Goal: Task Accomplishment & Management: Manage account settings

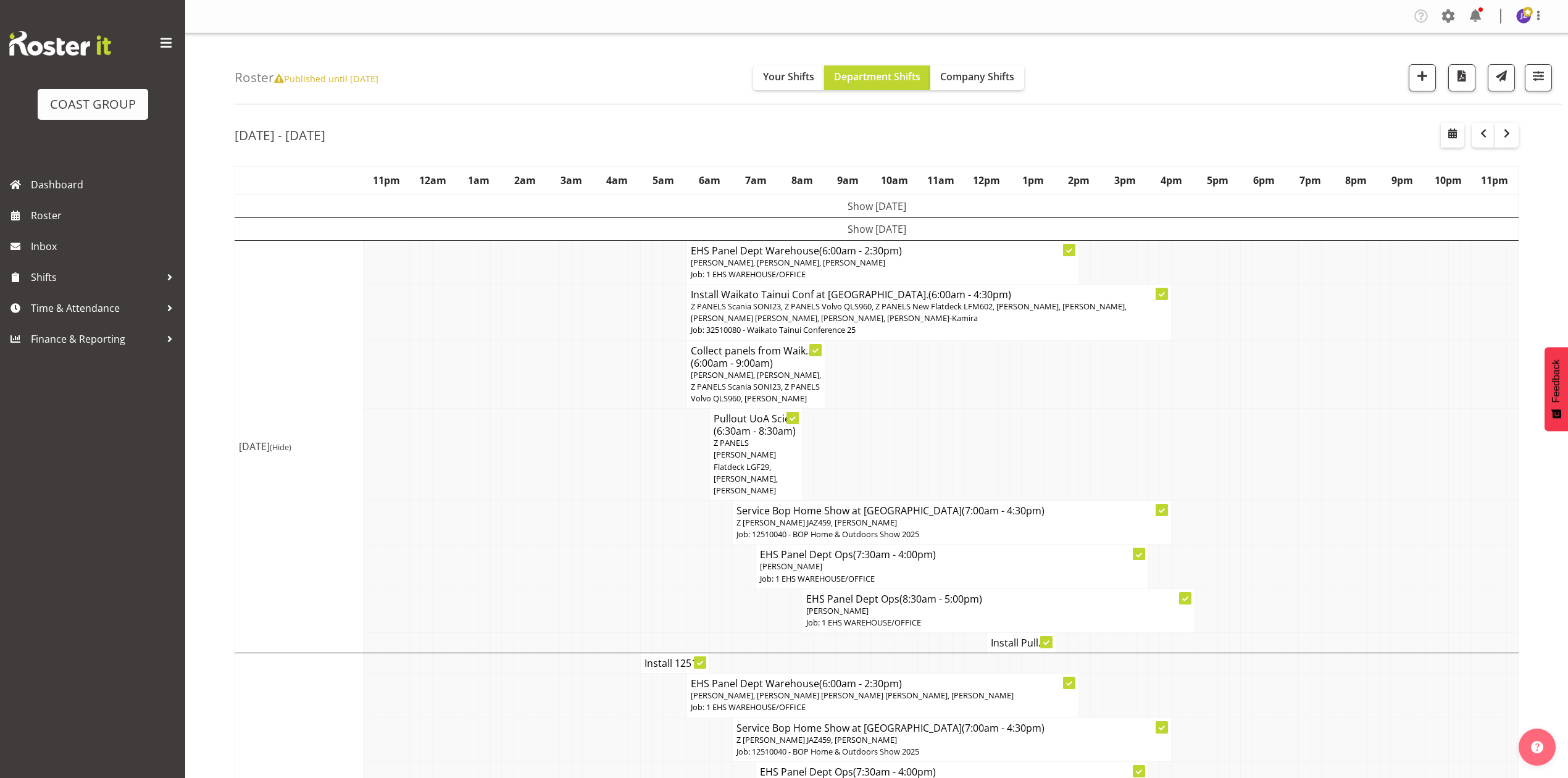
scroll to position [114, 0]
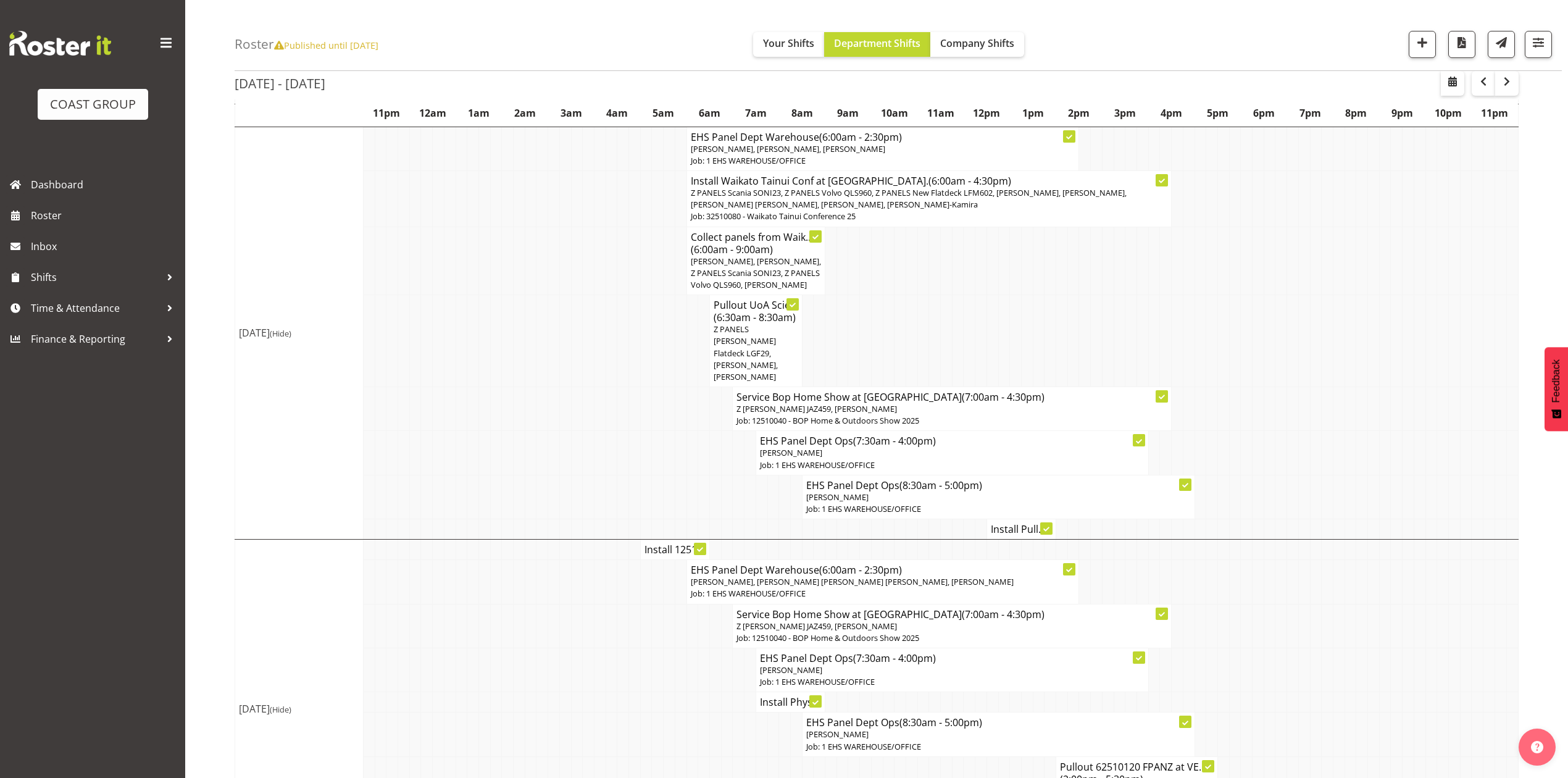
drag, startPoint x: 1364, startPoint y: 362, endPoint x: 1215, endPoint y: 443, distance: 169.6
click at [1366, 362] on tr "Pullout UoA Scie... (6:30am - 8:30am) Z PANELS Mitsy Flatdeck LGF29, Shaun Keut…" at bounding box center [877, 341] width 1284 height 92
click at [502, 320] on td at bounding box center [508, 341] width 12 height 92
click at [110, 299] on span "Time & Attendance" at bounding box center [96, 308] width 130 height 19
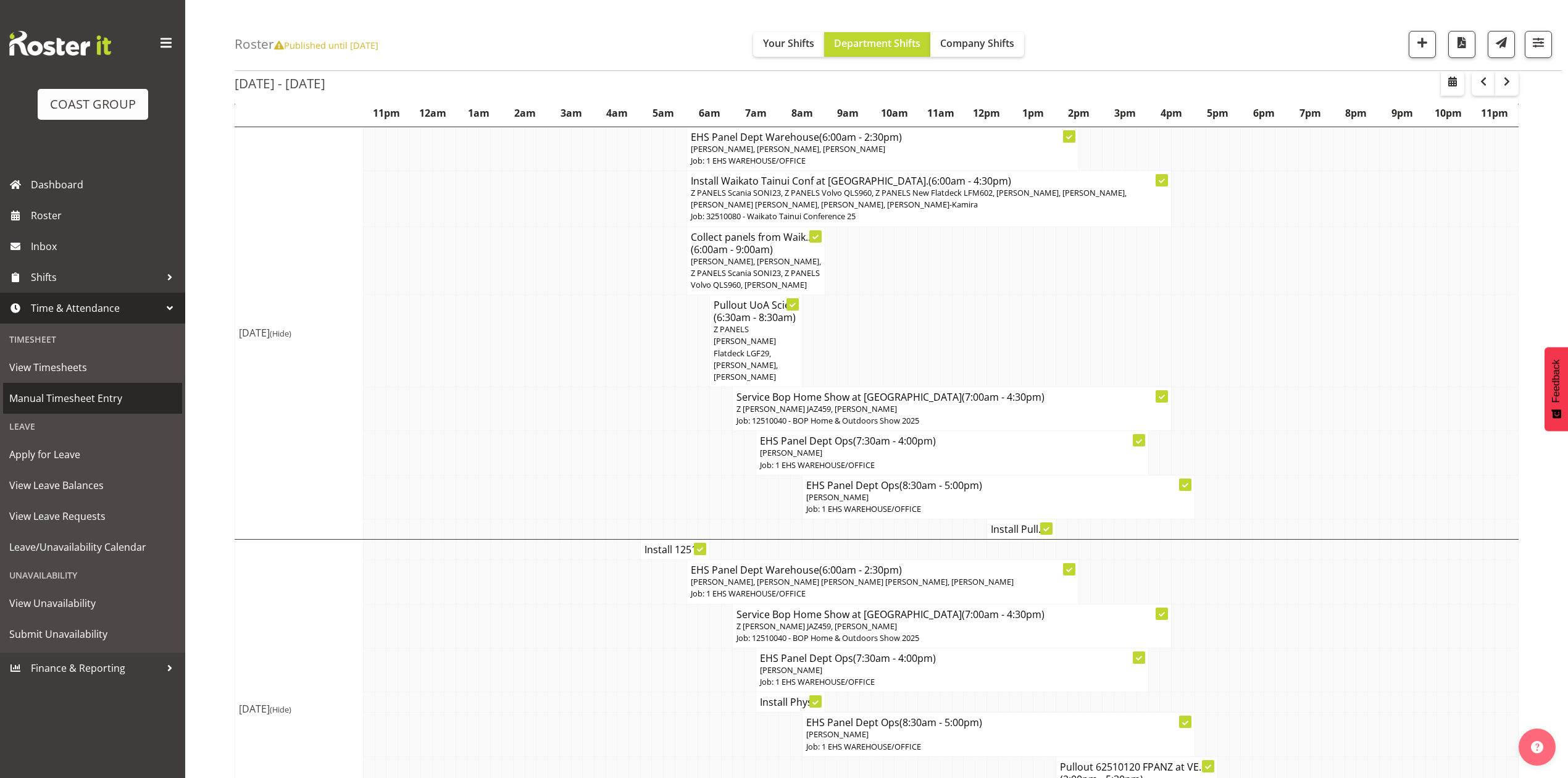
drag, startPoint x: 112, startPoint y: 395, endPoint x: 135, endPoint y: 396, distance: 23.0
click at [112, 395] on span "Manual Timesheet Entry" at bounding box center [92, 398] width 167 height 19
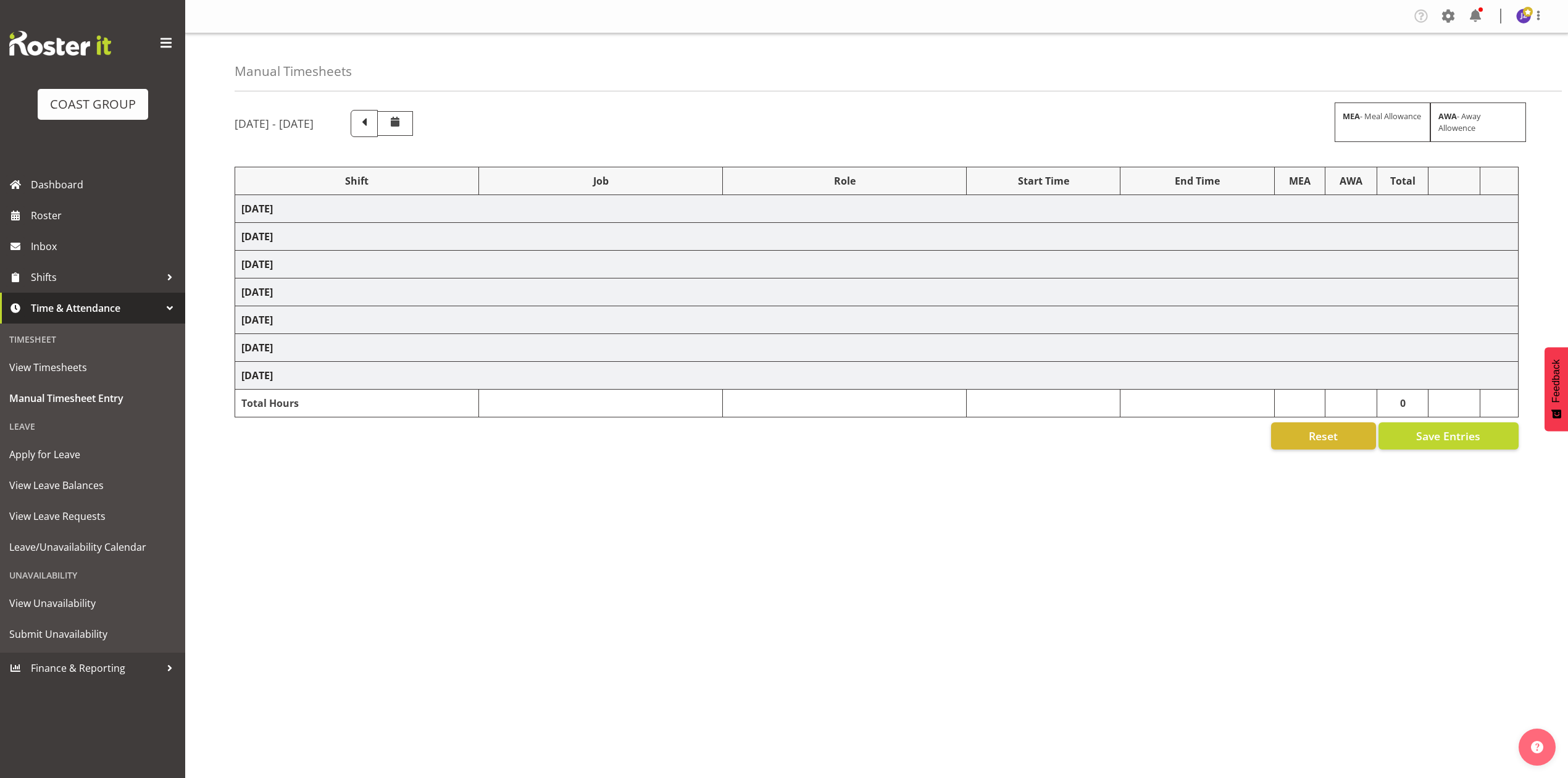
select select "79179"
select select "8654"
select select "68034"
select select "69"
select select "198"
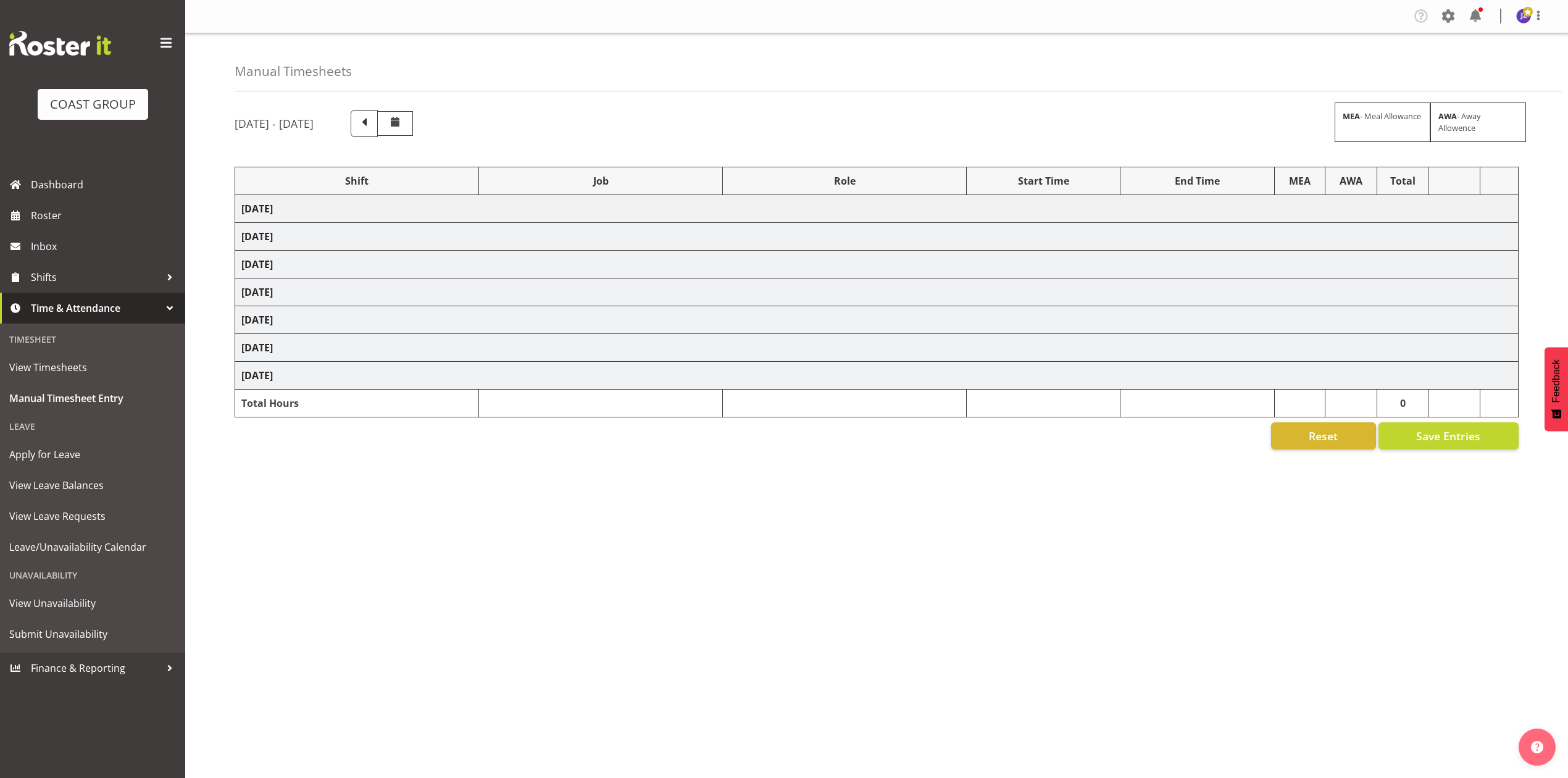
select select "68034"
select select "69"
select select "198"
select select "68034"
select select "69"
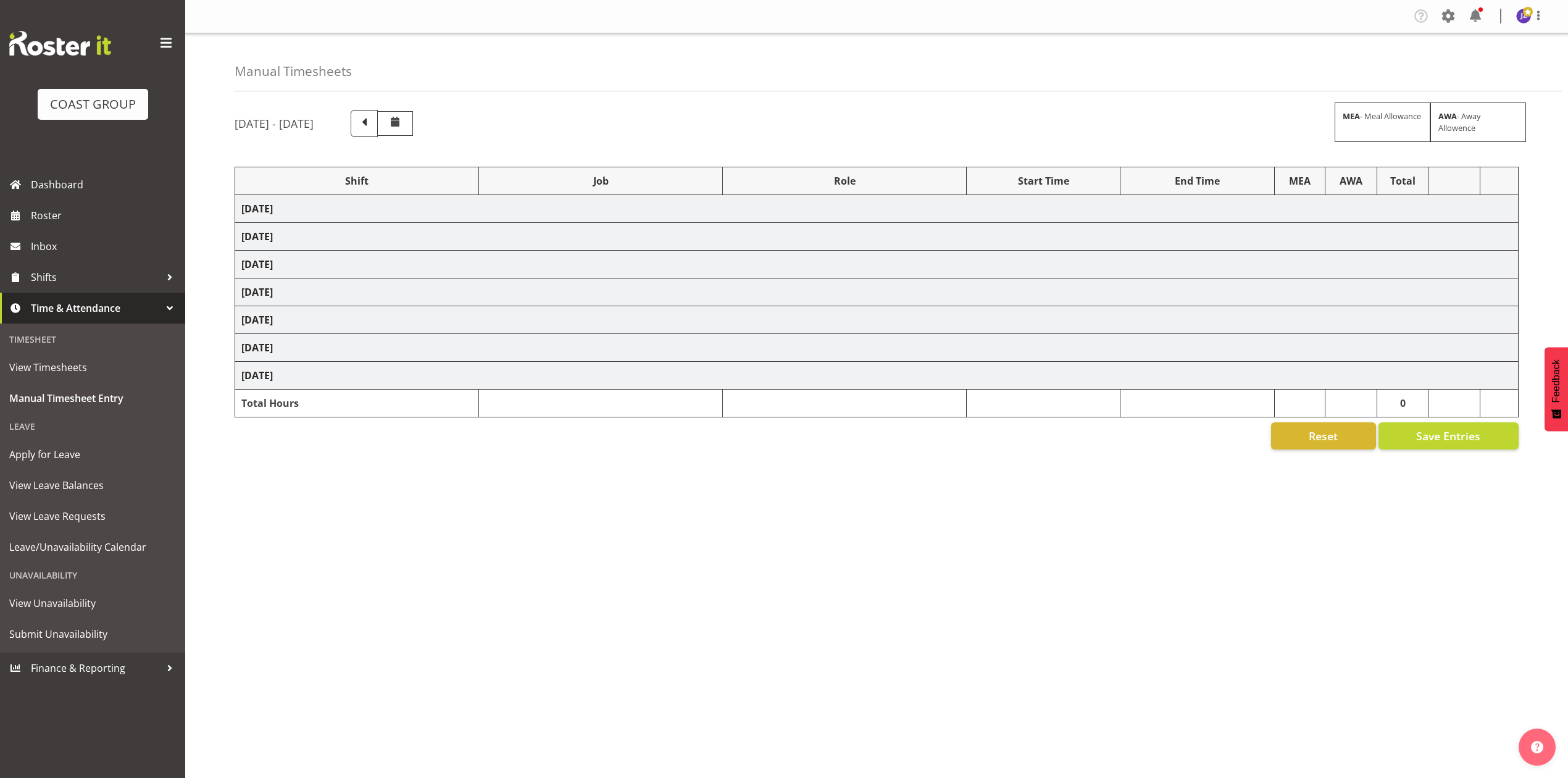
select select "198"
select select "82167"
select select "10651"
select select "83066"
select select "9881"
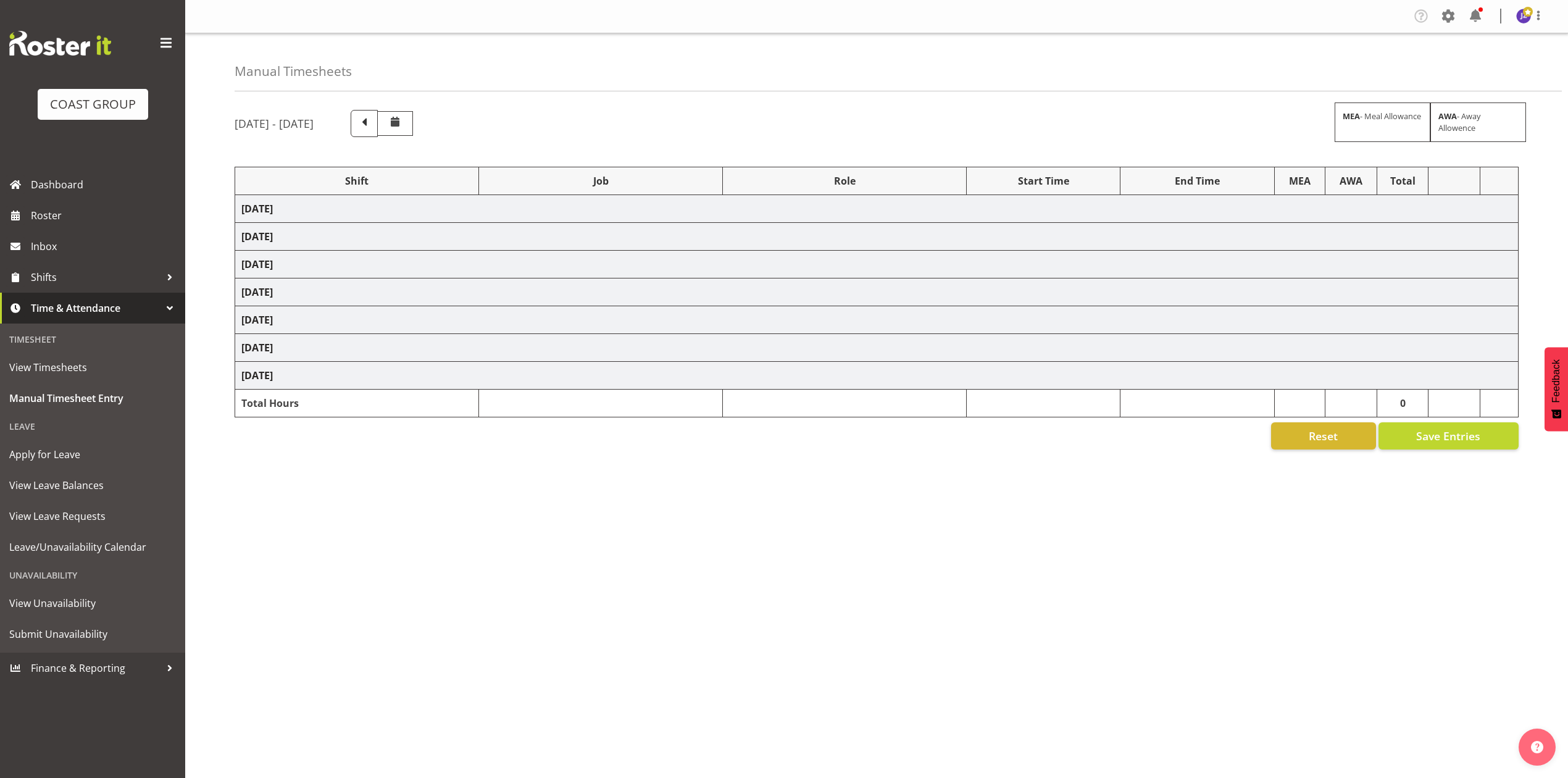
select select "68034"
select select "69"
select select "198"
select select "68034"
select select "69"
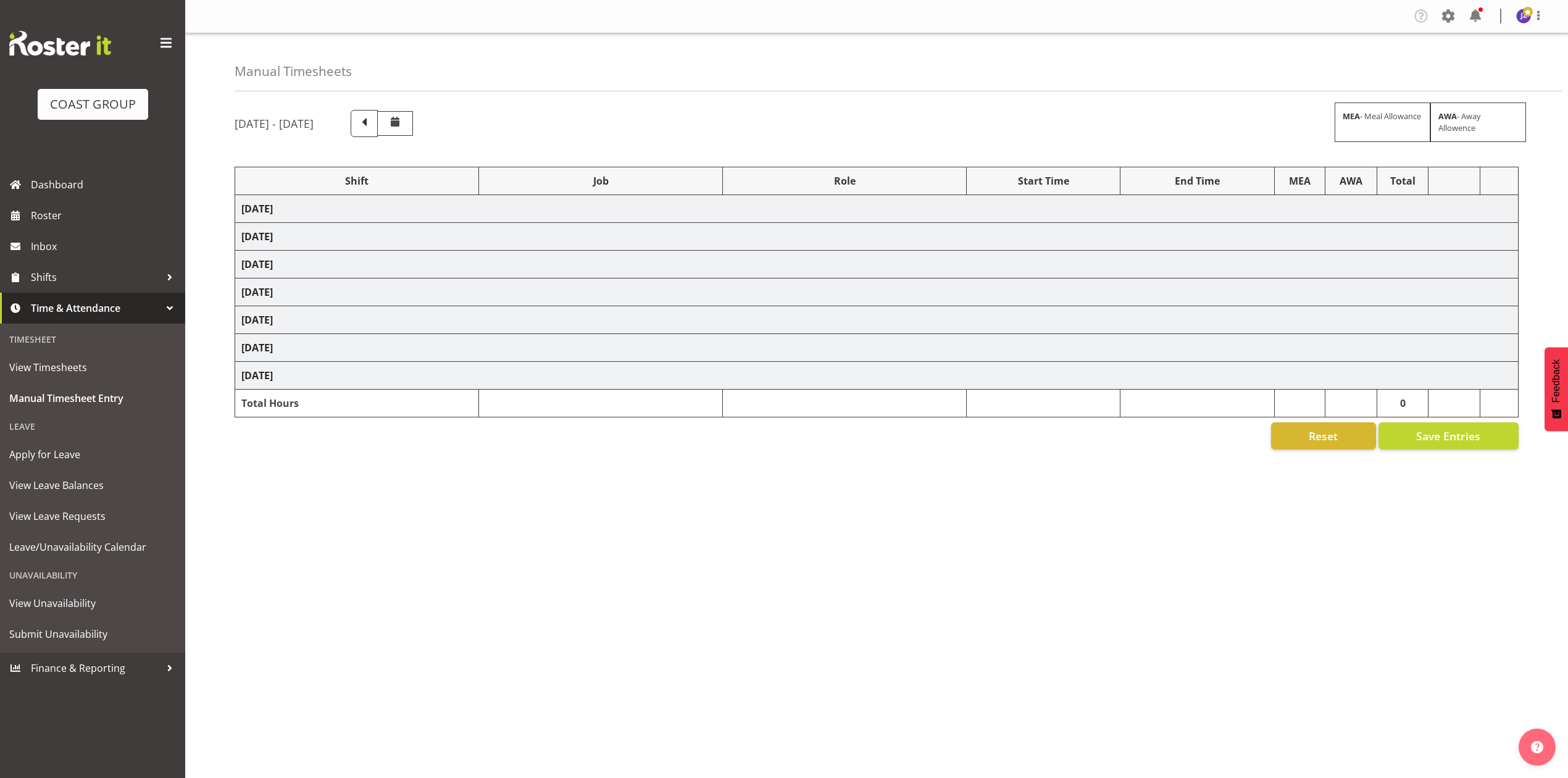
select select "198"
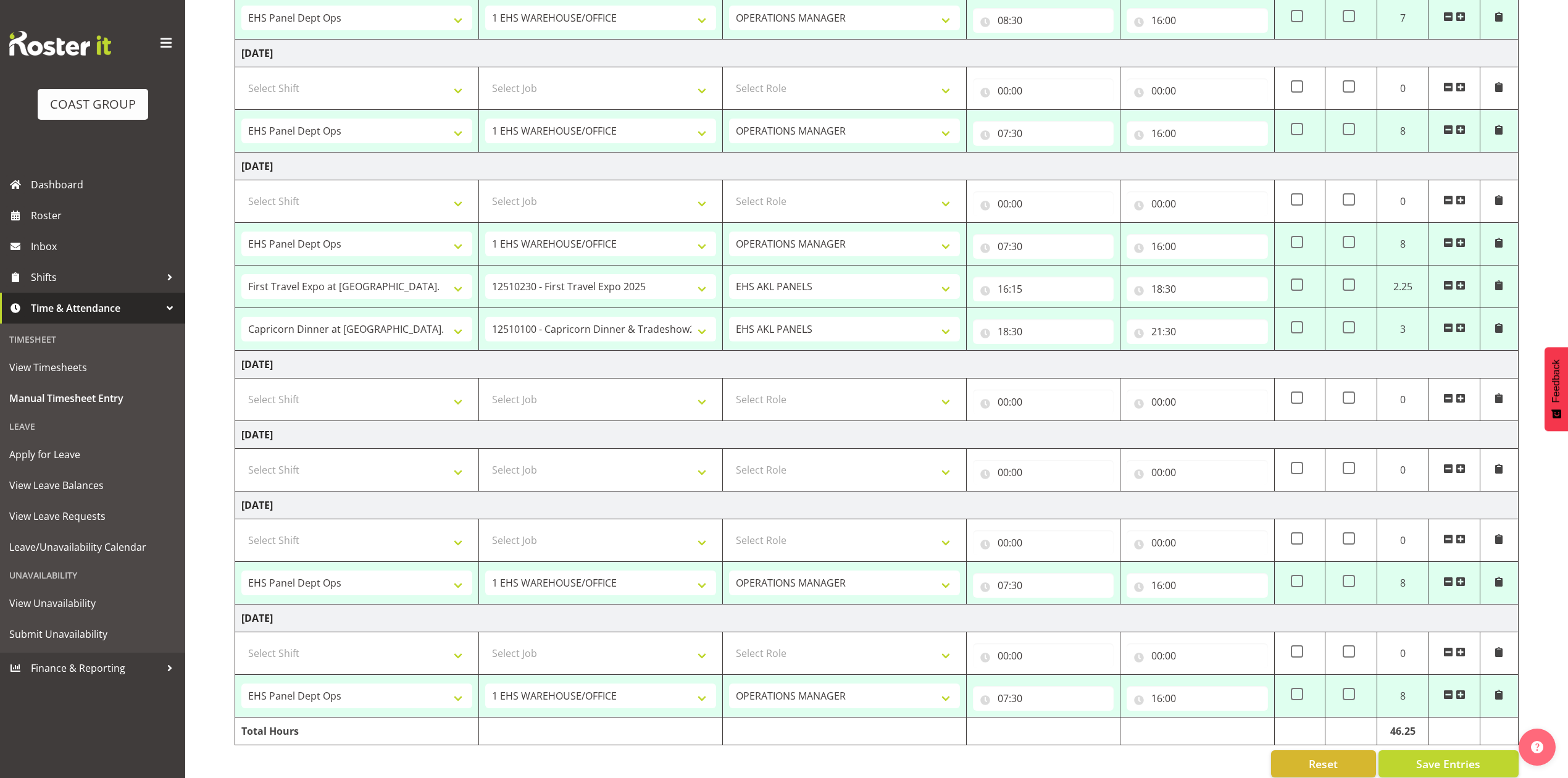
scroll to position [329, 0]
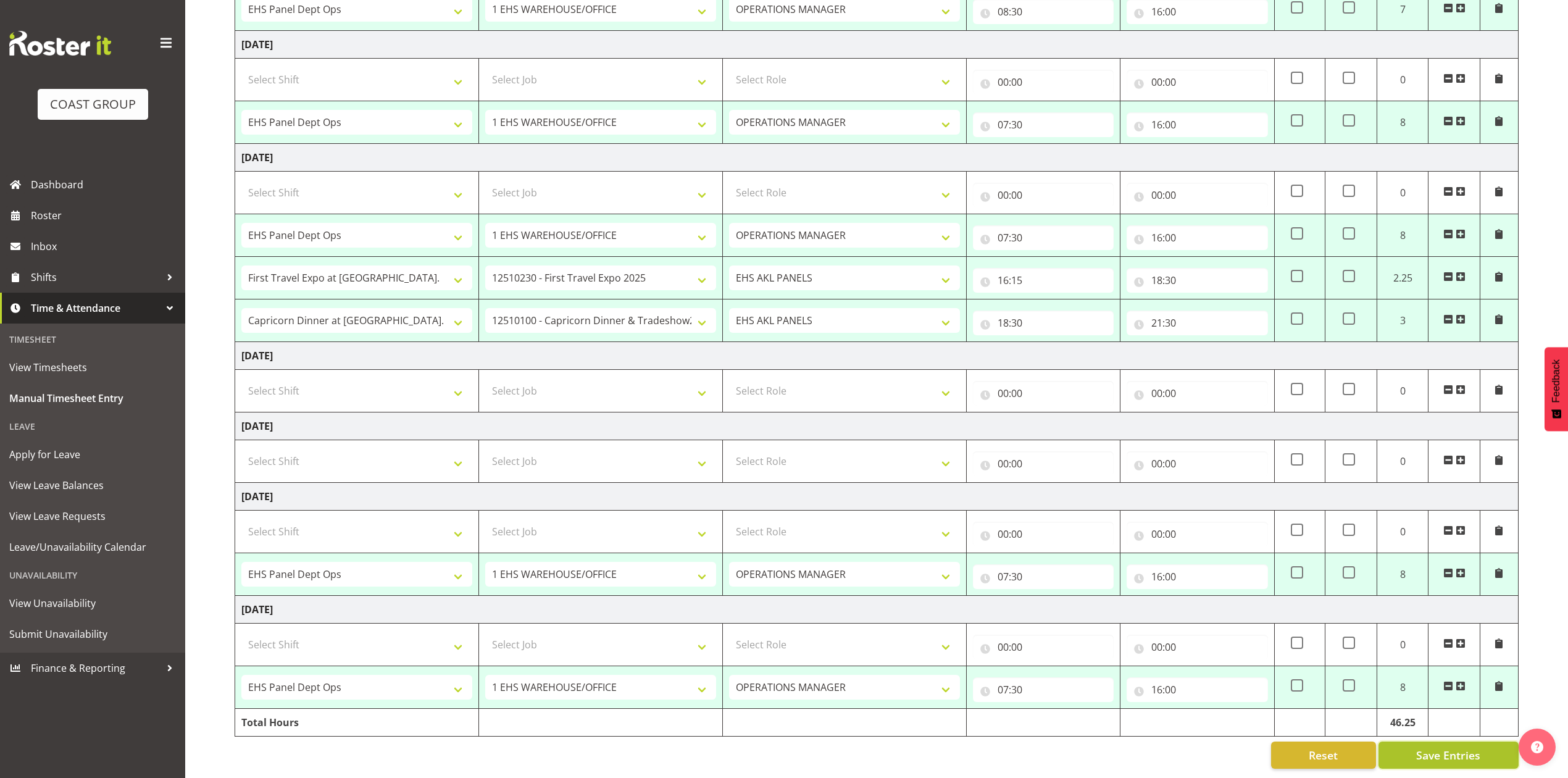
click at [1434, 750] on span "Save Entries" at bounding box center [1448, 755] width 64 height 16
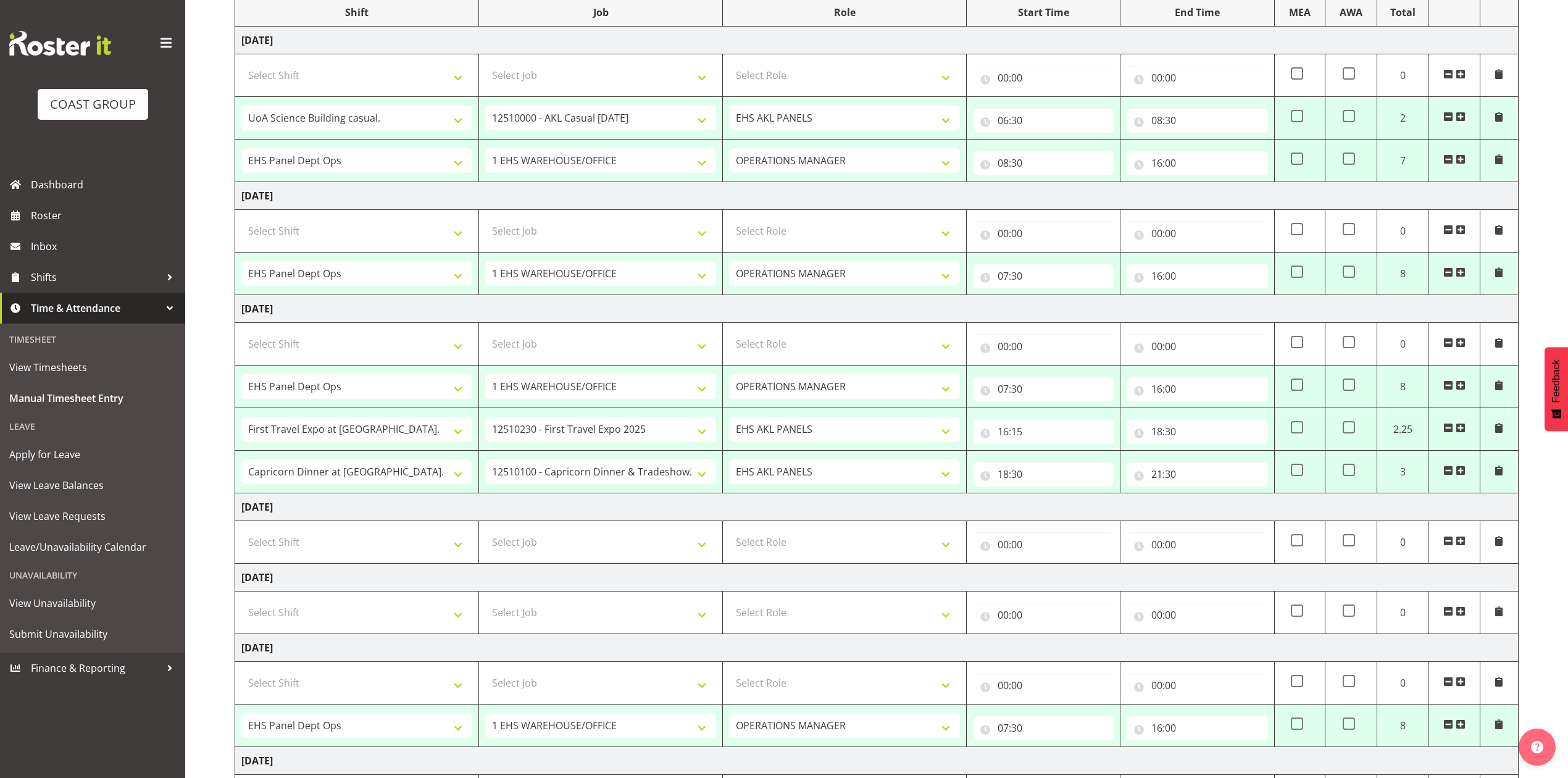
scroll to position [164, 0]
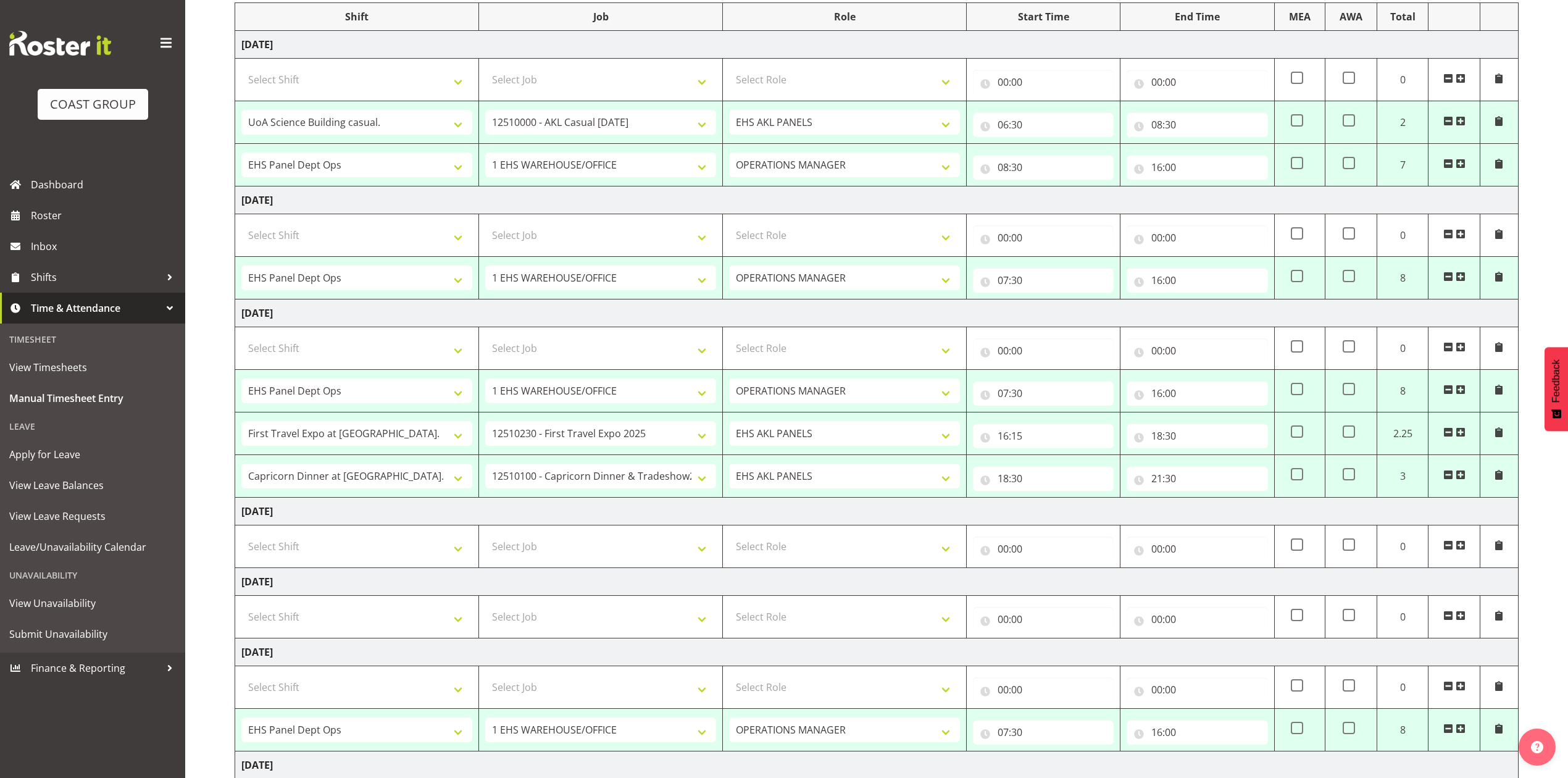
select select "79179"
select select "8654"
type input "06:30"
type input "08:30"
select select "68034"
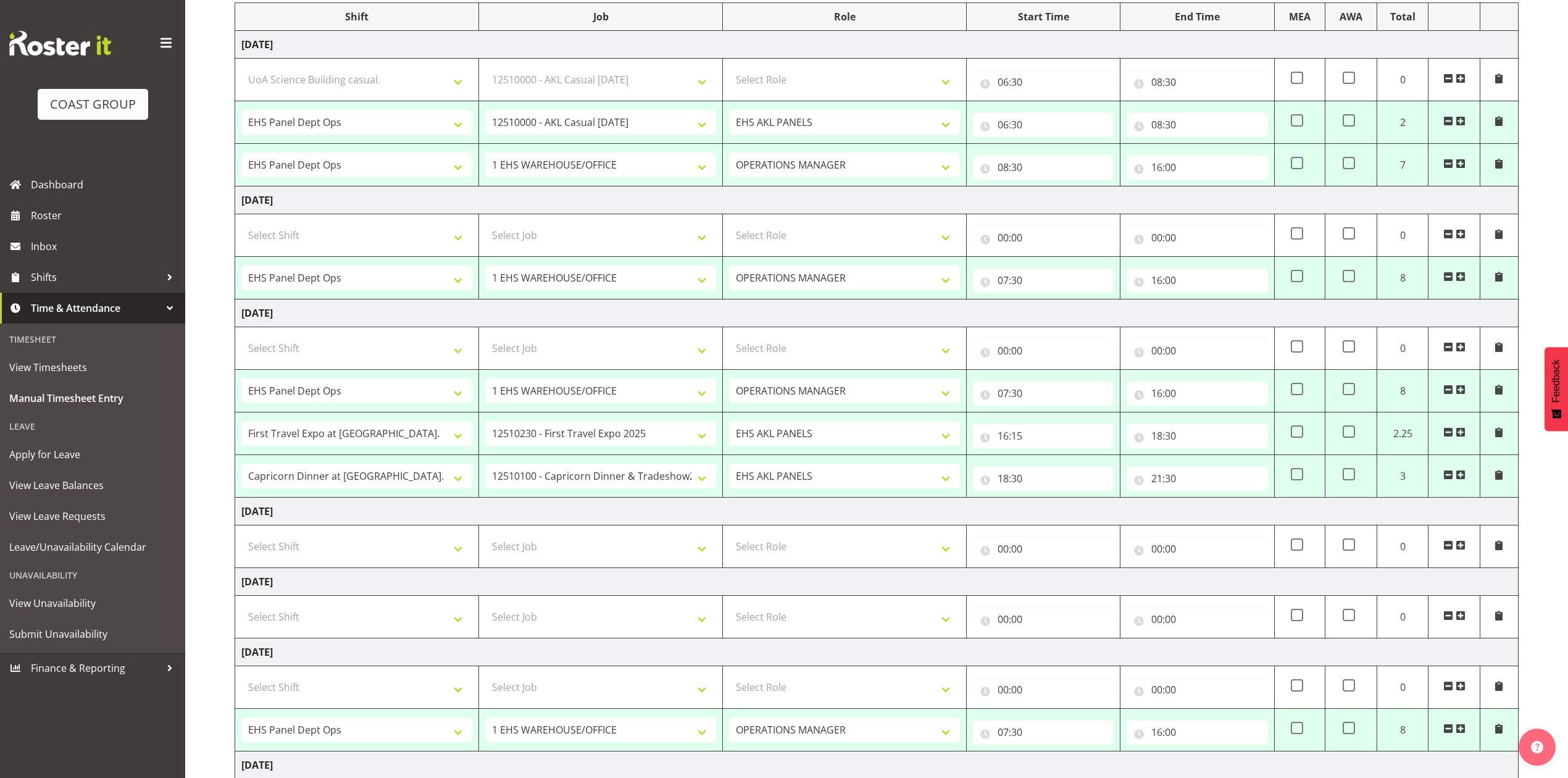
select select "69"
select select "198"
type input "08:30"
type input "16:00"
select select "68034"
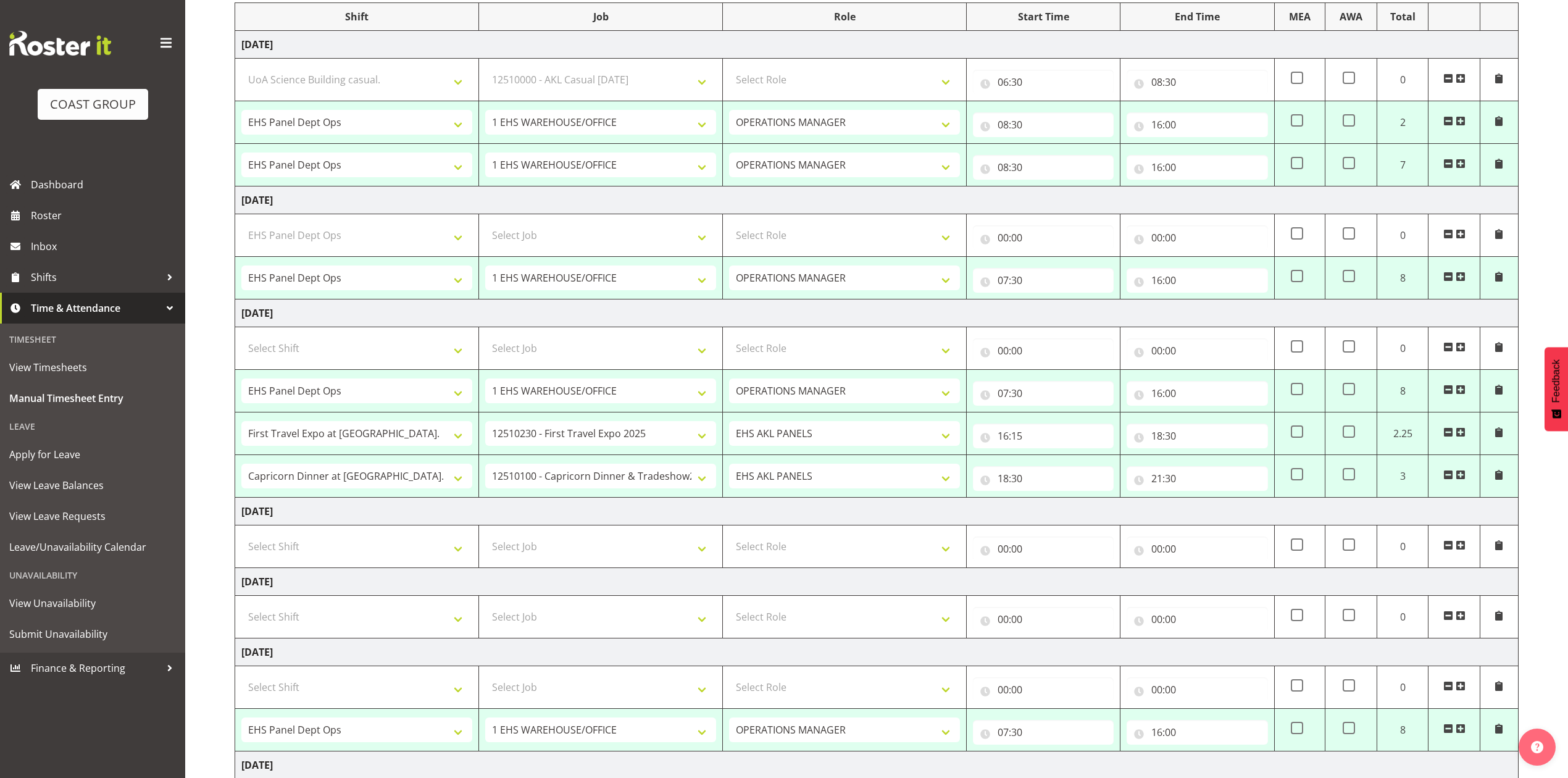
select select "69"
select select "198"
type input "07:30"
type input "16:00"
select select "68034"
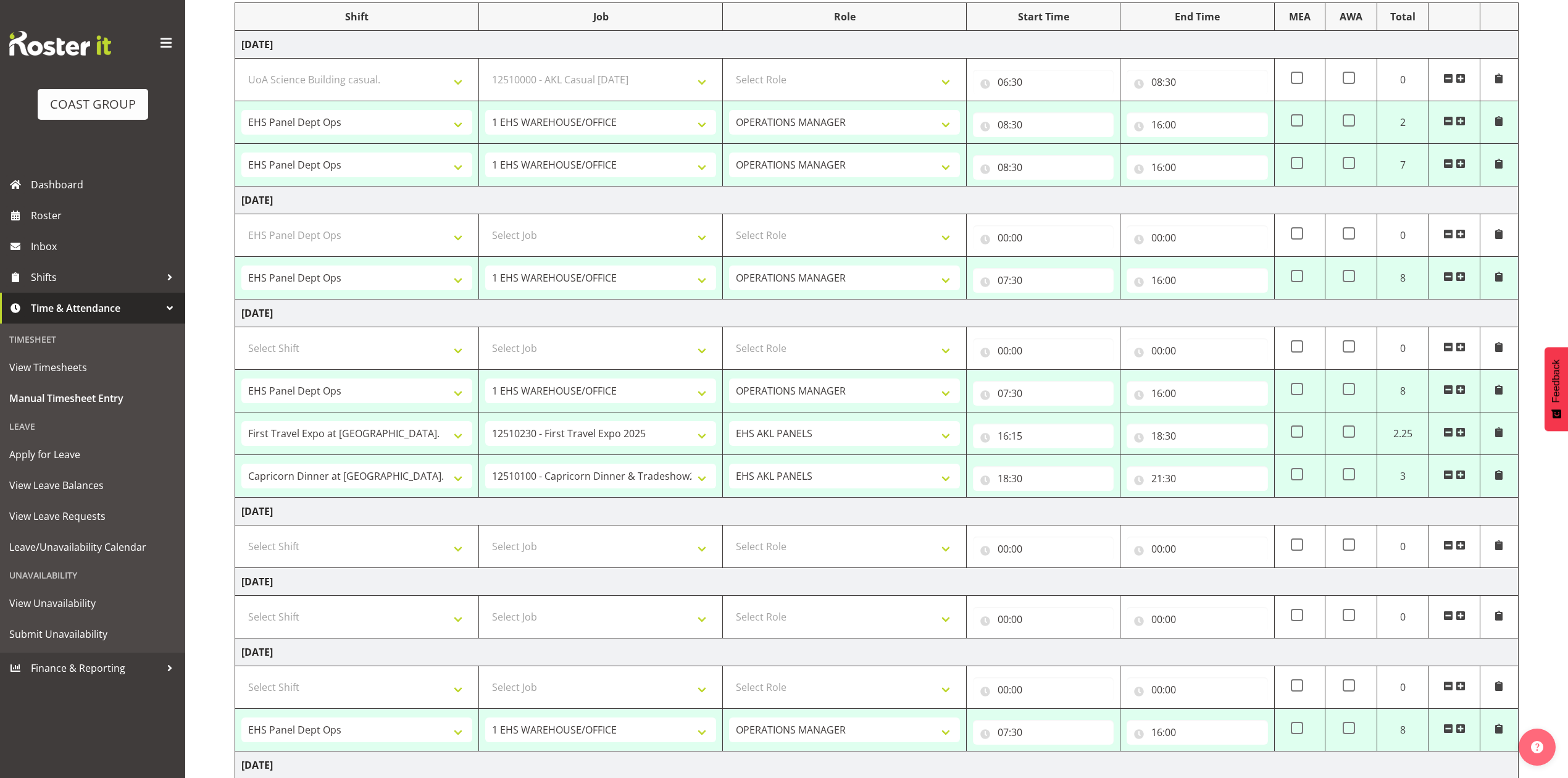
select select "69"
select select "198"
type input "07:30"
type input "16:00"
select select "82167"
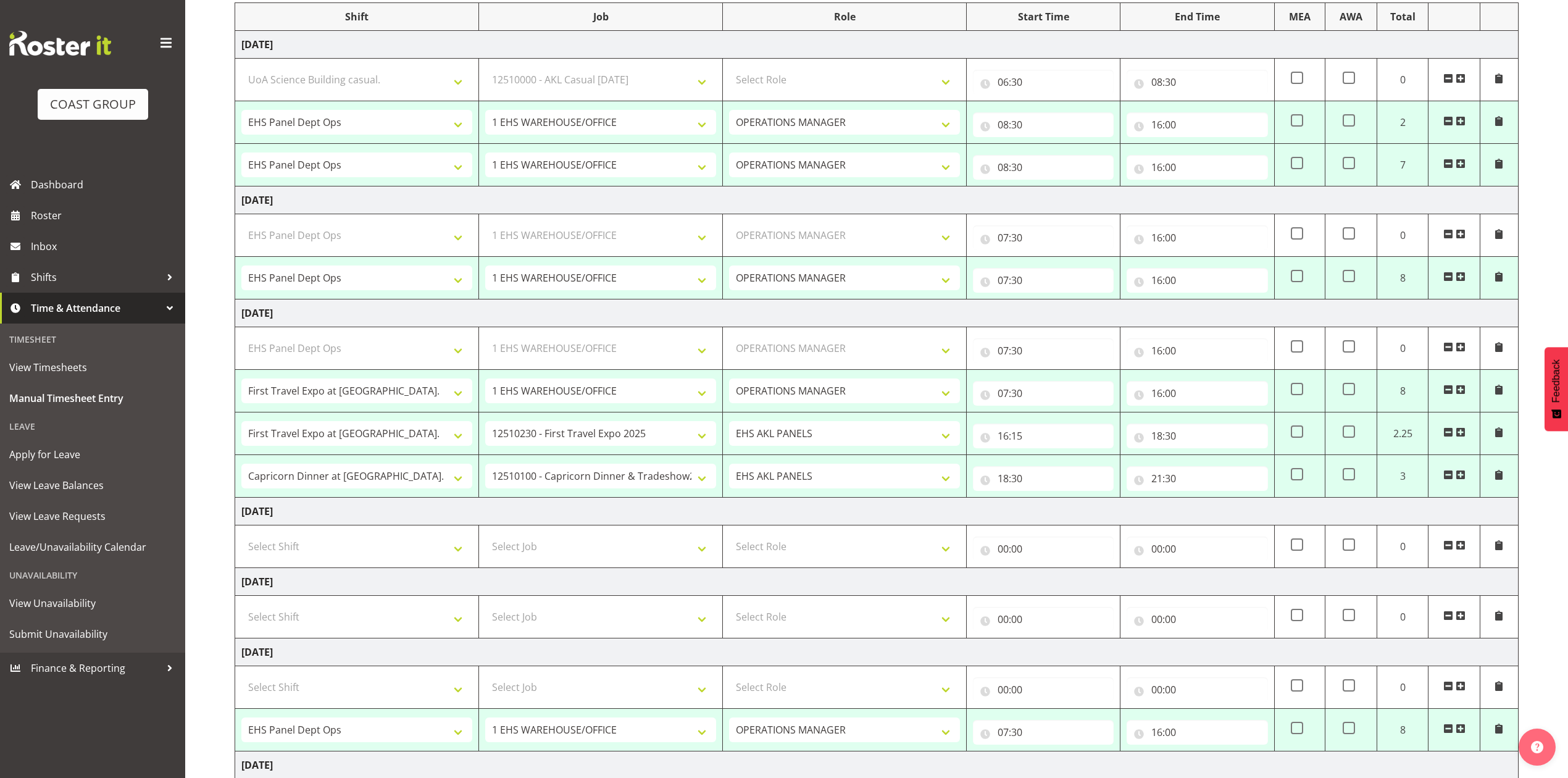
select select "10651"
select select "188"
type input "16:15"
type input "18:30"
select select "83066"
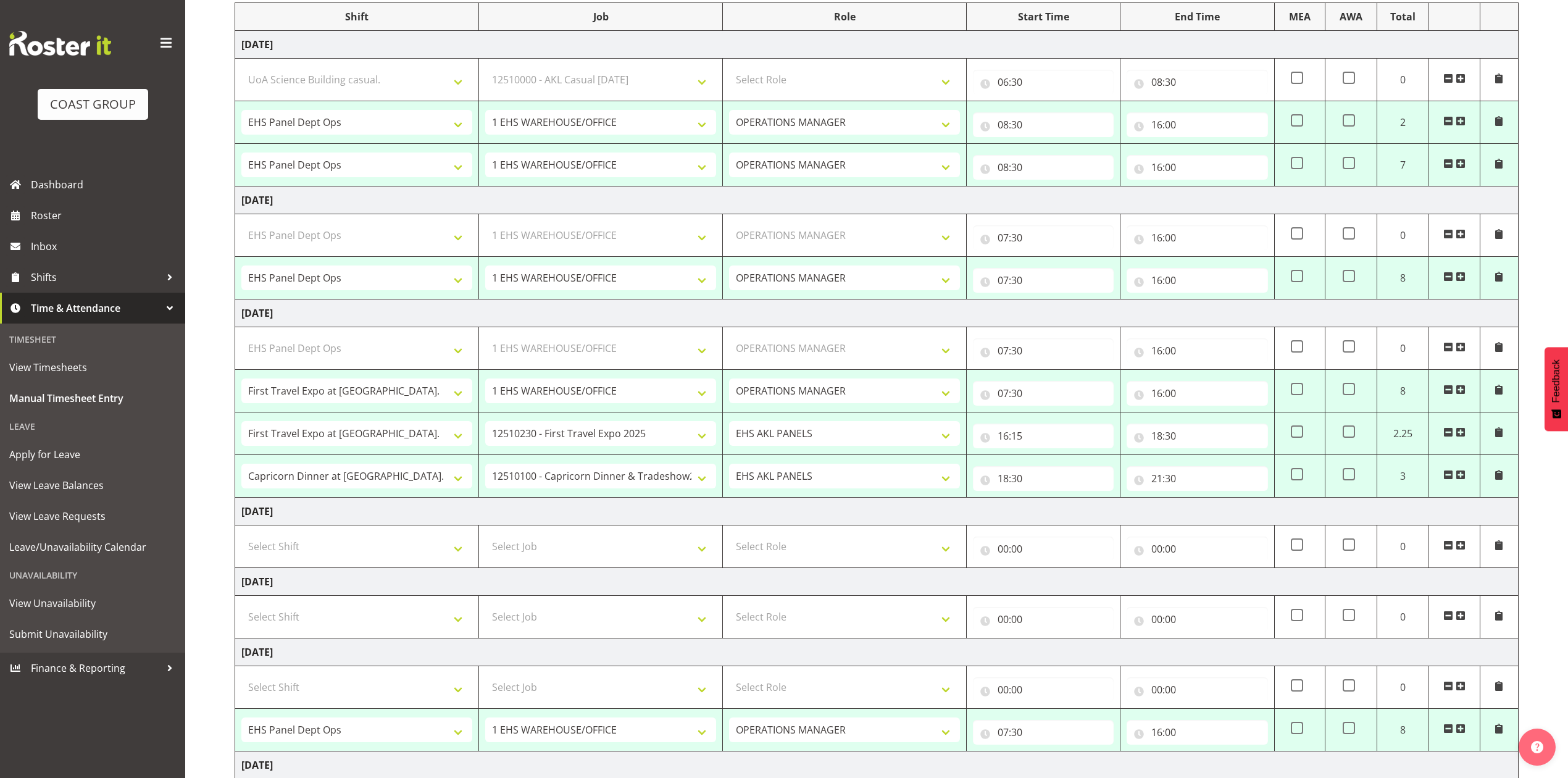
select select "9881"
type input "18:30"
type input "21:30"
select select "68034"
select select "69"
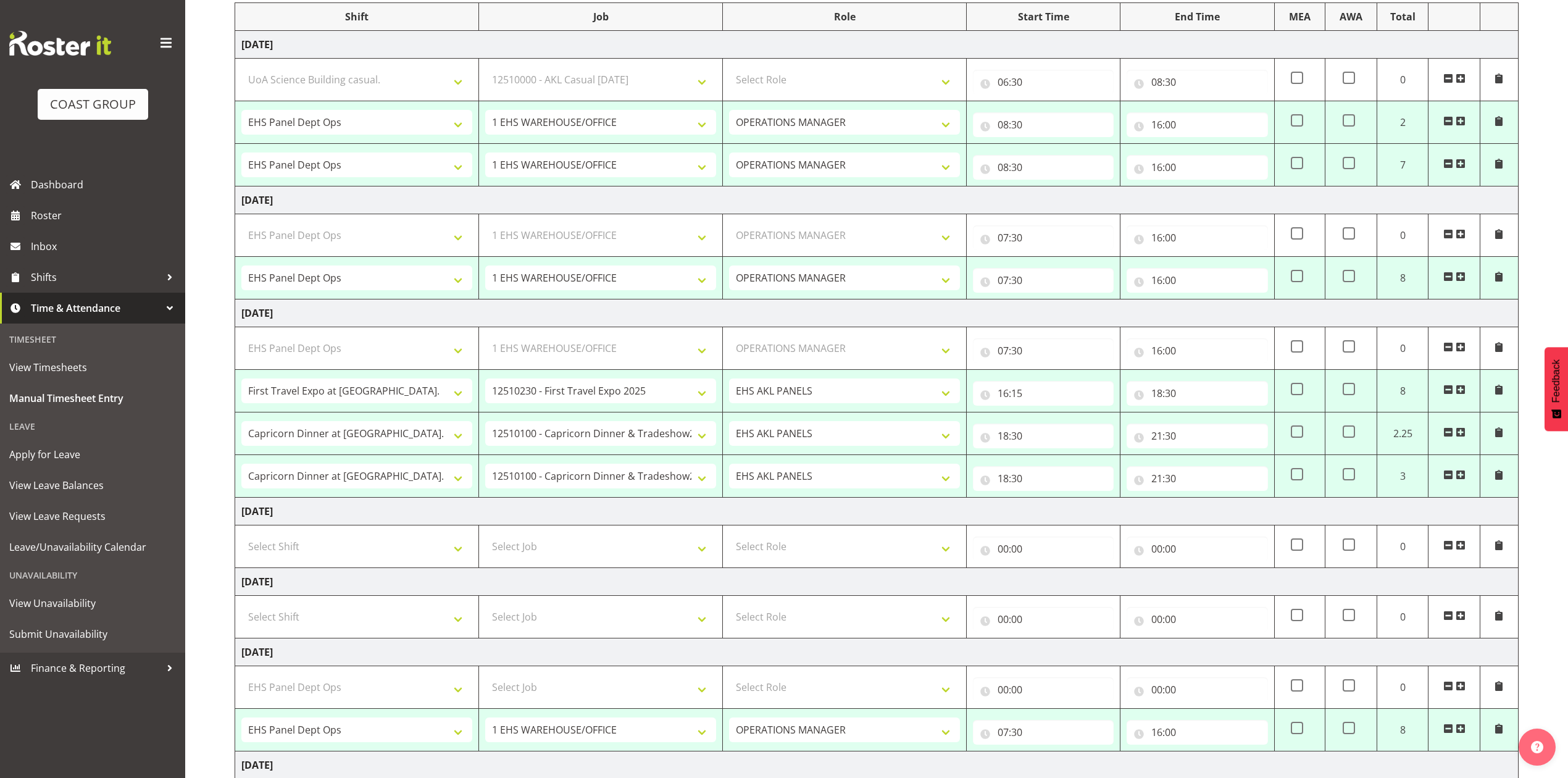
select select "198"
type input "07:30"
type input "16:00"
select select "68034"
select select "69"
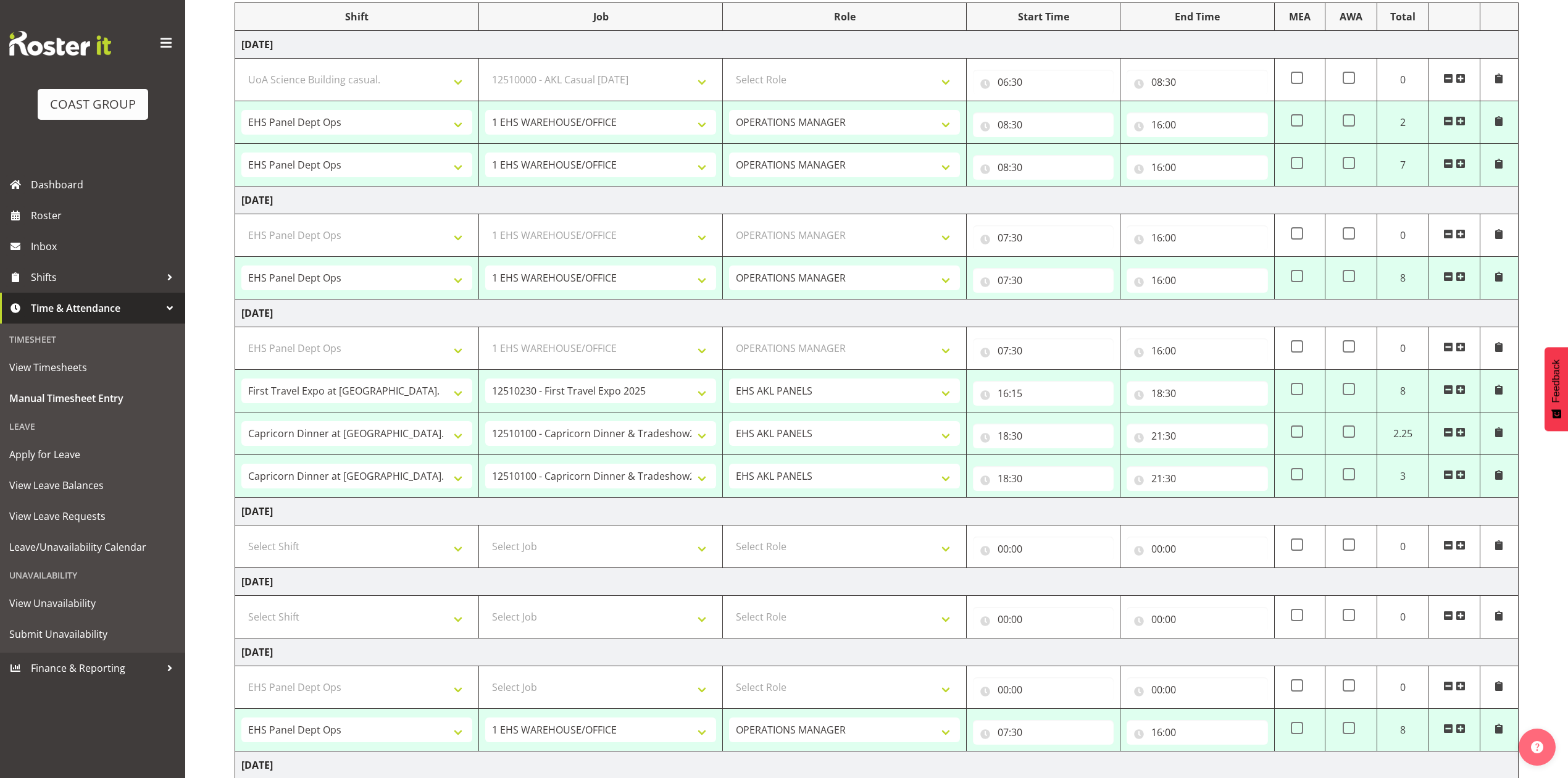
select select "198"
type input "07:30"
type input "16:00"
select select "68034"
select select "69"
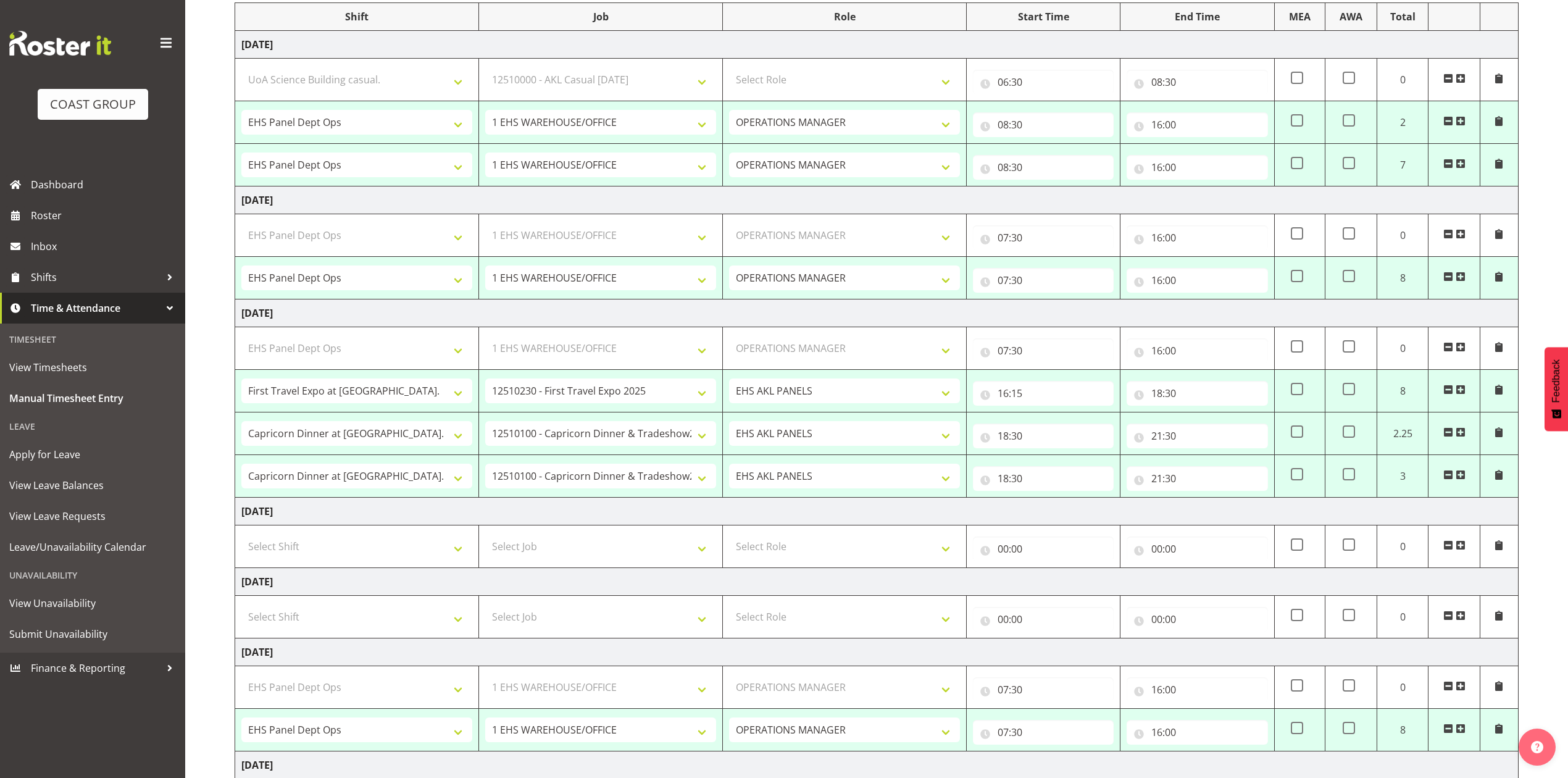
select select "198"
select select "68034"
select select "69"
select select "198"
select select "82167"
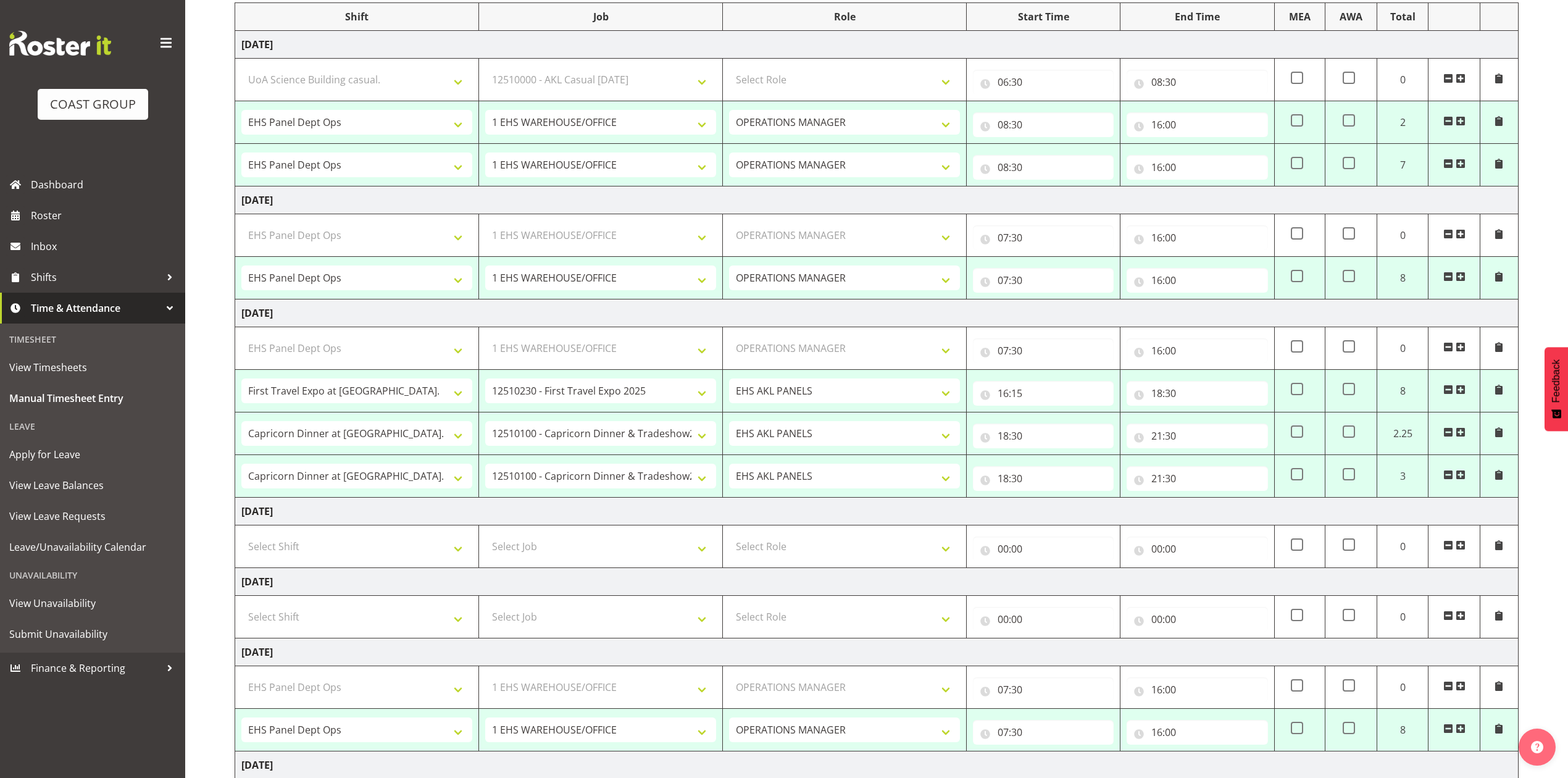
select select "10651"
select select "83066"
select select "9881"
select select "68034"
select select "69"
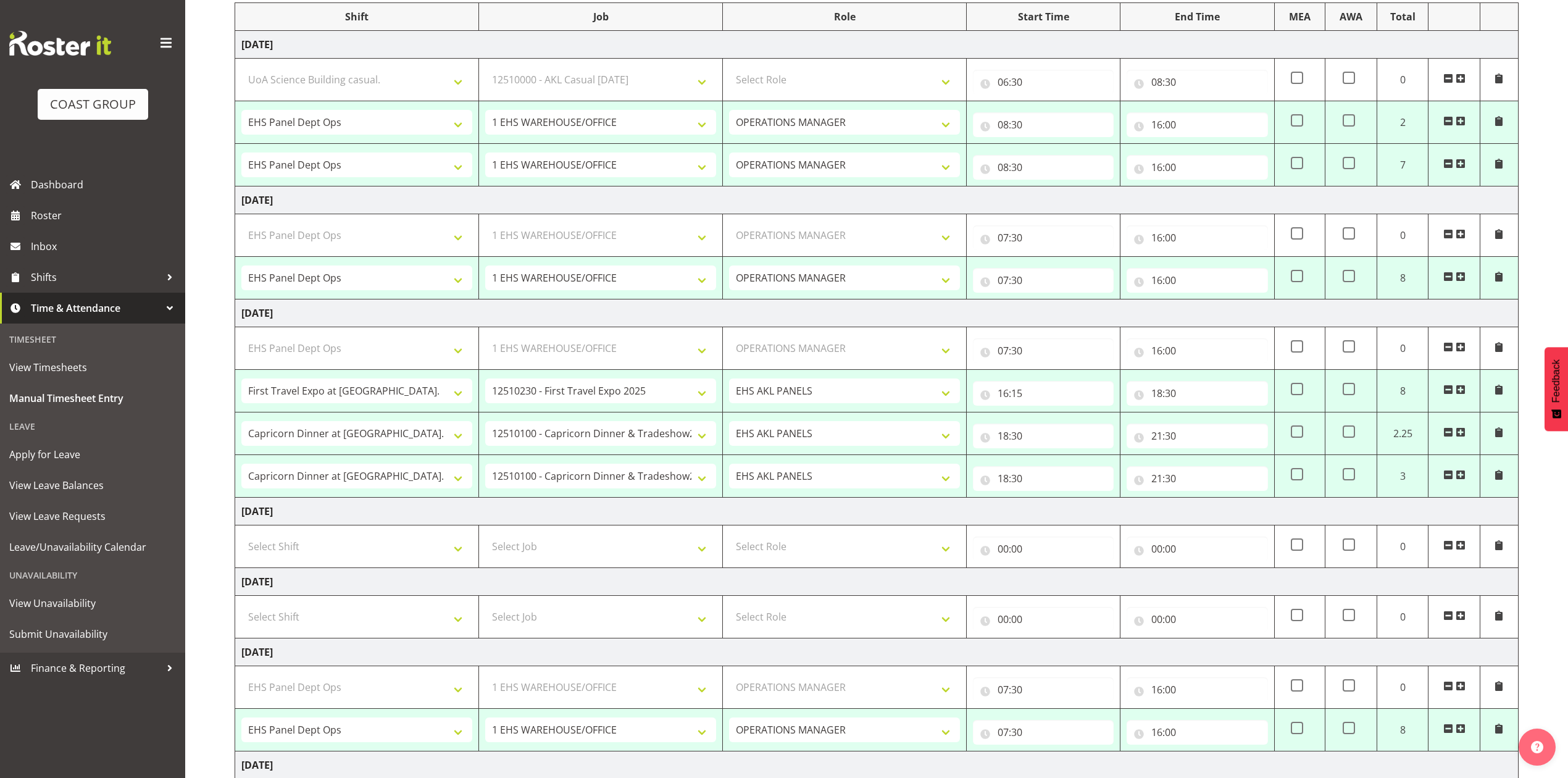
select select "198"
select select "68034"
select select "69"
select select "198"
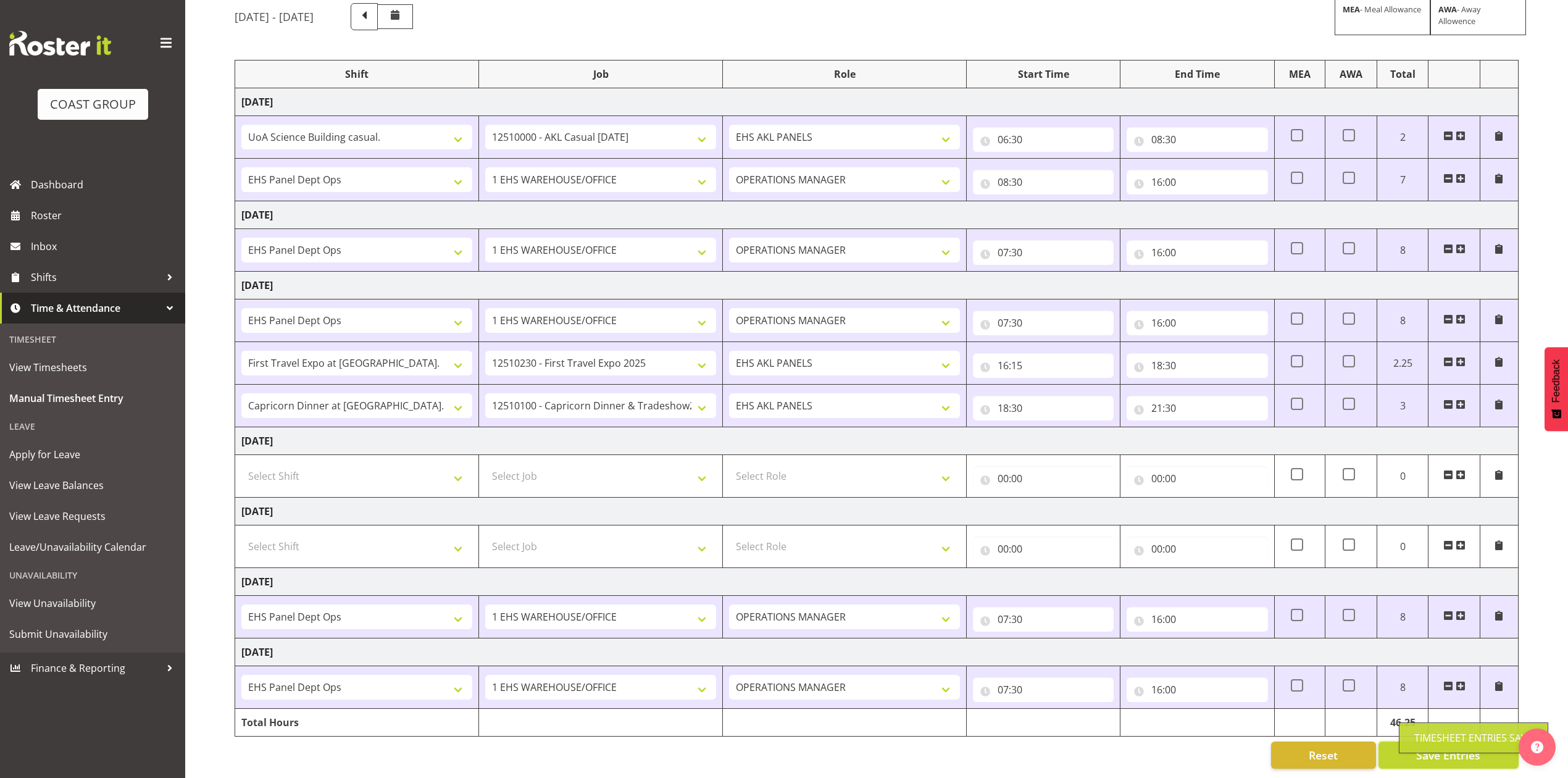
scroll to position [124, 0]
click at [1172, 169] on input "16:00" at bounding box center [1196, 182] width 141 height 24
drag, startPoint x: 1243, startPoint y: 191, endPoint x: 1245, endPoint y: 205, distance: 14.1
click at [1243, 202] on select "00 01 02 03 04 05 06 07 08 09 10 11 12 13 14 15 16 17 18 19 20 21 22 23 24 25 2…" at bounding box center [1243, 214] width 28 height 24
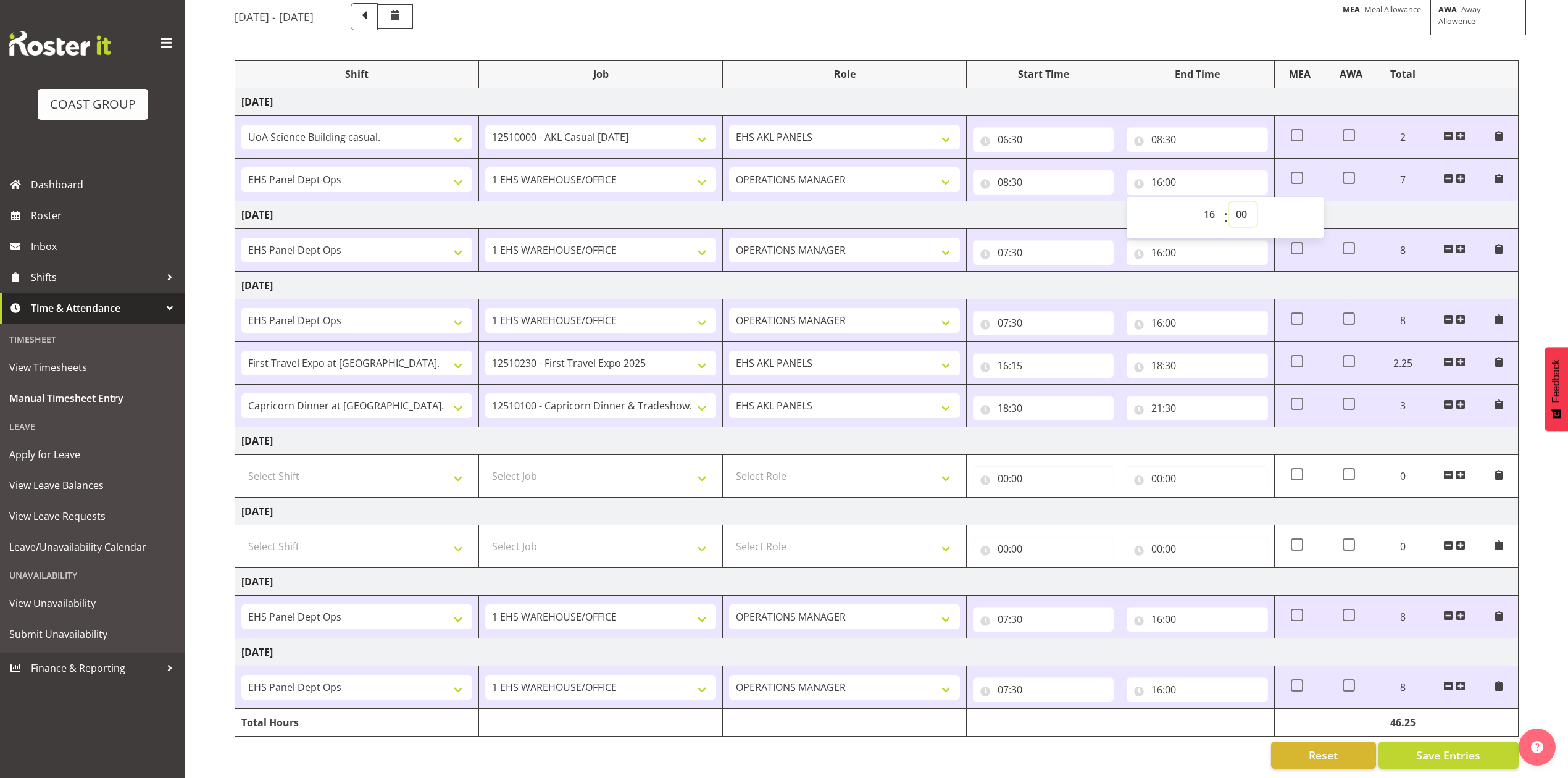
select select "30"
click at [1229, 202] on select "00 01 02 03 04 05 06 07 08 09 10 11 12 13 14 15 16 17 18 19 20 21 22 23 24 25 2…" at bounding box center [1243, 214] width 28 height 24
type input "16:30"
click at [1458, 747] on span "Save Entries" at bounding box center [1448, 755] width 64 height 16
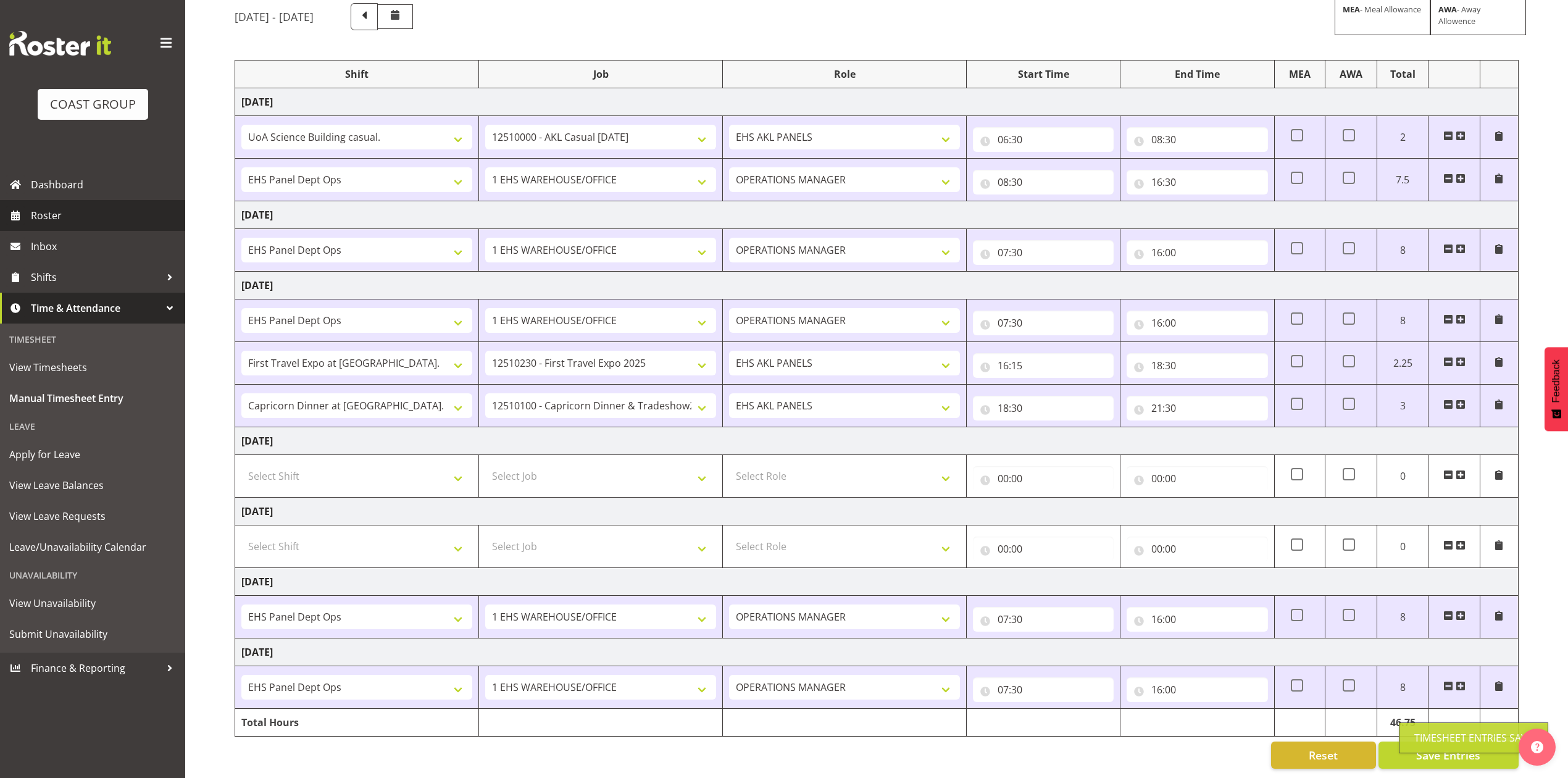
click at [24, 218] on link "Roster" at bounding box center [92, 216] width 185 height 31
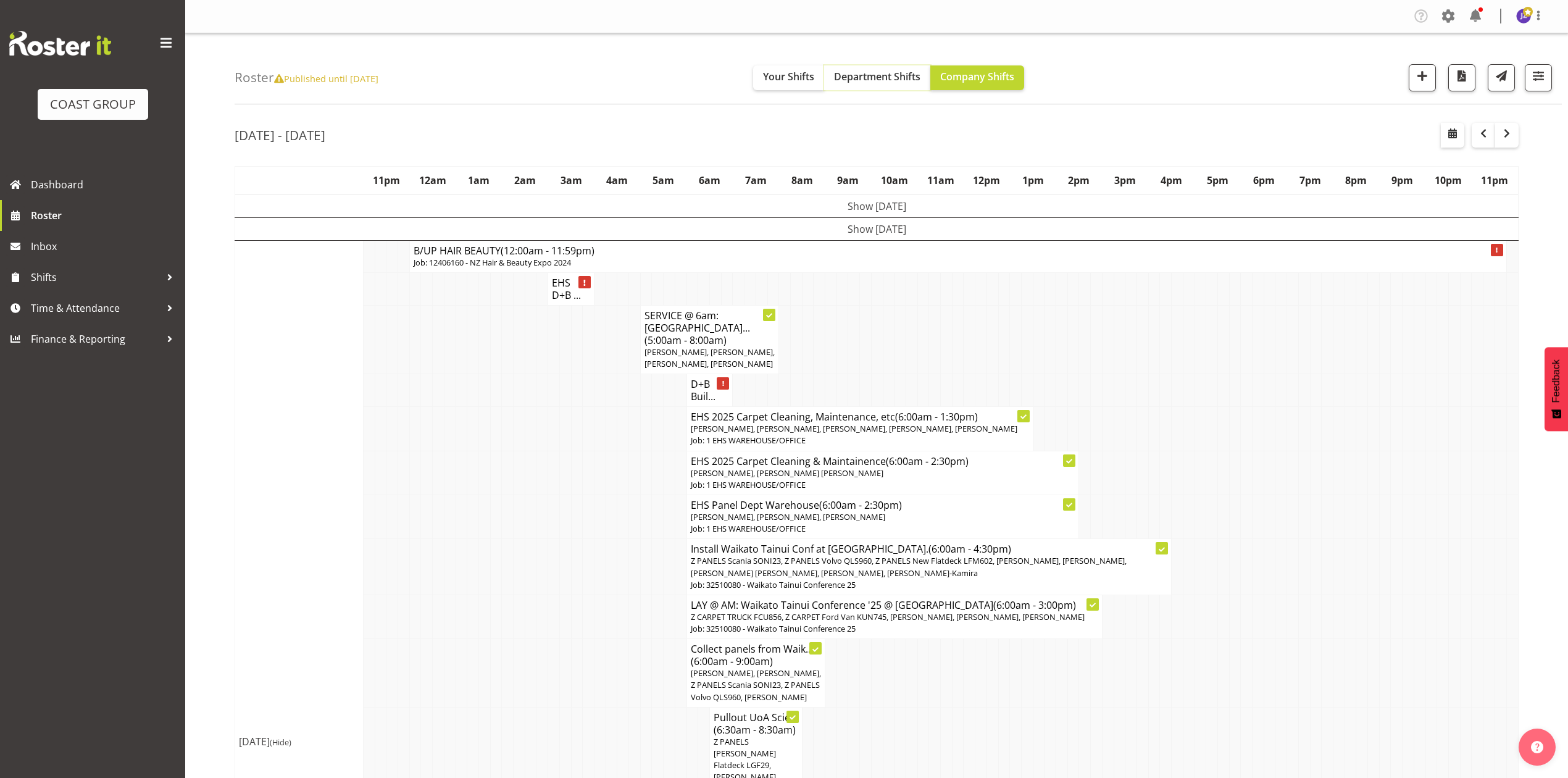
click at [900, 67] on button "Department Shifts" at bounding box center [877, 78] width 106 height 24
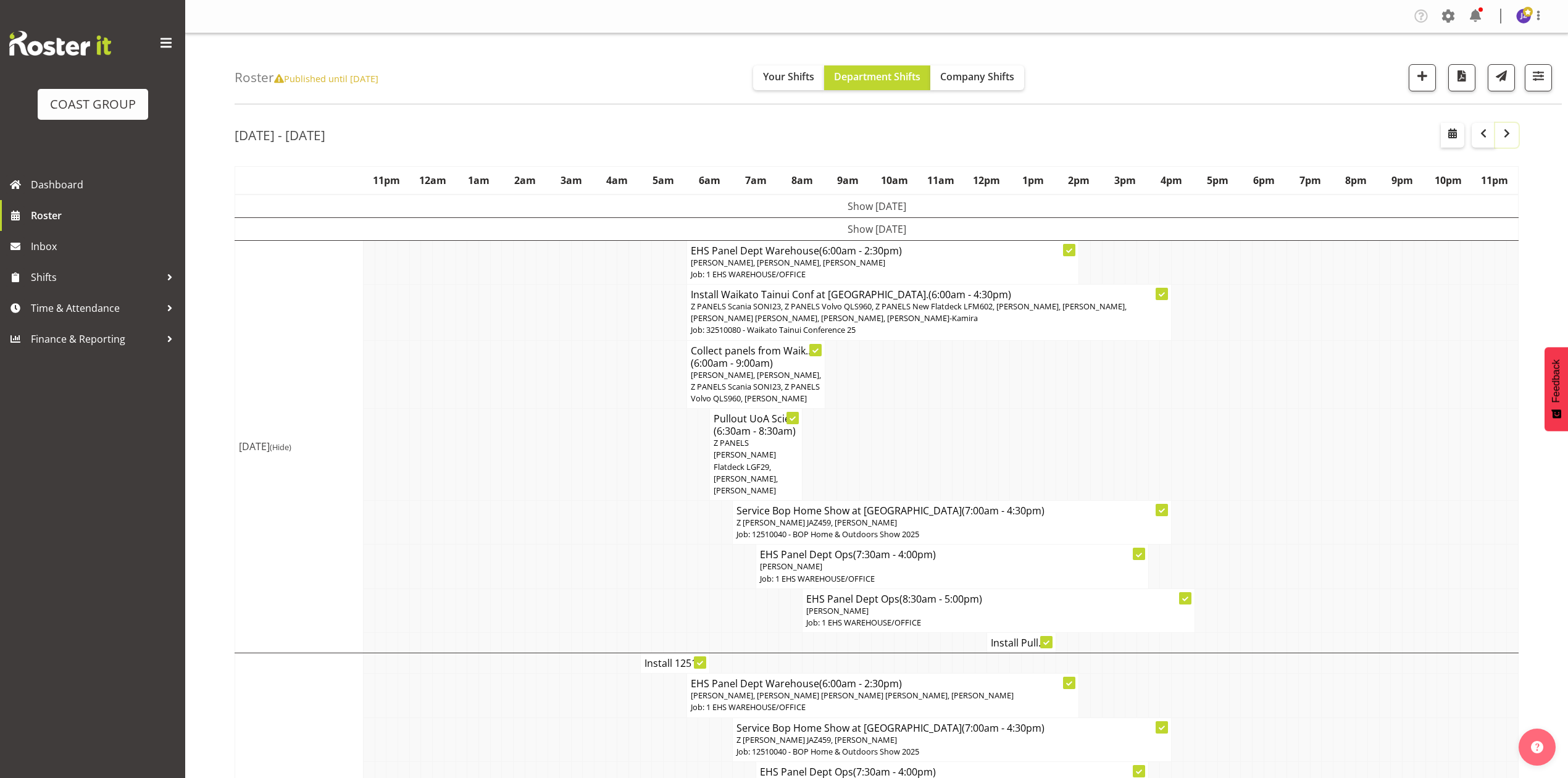
click at [1510, 134] on span "button" at bounding box center [1506, 133] width 15 height 15
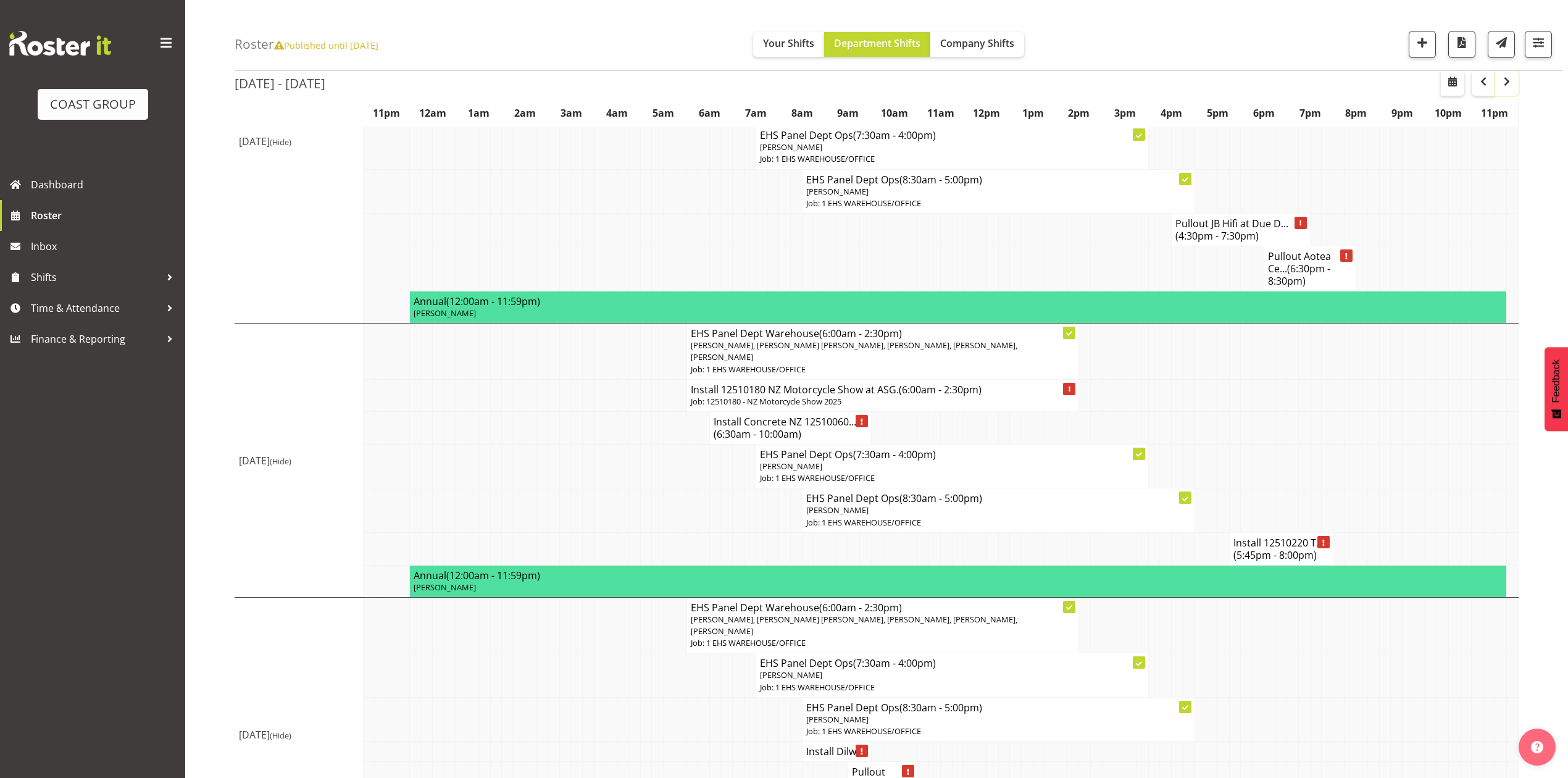
scroll to position [741, 0]
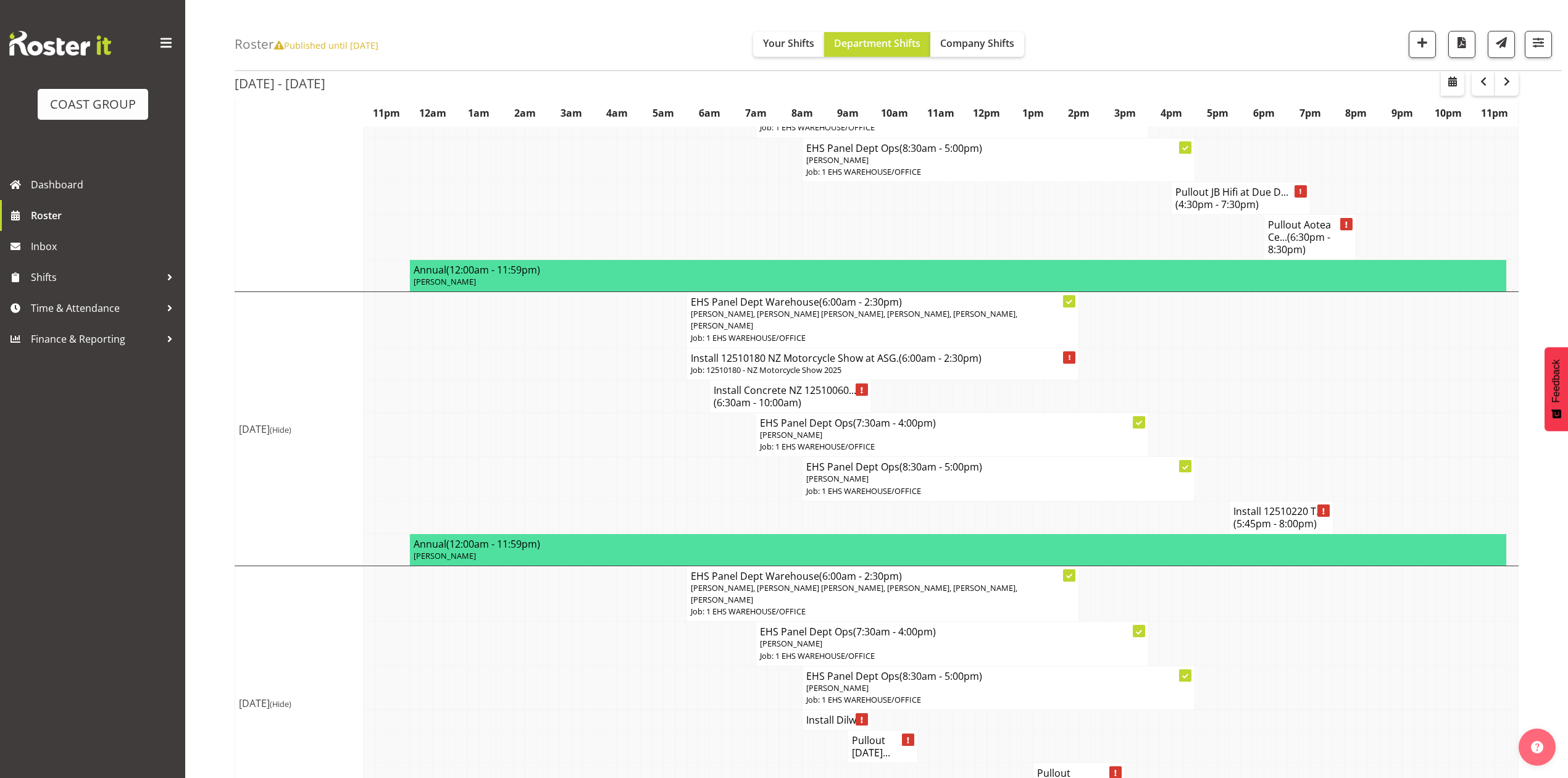
click at [1257, 517] on span "(5:45pm - 8:00pm)" at bounding box center [1275, 523] width 83 height 13
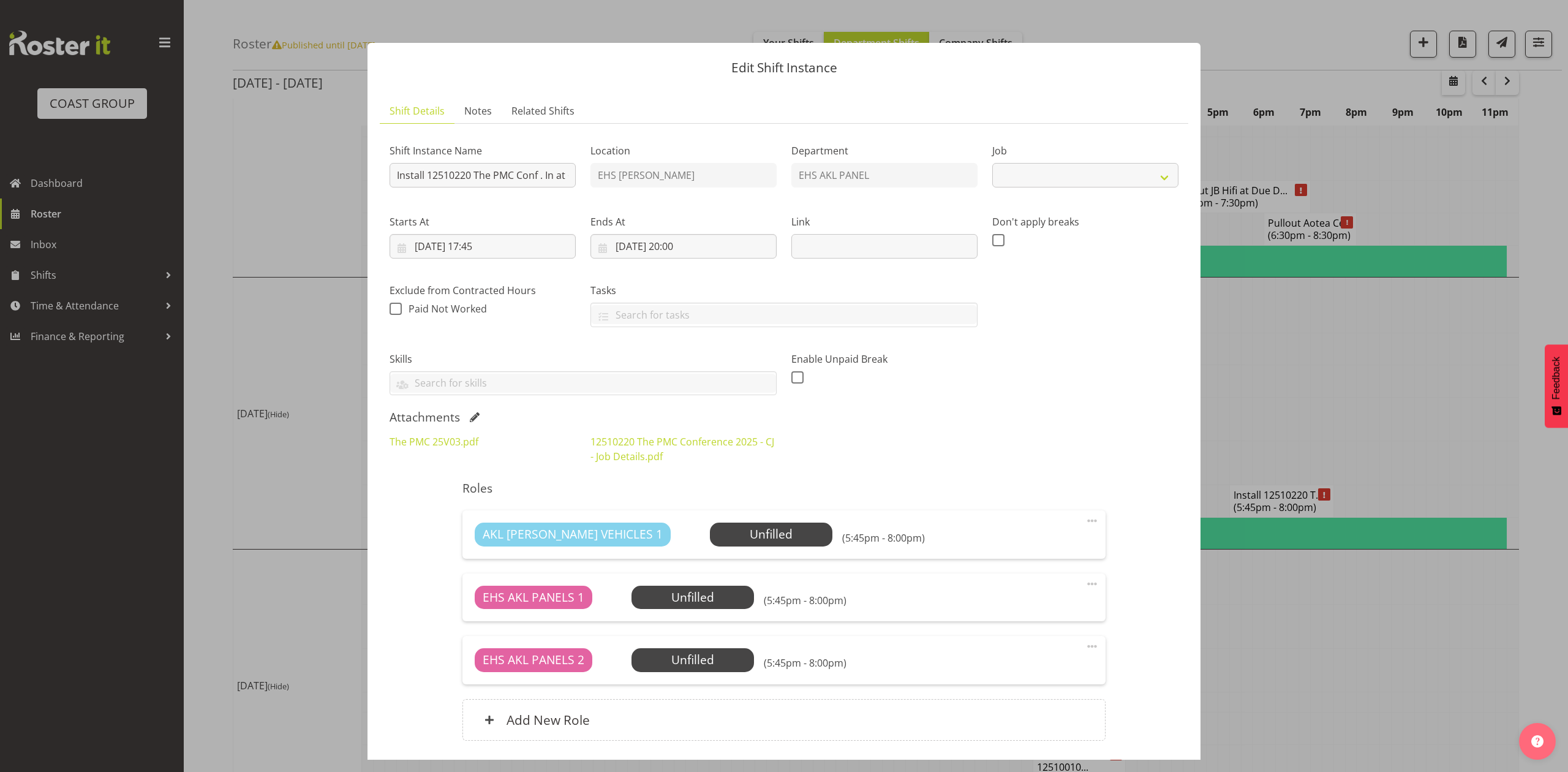
select select "10640"
click at [1323, 296] on div at bounding box center [784, 386] width 1568 height 772
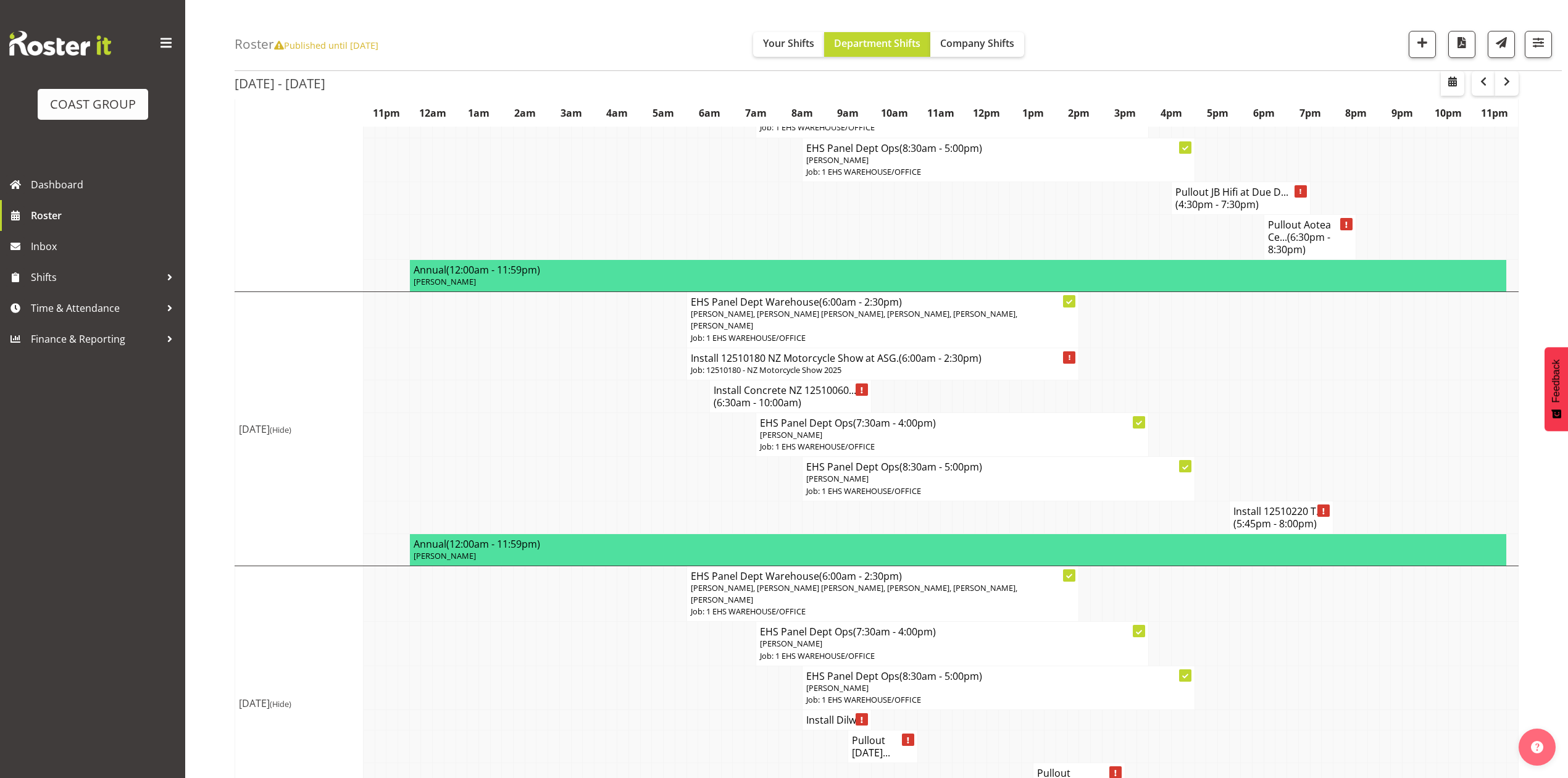
click at [1289, 517] on span "(5:45pm - 8:00pm)" at bounding box center [1275, 523] width 83 height 13
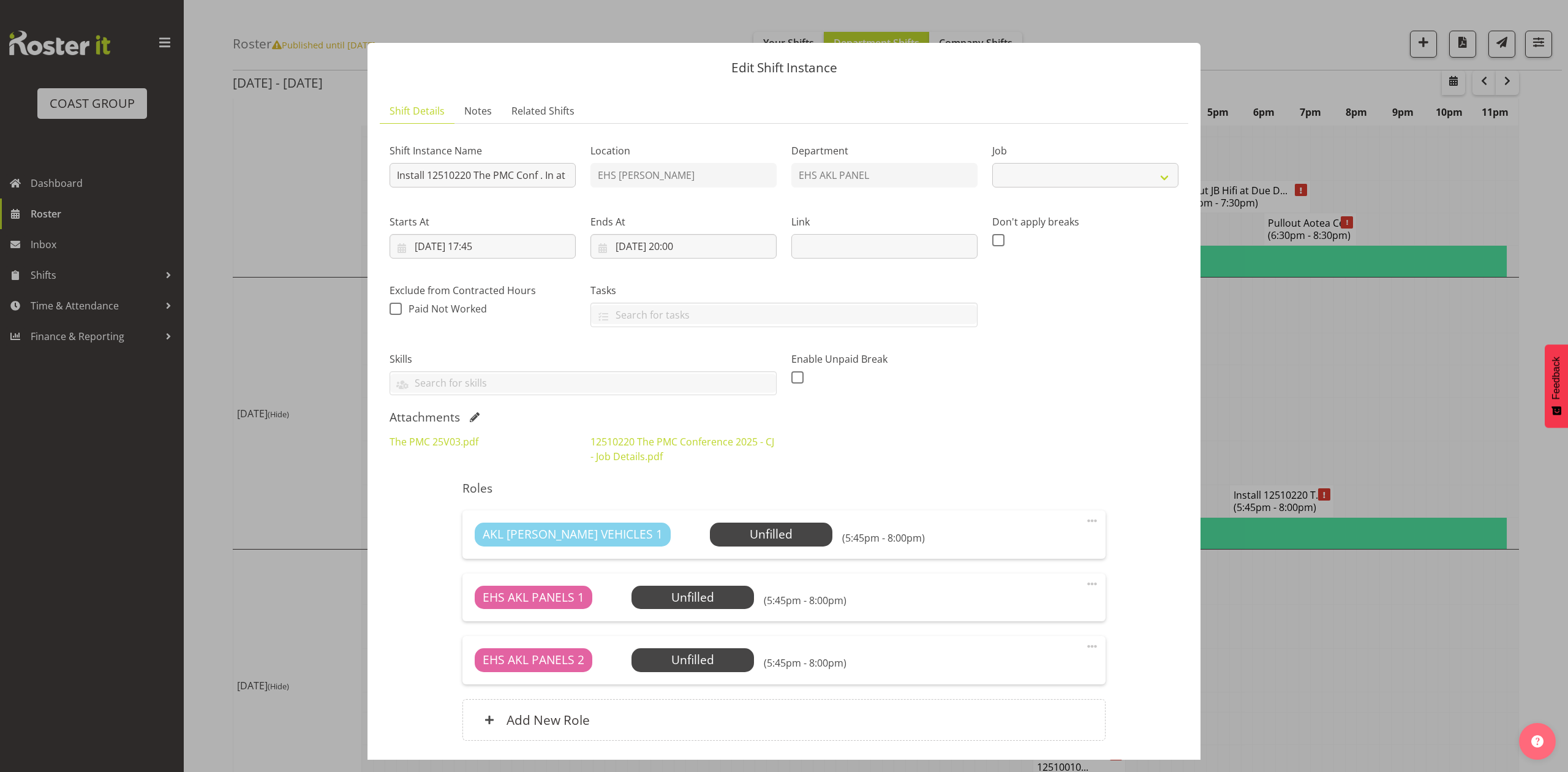
select select "10640"
click at [1356, 383] on div at bounding box center [784, 386] width 1568 height 772
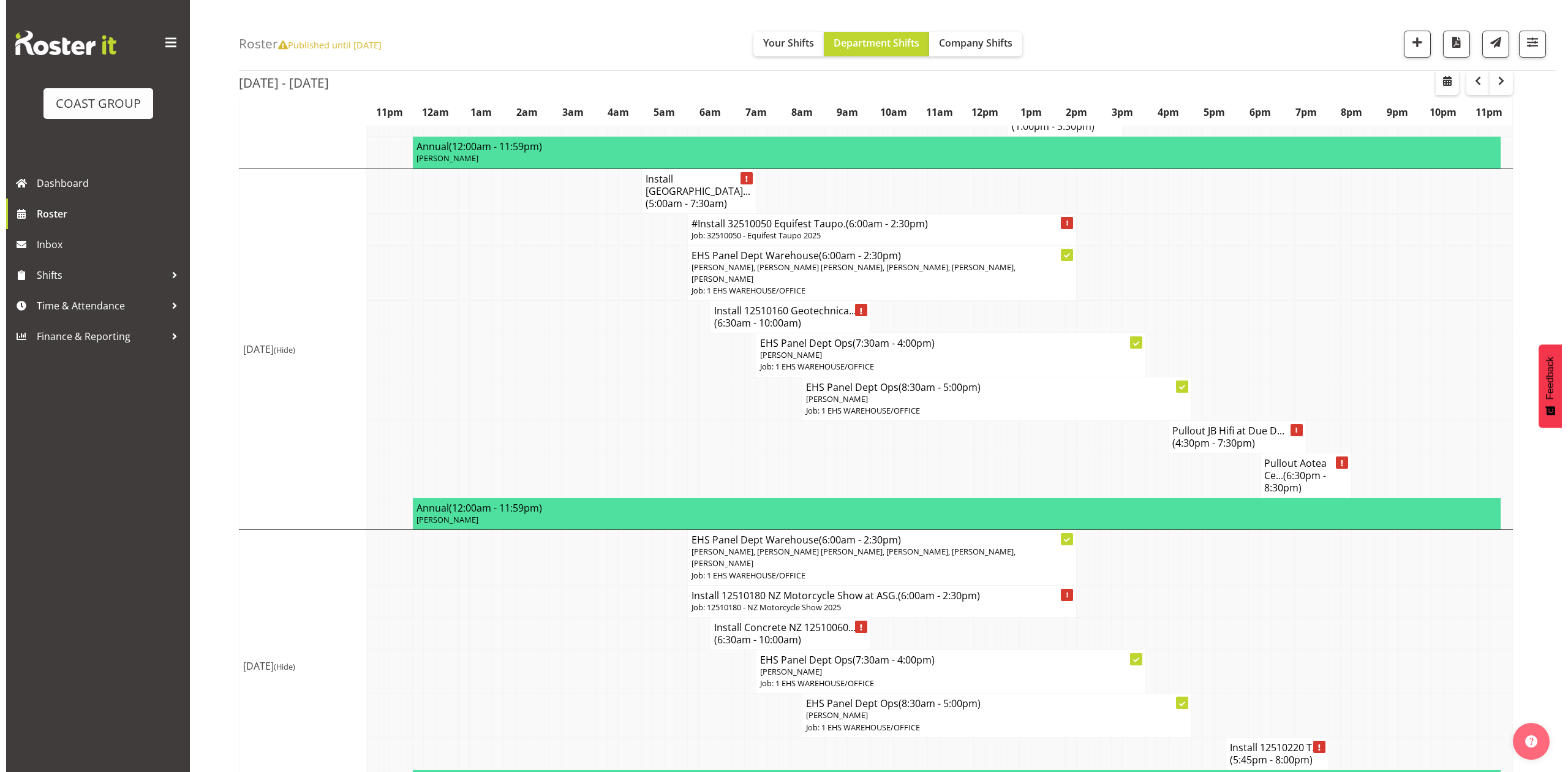
scroll to position [490, 0]
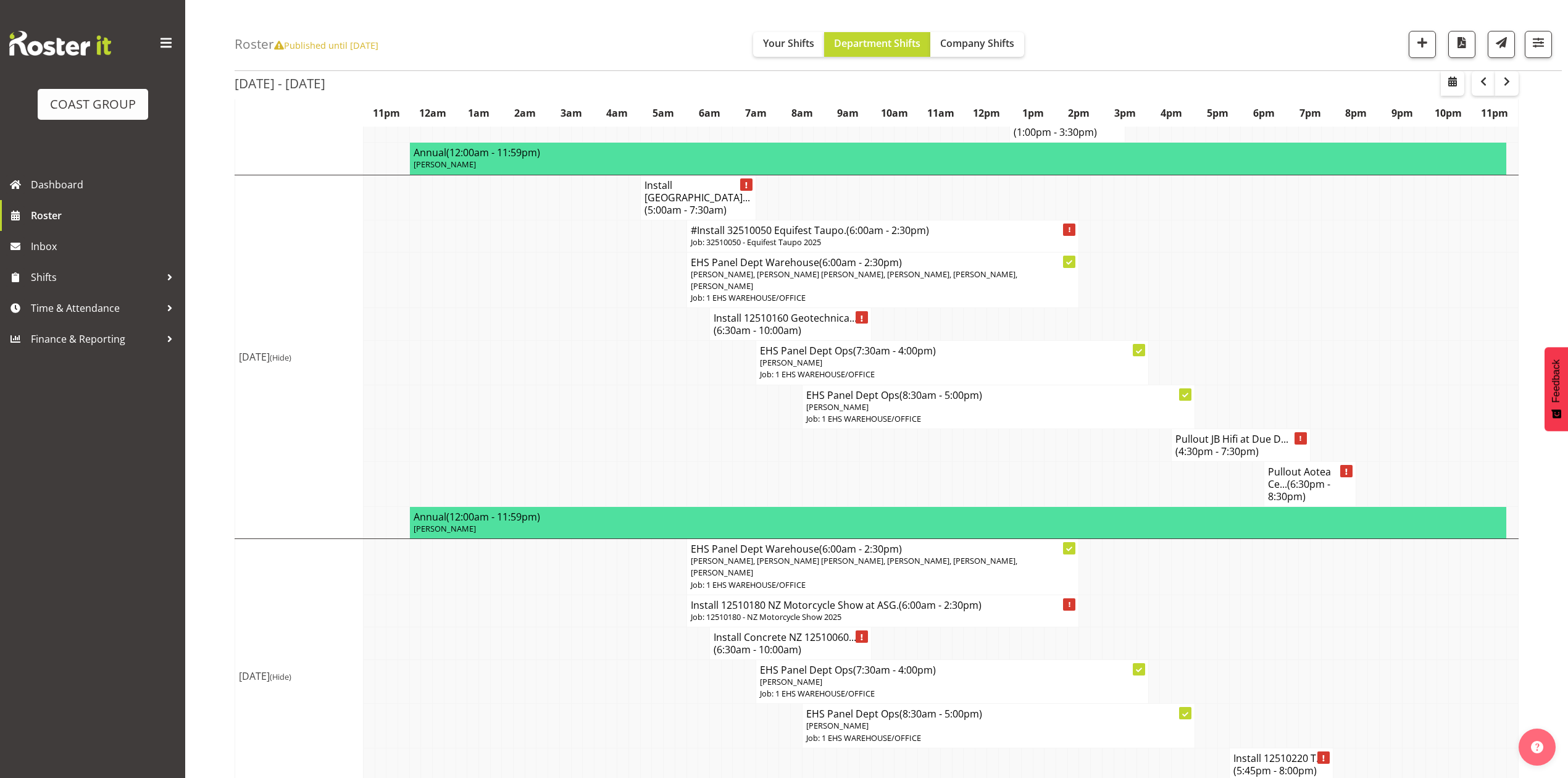
click at [746, 324] on span "(6:30am - 10:00am)" at bounding box center [757, 330] width 88 height 13
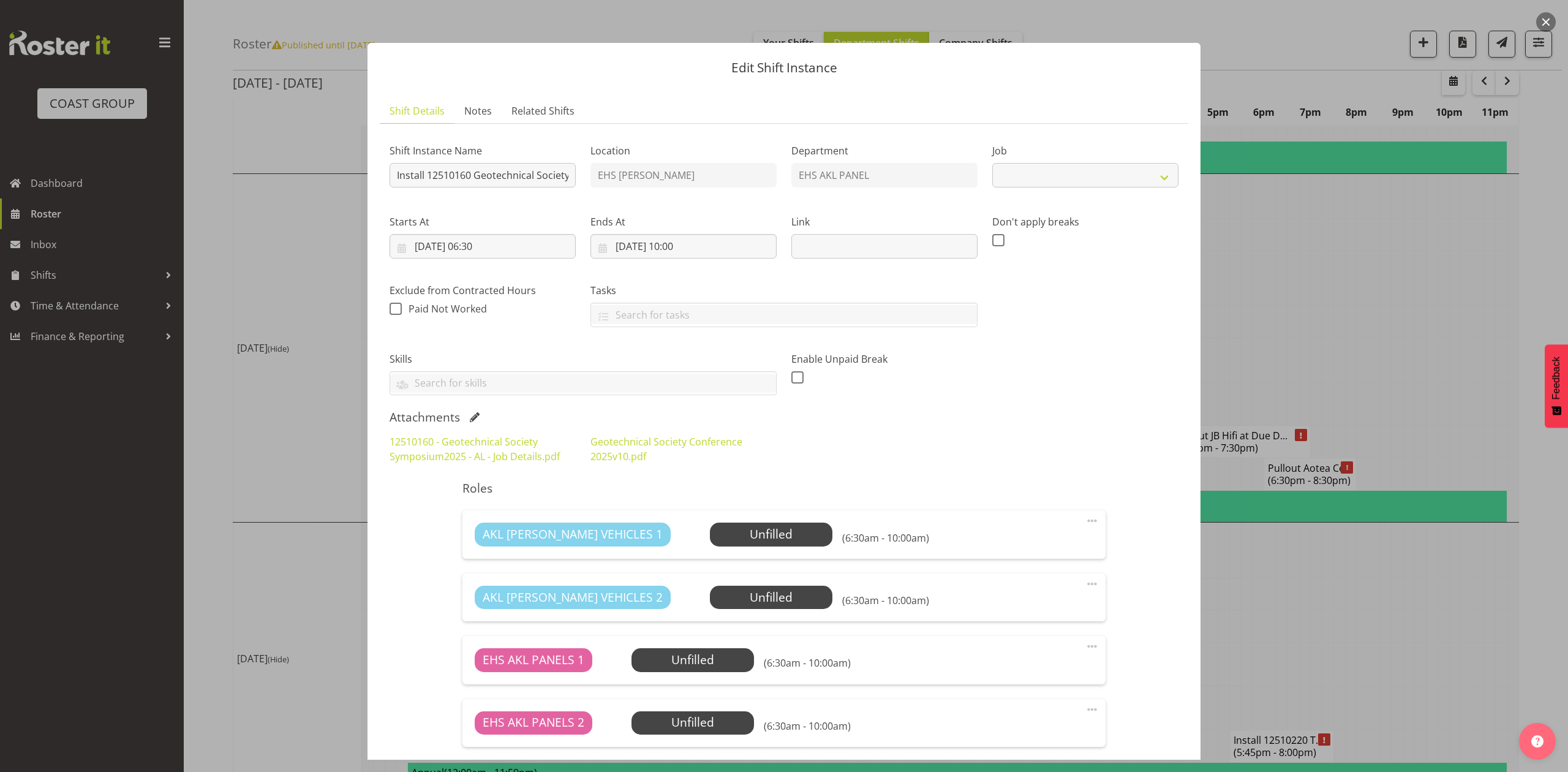
select select "10649"
click at [505, 449] on link "12510160 - Geotechnical Society Symposium2025 - AL - Job Details.pdf" at bounding box center [474, 449] width 170 height 28
click at [440, 238] on input "14/10/2025, 06:30" at bounding box center [483, 246] width 186 height 24
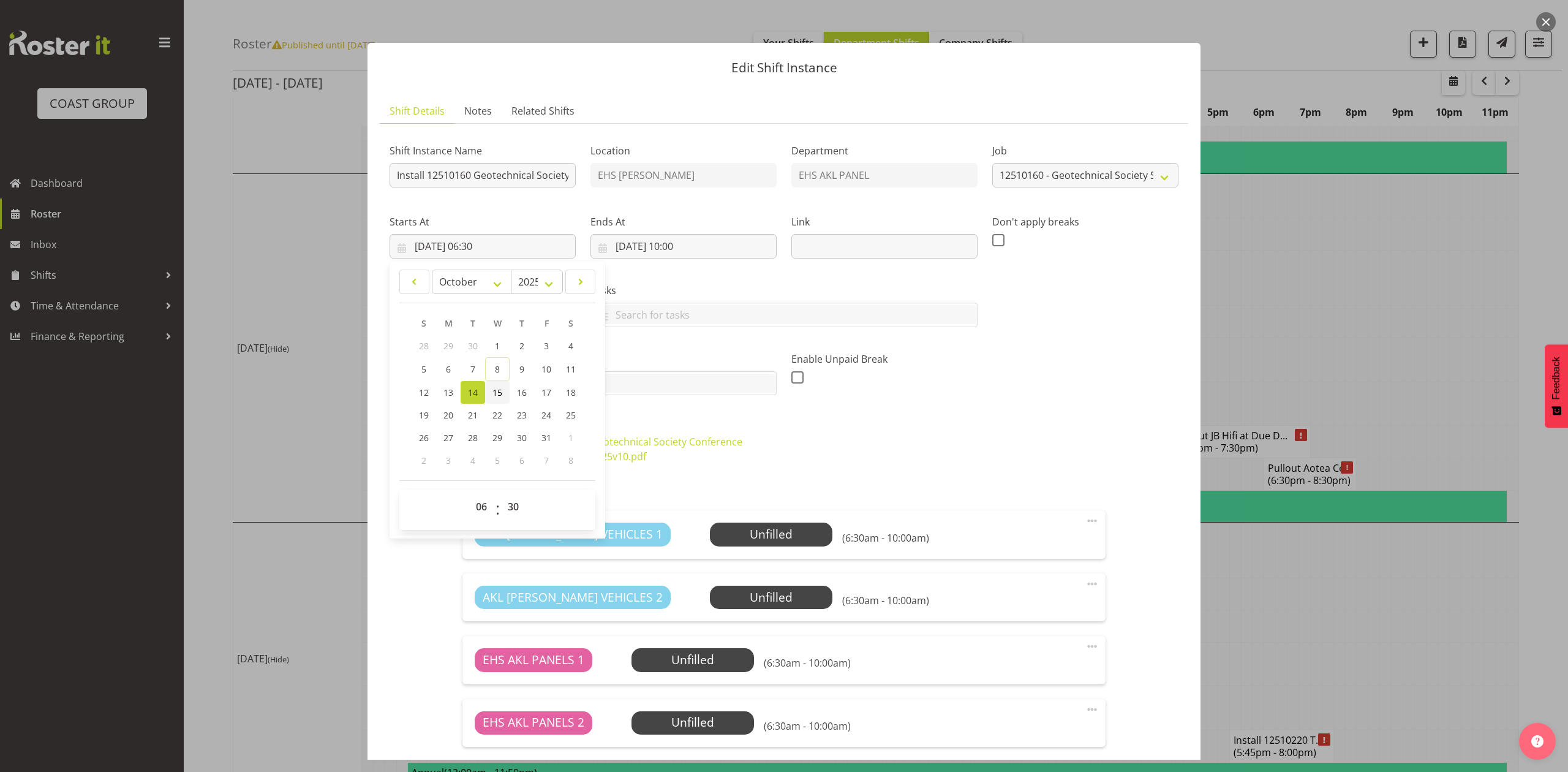
click at [499, 395] on span "15" at bounding box center [497, 392] width 10 height 11
type input "15/10/2025, 06:30"
click at [671, 229] on label "Ends At" at bounding box center [683, 222] width 186 height 15
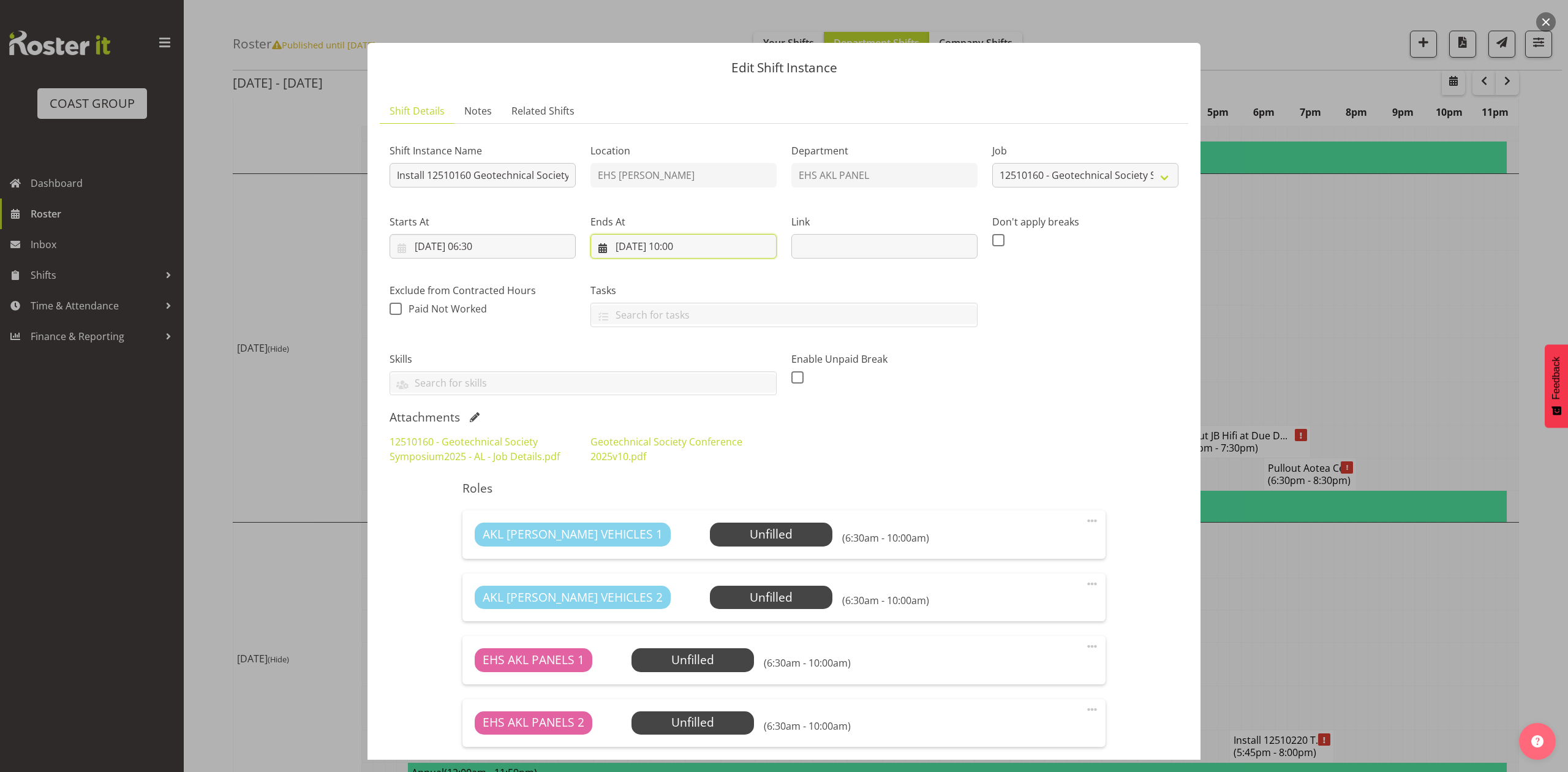
click at [653, 239] on input "14/10/2025, 10:00" at bounding box center [683, 246] width 186 height 24
click at [688, 392] on link "15" at bounding box center [698, 392] width 24 height 23
type input "15/10/2025, 10:00"
click at [992, 447] on div "12510160 - Geotechnical Society Symposium2025 - AL - Job Details.pdf Geotechnic…" at bounding box center [784, 448] width 804 height 44
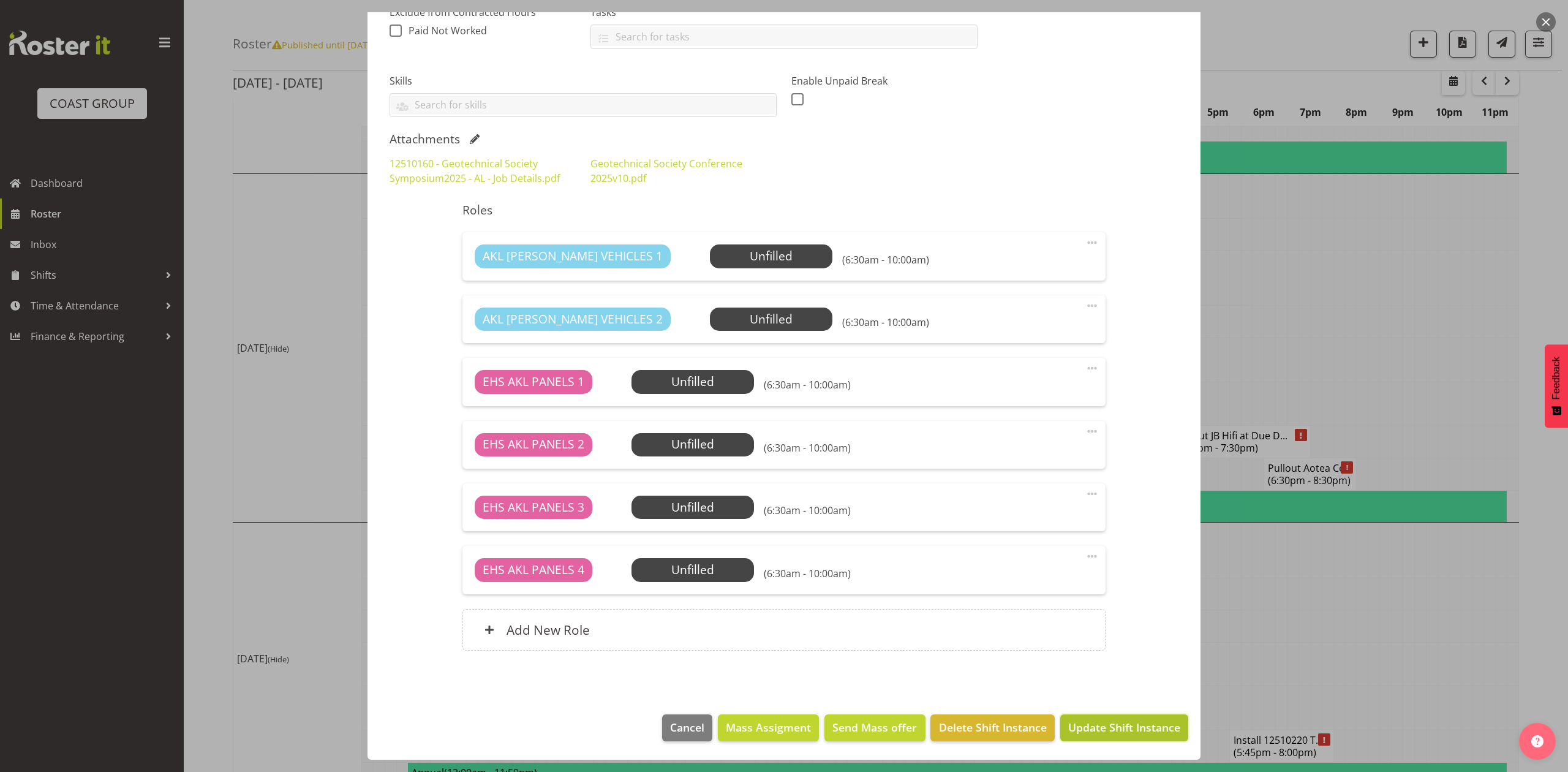
click at [1113, 728] on span "Update Shift Instance" at bounding box center [1124, 727] width 112 height 16
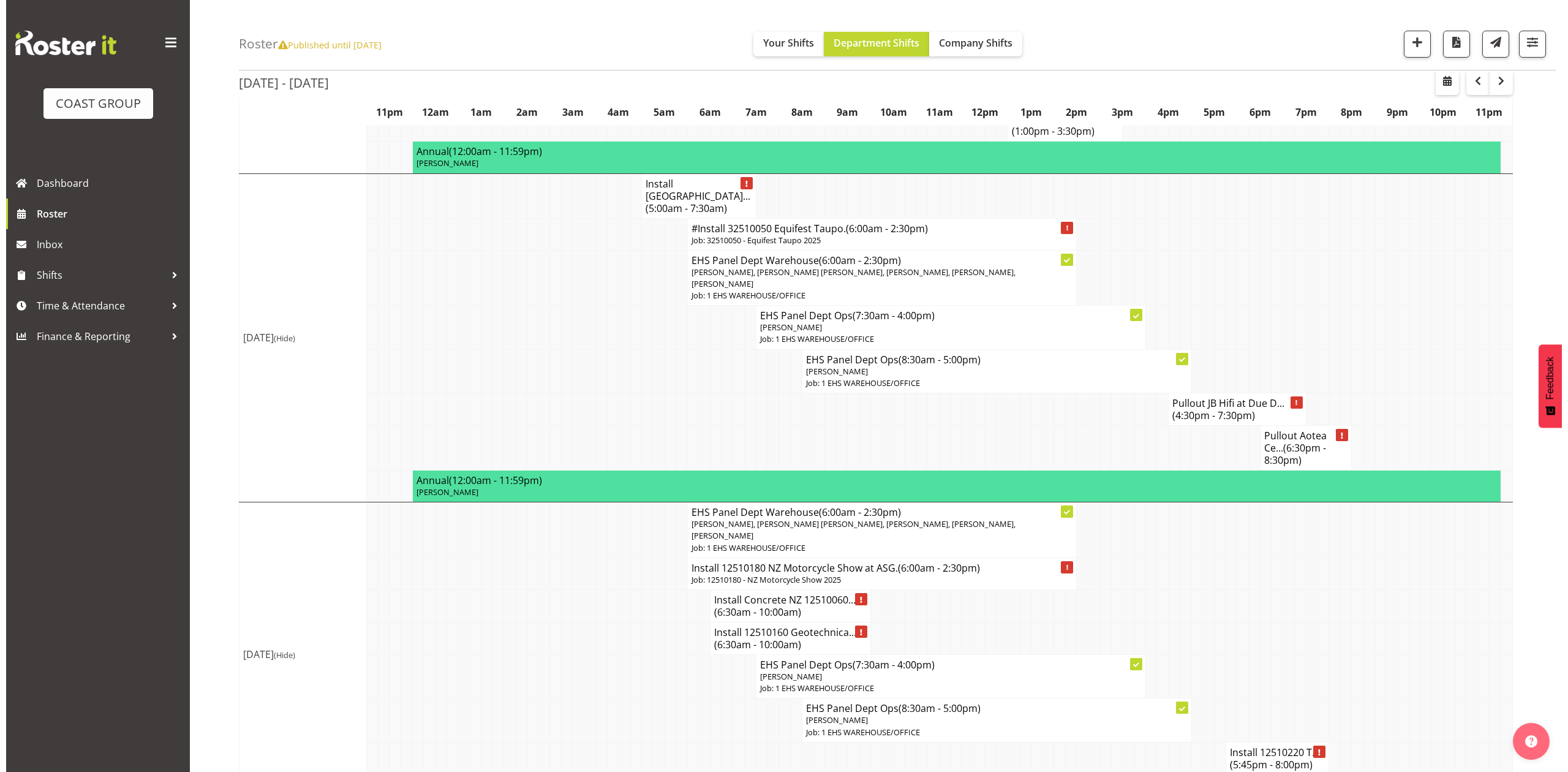
scroll to position [571, 0]
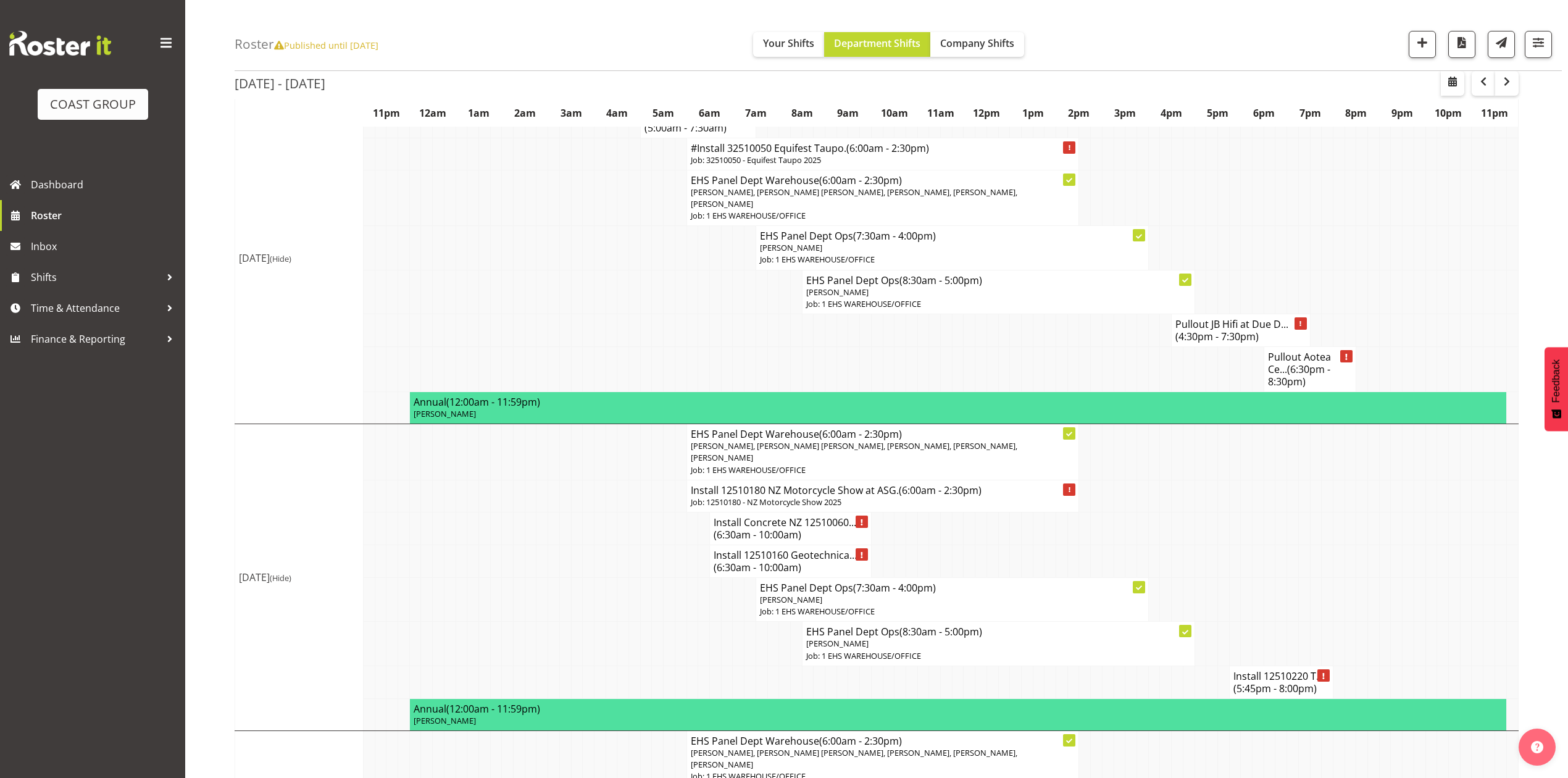
click at [791, 549] on h4 "Install 12510160 Geotechnica... (6:30am - 10:00am)" at bounding box center [790, 561] width 153 height 24
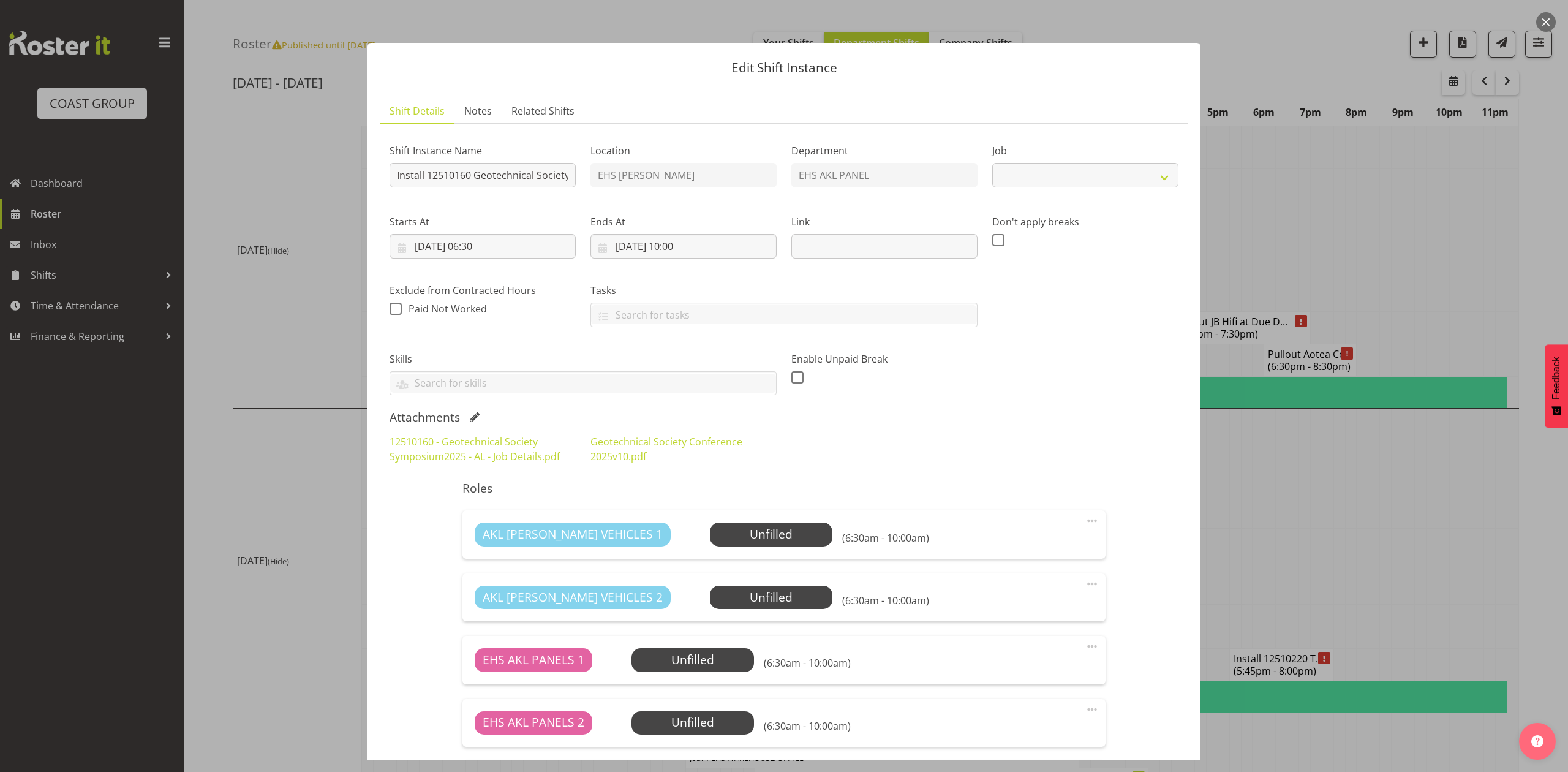
select select "10649"
drag, startPoint x: 475, startPoint y: 172, endPoint x: 518, endPoint y: 180, distance: 43.7
click at [518, 180] on input "Install 12510160 Geotechnical Society Symposium.in at 7am." at bounding box center [483, 175] width 186 height 24
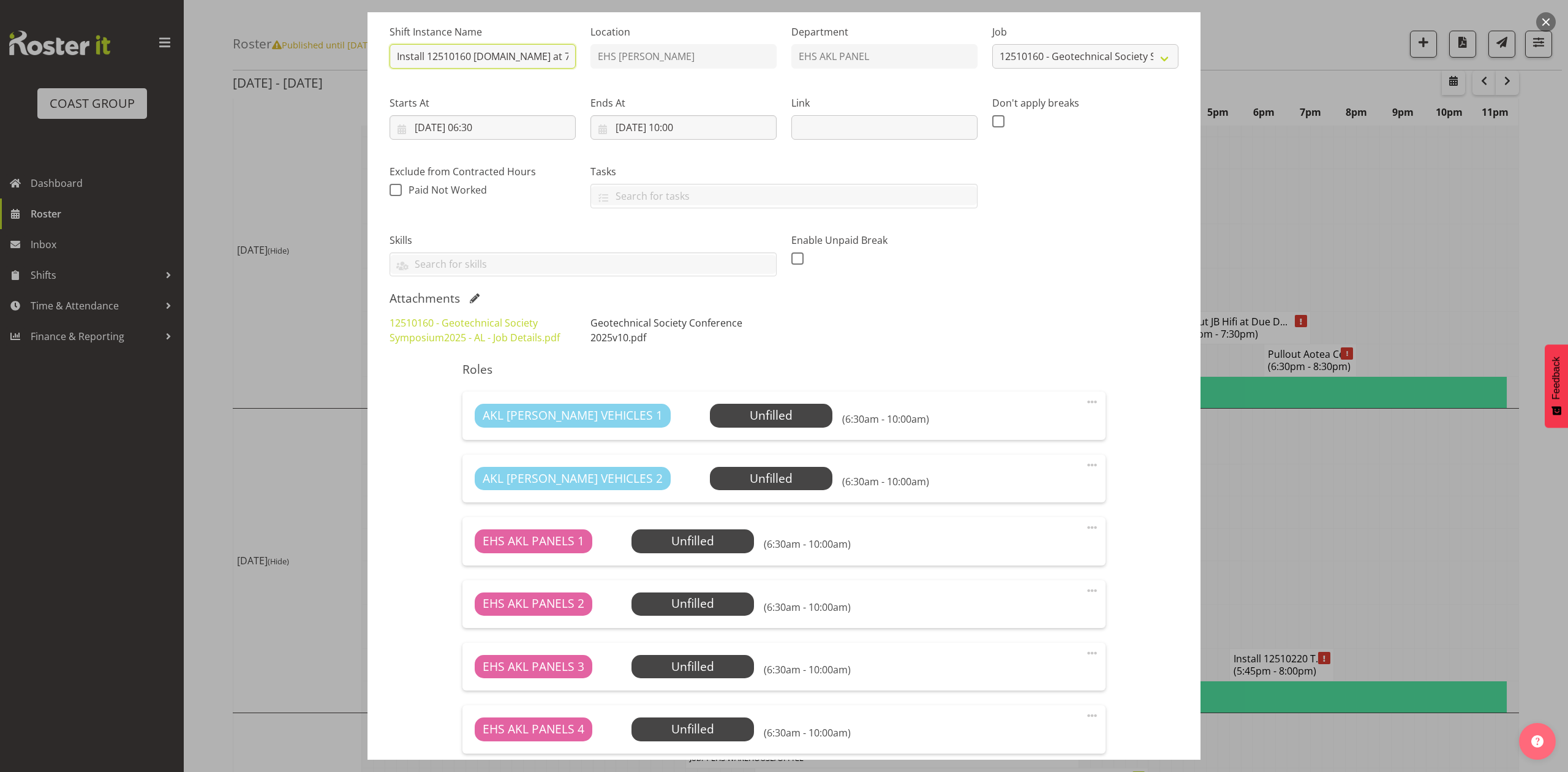
scroll to position [34, 0]
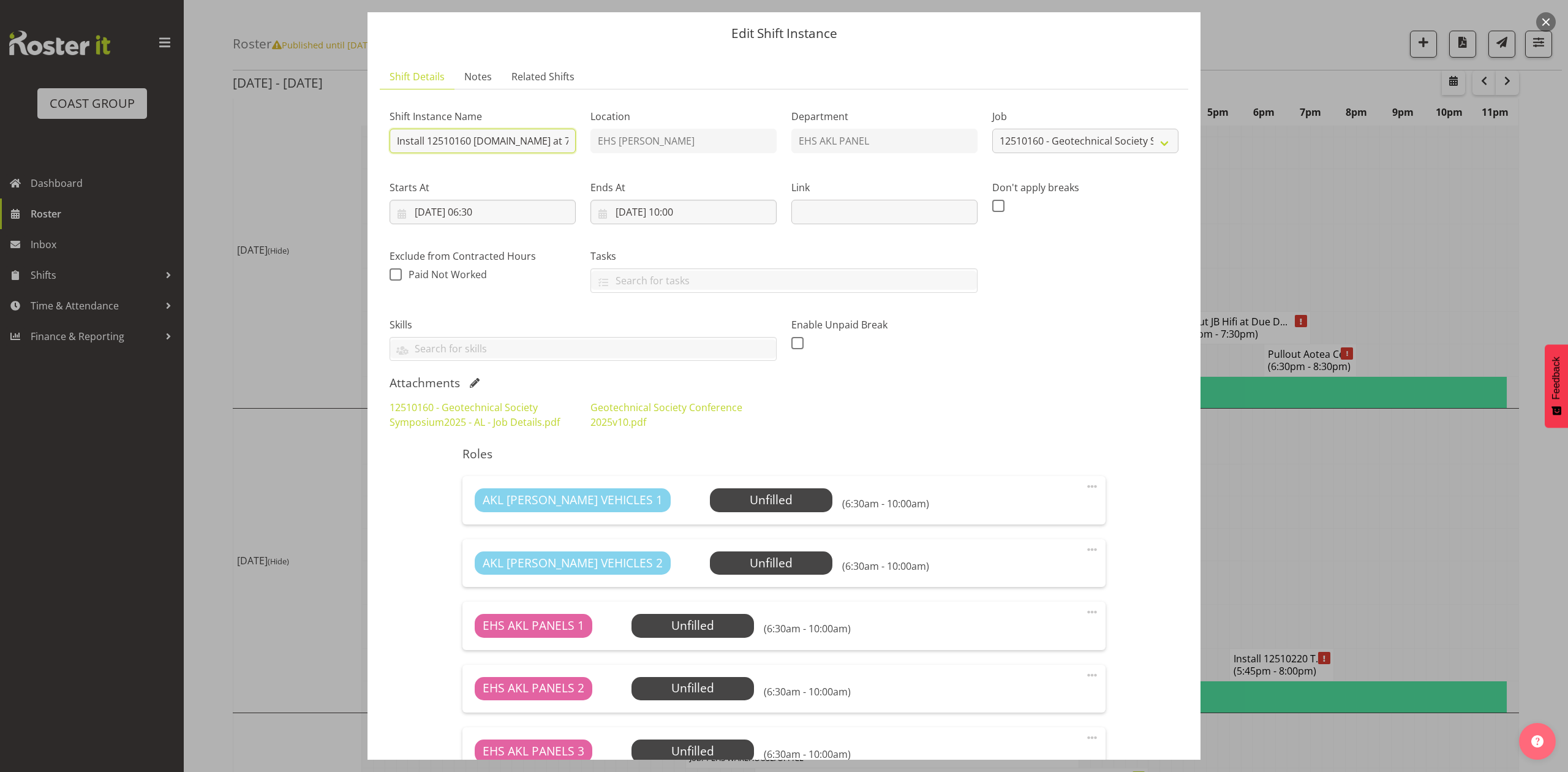
type input "Install 12510160 NZGS.in at 7am."
click at [473, 381] on span at bounding box center [474, 382] width 10 height 10
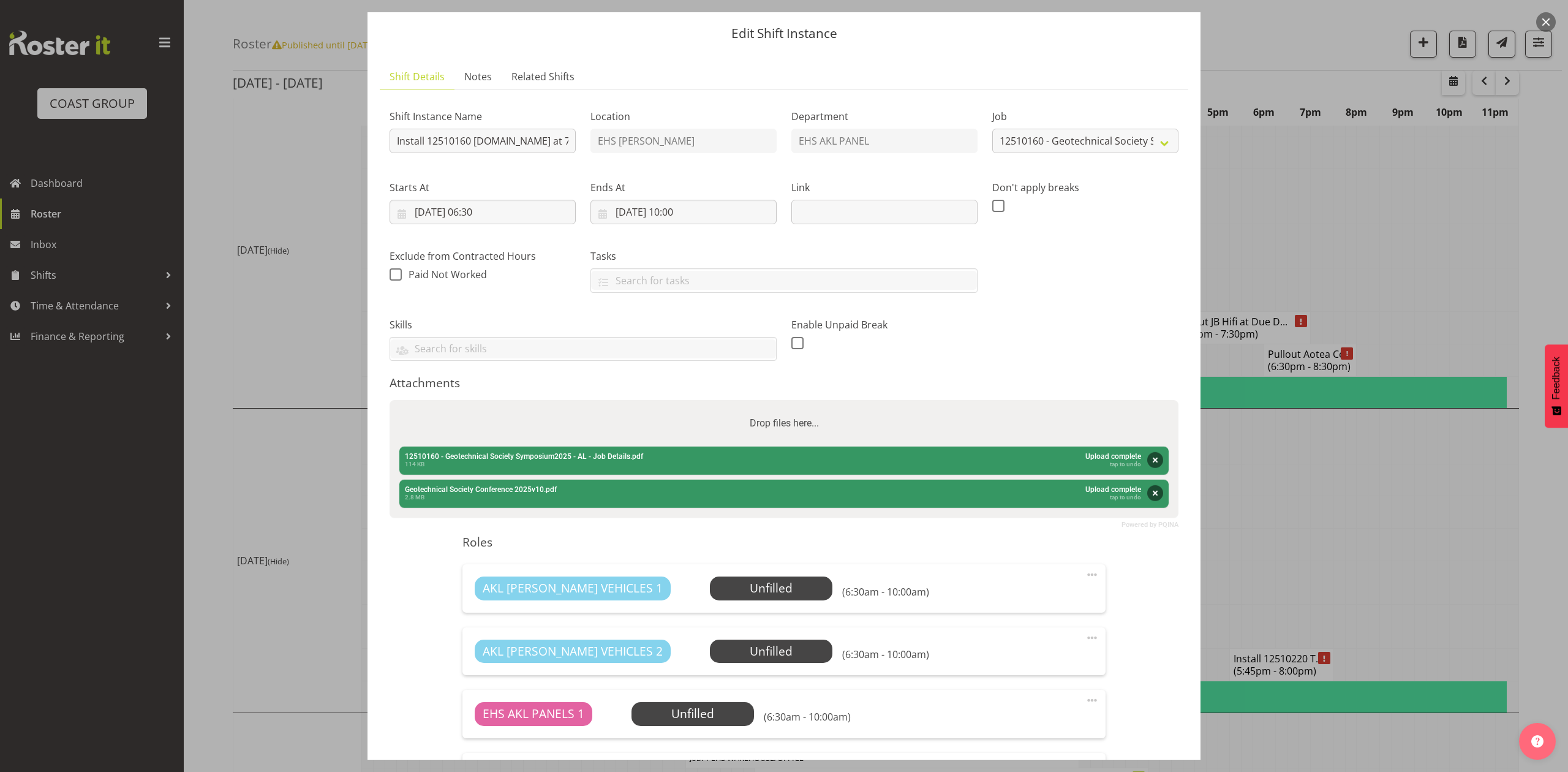
click at [522, 439] on div "Drop files here..." at bounding box center [784, 423] width 789 height 46
click at [390, 400] on input "Drop files here..." at bounding box center [784, 402] width 789 height 4
type input "C:\fakepath\12510160 - Geotechnical Society Symposium2025 - AL - Job Details (1…"
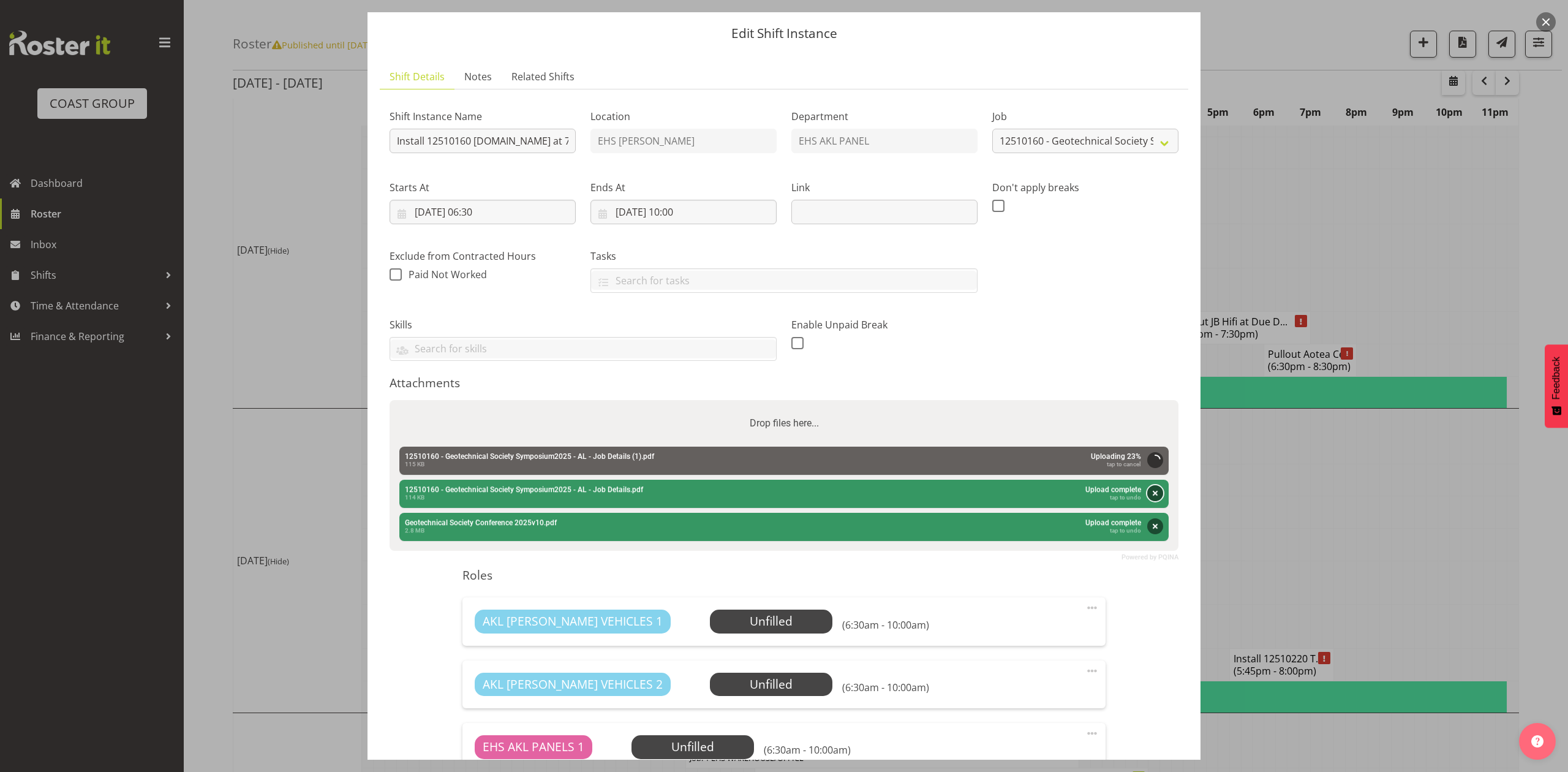
click at [1147, 495] on button "Remove" at bounding box center [1155, 493] width 16 height 16
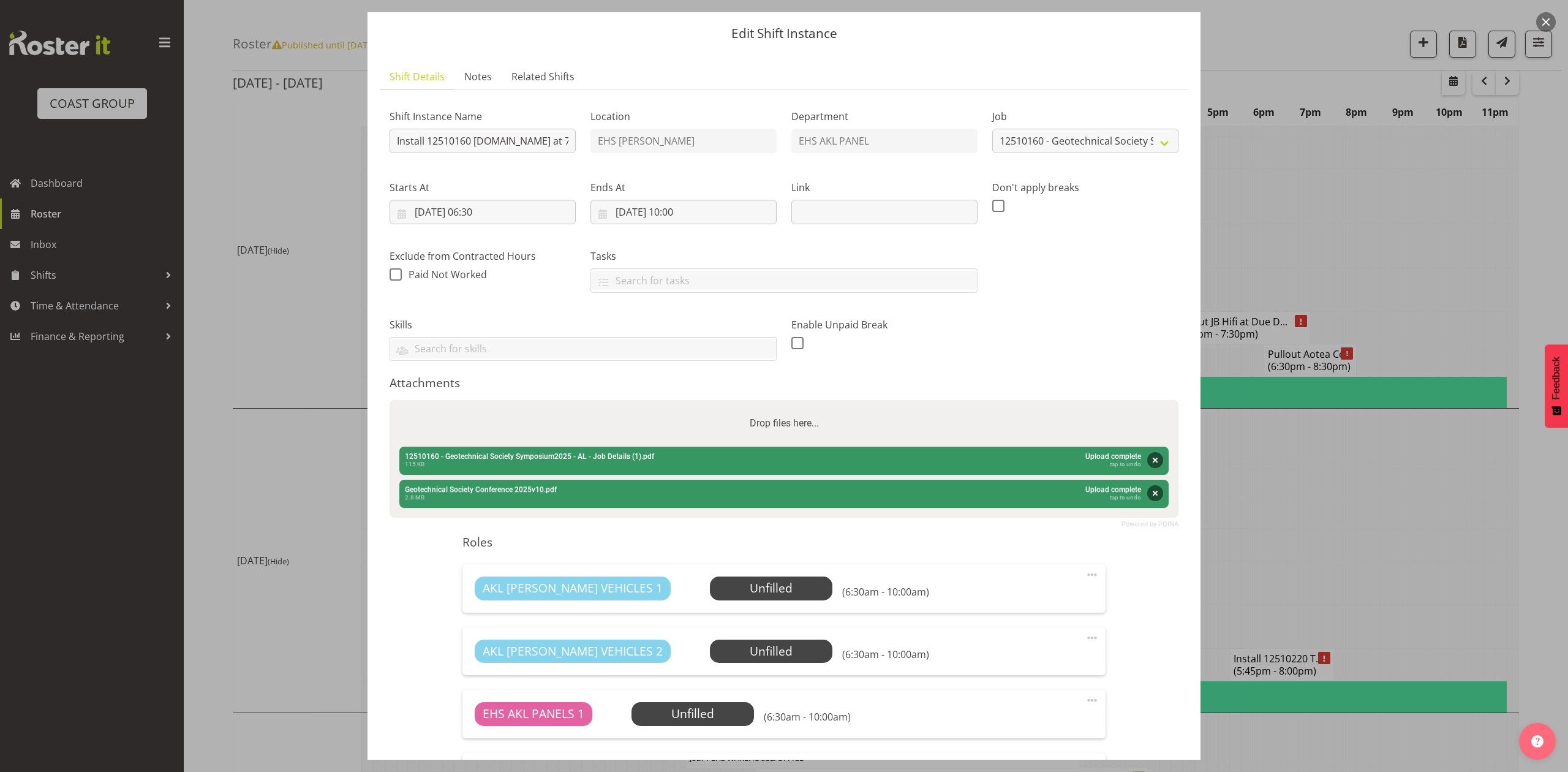
click at [906, 417] on div "Drop files here..." at bounding box center [784, 423] width 789 height 46
click at [390, 400] on input "Drop files here..." at bounding box center [784, 402] width 789 height 4
type input "C:\fakepath\Geotechnical Society Conference 2025v10 (1).pdf"
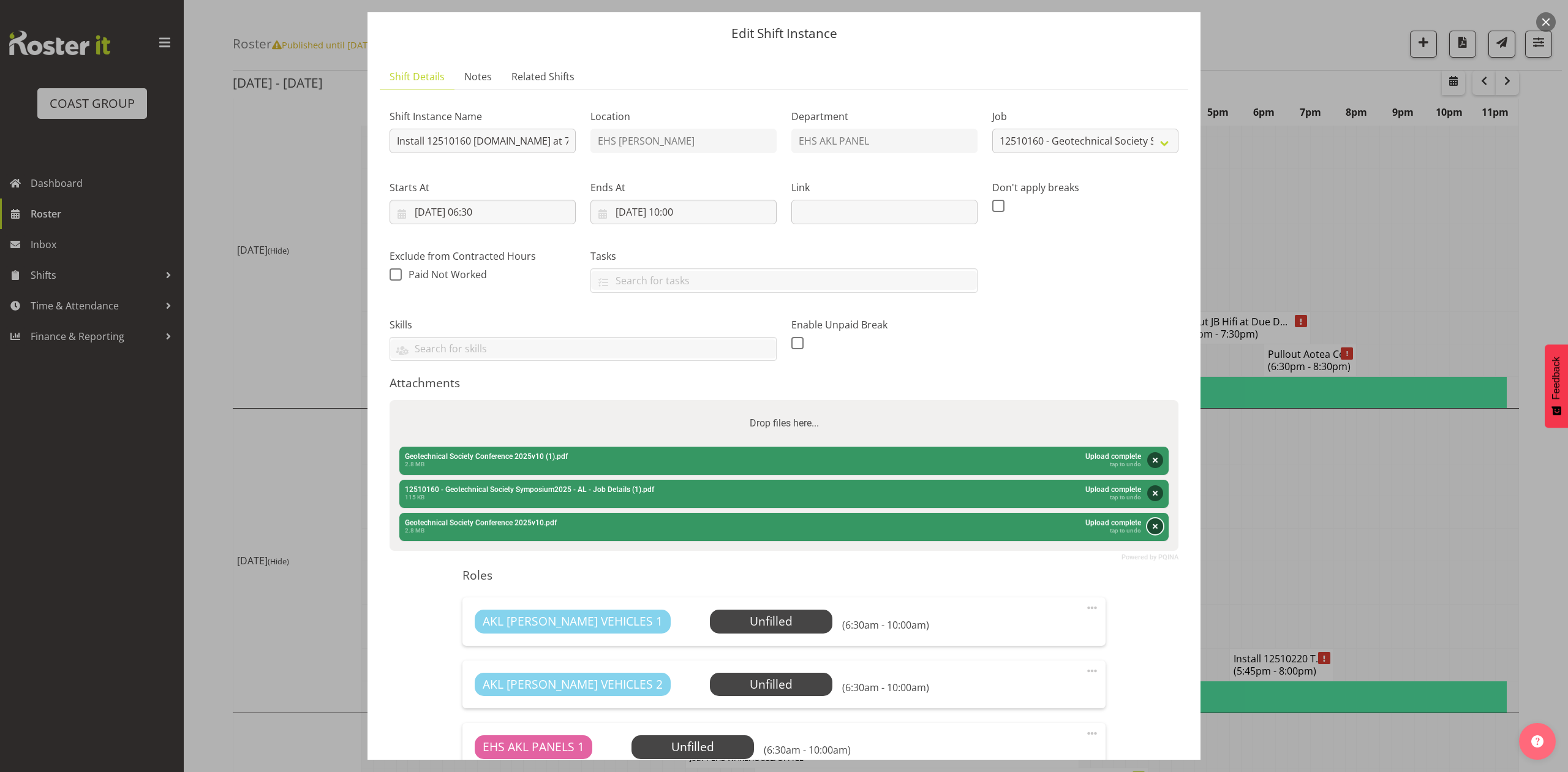
click at [1147, 527] on button "Remove" at bounding box center [1155, 526] width 16 height 16
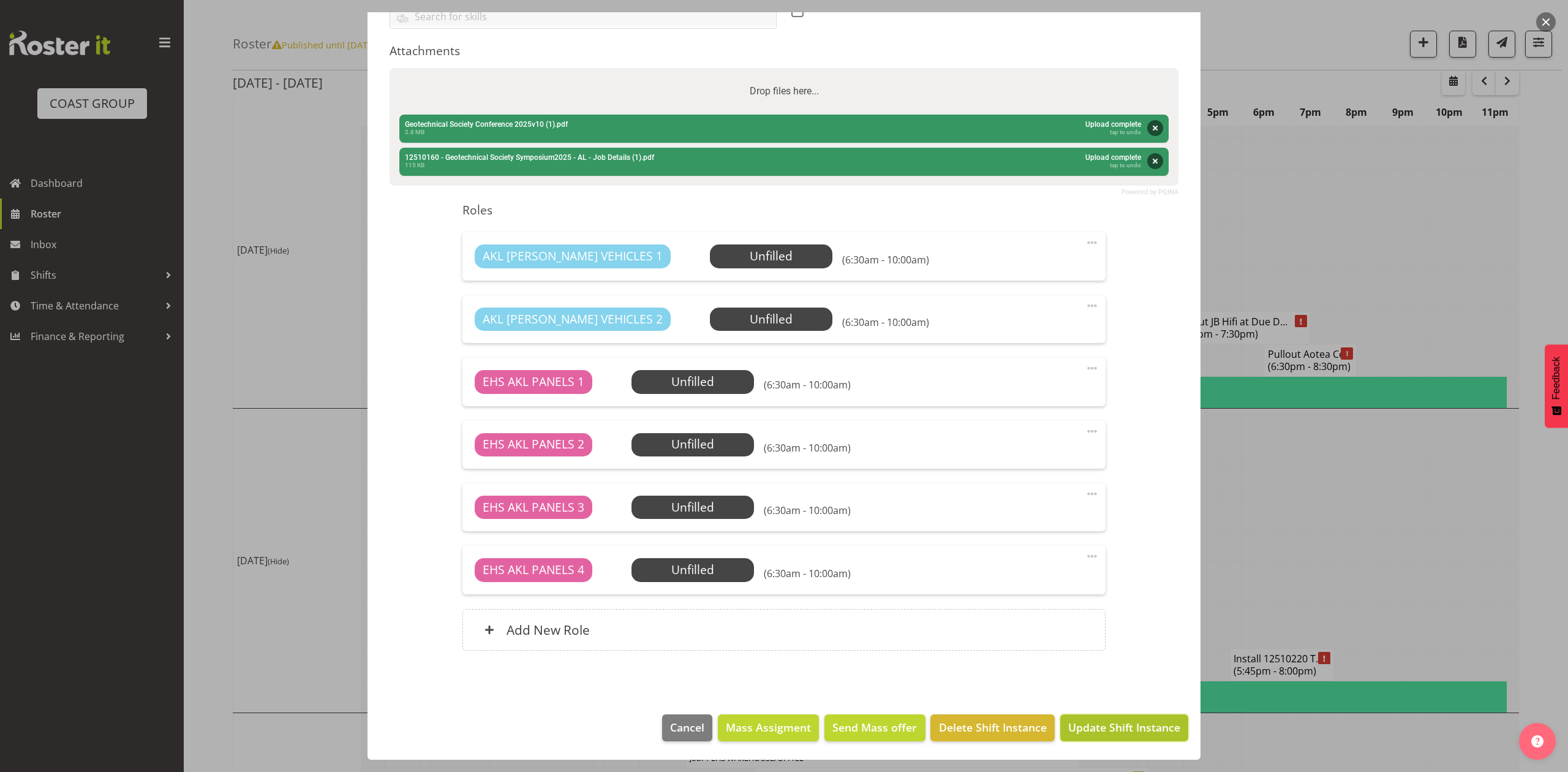
click at [1100, 719] on span "Update Shift Instance" at bounding box center [1124, 727] width 112 height 16
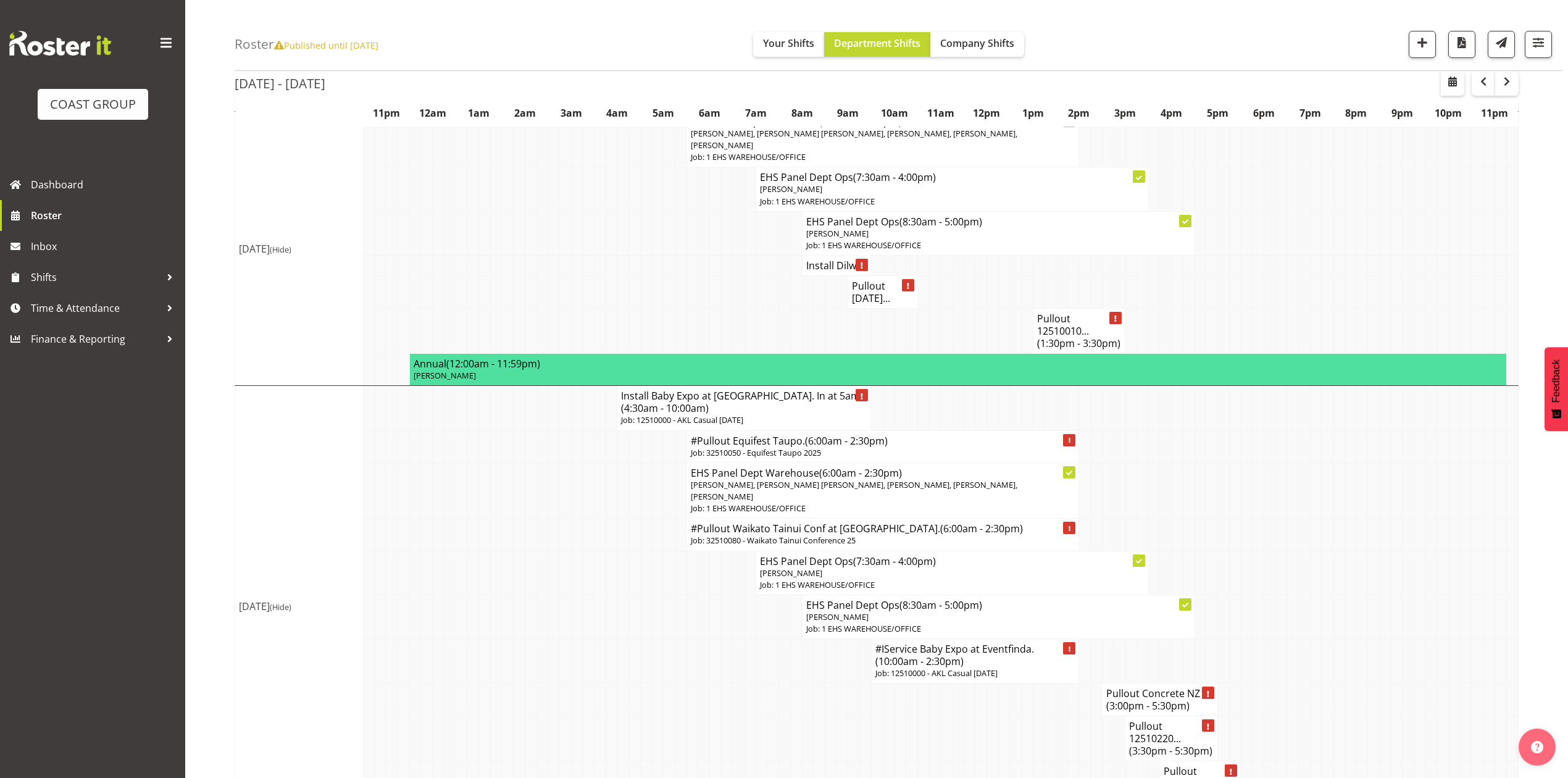
scroll to position [1235, 0]
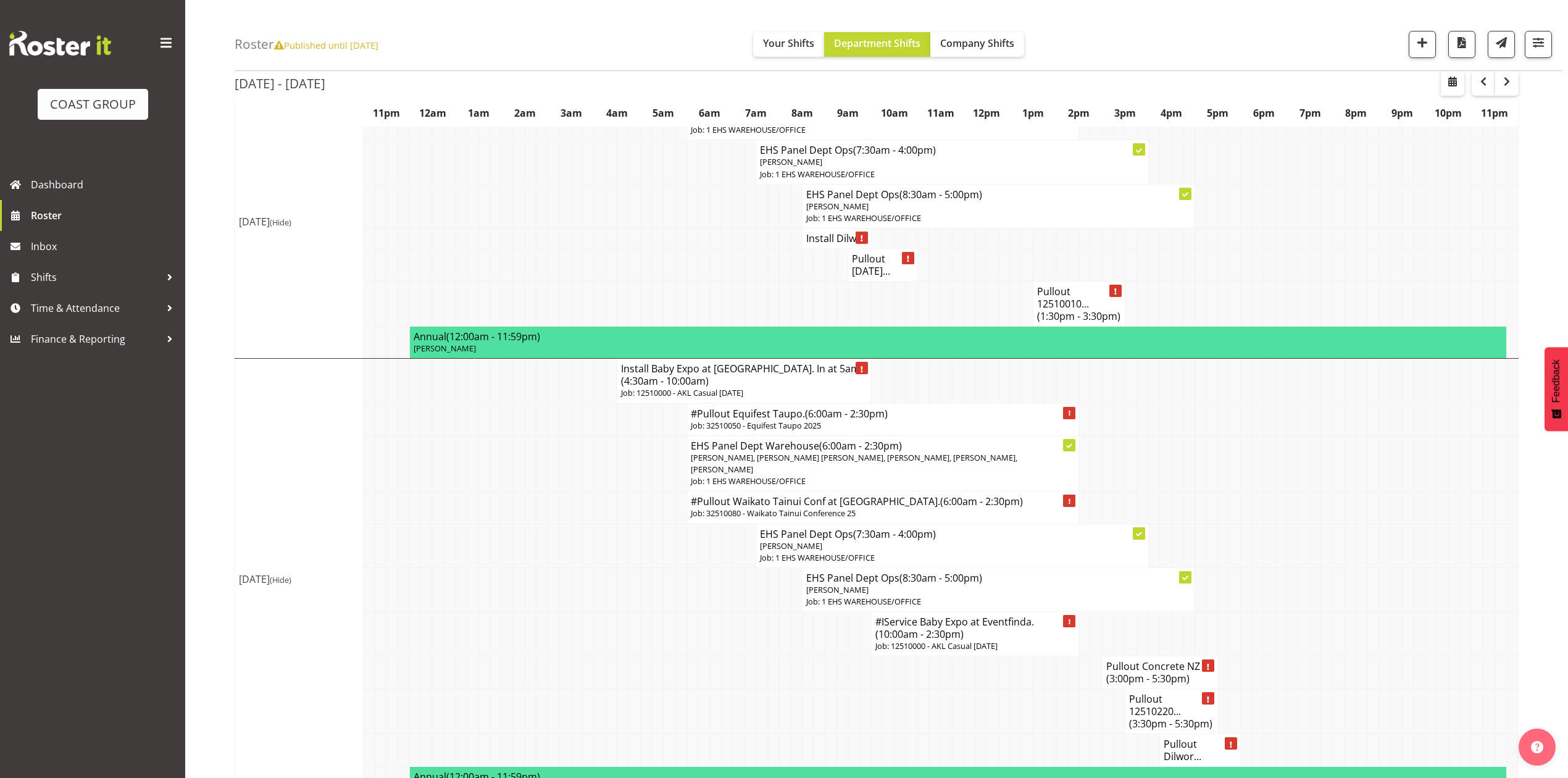
click at [1150, 693] on h4 "Pullout 12510220... (3:30pm - 5:30pm)" at bounding box center [1171, 711] width 85 height 37
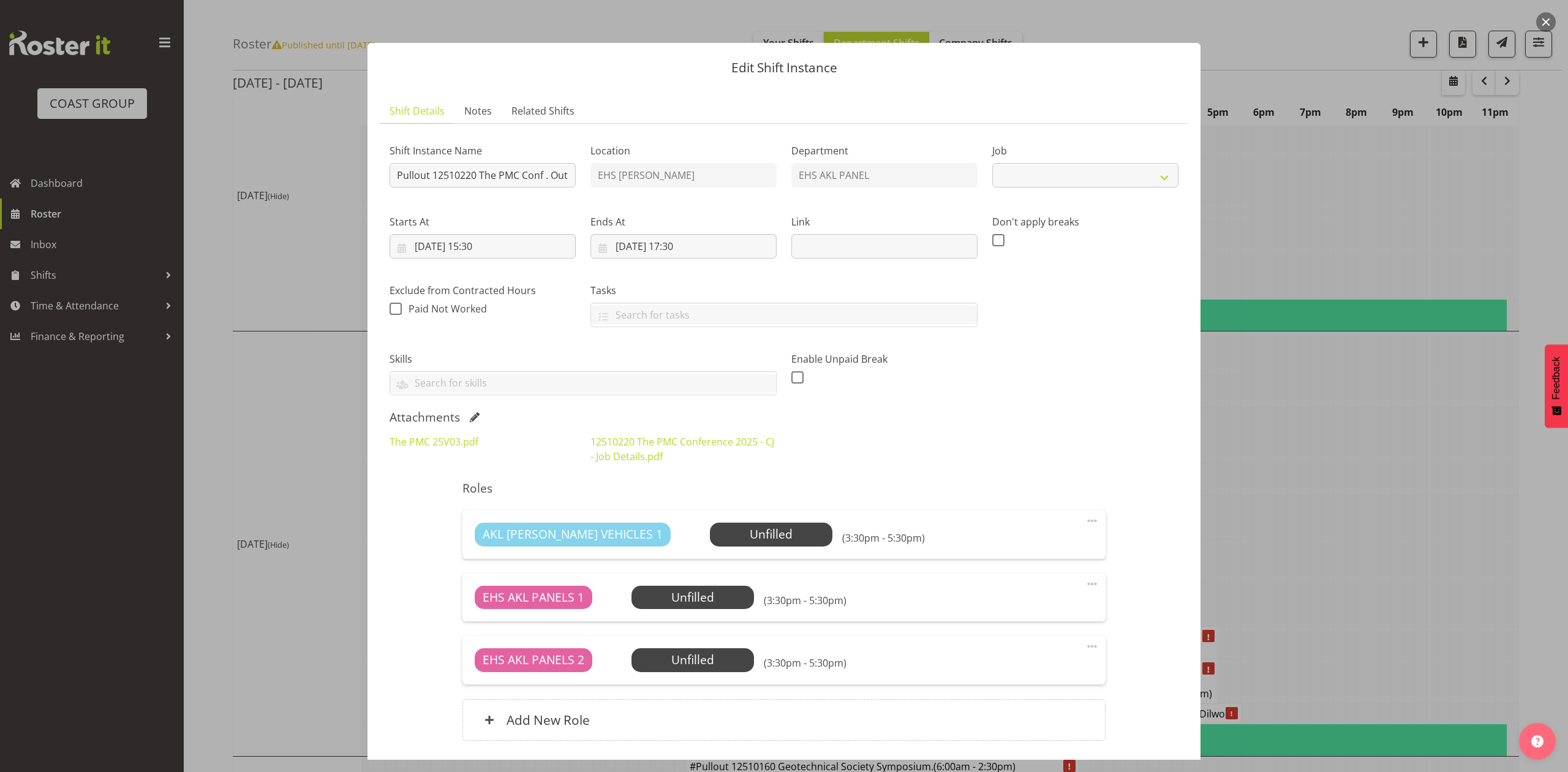
select select "10640"
click at [1340, 473] on div at bounding box center [784, 386] width 1568 height 772
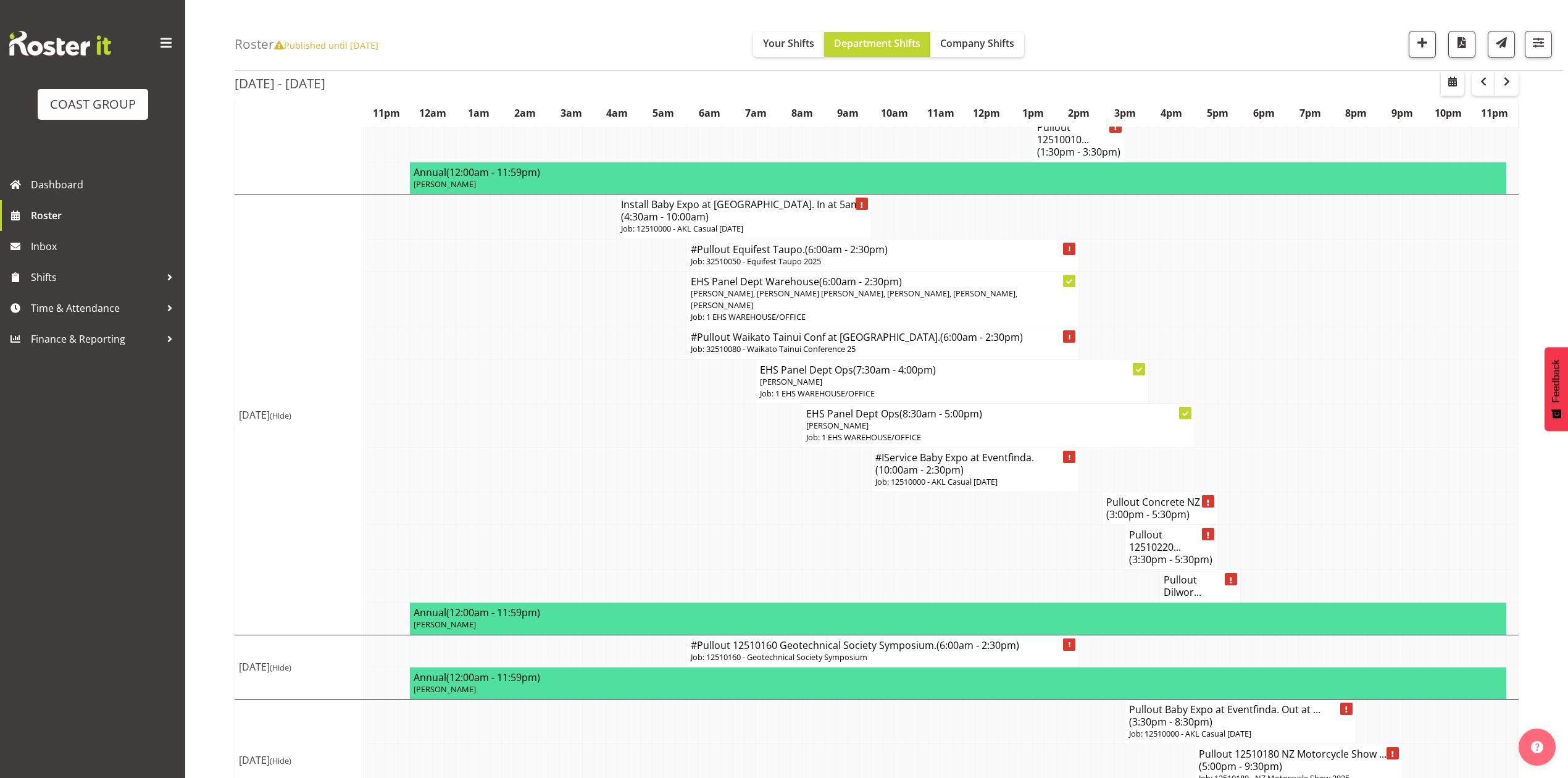
scroll to position [1400, 0]
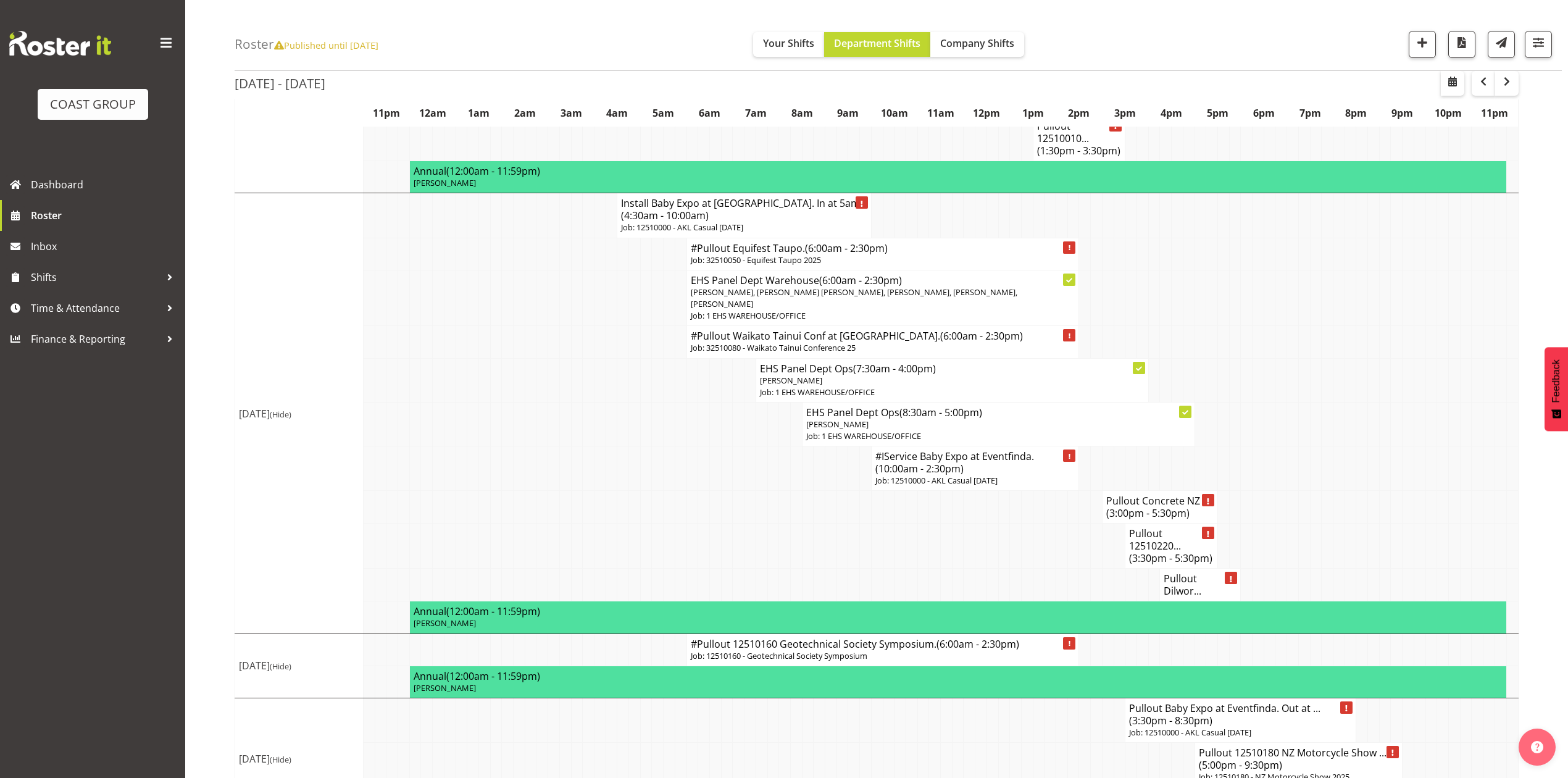
click at [835, 638] on h4 "#Pullout 12510160 Geotechnical Society Symposium. (6:00am - 2:30pm)" at bounding box center [883, 644] width 384 height 12
select select
select select "9"
select select "2025"
select select "6"
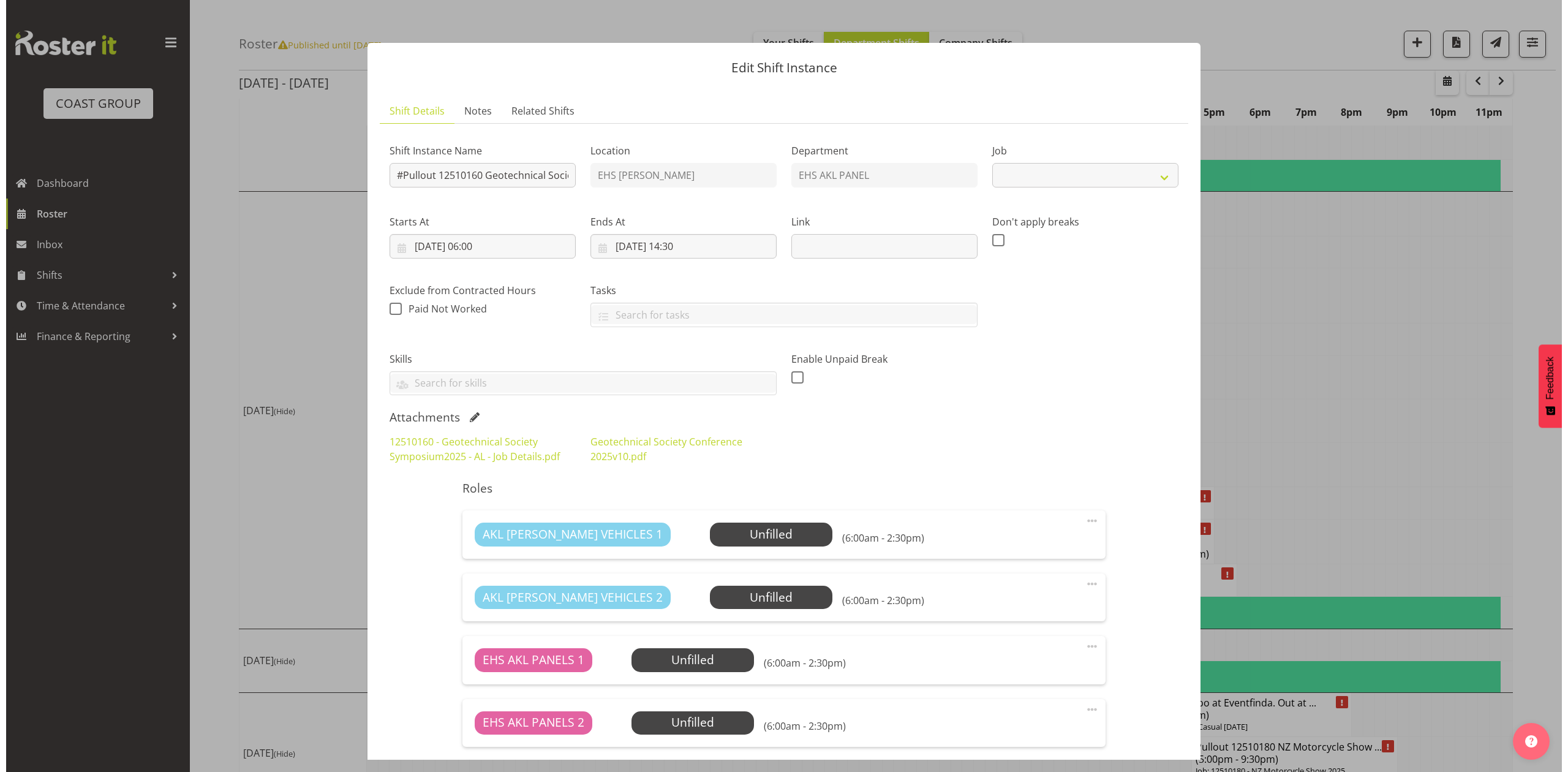
scroll to position [1365, 0]
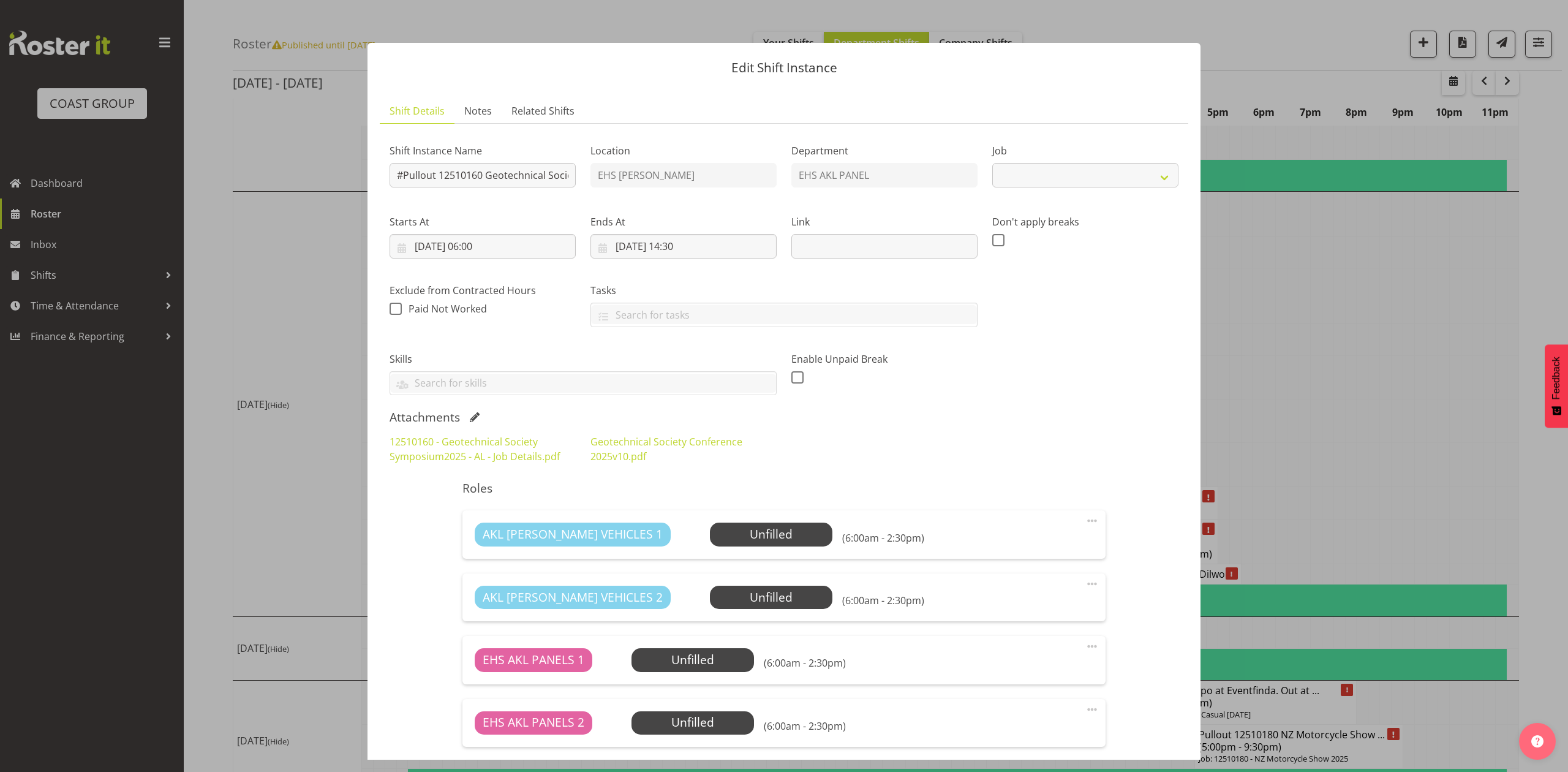
select select "10649"
click at [447, 248] on input "18/10/2025, 06:00" at bounding box center [483, 246] width 186 height 24
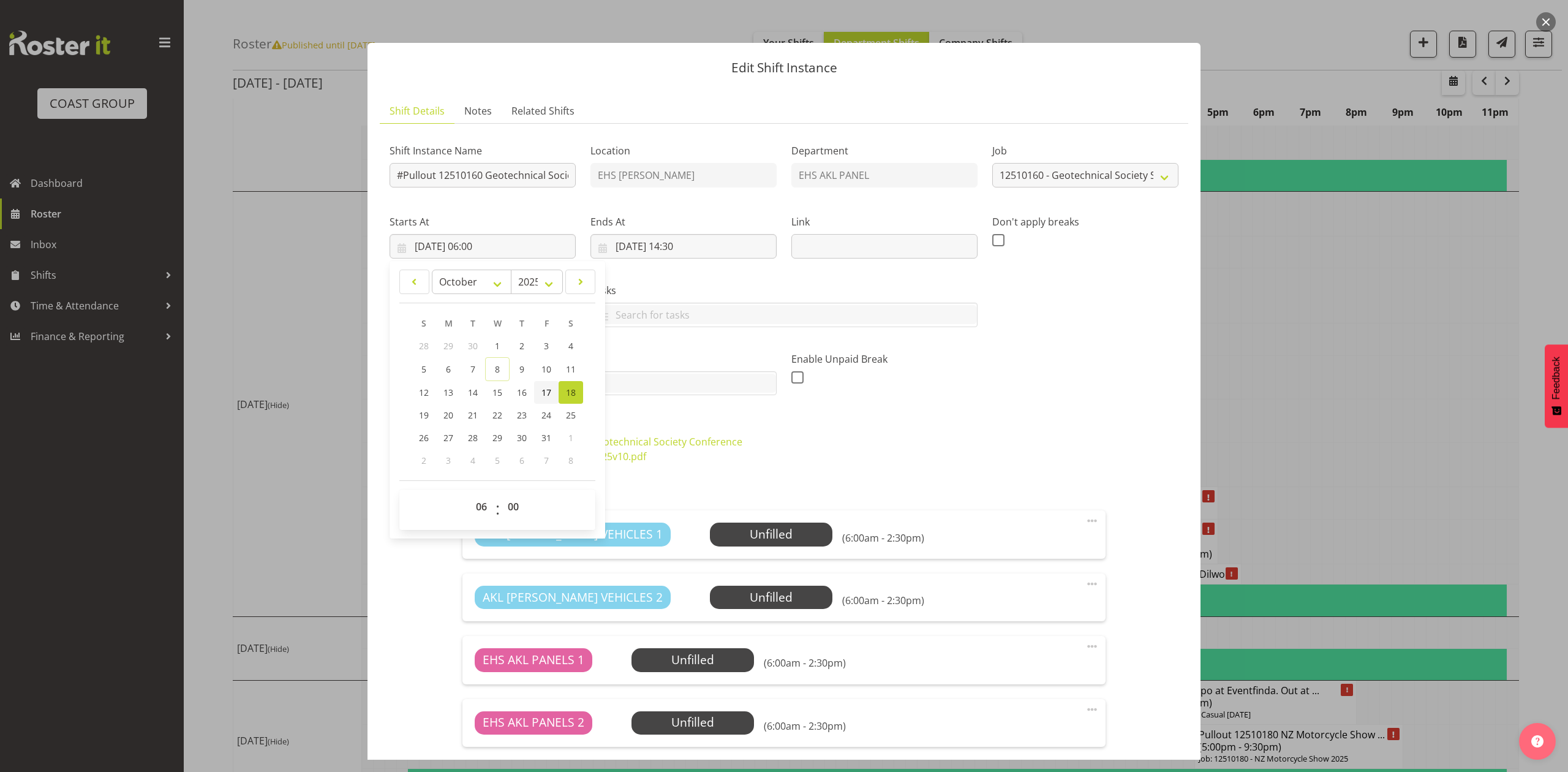
click at [535, 395] on link "17" at bounding box center [546, 392] width 24 height 23
type input "17/10/2025, 06:00"
click at [643, 229] on label "Ends At" at bounding box center [683, 222] width 186 height 15
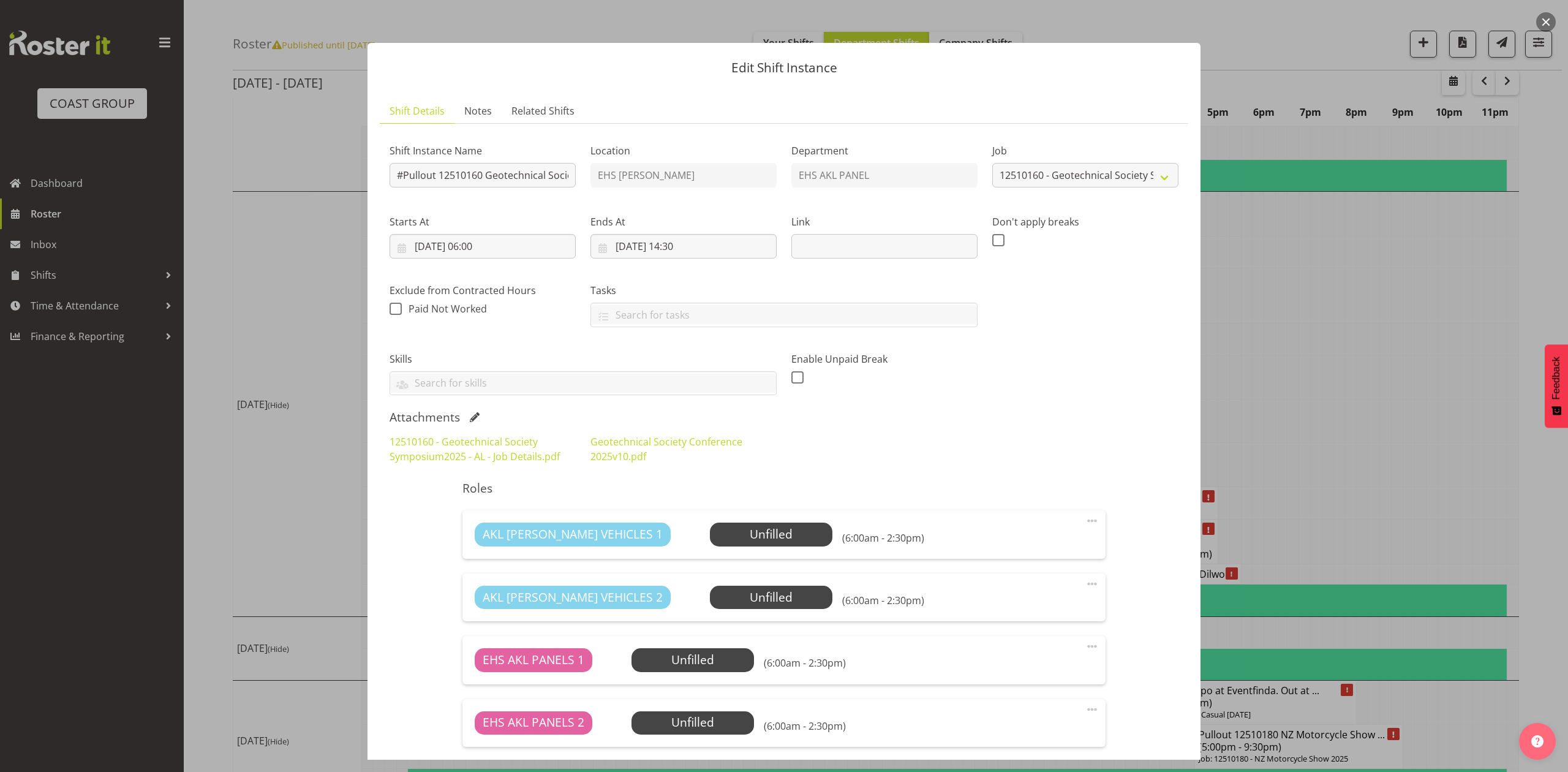
click at [643, 232] on div "Ends At 18/10/2025, 14:30 January February March April May June July August Sep…" at bounding box center [683, 236] width 186 height 44
click at [645, 239] on input "18/10/2025, 14:30" at bounding box center [683, 246] width 186 height 24
click at [743, 391] on span "17" at bounding box center [747, 392] width 10 height 11
type input "17/10/2025, 14:30"
click at [905, 397] on div "Enable Unpaid Break" at bounding box center [884, 369] width 201 height 69
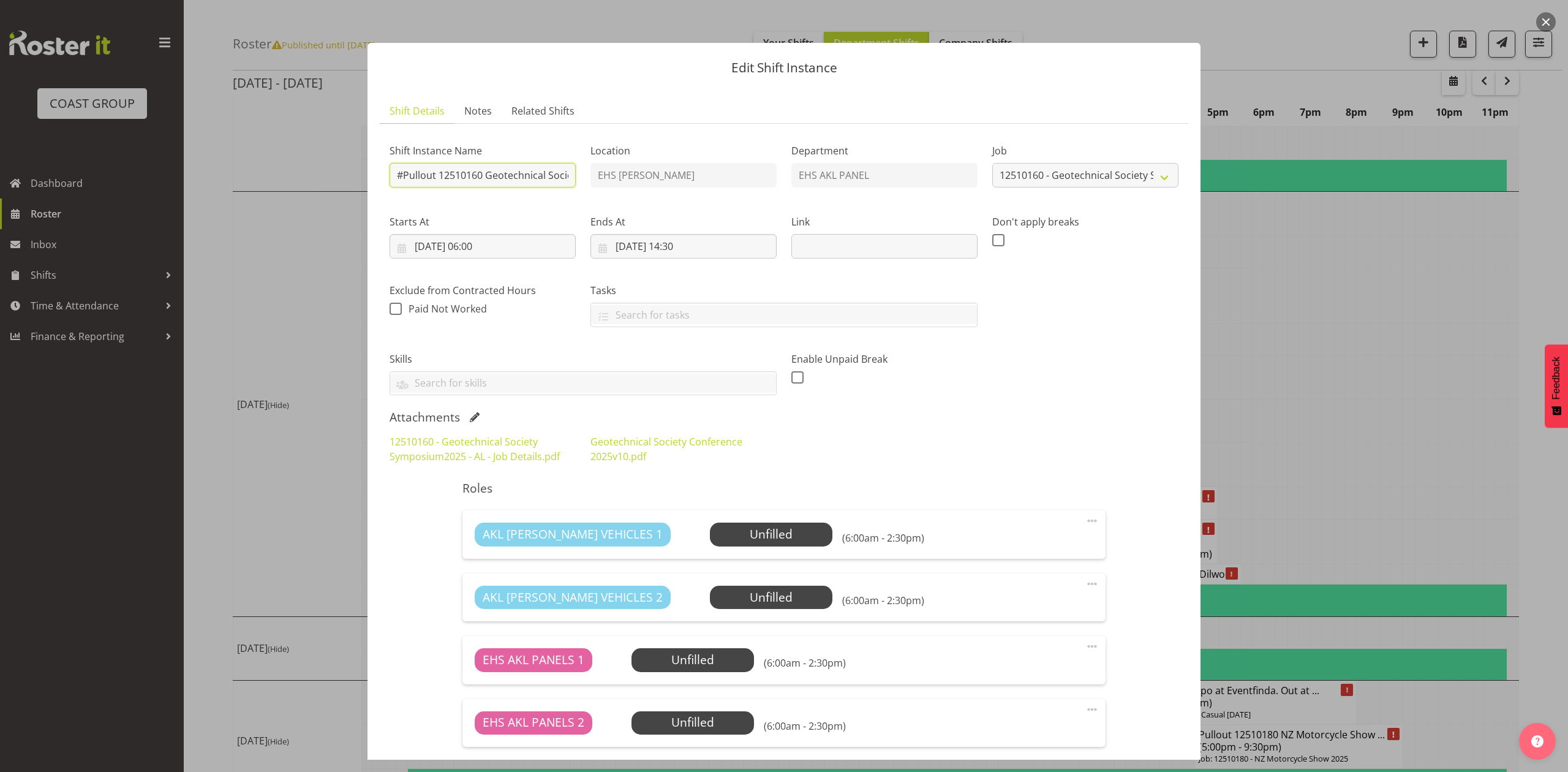
click at [404, 169] on input "#Pullout 12510160 Geotechnical Society Symposium." at bounding box center [483, 175] width 186 height 24
type input "Pullout 12510160 Geotechnical Society Symposium."
click at [486, 248] on input "17/10/2025, 06:00" at bounding box center [483, 246] width 186 height 24
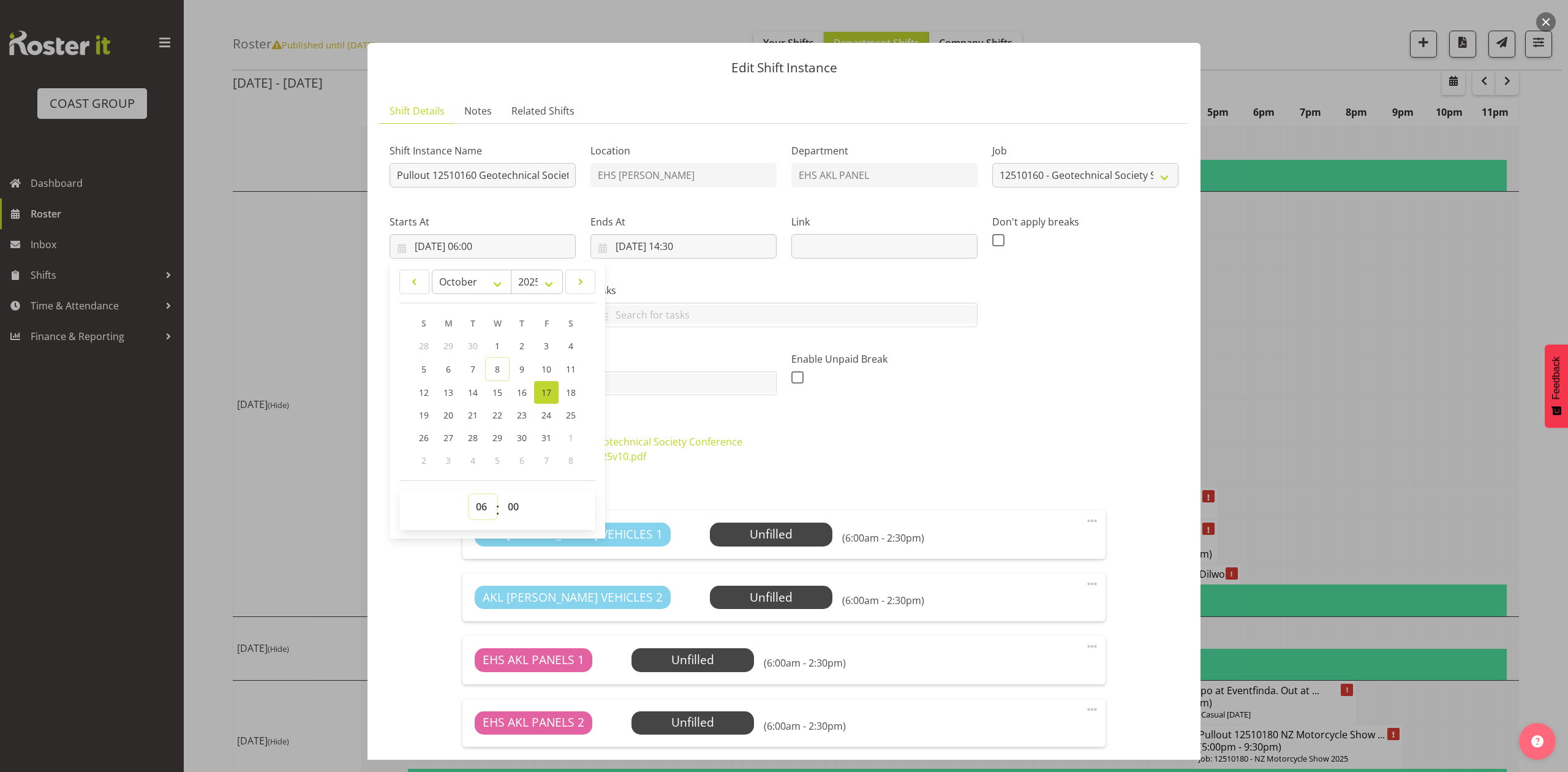
drag, startPoint x: 481, startPoint y: 512, endPoint x: 481, endPoint y: 497, distance: 15.0
click at [481, 508] on select "00 01 02 03 04 05 06 07 08 09 10 11 12 13 14 15 16 17 18 19 20 21 22 23" at bounding box center [483, 506] width 27 height 24
select select "15"
click at [469, 495] on select "00 01 02 03 04 05 06 07 08 09 10 11 12 13 14 15 16 17 18 19 20 21 22 23" at bounding box center [483, 506] width 27 height 24
type input "17/10/2025, 15:00"
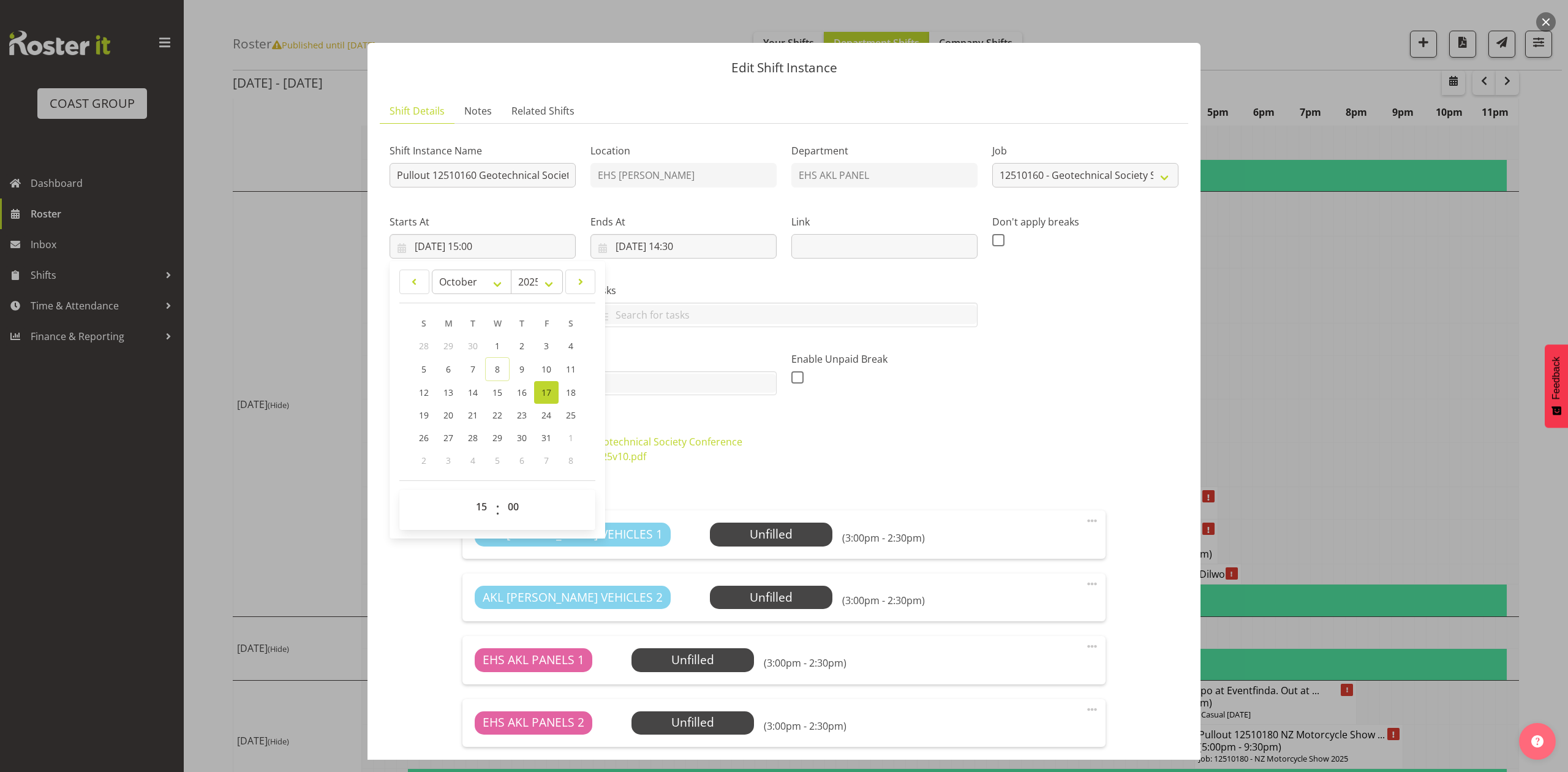
click at [654, 401] on div "Skills SLP ELECTRICIAN CLASS 2 DRIVER CLASS 4 DRIVER EWP LICENSE (EXP 08/23) FO…" at bounding box center [583, 369] width 402 height 69
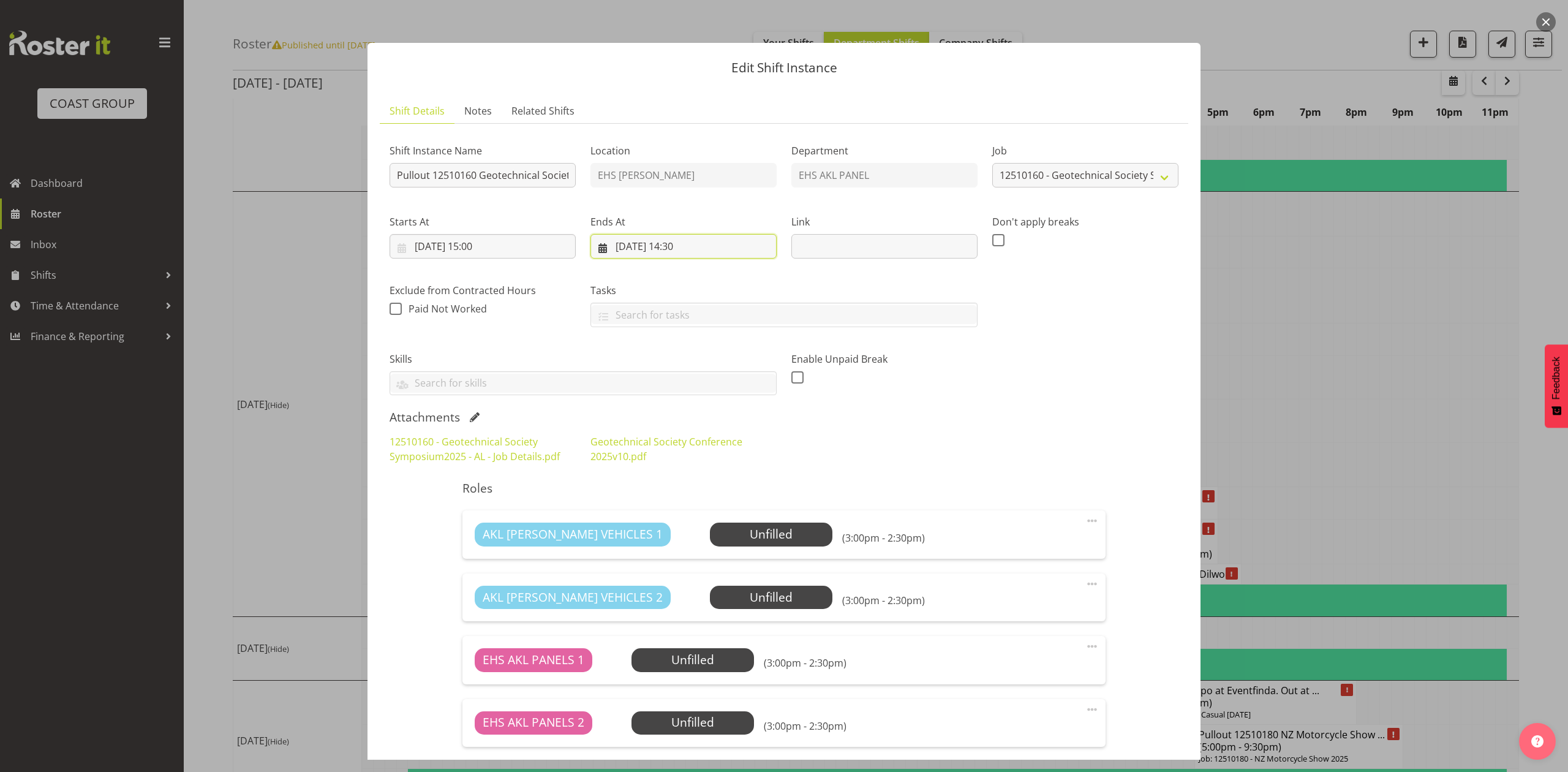
click at [703, 238] on input "17/10/2025, 14:30" at bounding box center [683, 246] width 186 height 24
click at [687, 501] on select "00 01 02 03 04 05 06 07 08 09 10 11 12 13 14 15 16 17 18 19 20 21 22 23" at bounding box center [683, 506] width 27 height 24
select select "18"
click at [670, 495] on select "00 01 02 03 04 05 06 07 08 09 10 11 12 13 14 15 16 17 18 19 20 21 22 23" at bounding box center [683, 506] width 27 height 24
type input "17/10/2025, 18:30"
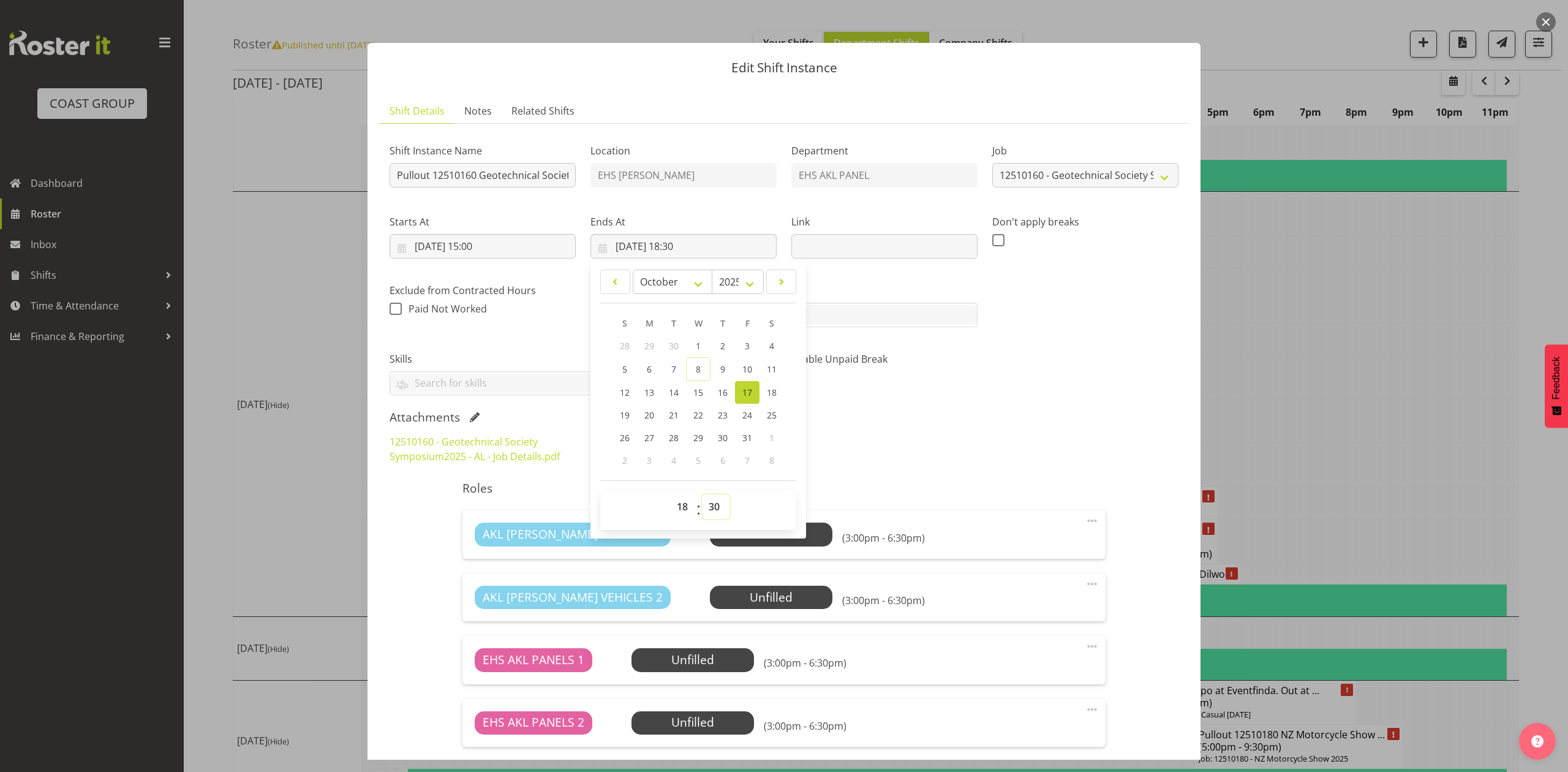
click at [711, 505] on select "00 01 02 03 04 05 06 07 08 09 10 11 12 13 14 15 16 17 18 19 20 21 22 23 24 25 2…" at bounding box center [715, 506] width 27 height 24
select select "0"
click at [702, 495] on select "00 01 02 03 04 05 06 07 08 09 10 11 12 13 14 15 16 17 18 19 20 21 22 23 24 25 2…" at bounding box center [715, 506] width 27 height 24
type input "17/10/2025, 18:00"
click at [944, 488] on h5 "Roles" at bounding box center [783, 488] width 643 height 15
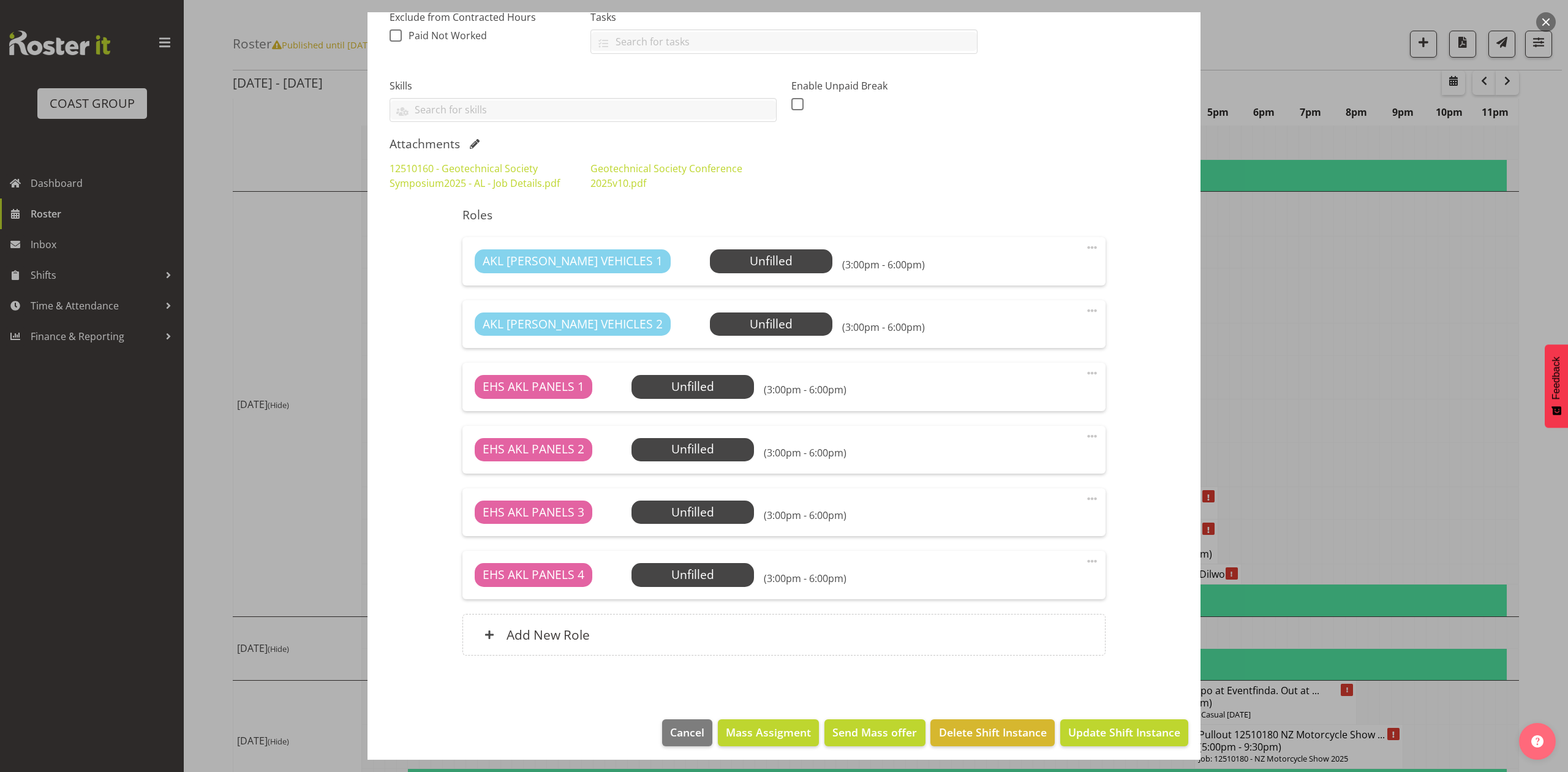
scroll to position [280, 0]
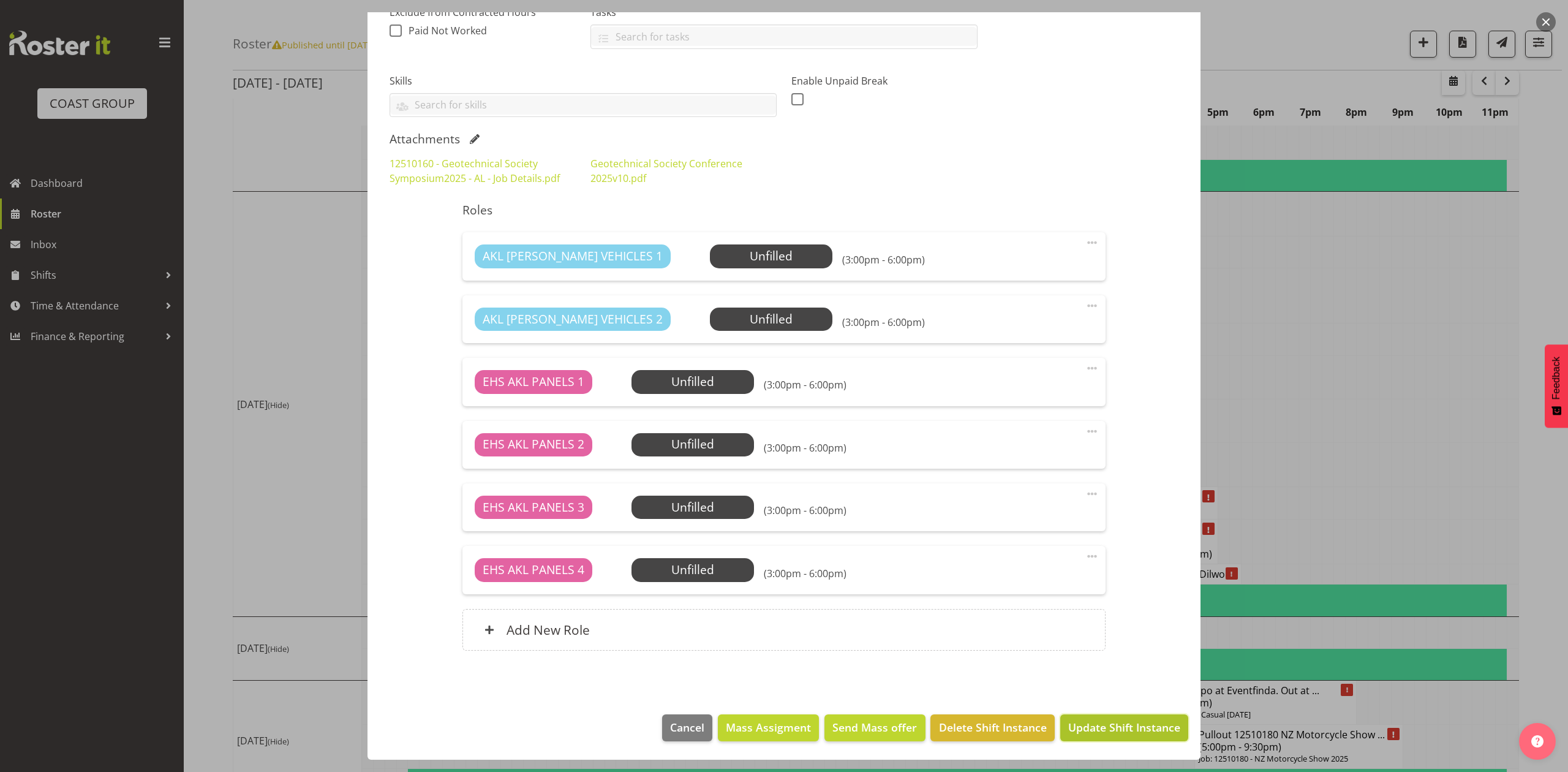
click at [1096, 719] on button "Update Shift Instance" at bounding box center [1124, 727] width 128 height 27
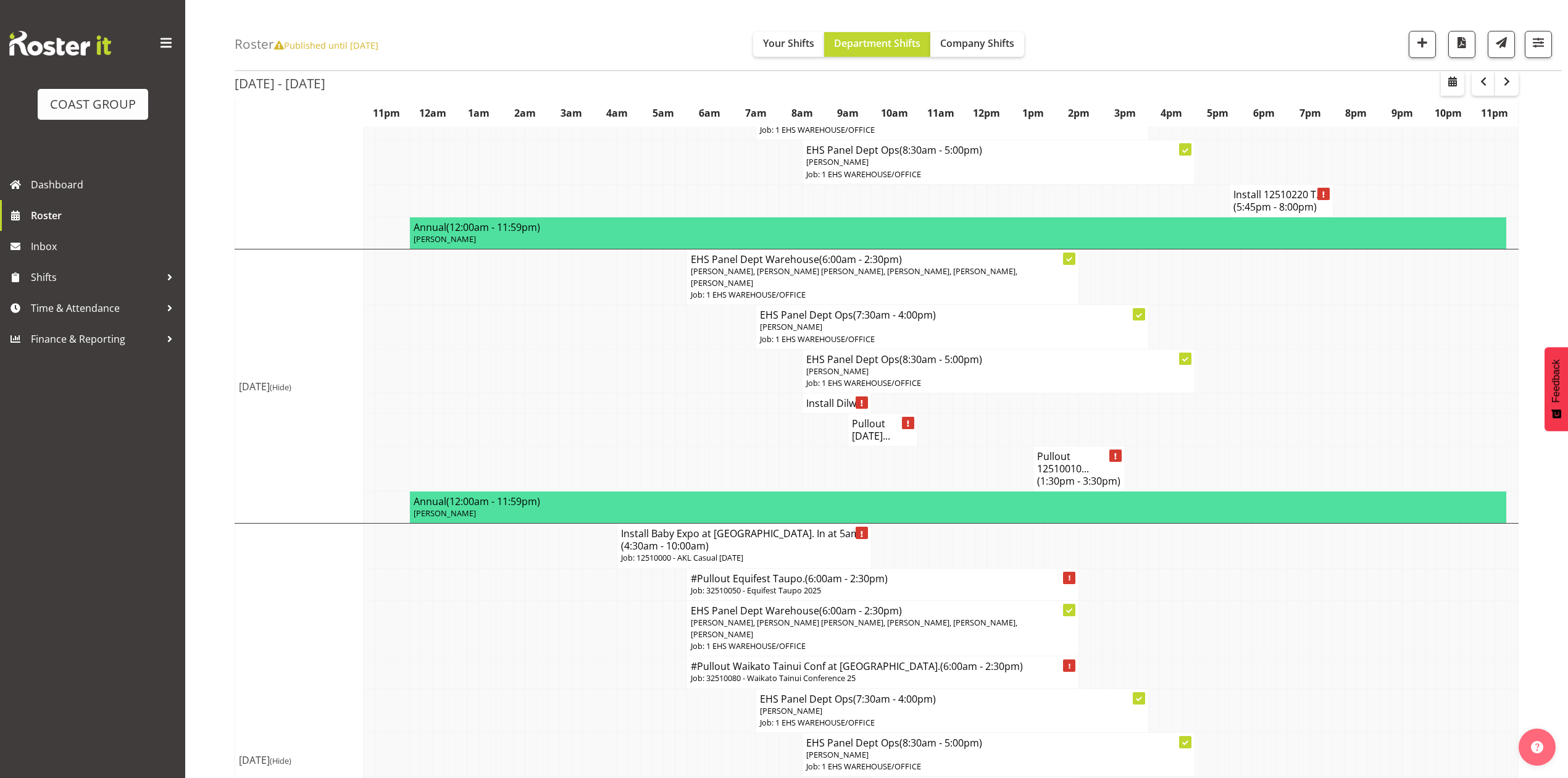
scroll to position [1401, 0]
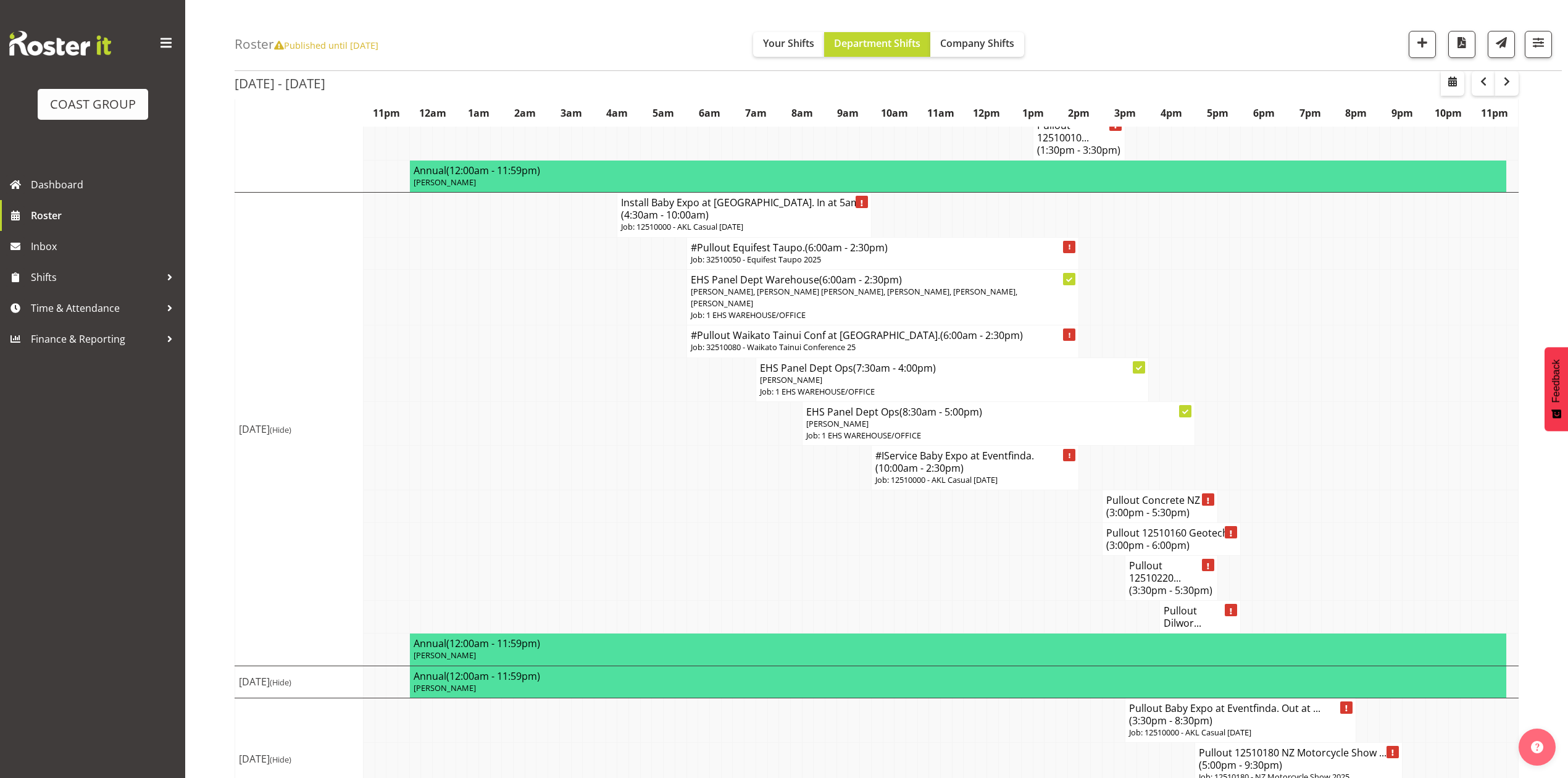
click at [1144, 539] on span "(3:00pm - 6:00pm)" at bounding box center [1148, 545] width 83 height 13
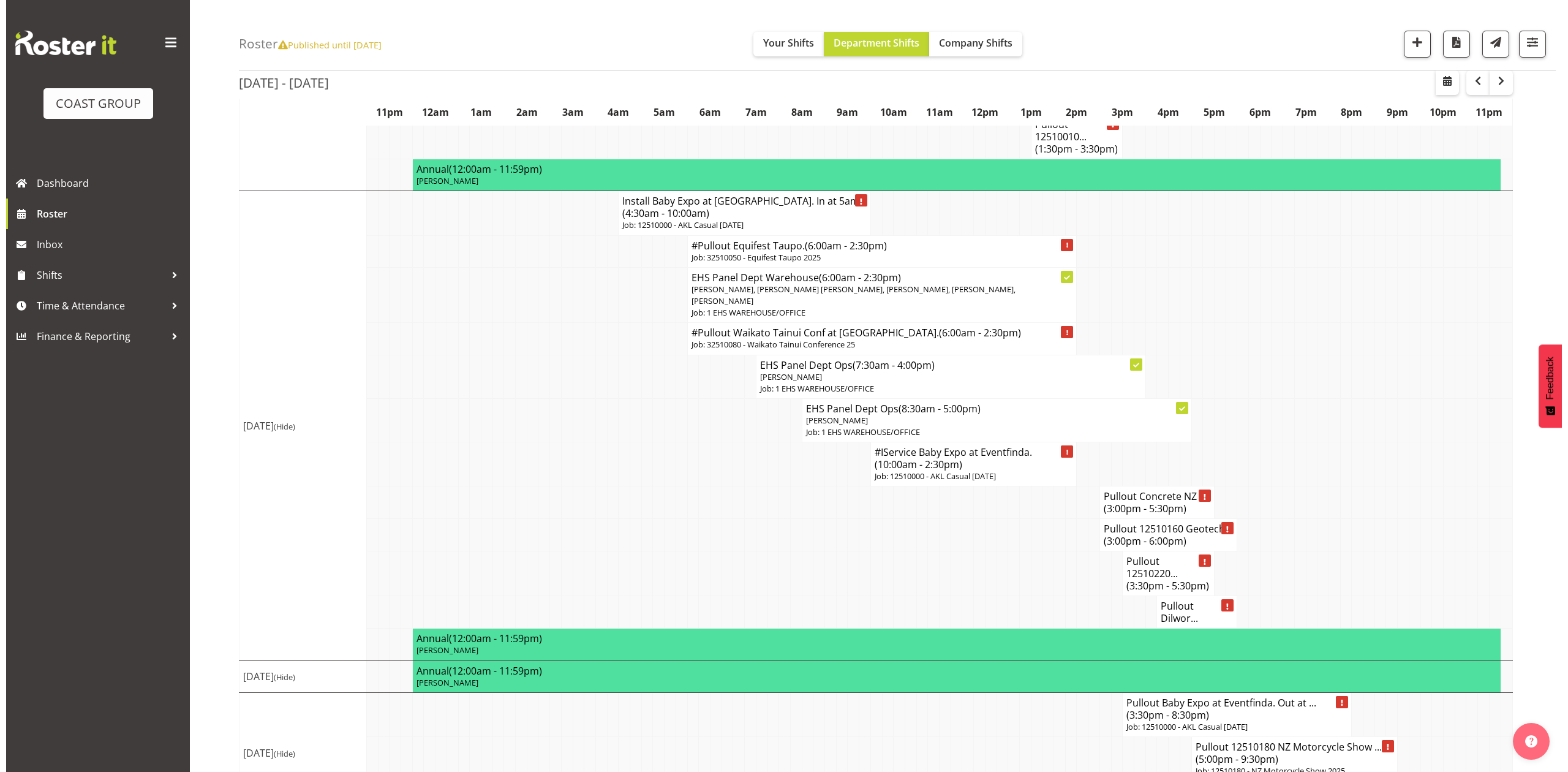
scroll to position [1366, 0]
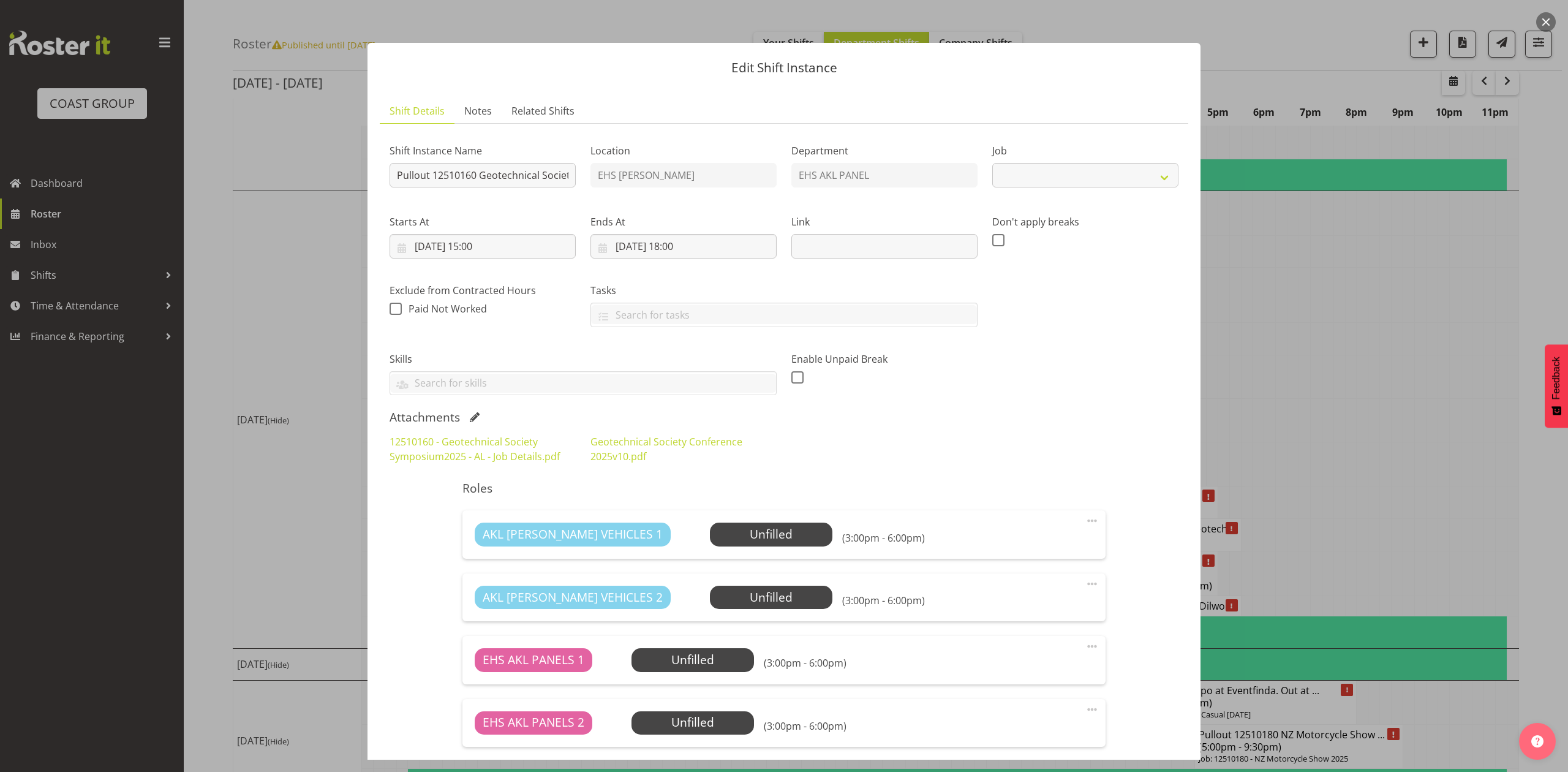
select select "10649"
drag, startPoint x: 481, startPoint y: 172, endPoint x: 562, endPoint y: 178, distance: 81.2
click at [562, 178] on input "Pullout 12510160 Geotechnical Society Symposium." at bounding box center [483, 175] width 186 height 24
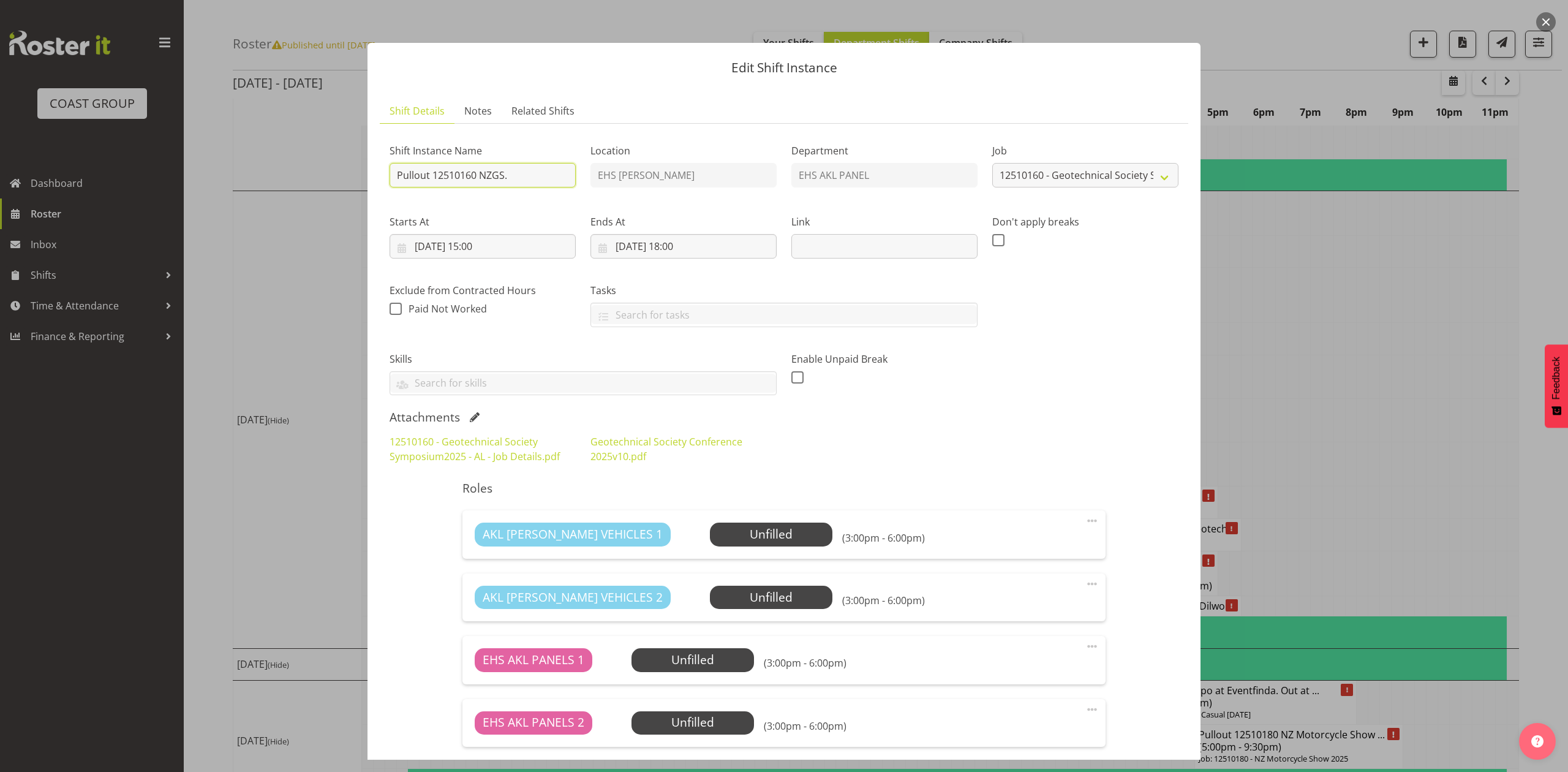
click at [541, 182] on input "Pullout 12510160 NZGS." at bounding box center [483, 175] width 186 height 24
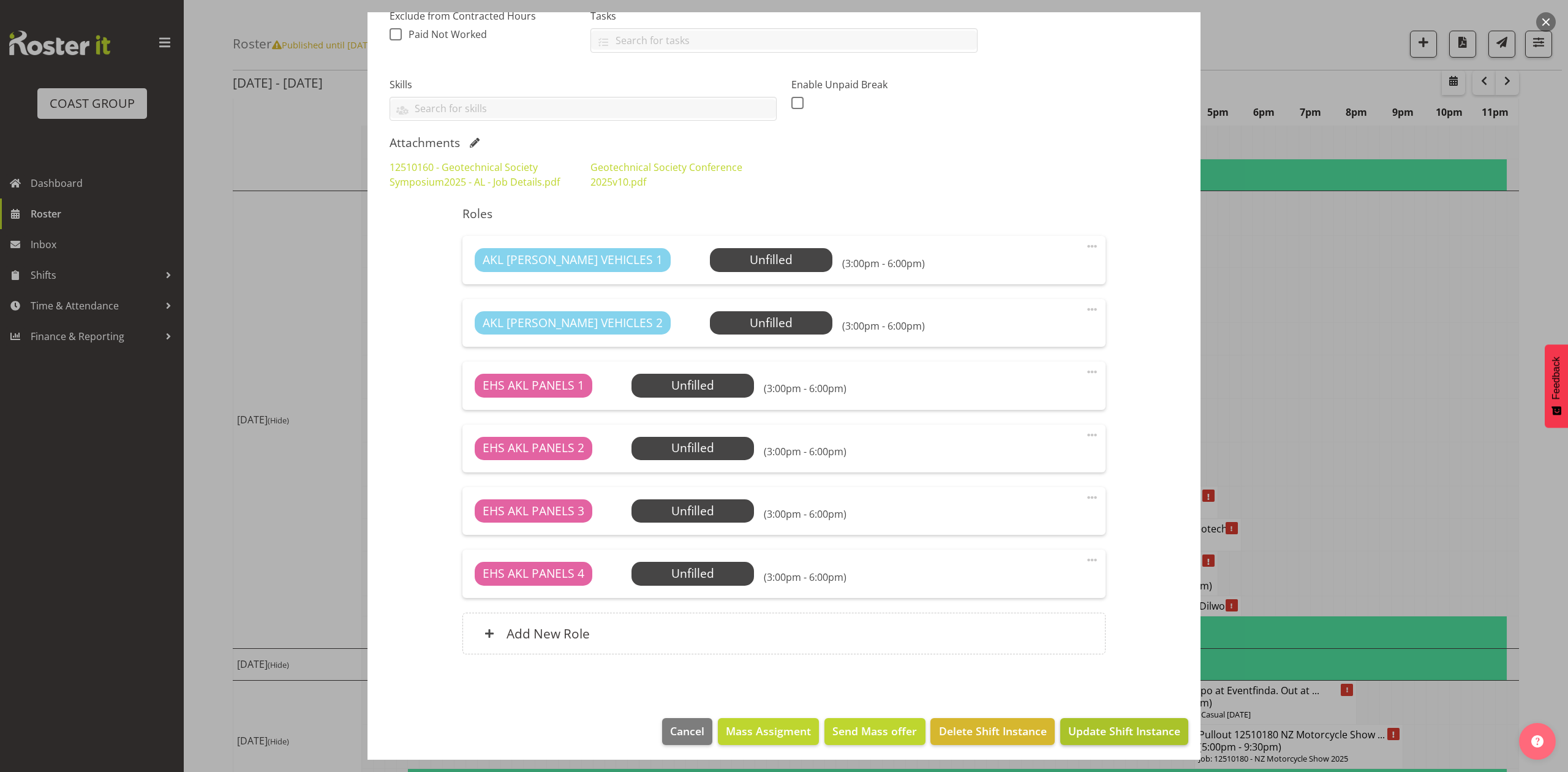
scroll to position [280, 0]
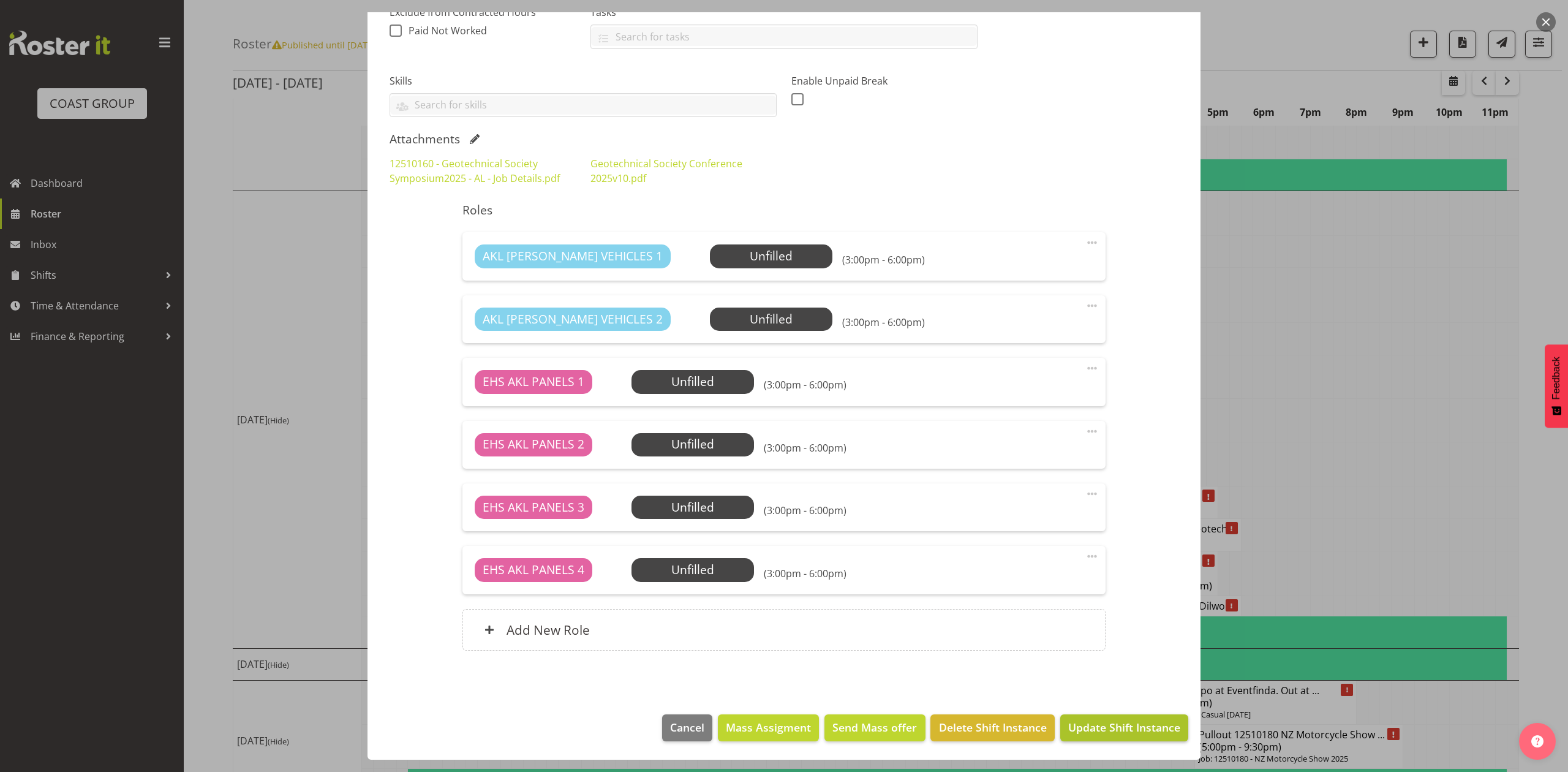
type input "Pullout 12510160 NZGS. Out at 3:30pm."
click at [1113, 726] on span "Update Shift Instance" at bounding box center [1124, 727] width 112 height 16
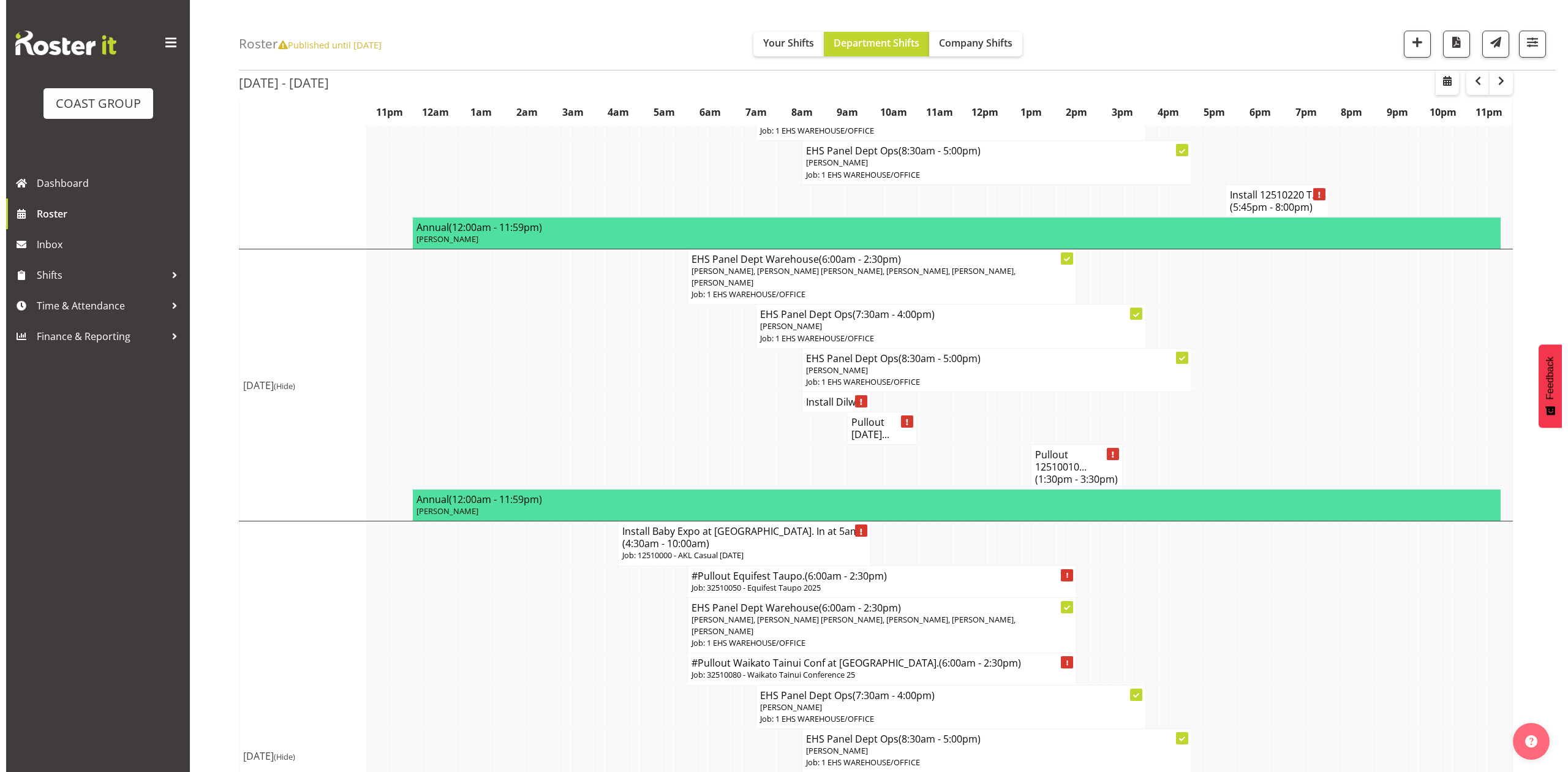
scroll to position [1226, 0]
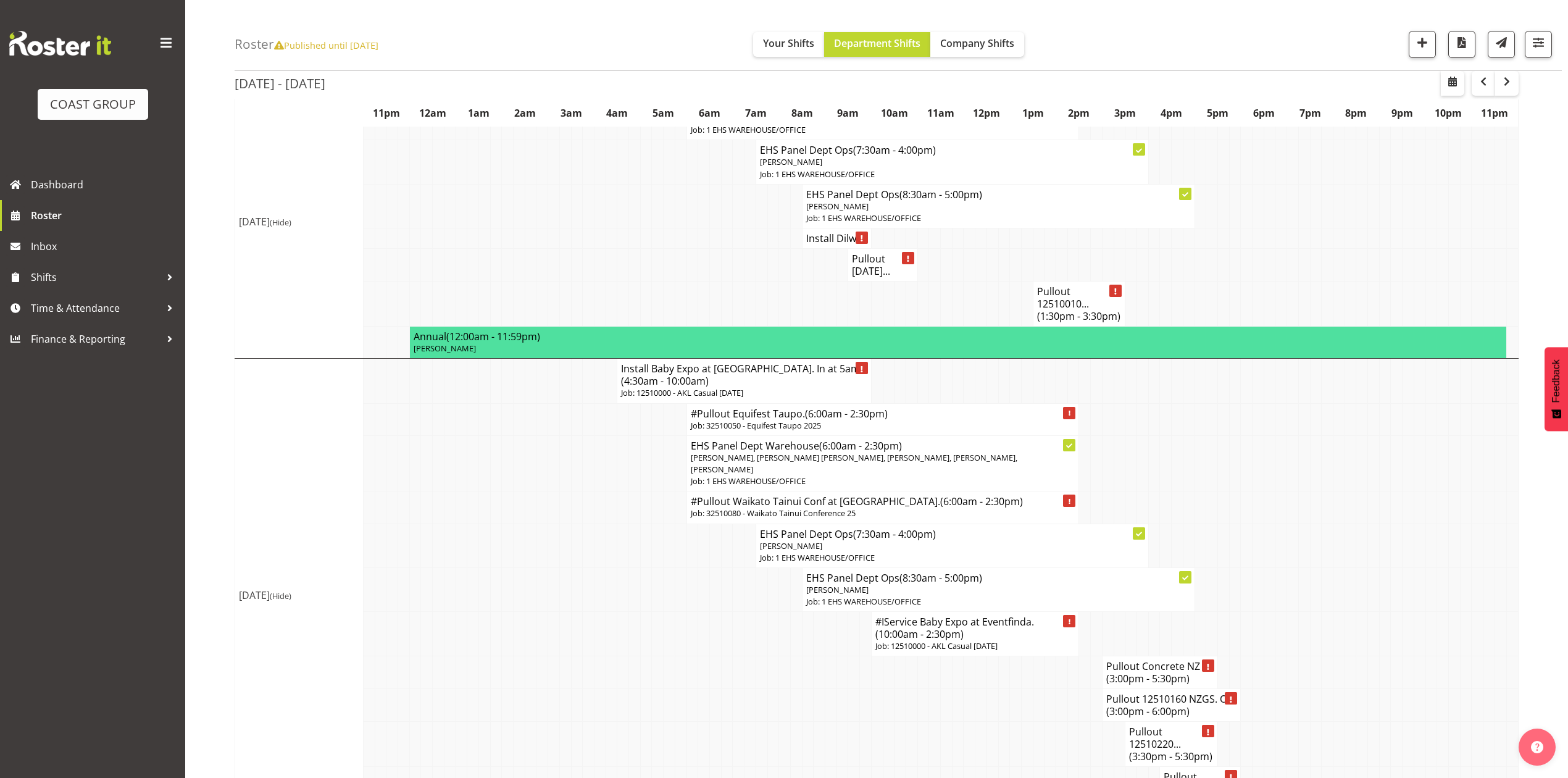
click at [1139, 693] on h4 "Pullout 12510160 NZGS. O... (3:00pm - 6:00pm)" at bounding box center [1171, 705] width 130 height 24
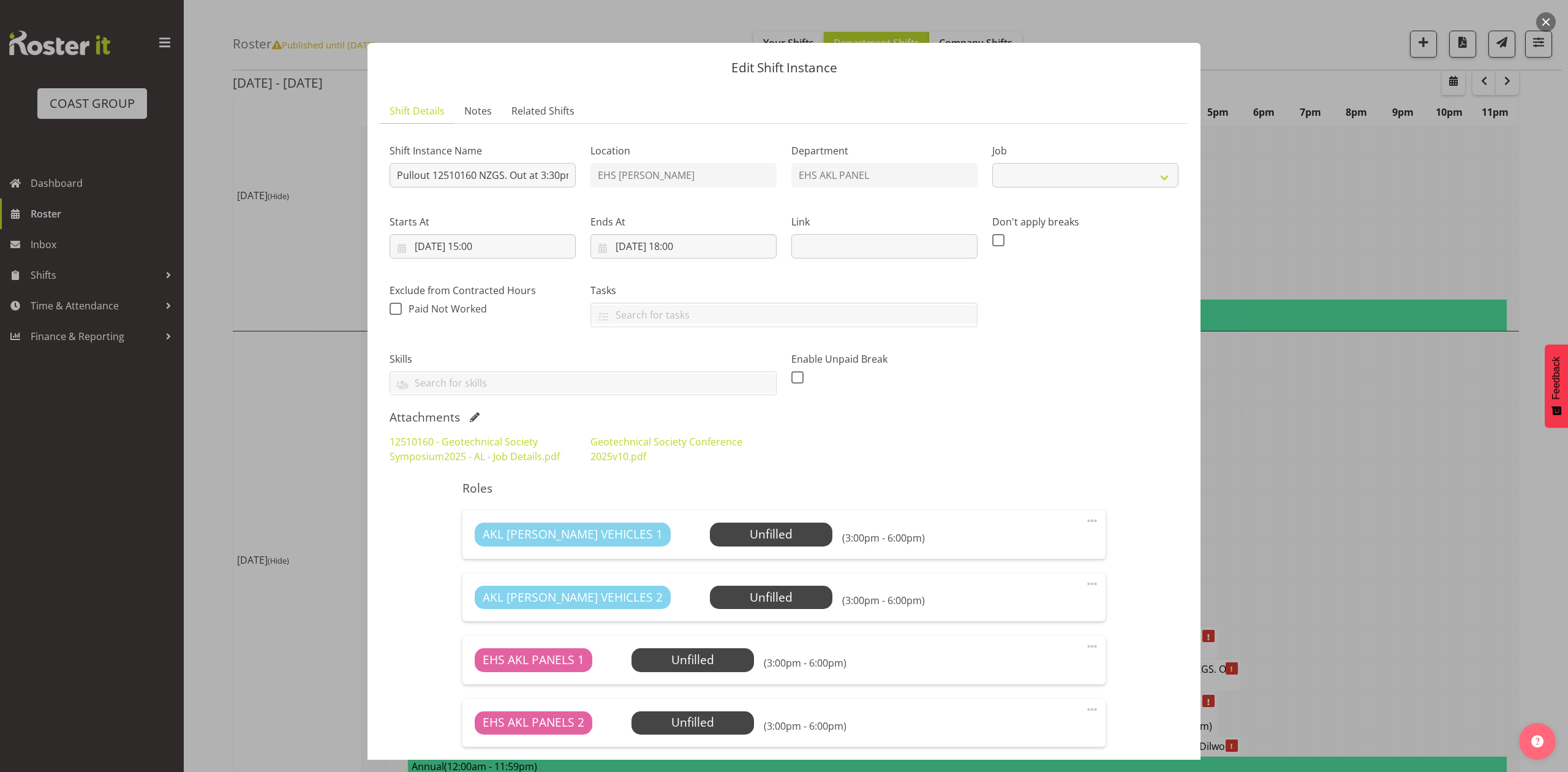
select select "10649"
click at [470, 419] on span at bounding box center [474, 417] width 10 height 10
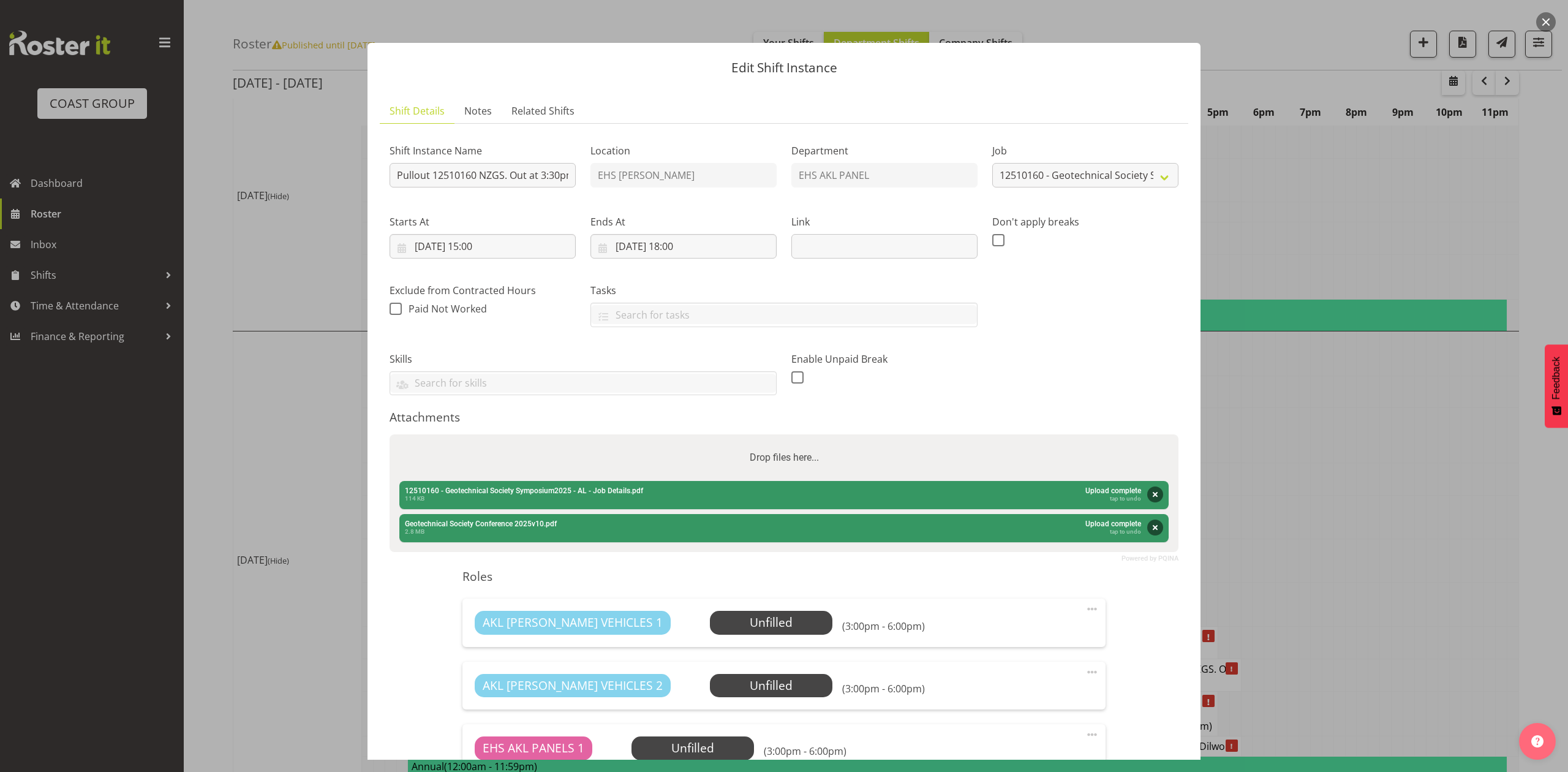
click at [660, 452] on div "Drop files here..." at bounding box center [784, 457] width 789 height 46
click at [390, 434] on input "Drop files here..." at bounding box center [784, 436] width 789 height 4
type input "C:\fakepath\12510160 - Geotechnical Society Symposium2025 - AL - Job Details (1…"
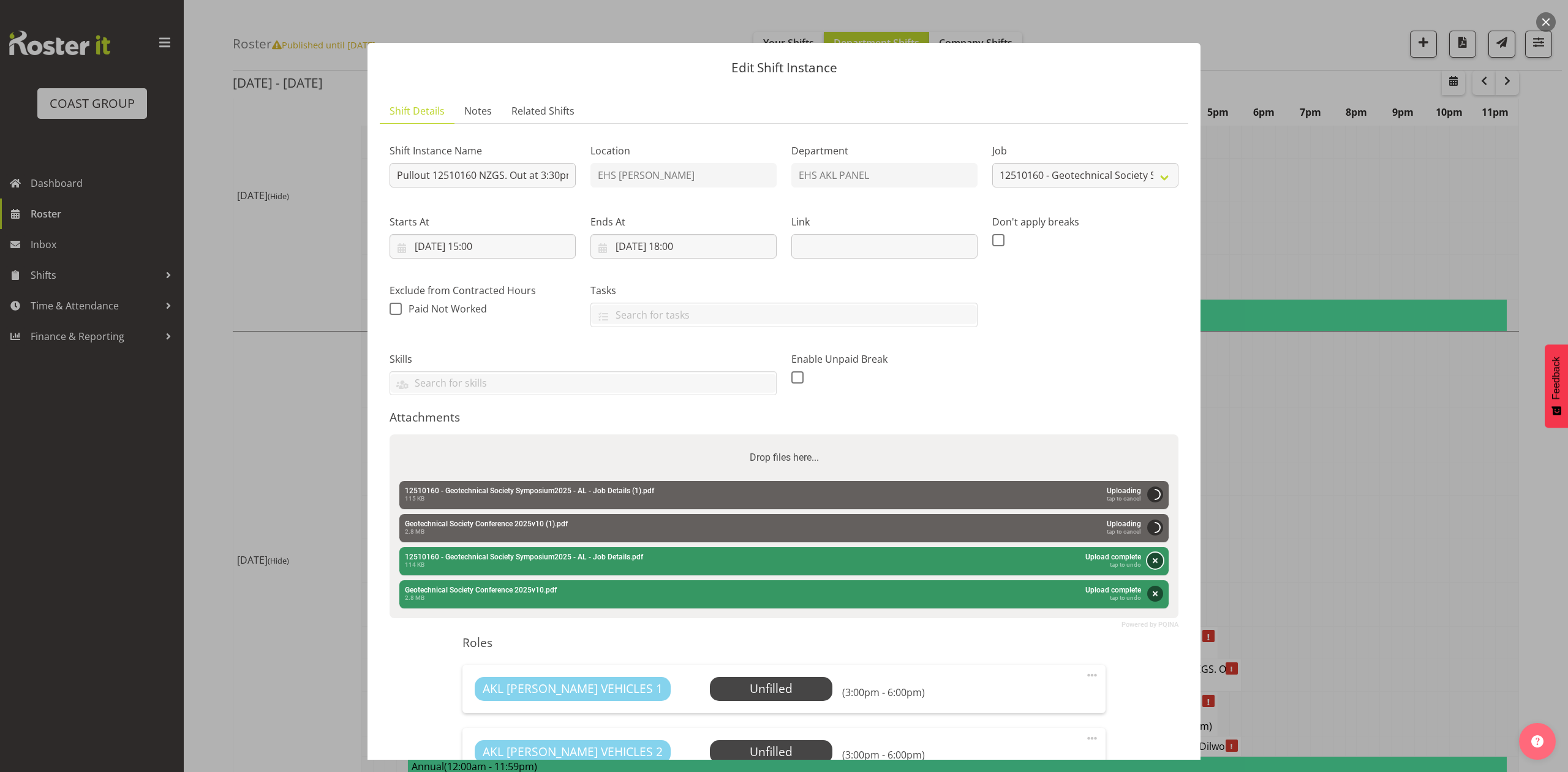
click at [1149, 559] on button "Remove" at bounding box center [1155, 561] width 16 height 16
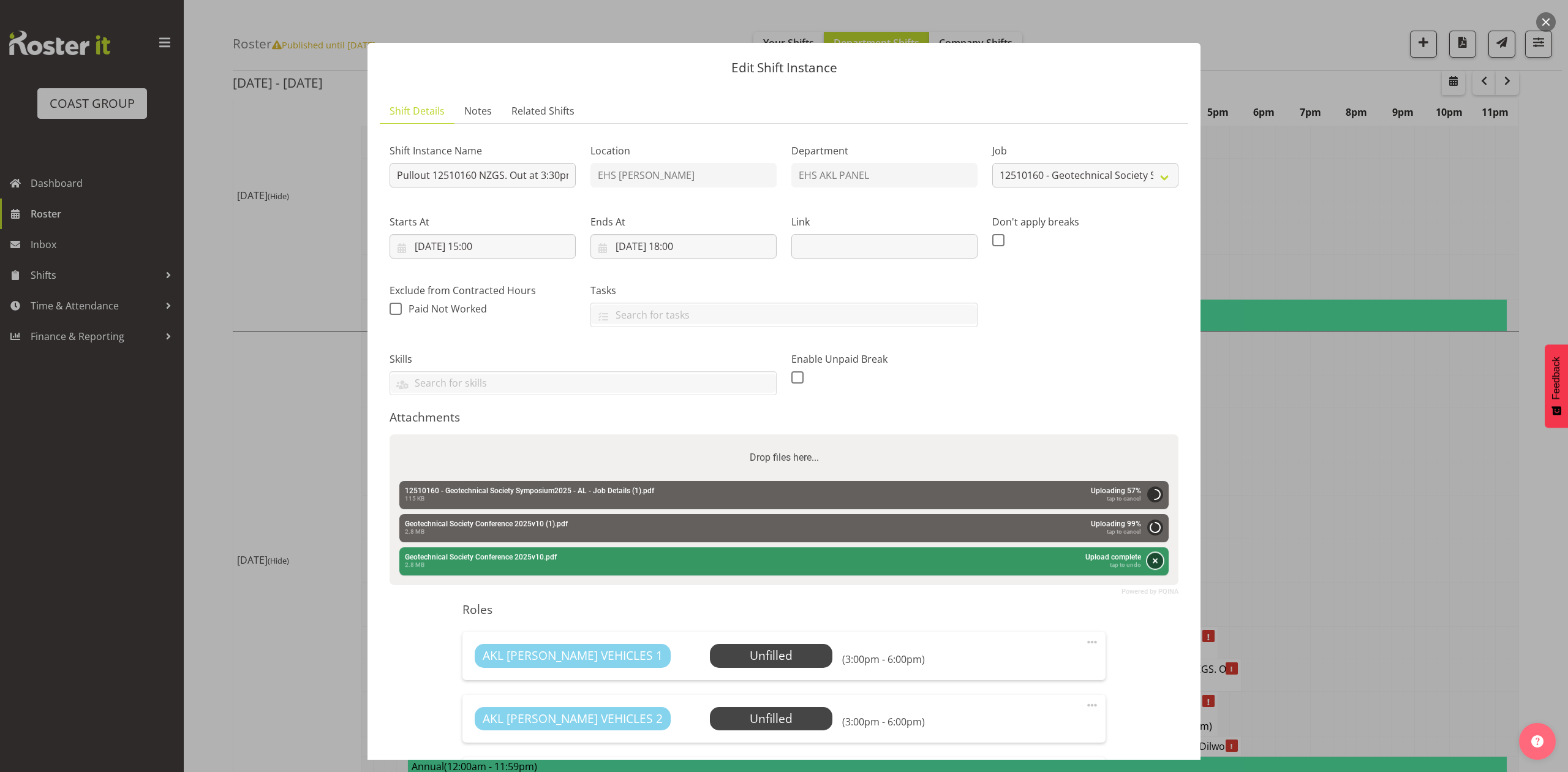
click at [1147, 564] on button "Remove" at bounding box center [1155, 561] width 16 height 16
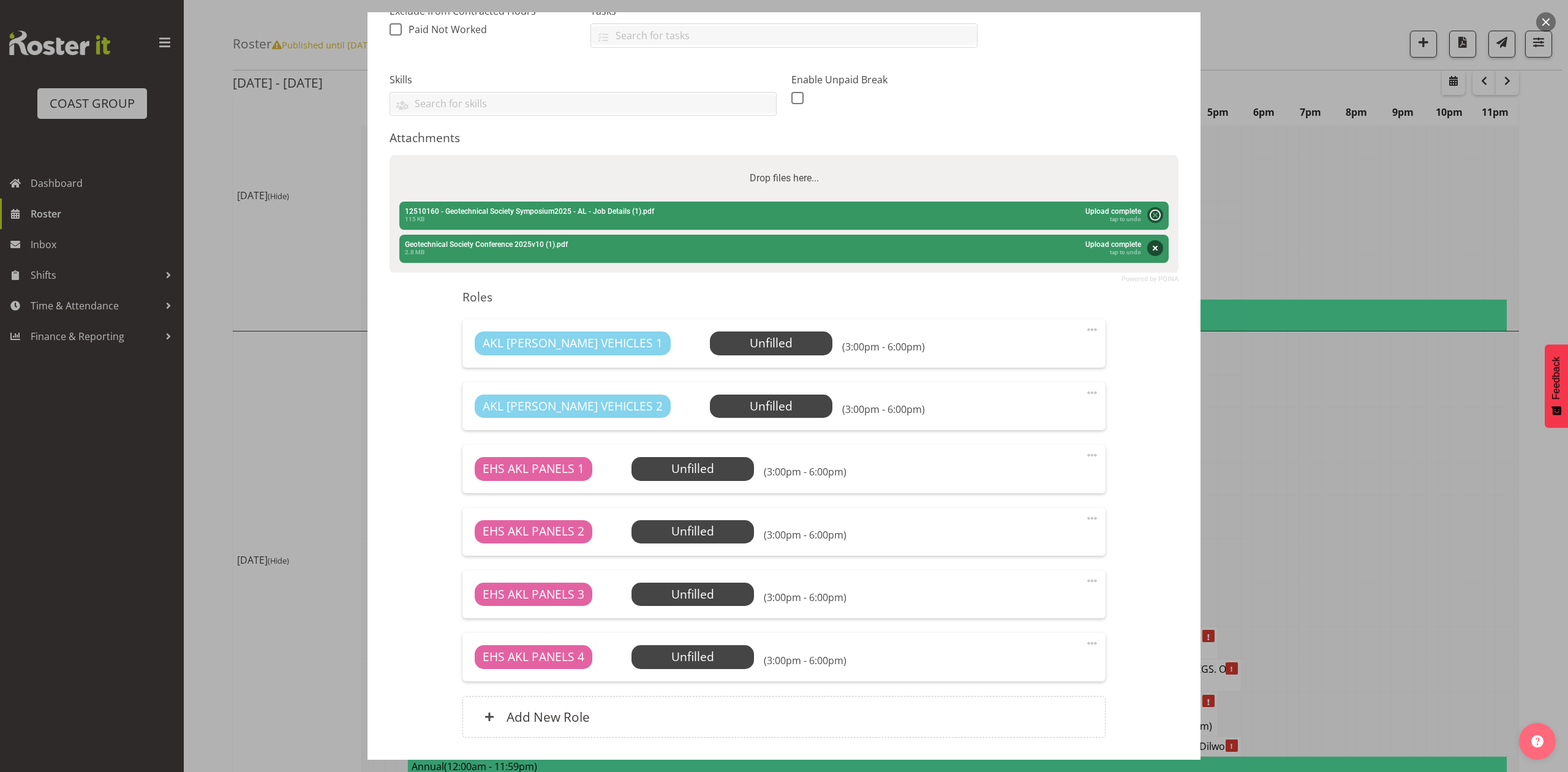
scroll to position [368, 0]
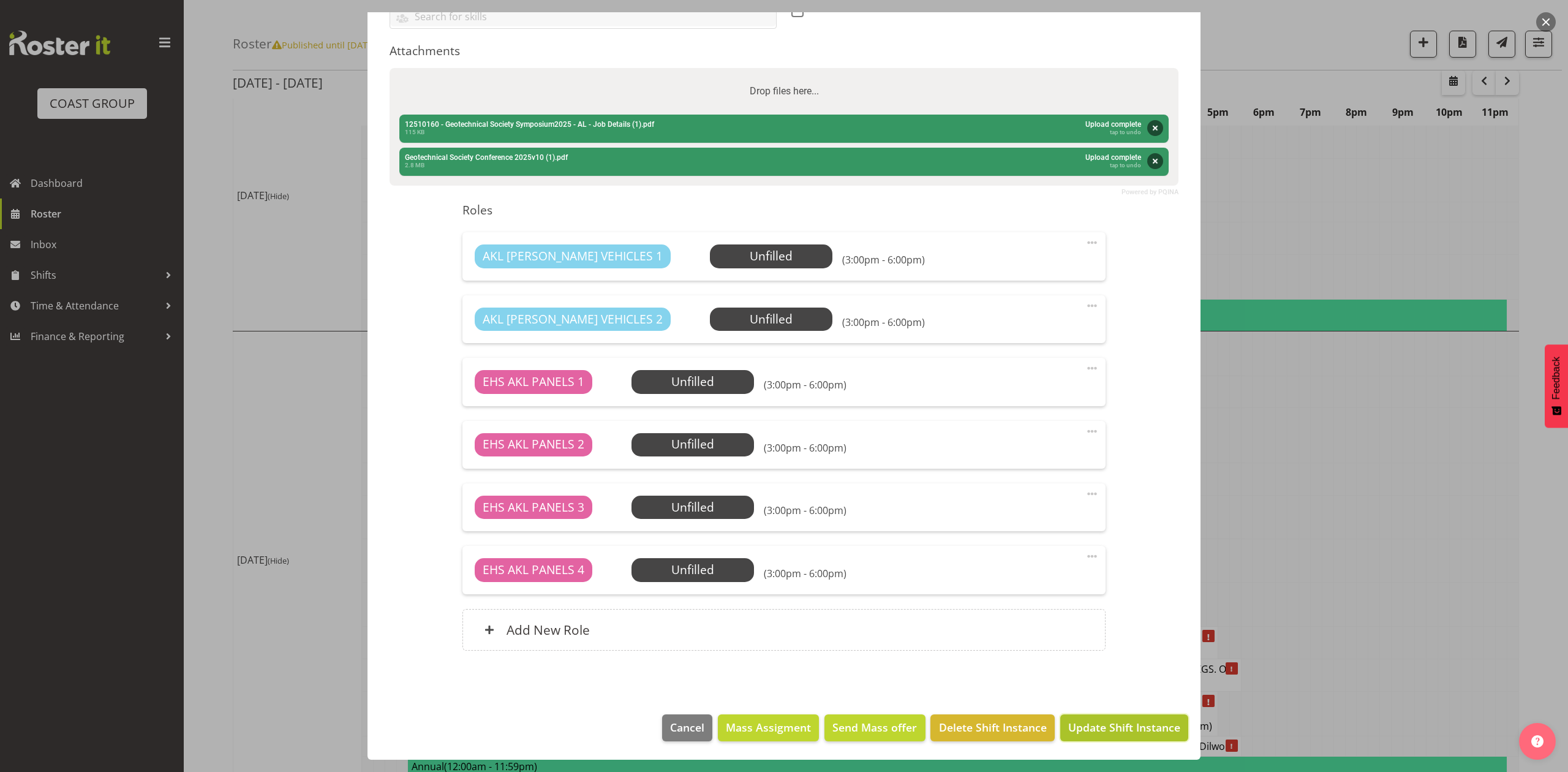
drag, startPoint x: 1131, startPoint y: 727, endPoint x: 1243, endPoint y: 694, distance: 116.8
click at [1132, 727] on span "Update Shift Instance" at bounding box center [1124, 727] width 112 height 16
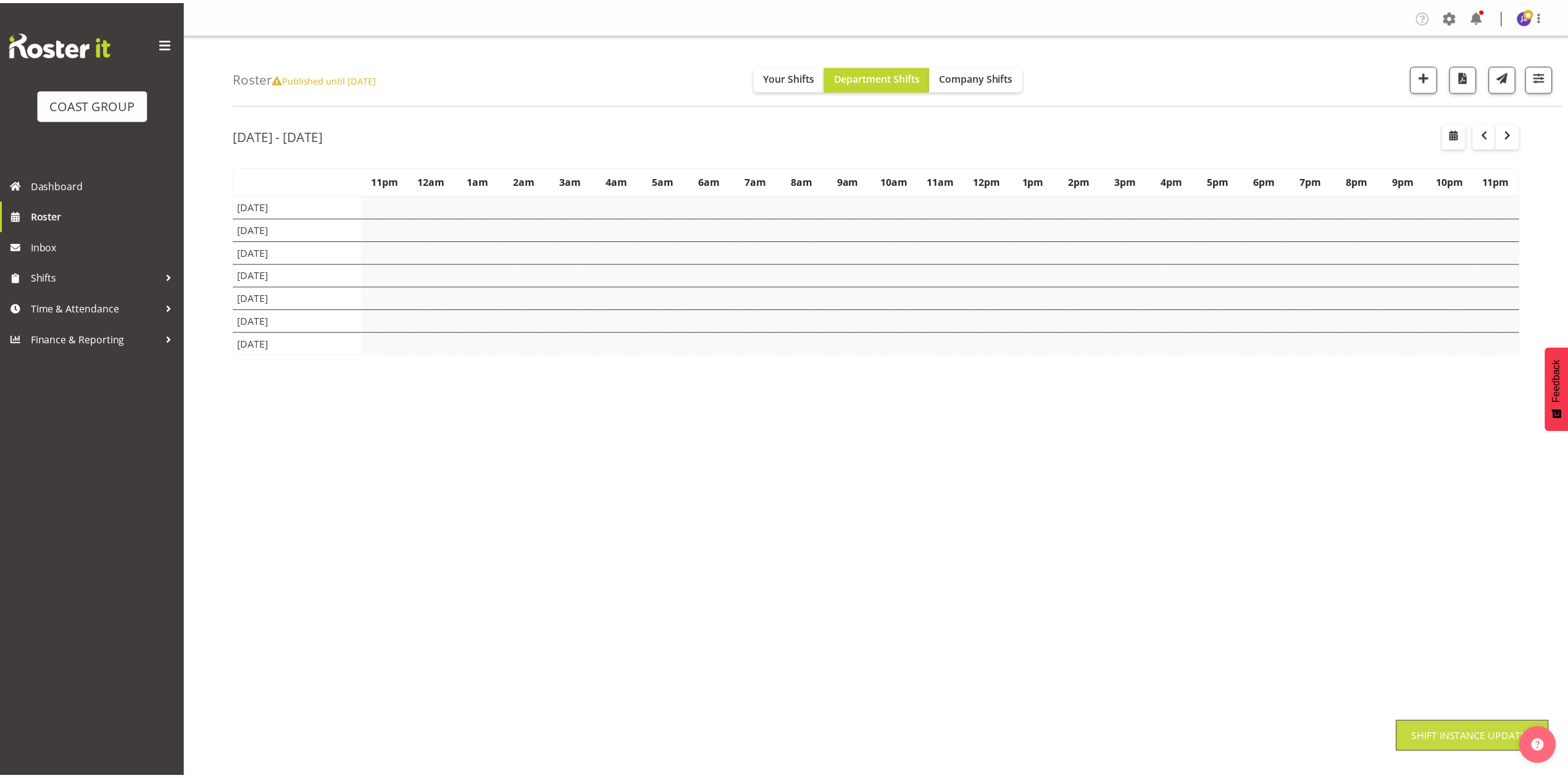
scroll to position [0, 0]
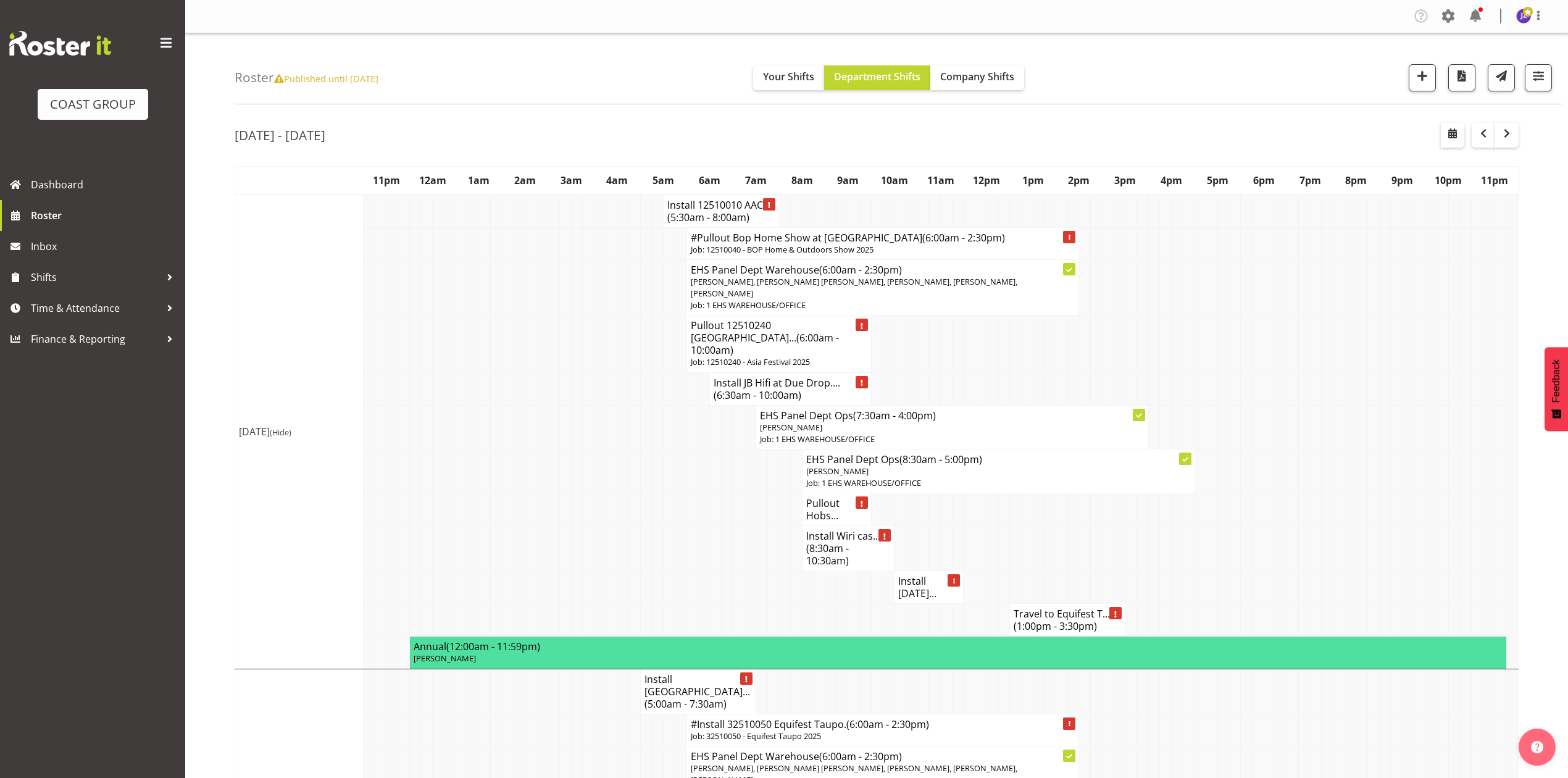
drag, startPoint x: 1458, startPoint y: 463, endPoint x: 1435, endPoint y: 467, distance: 23.3
click at [1458, 463] on td at bounding box center [1454, 471] width 12 height 44
click at [1337, 480] on td at bounding box center [1339, 471] width 12 height 44
click at [617, 357] on td at bounding box center [623, 343] width 12 height 56
click at [1452, 127] on span "button" at bounding box center [1452, 133] width 15 height 15
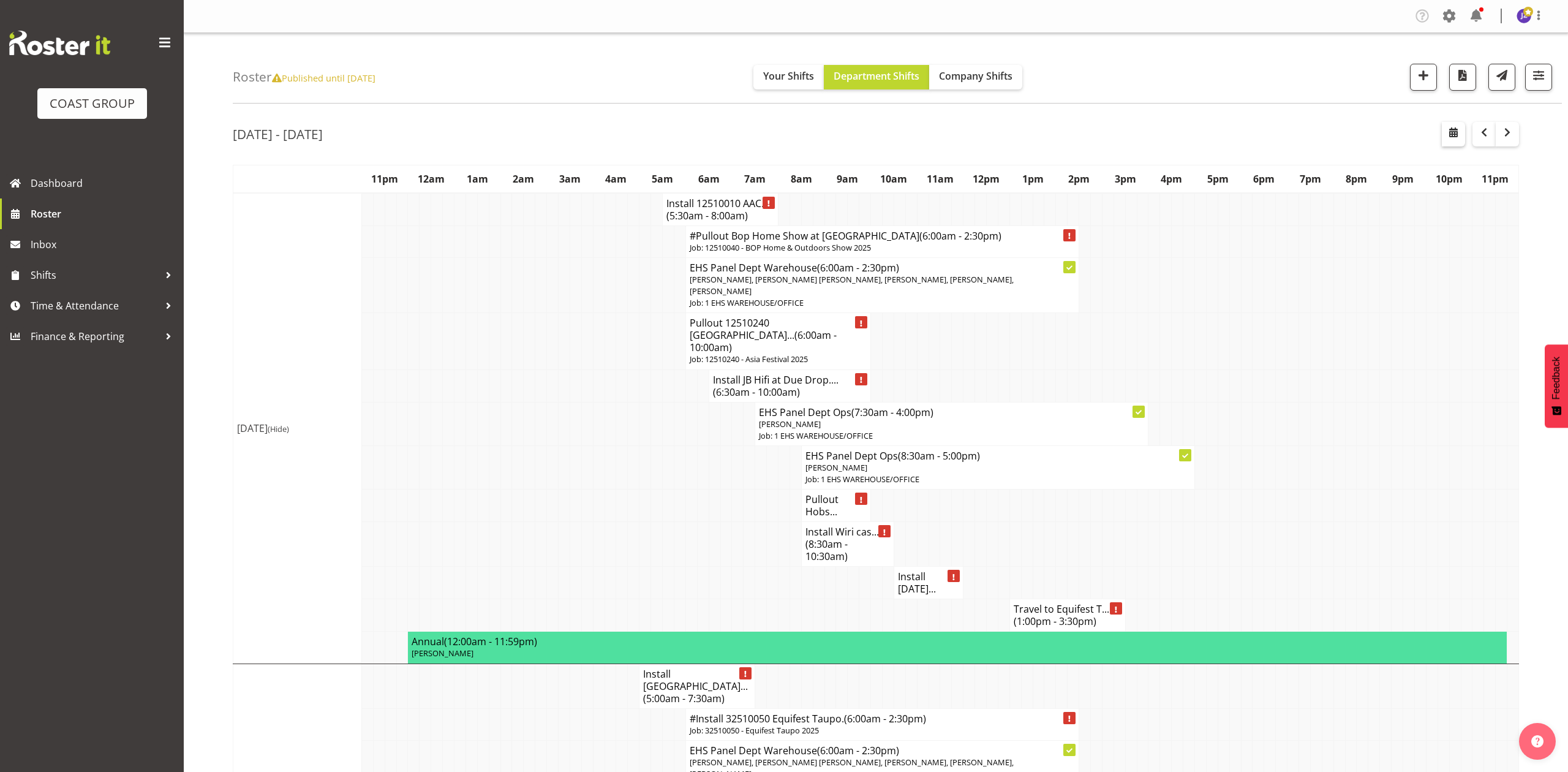
select select "9"
select select "2025"
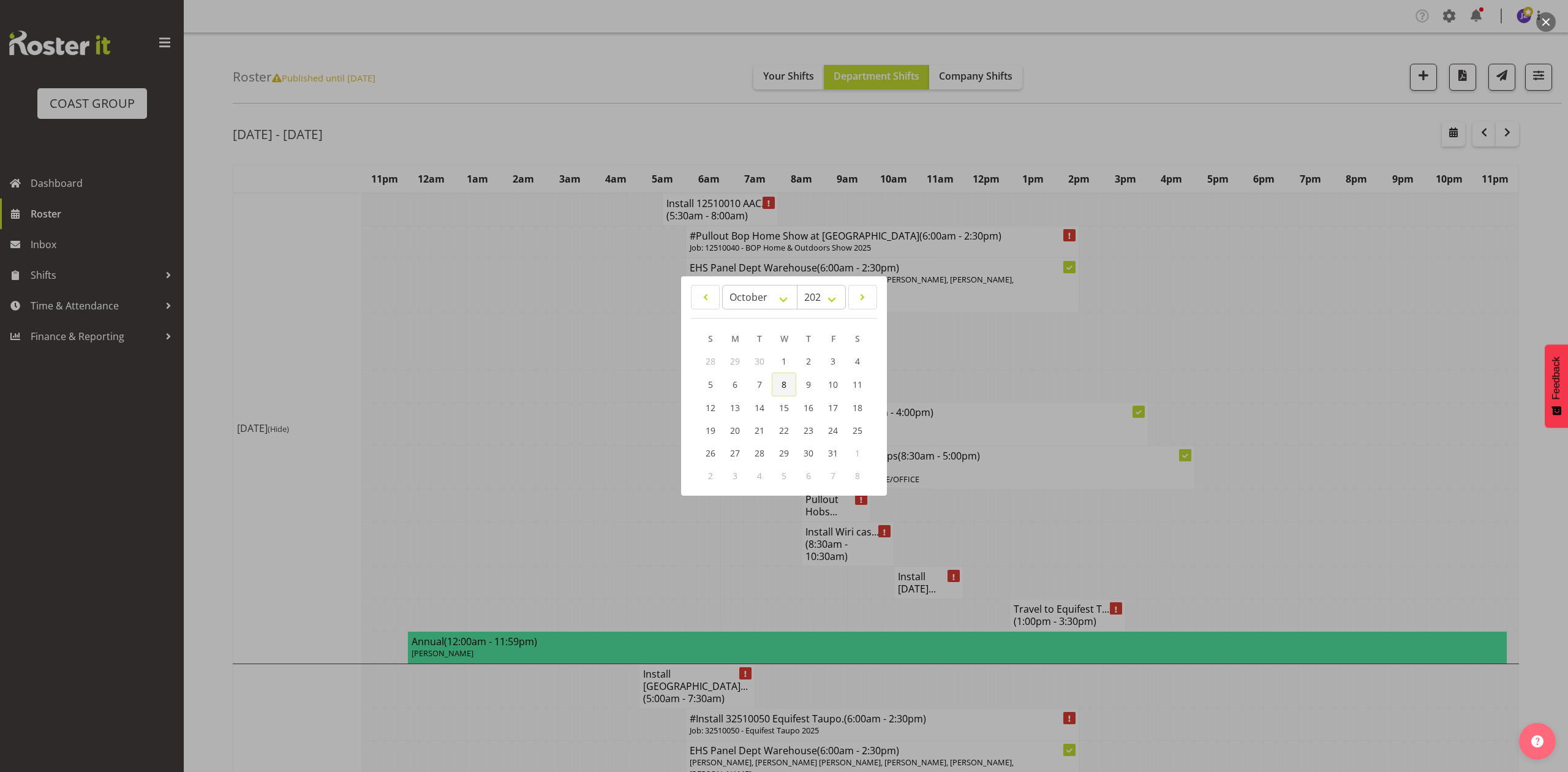
click at [784, 388] on span "8" at bounding box center [784, 384] width 5 height 11
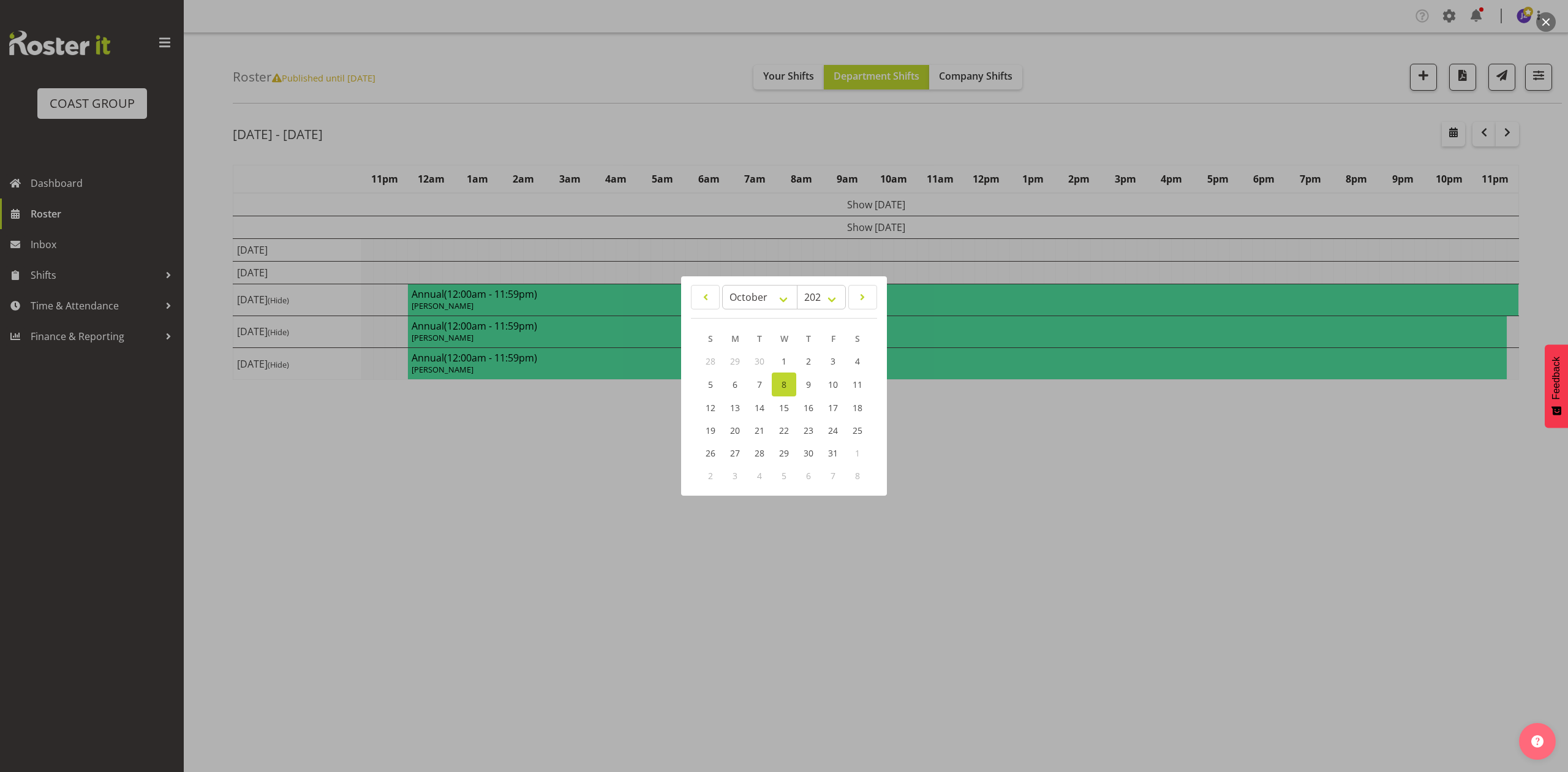
click at [1189, 128] on div at bounding box center [784, 386] width 1568 height 772
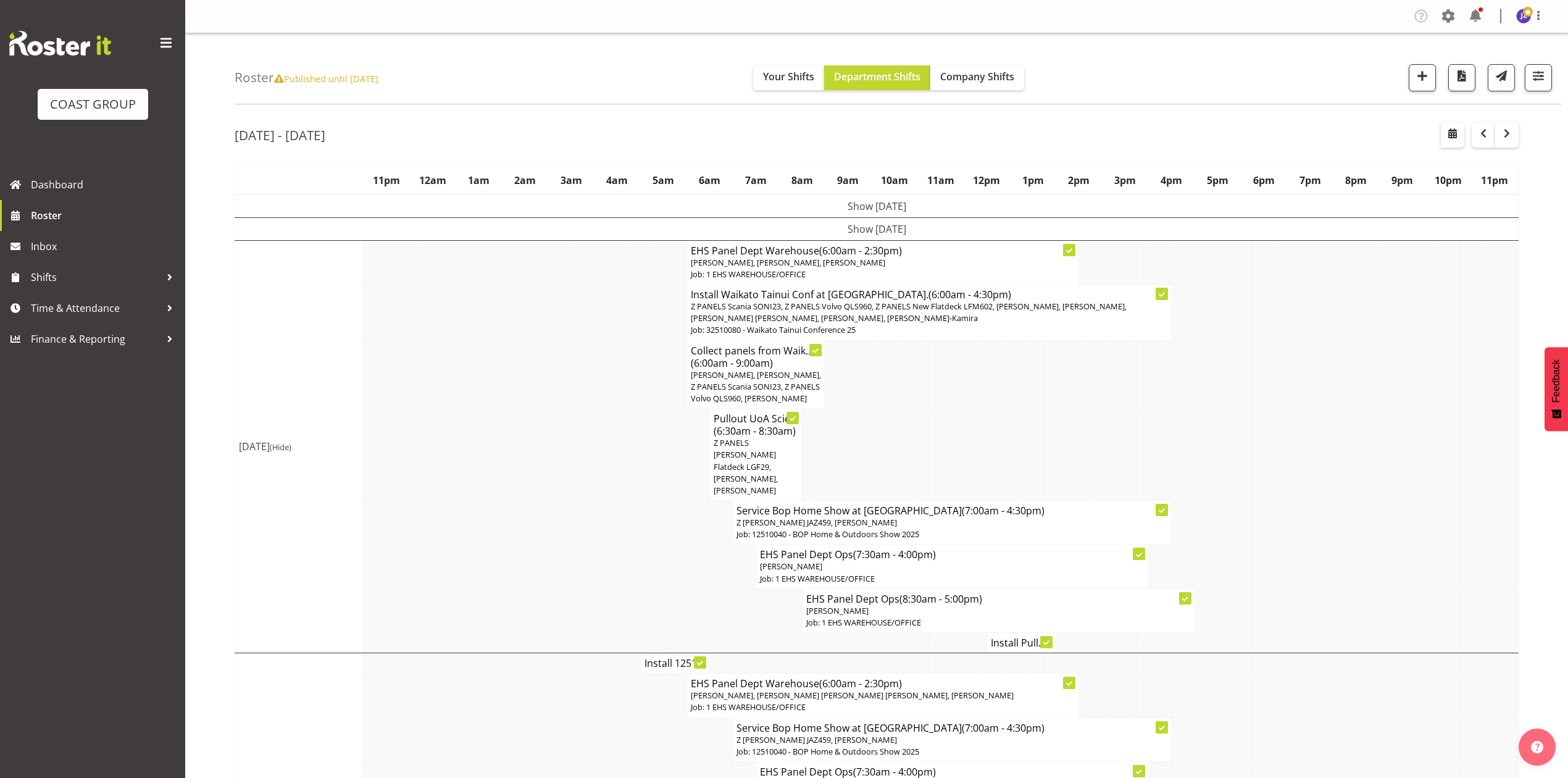
drag, startPoint x: 1001, startPoint y: 452, endPoint x: 961, endPoint y: 451, distance: 40.0
click at [998, 451] on td at bounding box center [1004, 454] width 12 height 92
drag, startPoint x: 964, startPoint y: 468, endPoint x: 971, endPoint y: 490, distance: 23.1
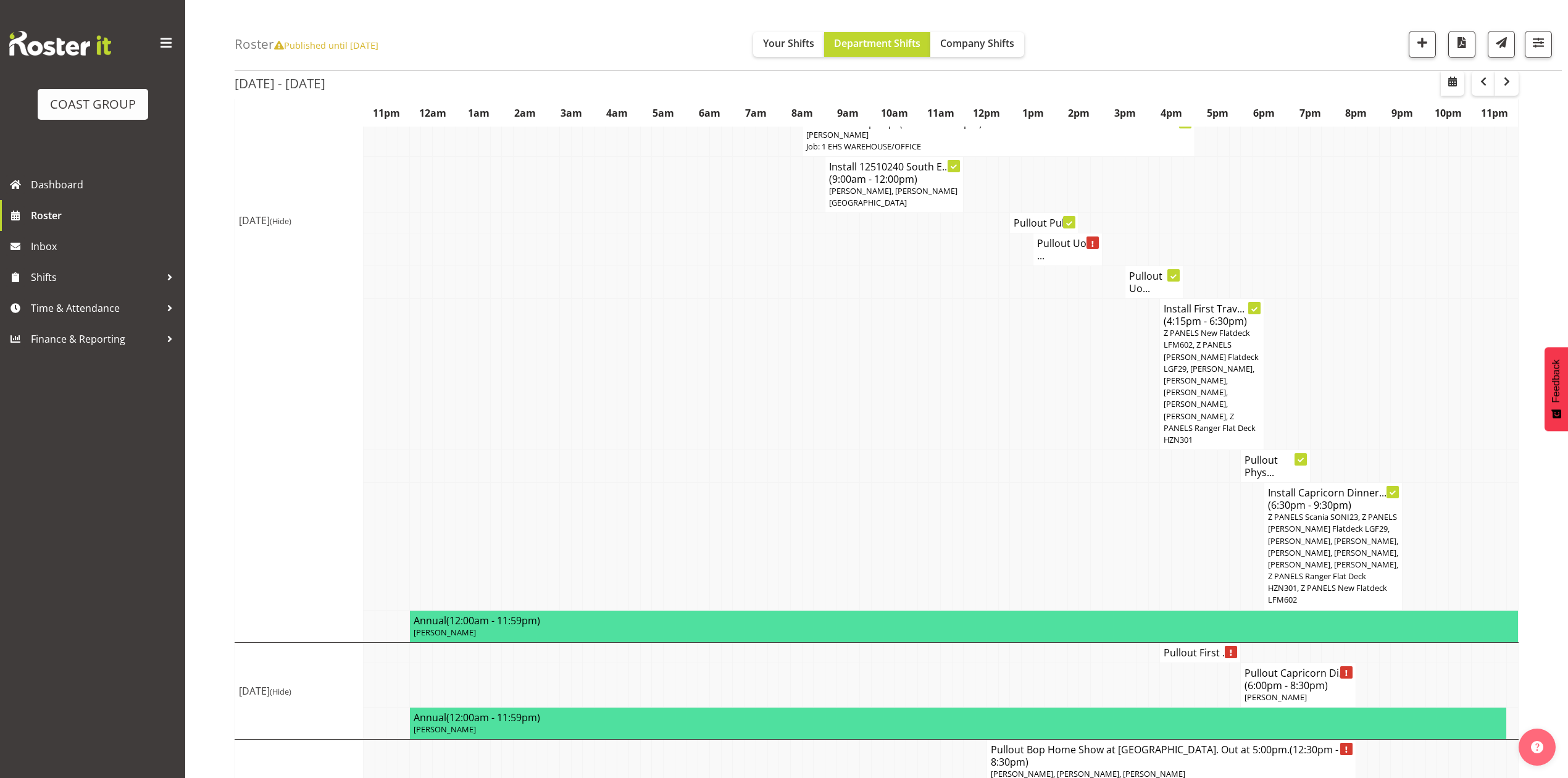
scroll to position [1278, 0]
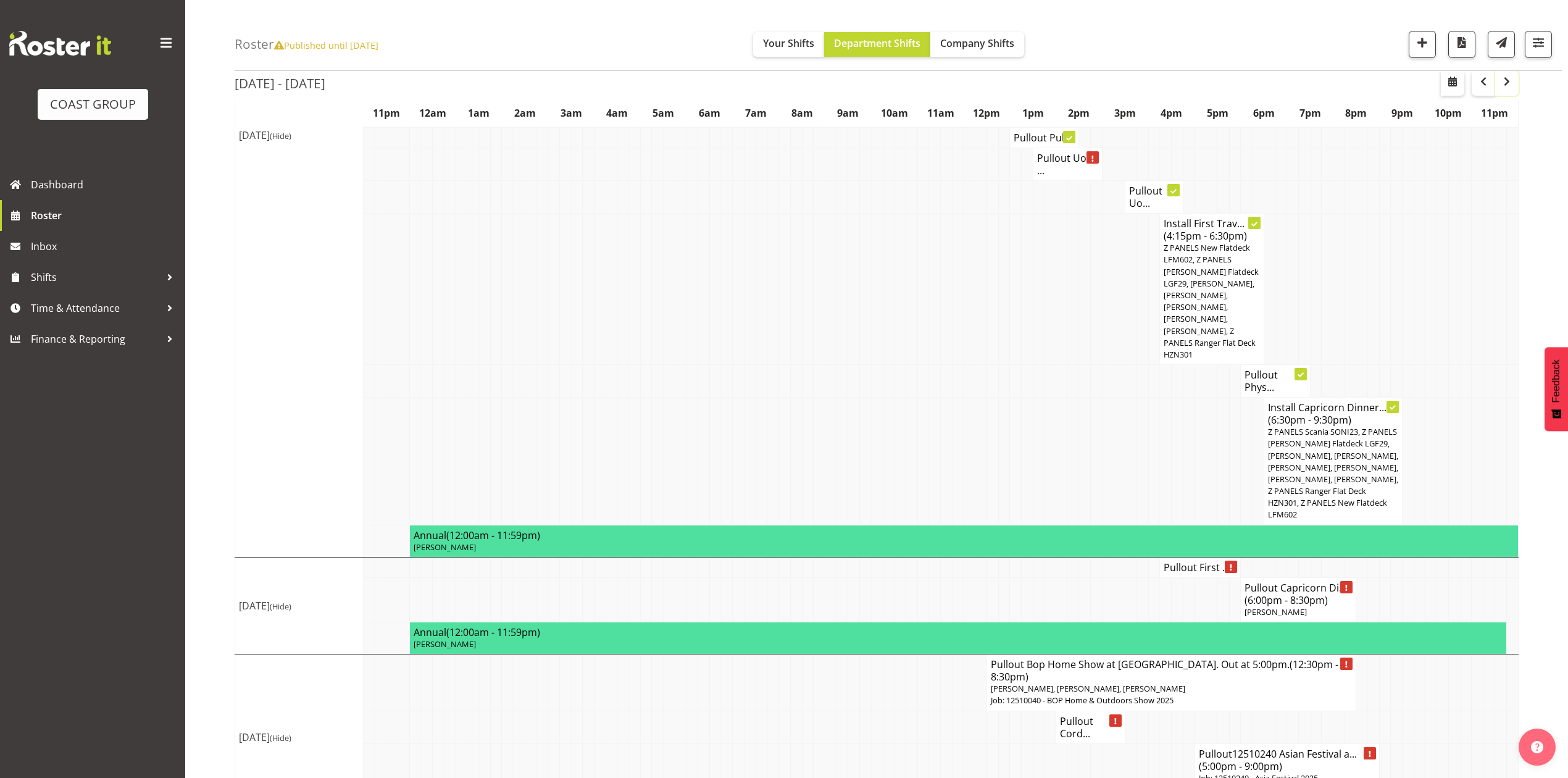
click at [1512, 85] on span "button" at bounding box center [1506, 81] width 15 height 15
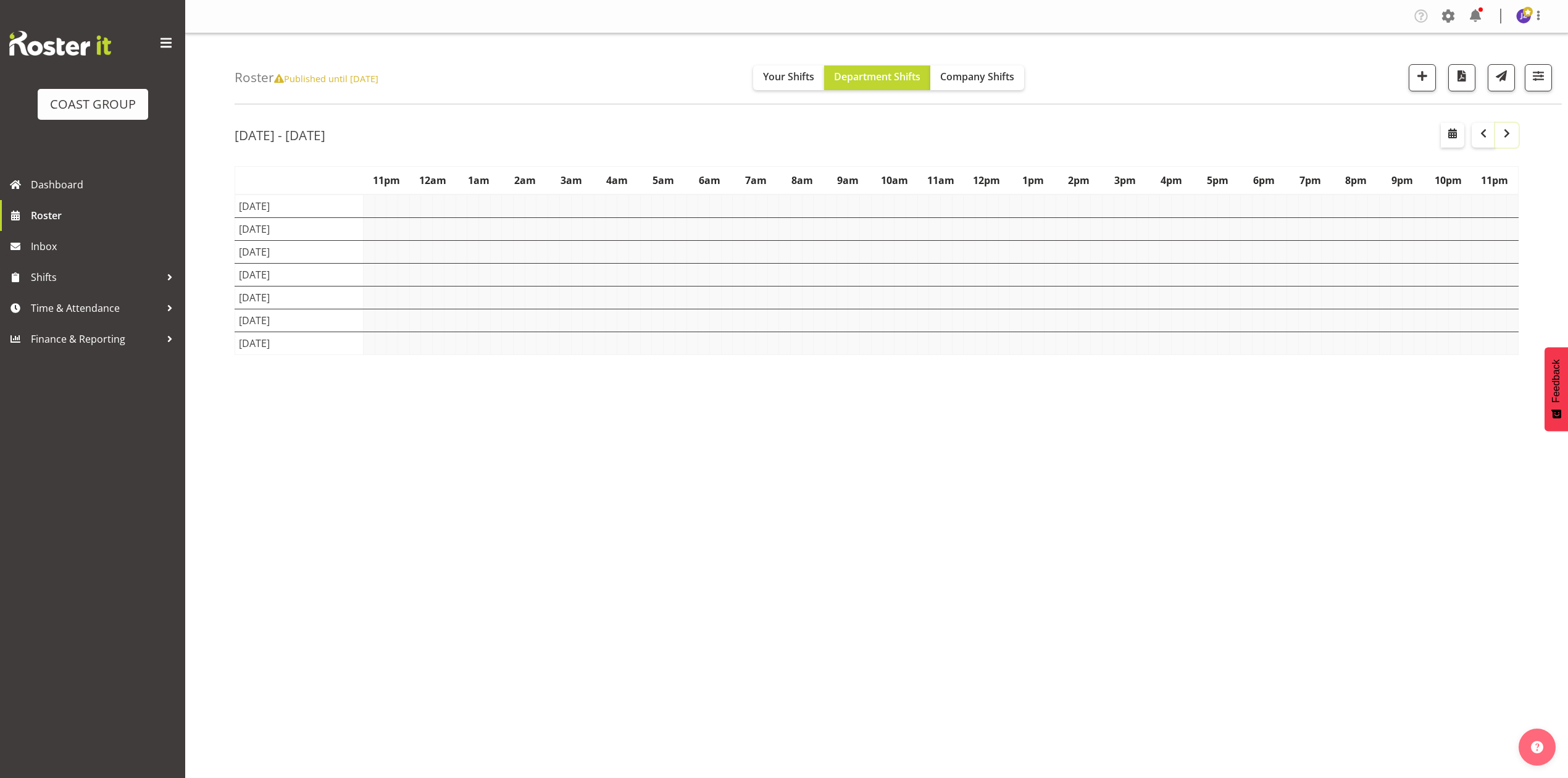
scroll to position [0, 0]
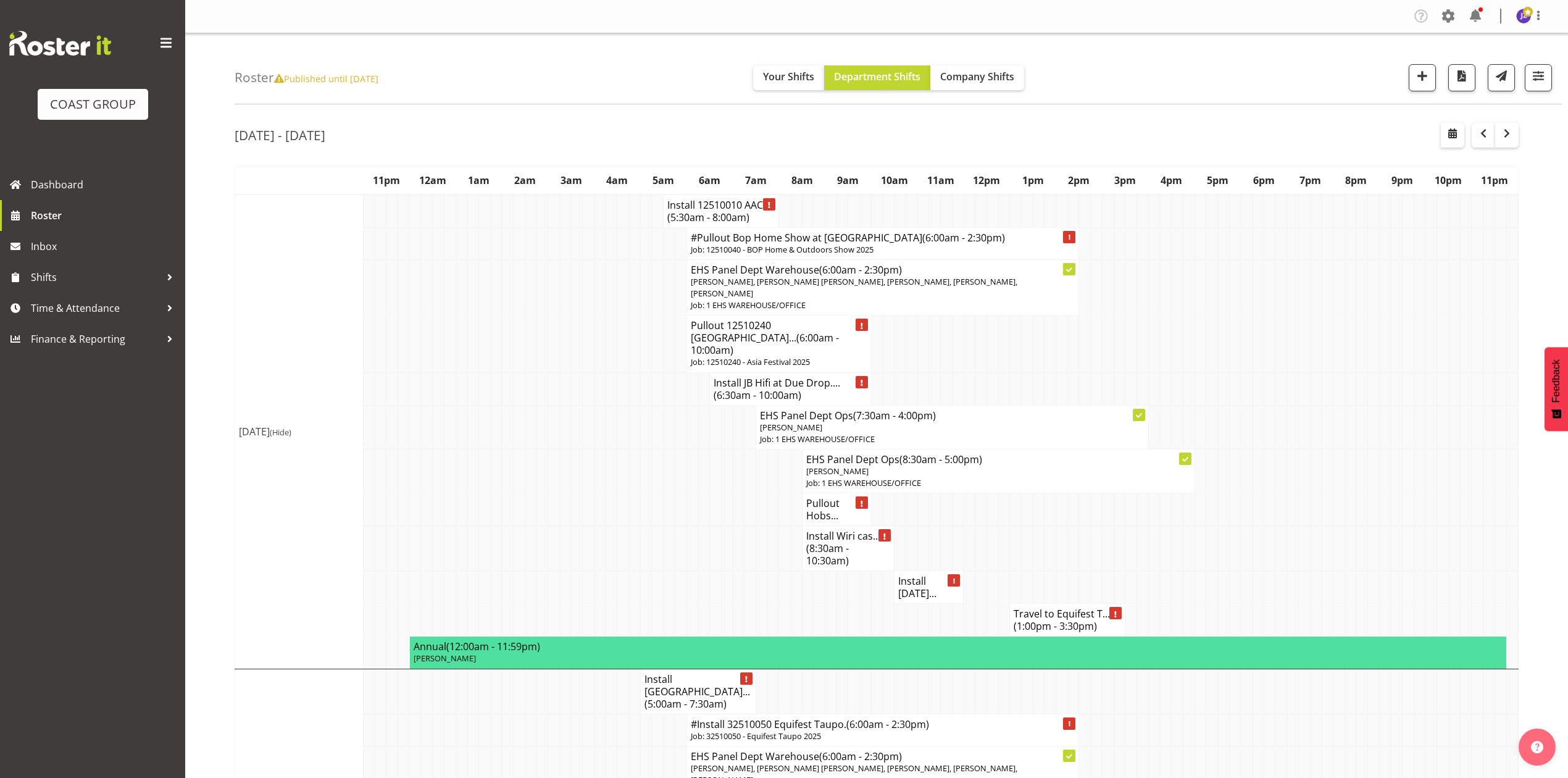
click at [246, 410] on td "Mon 13th Oct 2025 (Hide)" at bounding box center [299, 431] width 128 height 474
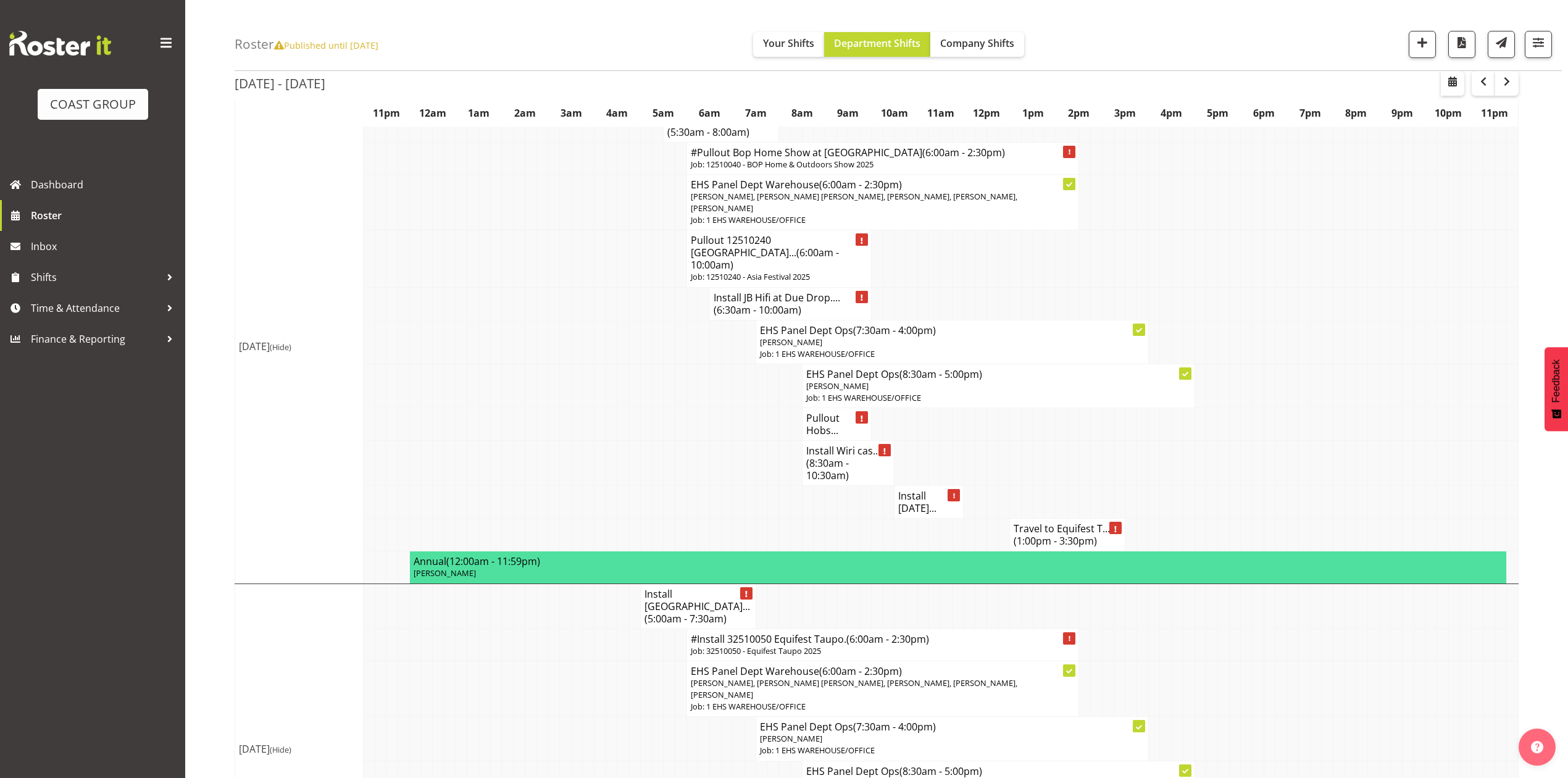
scroll to position [82, 0]
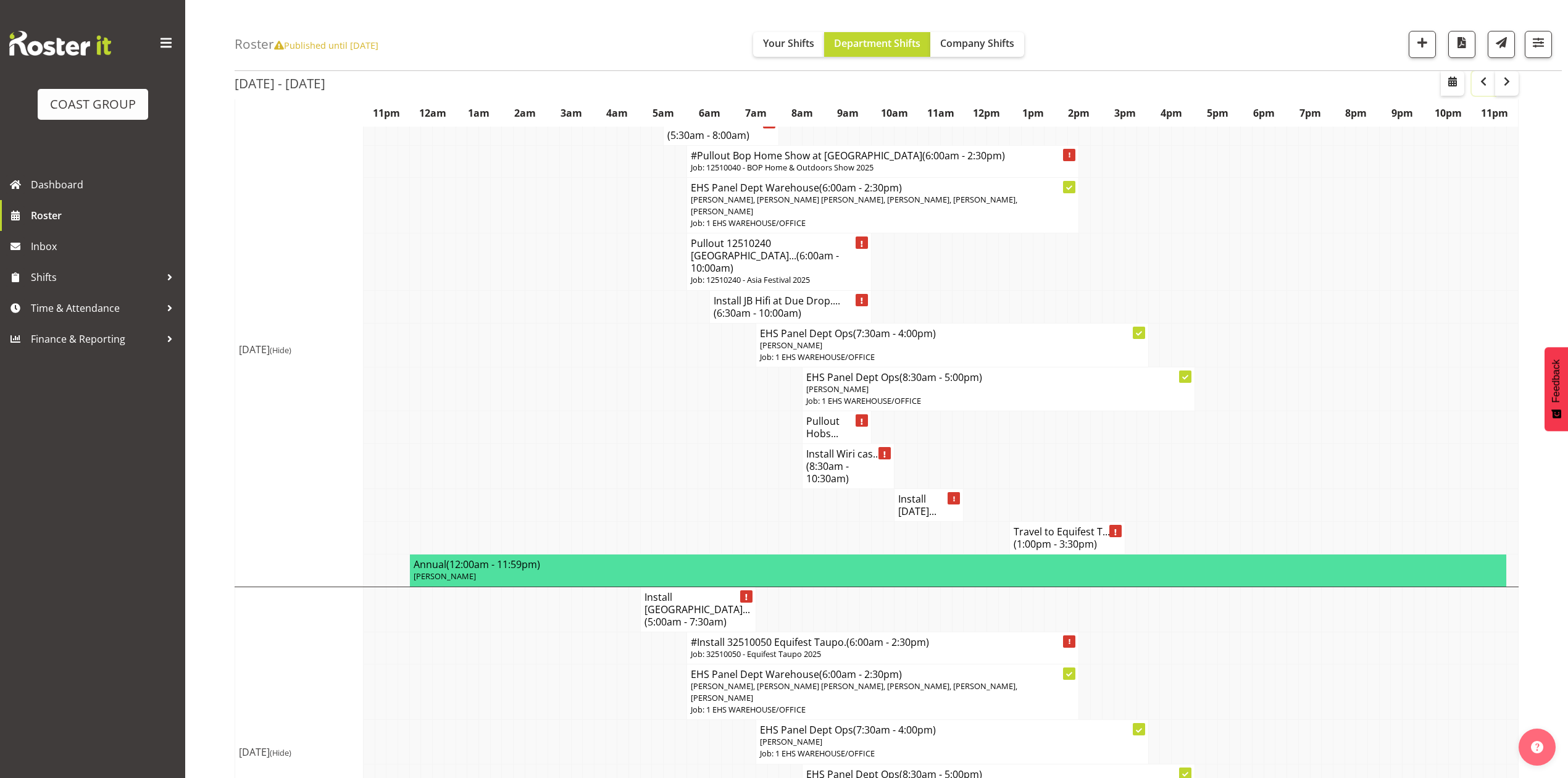
click at [1477, 85] on span "button" at bounding box center [1483, 81] width 15 height 15
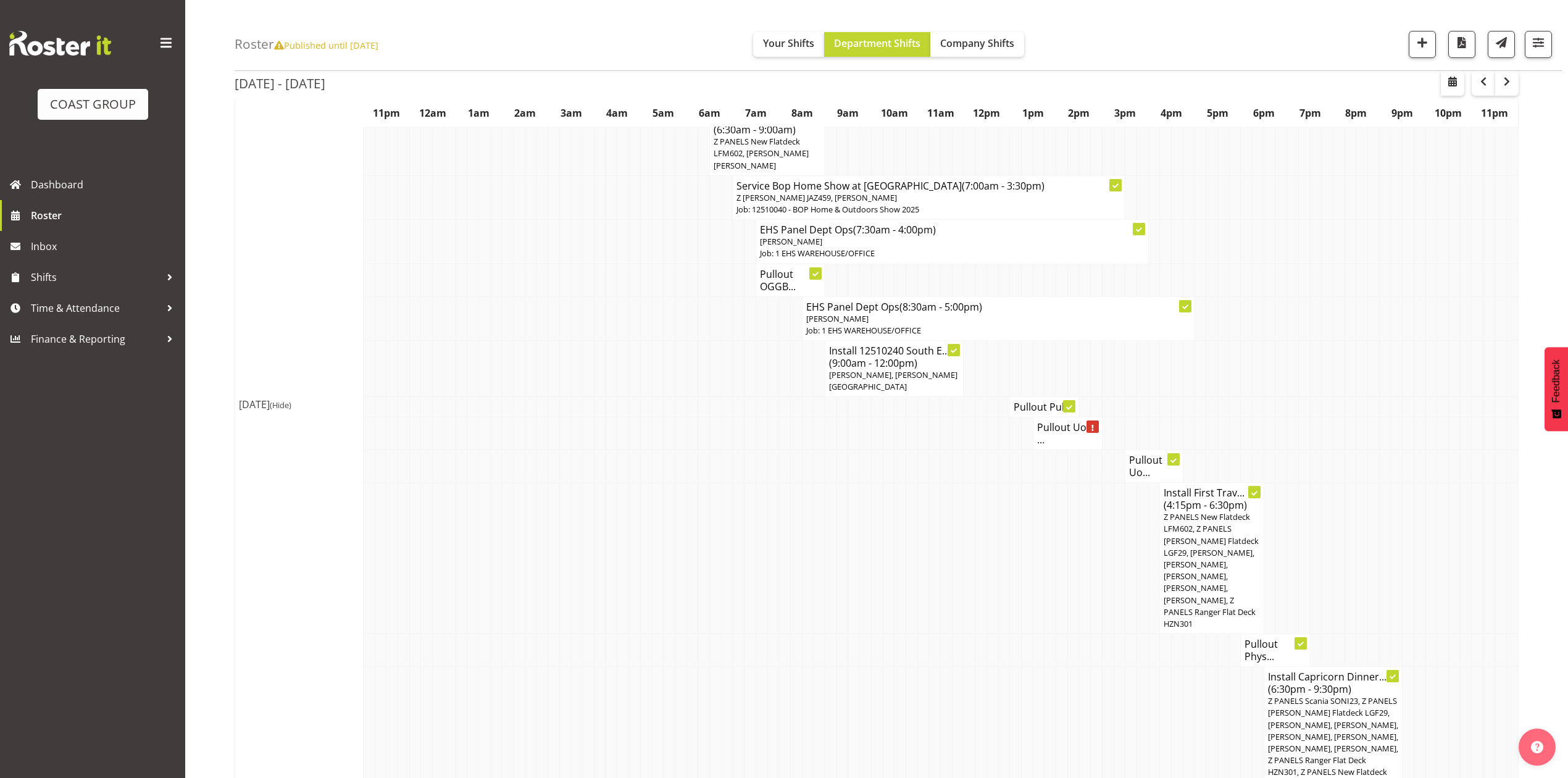
scroll to position [949, 0]
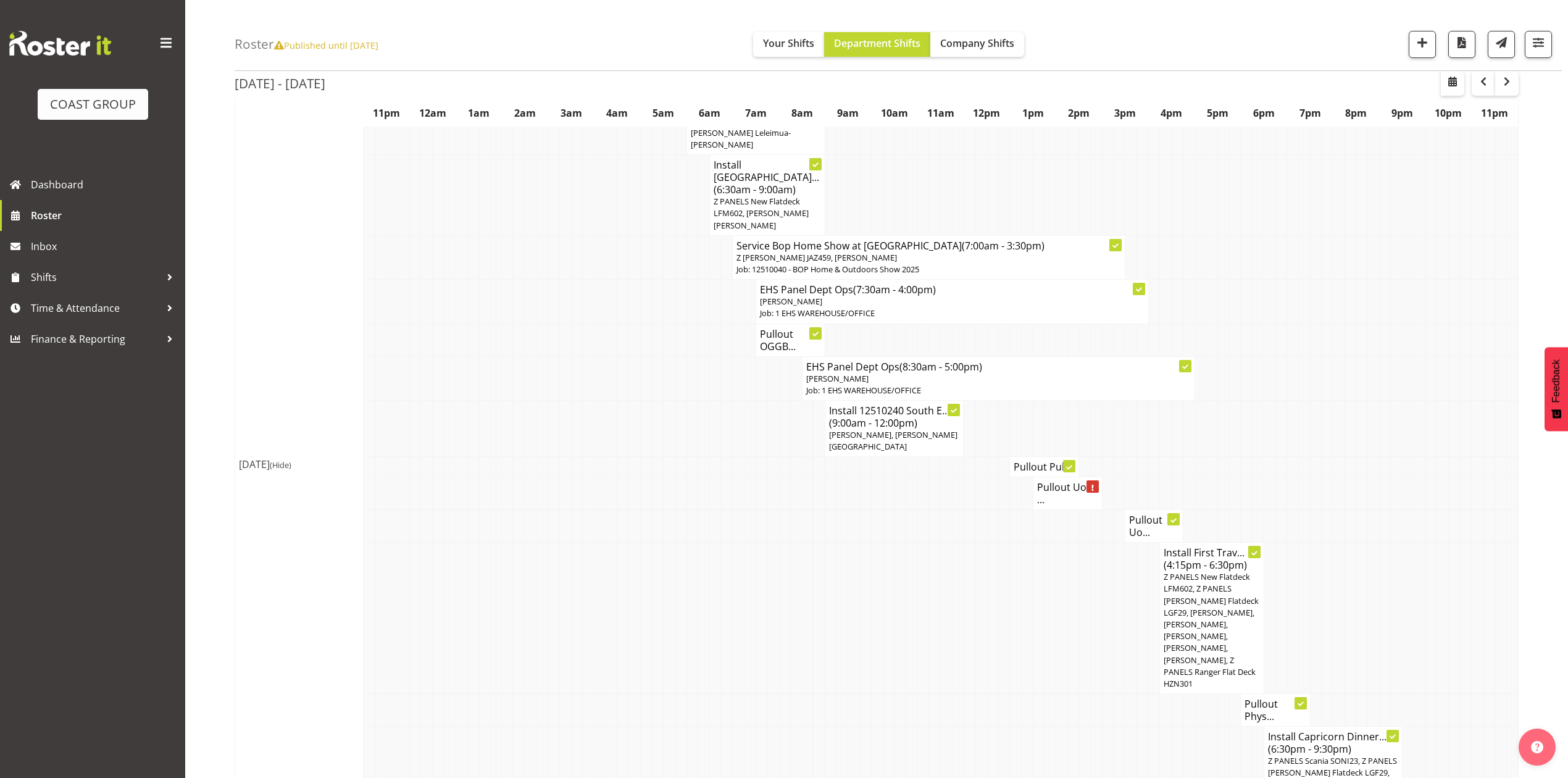
click at [632, 343] on td at bounding box center [635, 340] width 12 height 33
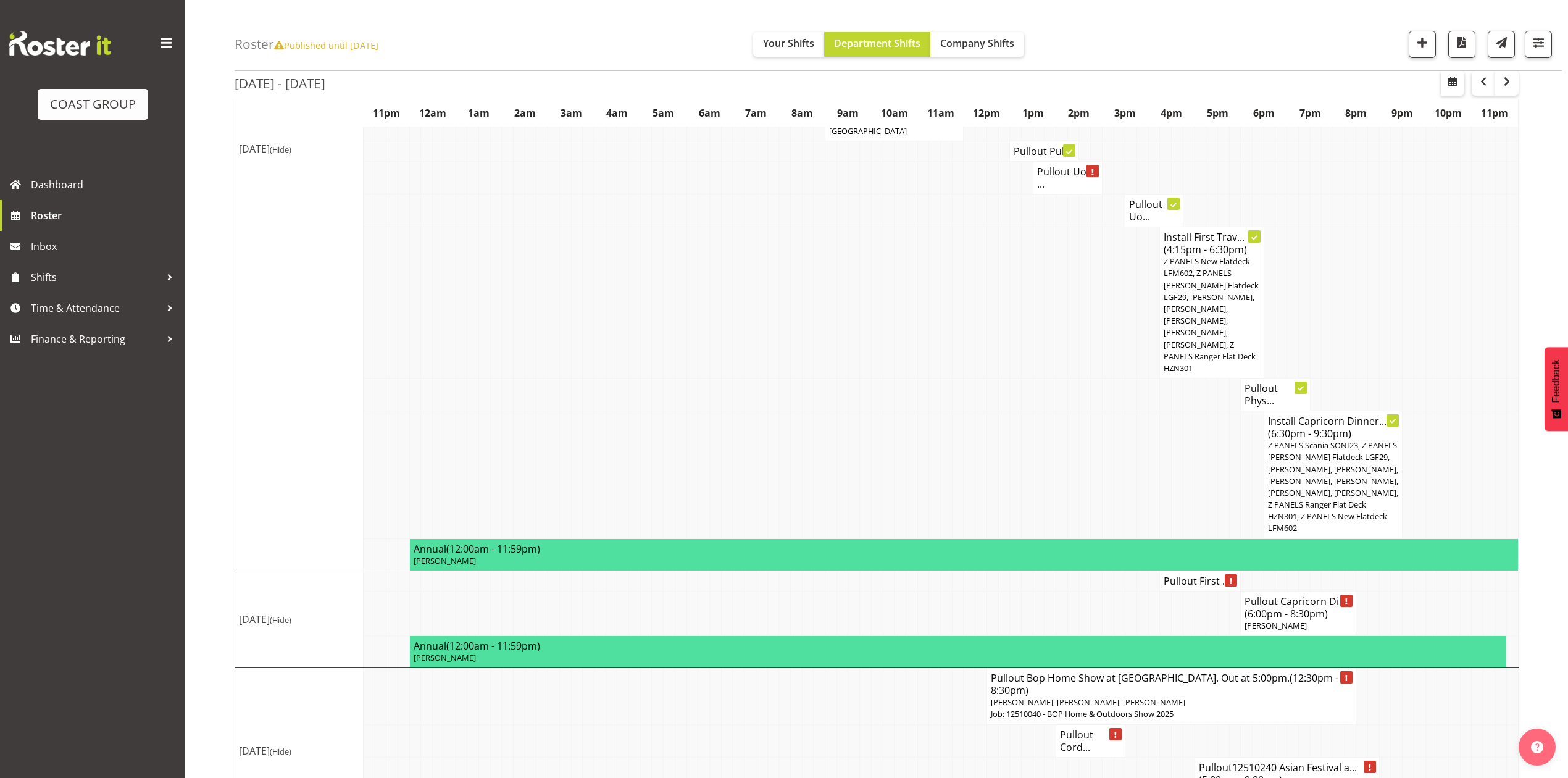
scroll to position [1278, 0]
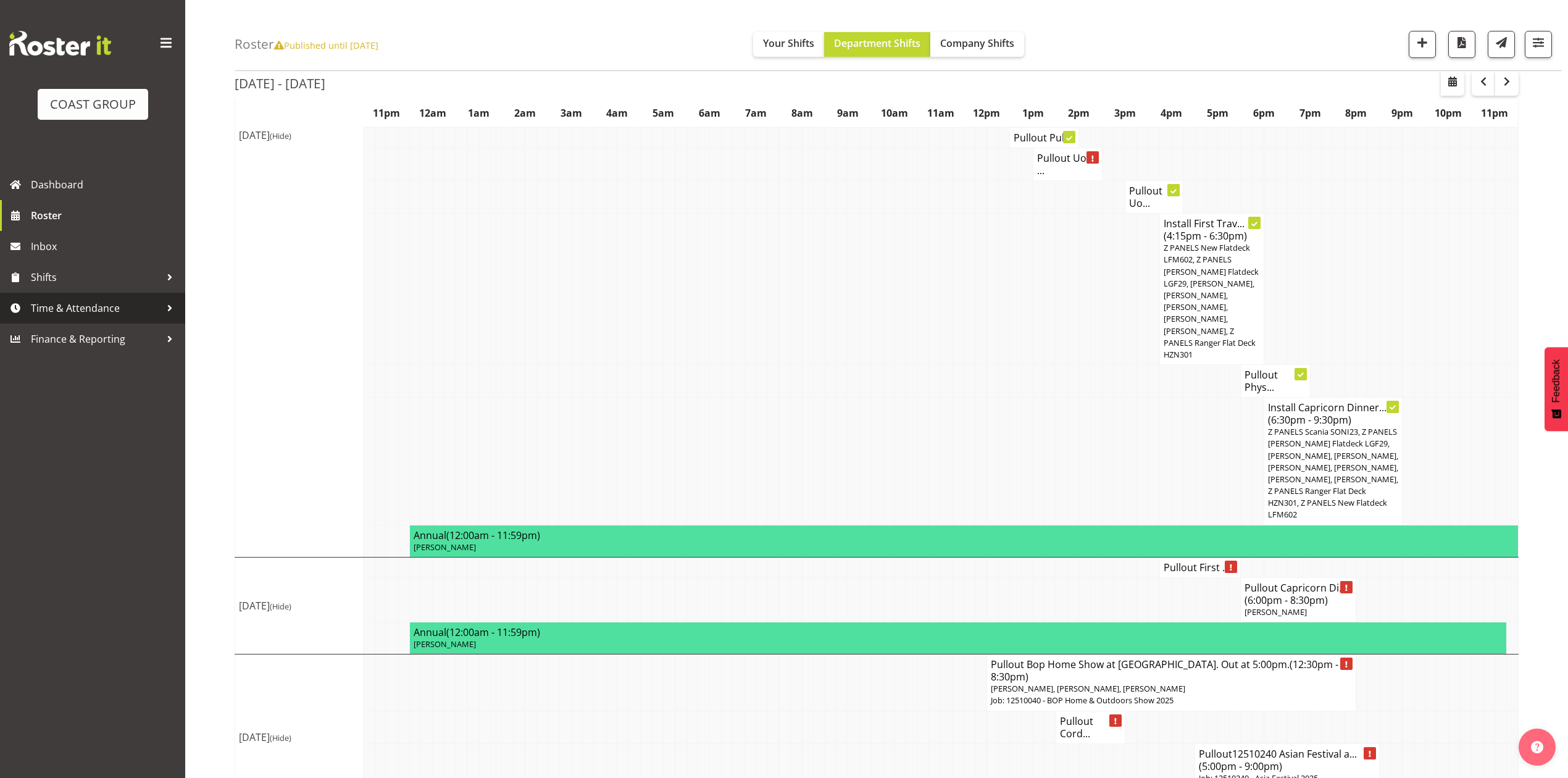
click at [38, 305] on span "Time & Attendance" at bounding box center [96, 308] width 130 height 19
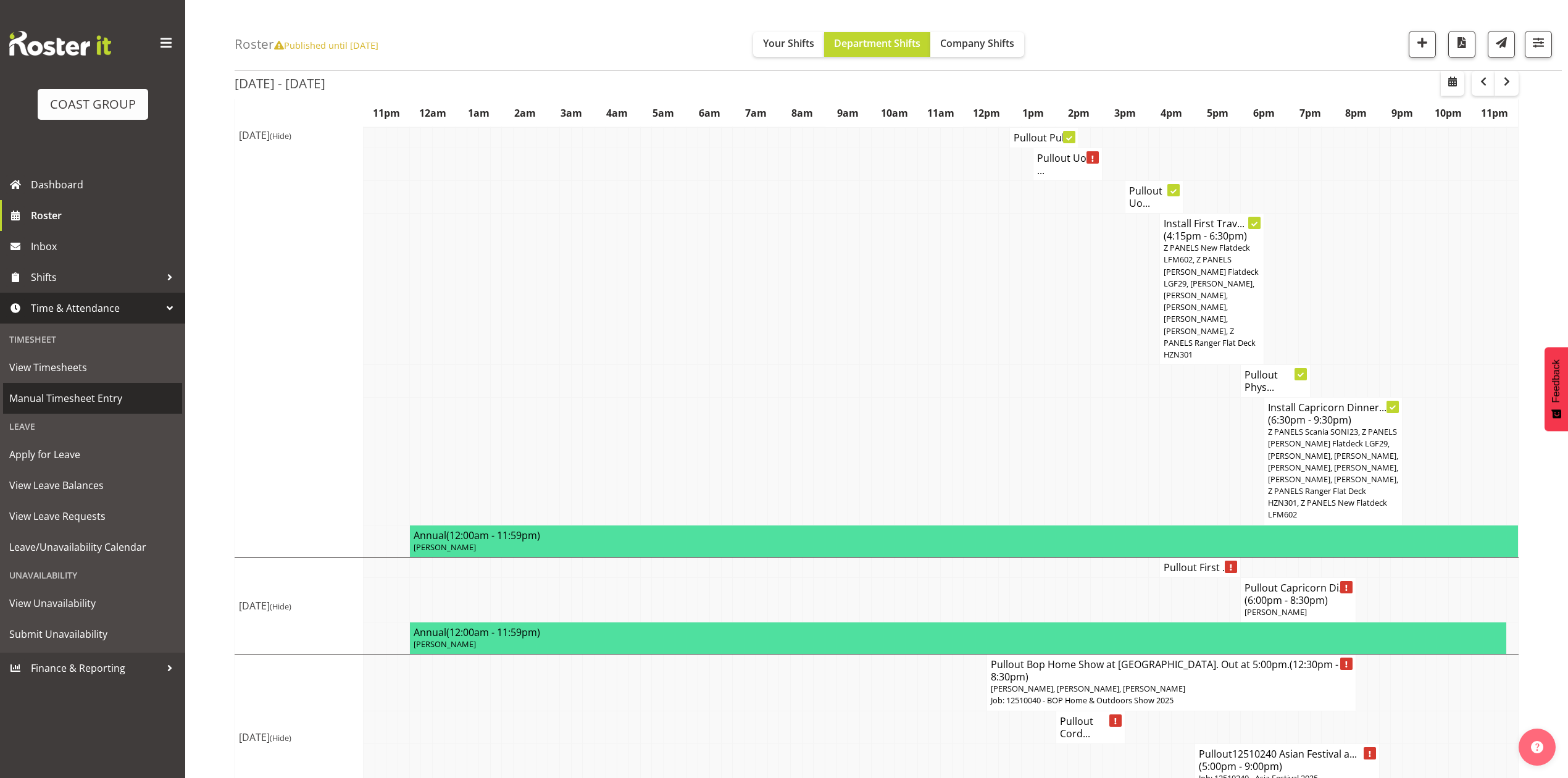
click at [63, 402] on span "Manual Timesheet Entry" at bounding box center [92, 398] width 167 height 19
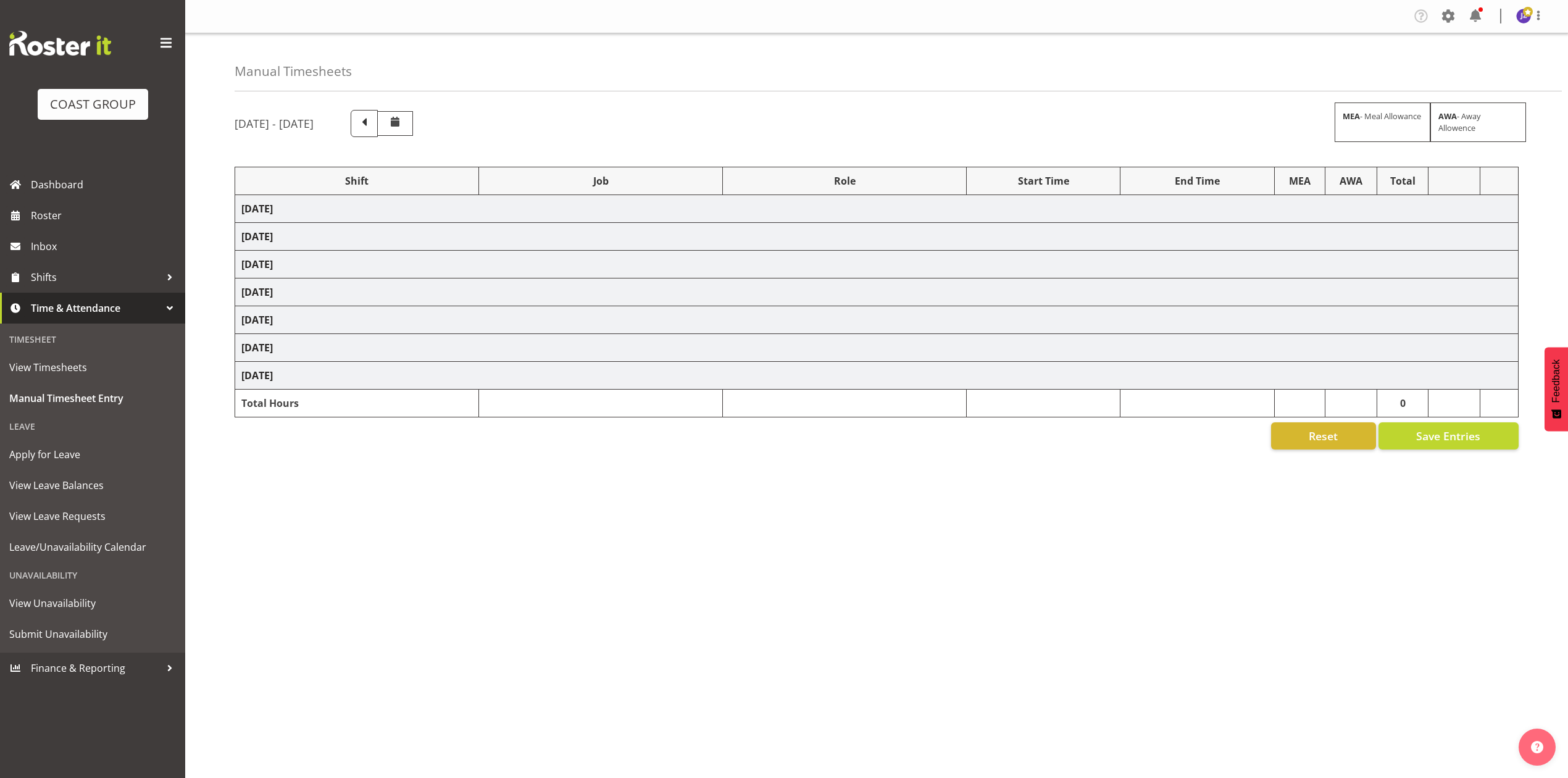
select select "79179"
select select "8654"
select select "68034"
select select "69"
select select "198"
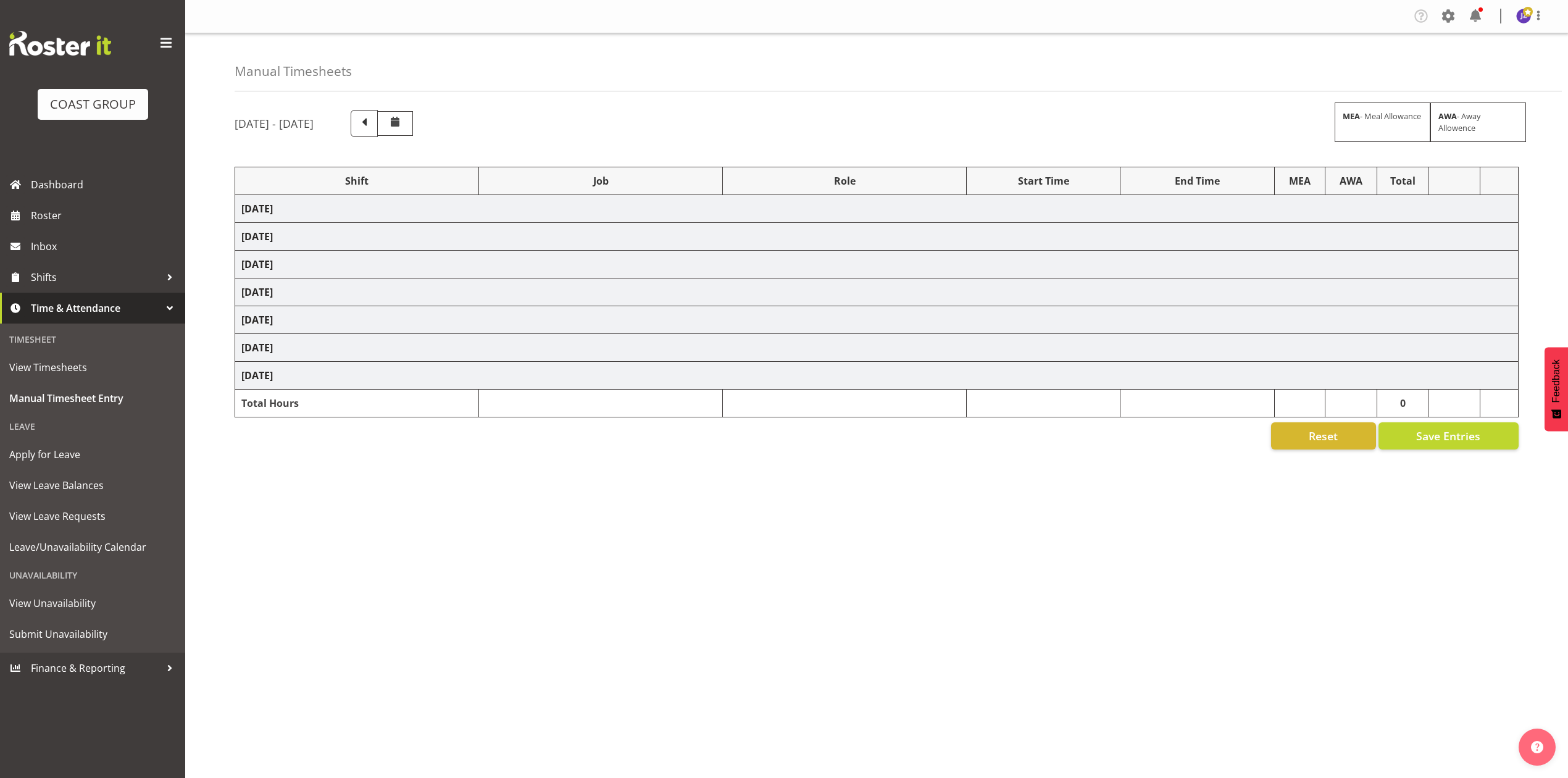
select select "68034"
select select "69"
select select "198"
select select "68034"
select select "69"
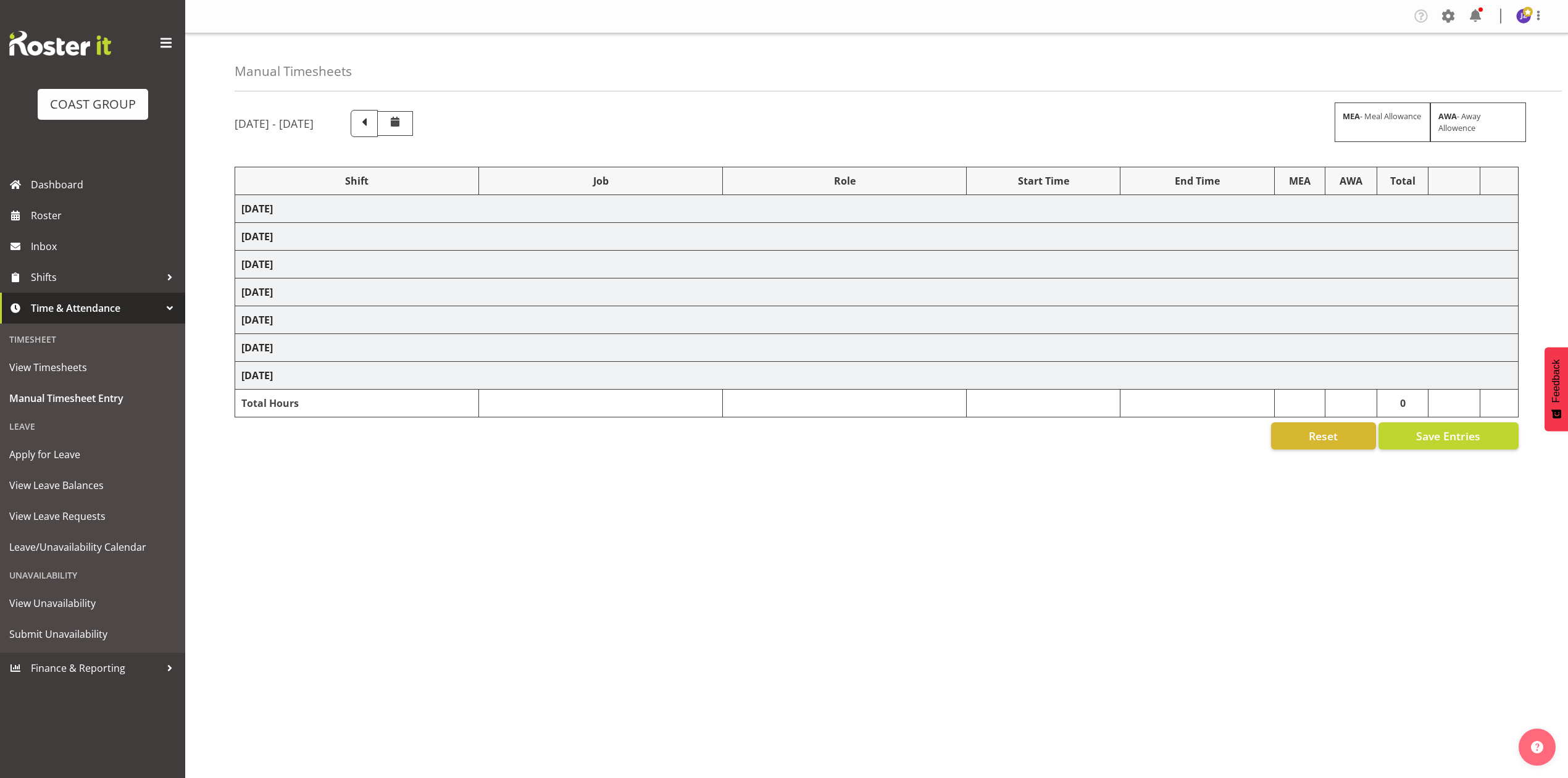
select select "198"
select select "82167"
select select "10651"
select select "83066"
select select "9881"
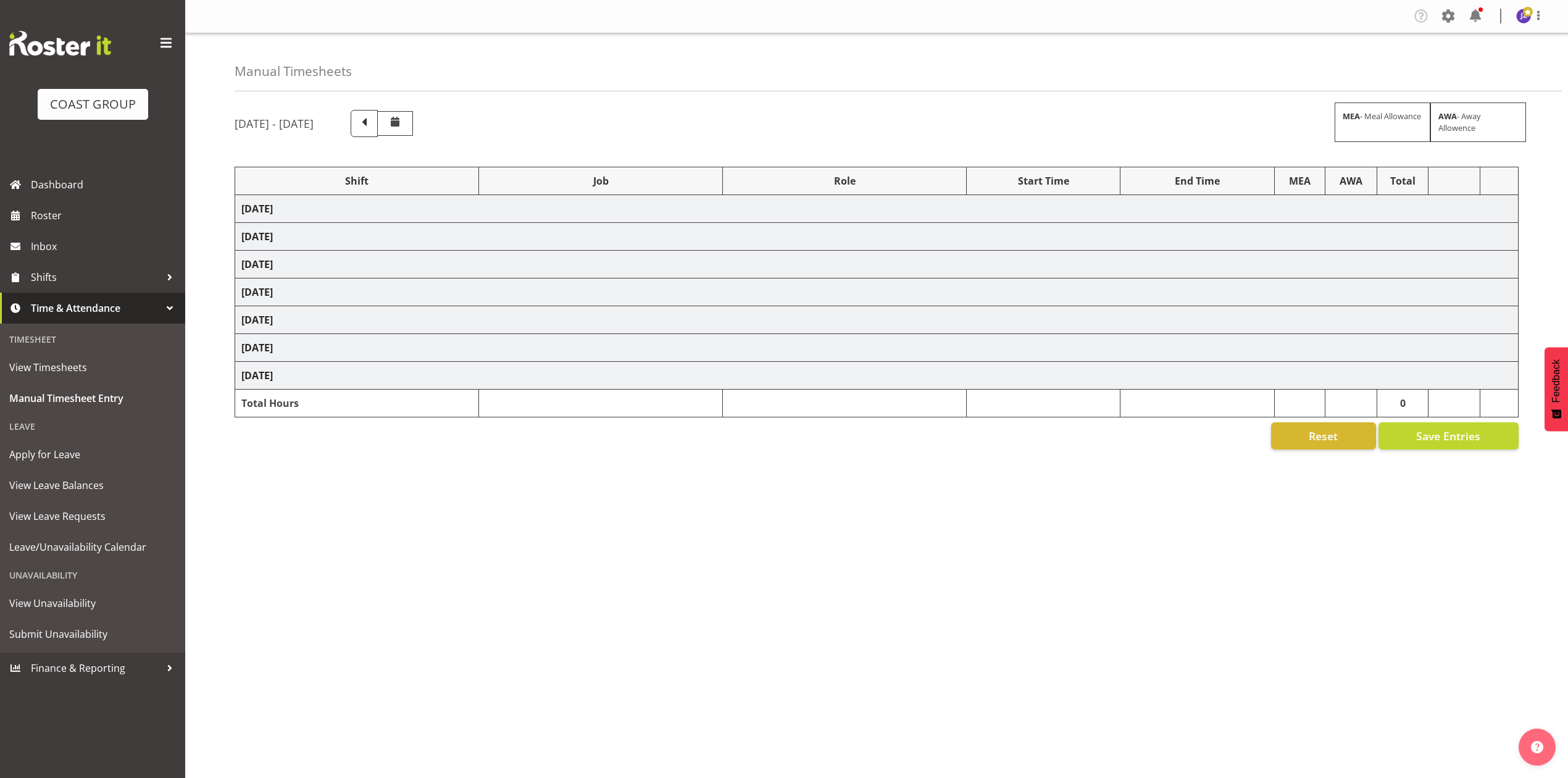
select select "68034"
select select "69"
select select "198"
select select "68034"
select select "69"
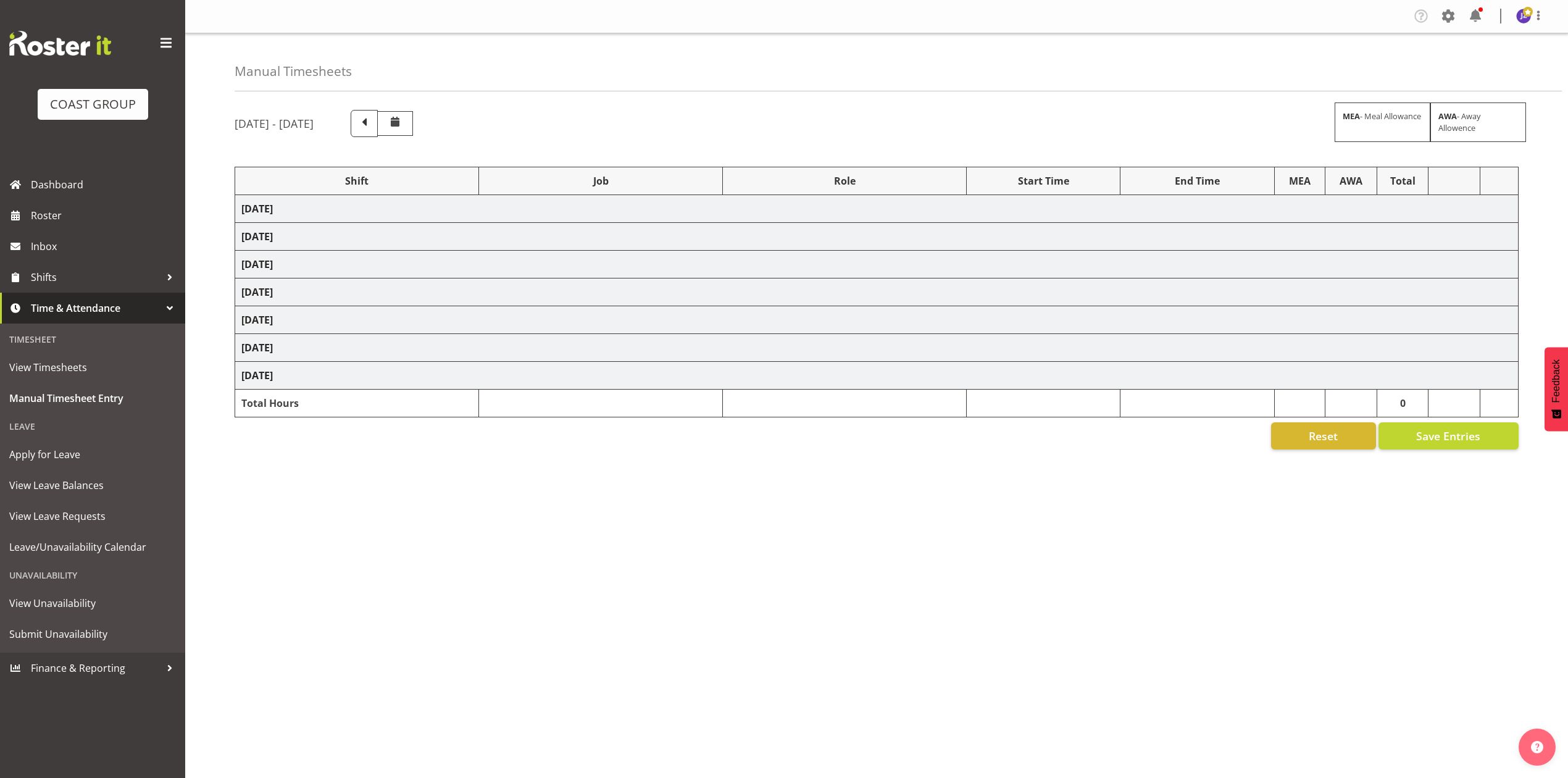
select select "198"
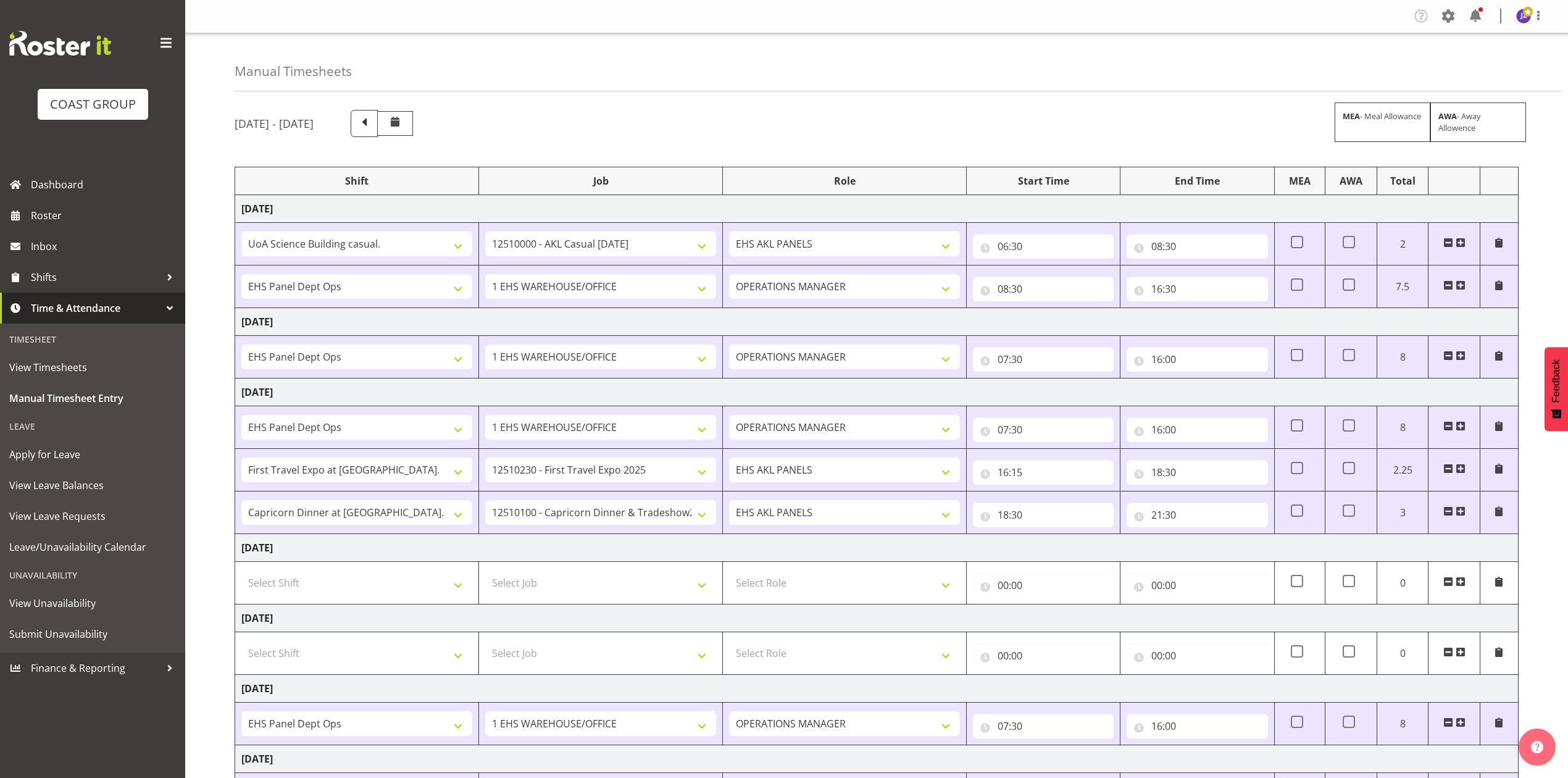
scroll to position [124, 0]
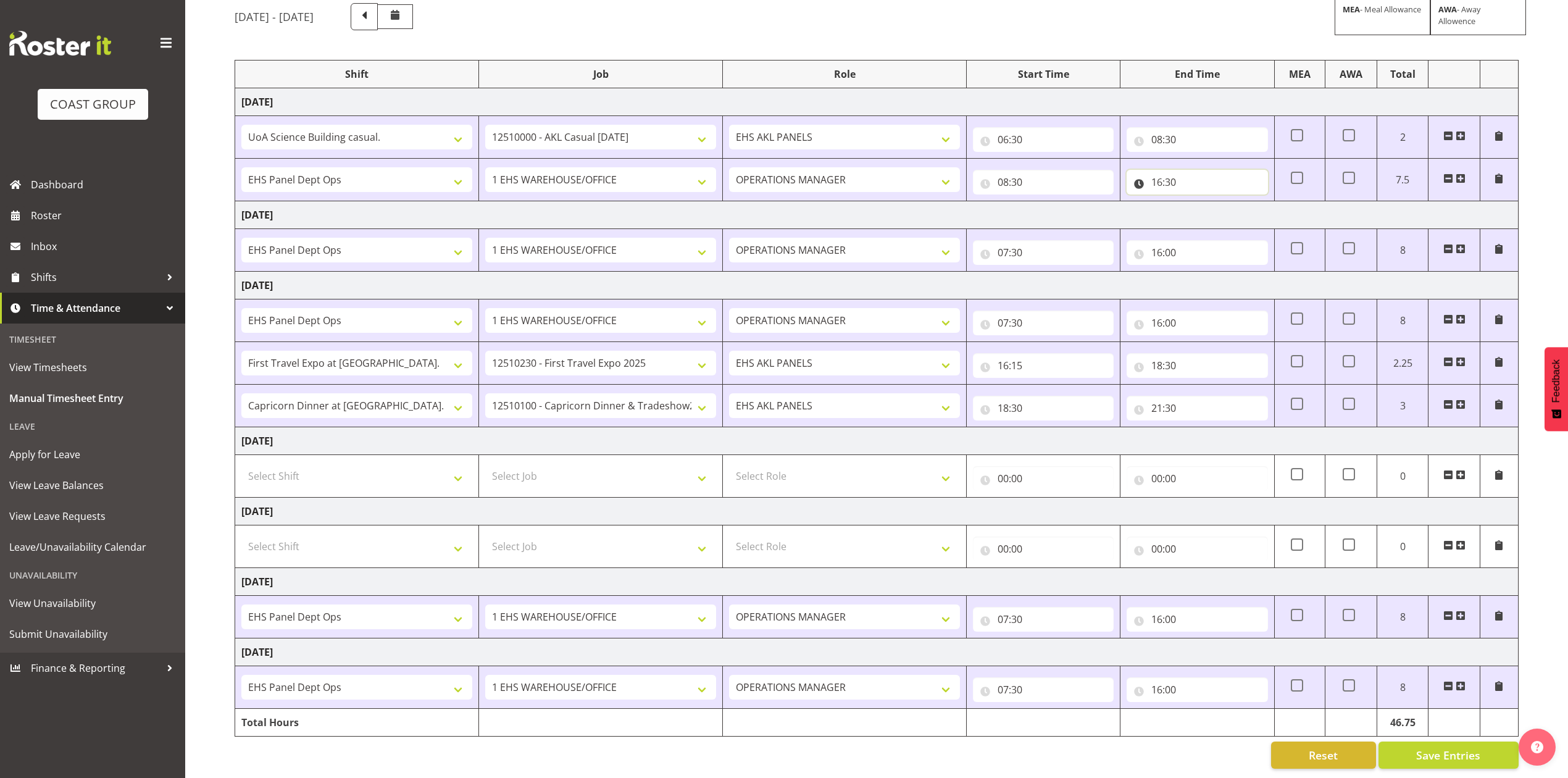
click at [1162, 169] on input "16:30" at bounding box center [1196, 182] width 141 height 24
click at [1198, 202] on select "00 01 02 03 04 05 06 07 08 09 10 11 12 13 14 15 16 17 18 19 20 21 22 23" at bounding box center [1210, 214] width 28 height 24
select select "7"
click at [1197, 202] on select "00 01 02 03 04 05 06 07 08 09 10 11 12 13 14 15 16 17 18 19 20 21 22 23" at bounding box center [1210, 214] width 28 height 24
type input "07:30"
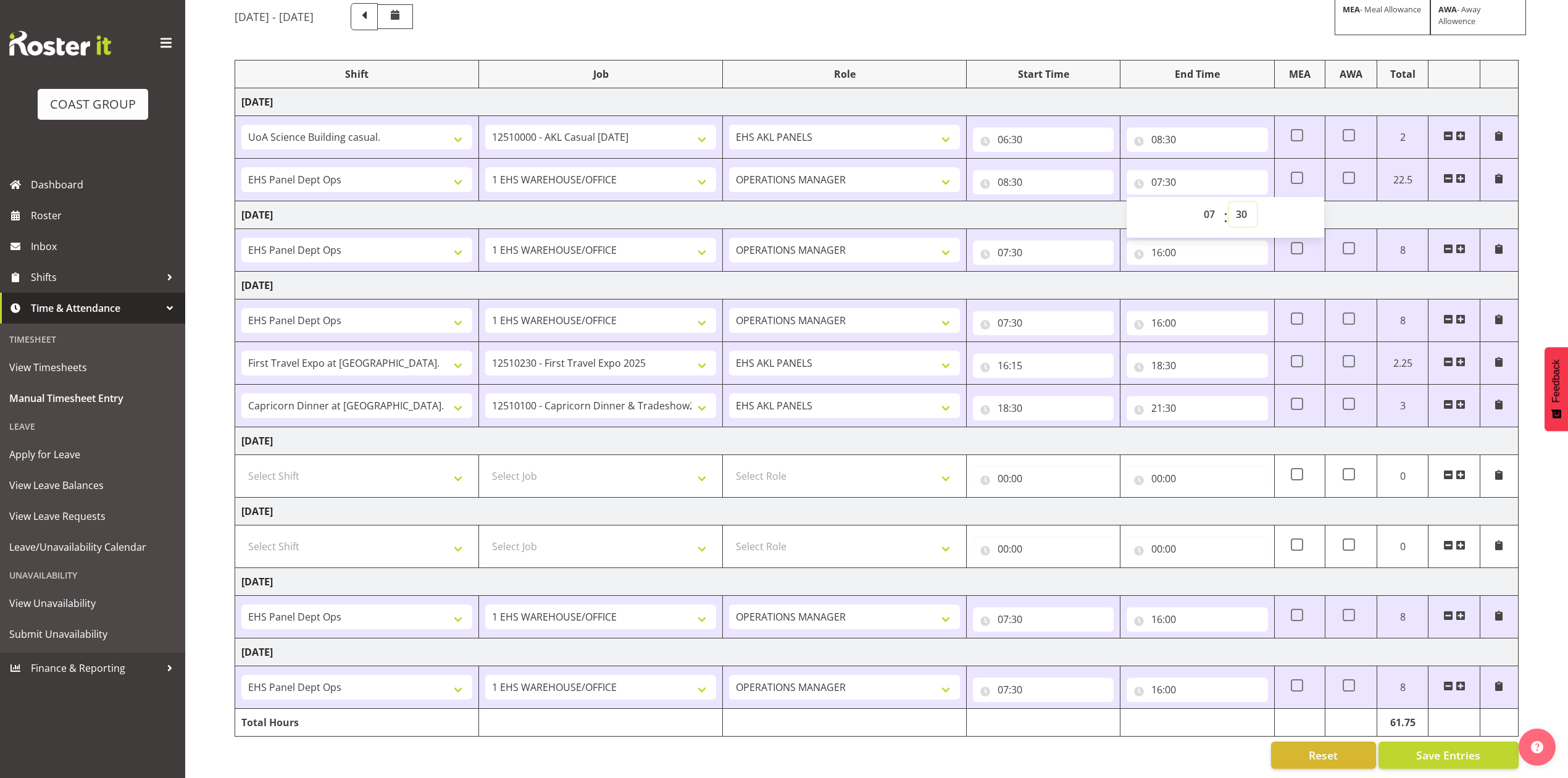
click at [1245, 202] on select "00 01 02 03 04 05 06 07 08 09 10 11 12 13 14 15 16 17 18 19 20 21 22 23 24 25 2…" at bounding box center [1243, 214] width 28 height 24
select select "0"
click at [1229, 202] on select "00 01 02 03 04 05 06 07 08 09 10 11 12 13 14 15 16 17 18 19 20 21 22 23 24 25 2…" at bounding box center [1243, 214] width 28 height 24
type input "07:00"
click at [1440, 741] on button "Save Entries" at bounding box center [1449, 755] width 140 height 27
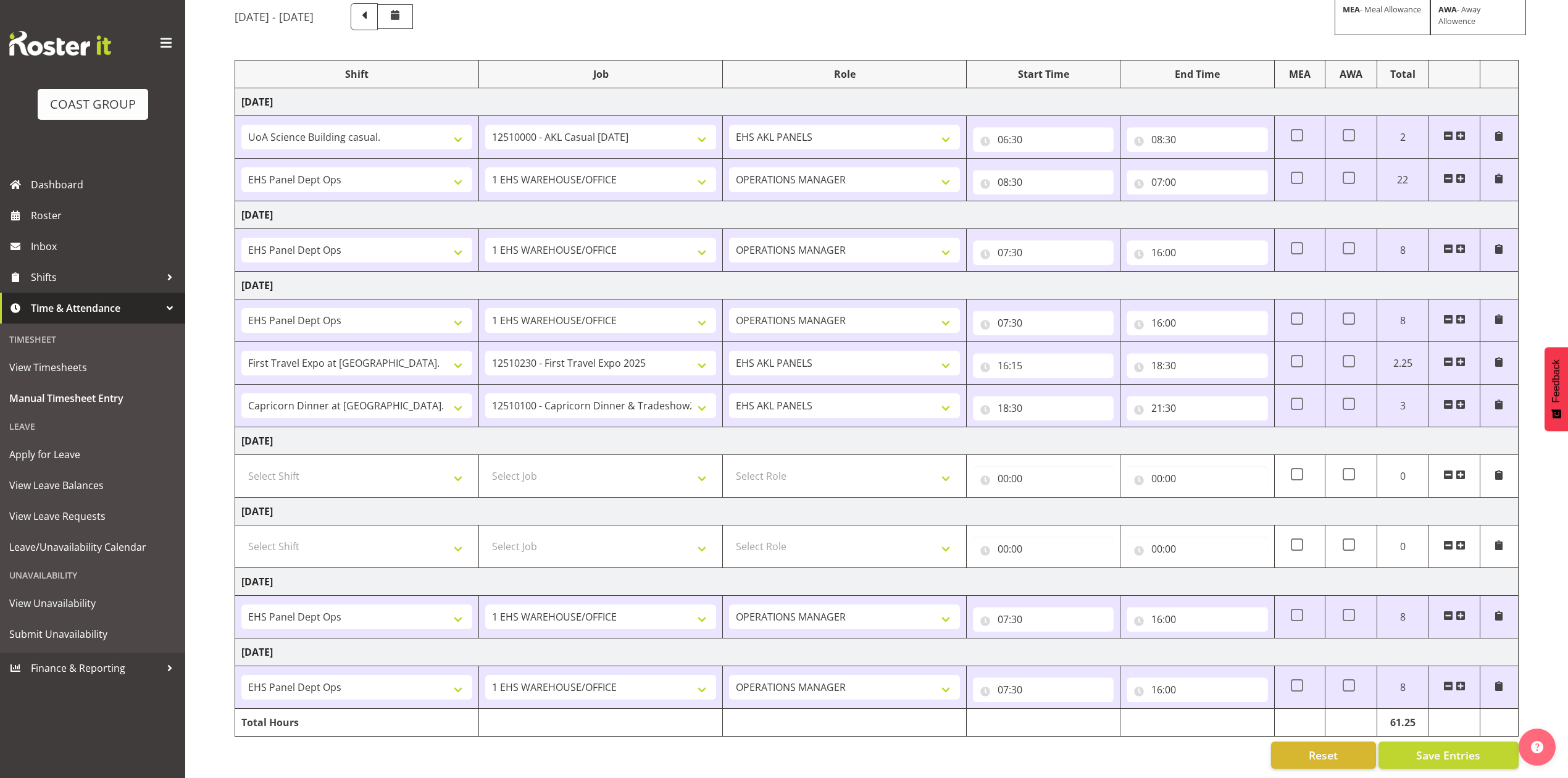
click at [1286, 385] on td at bounding box center [1299, 406] width 51 height 42
click at [1291, 397] on span at bounding box center [1297, 403] width 12 height 12
click at [1291, 400] on input "checkbox" at bounding box center [1295, 404] width 8 height 8
checkbox input "true"
click at [1447, 747] on span "Save Entries" at bounding box center [1448, 755] width 64 height 16
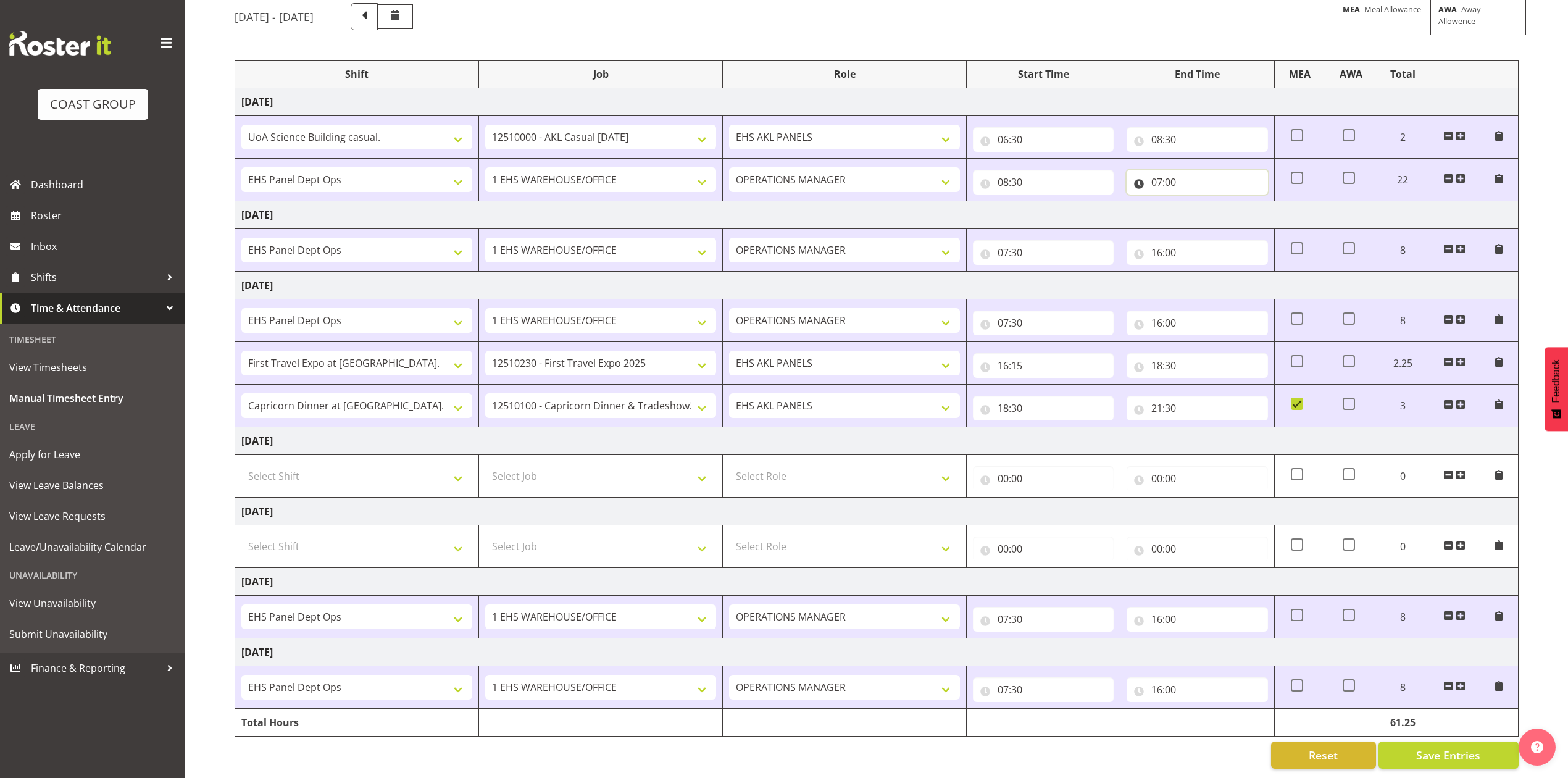
click at [1162, 169] on input "07:00" at bounding box center [1196, 182] width 141 height 24
drag, startPoint x: 1210, startPoint y: 196, endPoint x: 1216, endPoint y: 206, distance: 11.7
click at [1213, 202] on select "00 01 02 03 04 05 06 07 08 09 10 11 12 13 14 15 16 17 18 19 20 21 22 23" at bounding box center [1210, 214] width 28 height 24
select select "17"
click at [1197, 202] on select "00 01 02 03 04 05 06 07 08 09 10 11 12 13 14 15 16 17 18 19 20 21 22 23" at bounding box center [1210, 214] width 28 height 24
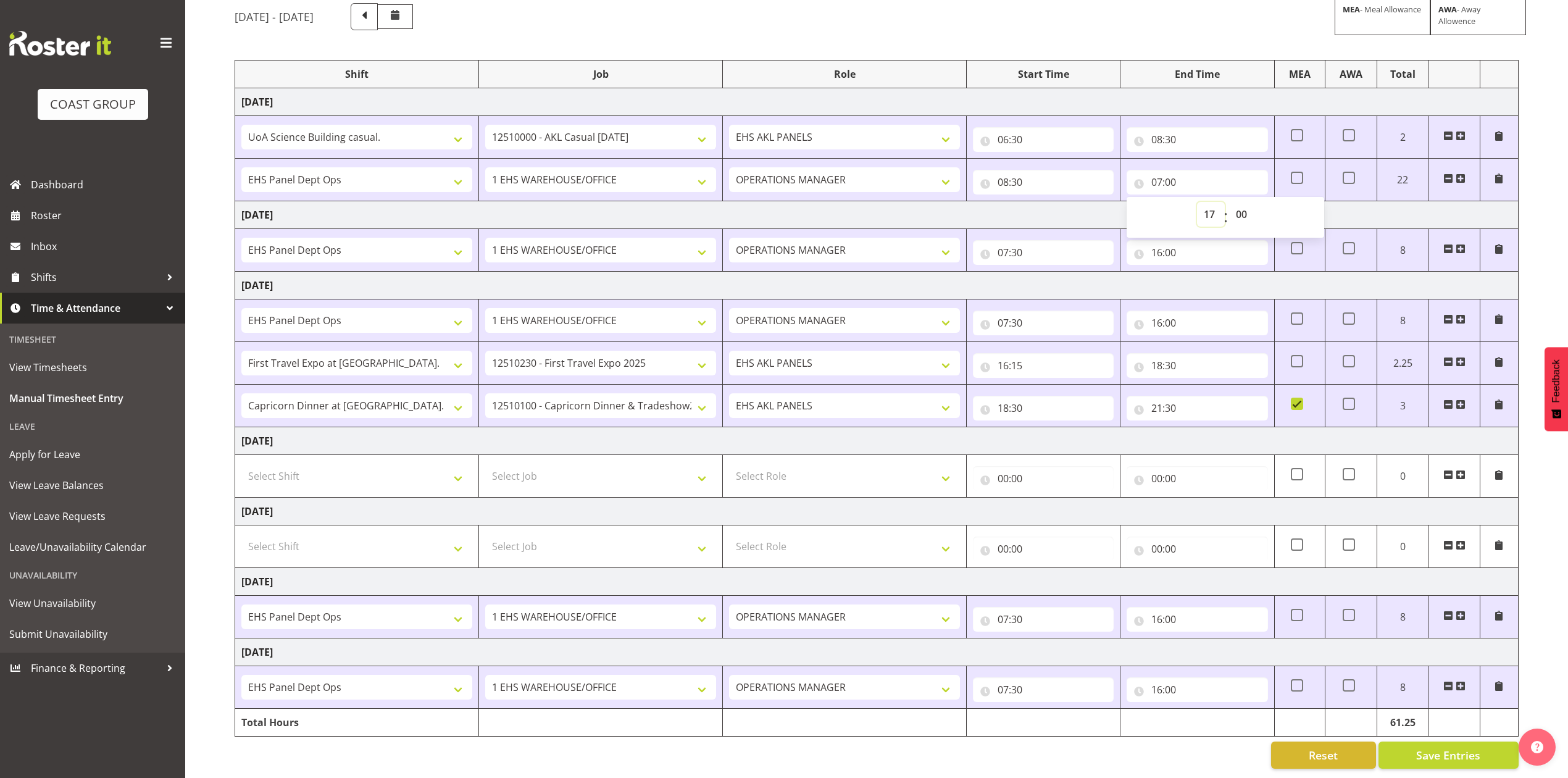
type input "17:00"
click at [1062, 202] on td "Thursday 9th October 2025" at bounding box center [877, 215] width 1284 height 28
click at [1159, 169] on input "17:00" at bounding box center [1196, 182] width 141 height 24
click at [1211, 206] on select "00 01 02 03 04 05 06 07 08 09 10 11 12 13 14 15 16 17 18 19 20 21 22 23" at bounding box center [1210, 214] width 28 height 24
select select "5"
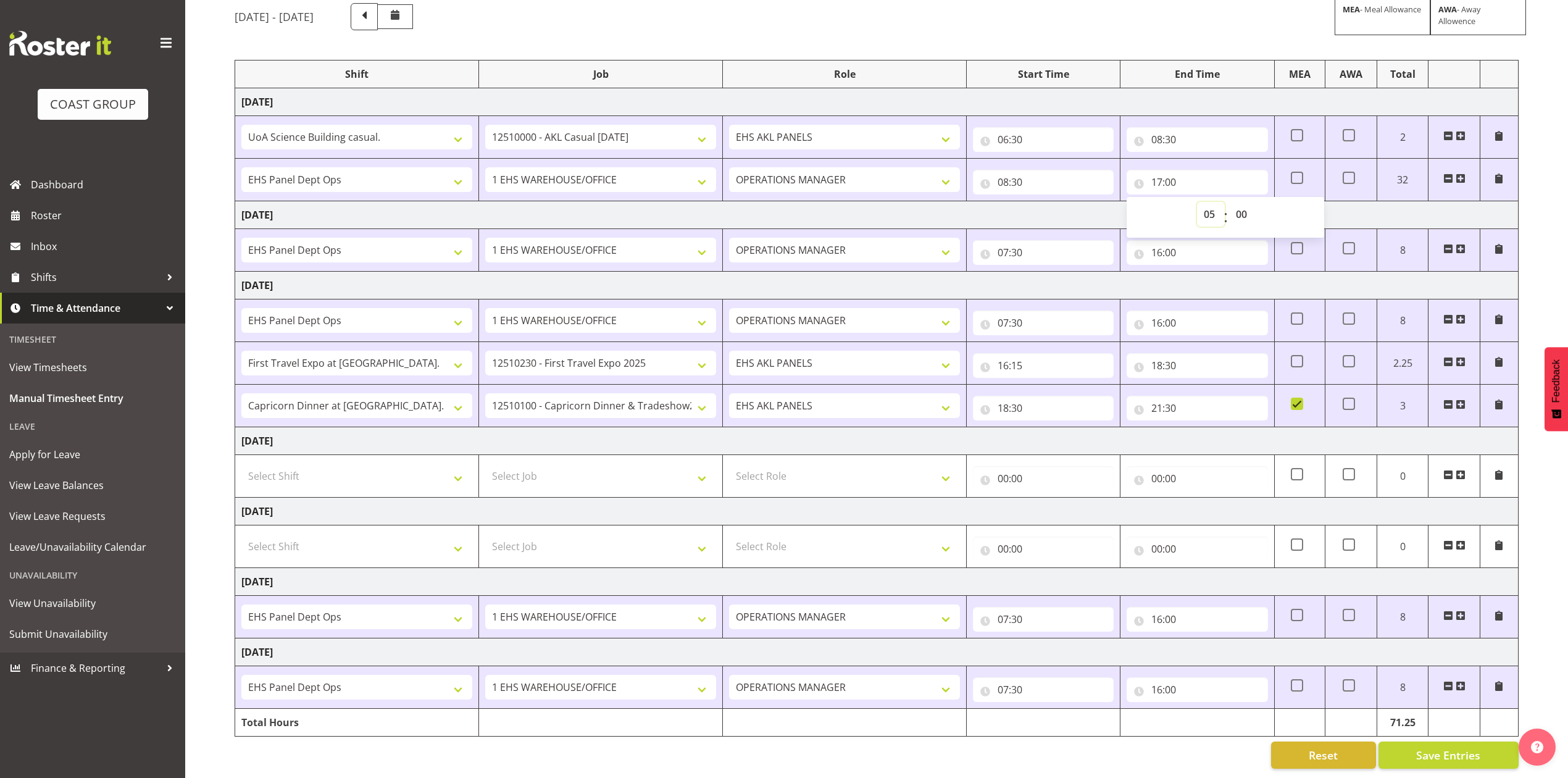
click at [1197, 202] on select "00 01 02 03 04 05 06 07 08 09 10 11 12 13 14 15 16 17 18 19 20 21 22 23" at bounding box center [1210, 214] width 28 height 24
type input "05:00"
click at [1064, 202] on td "Thursday 9th October 2025" at bounding box center [877, 215] width 1284 height 28
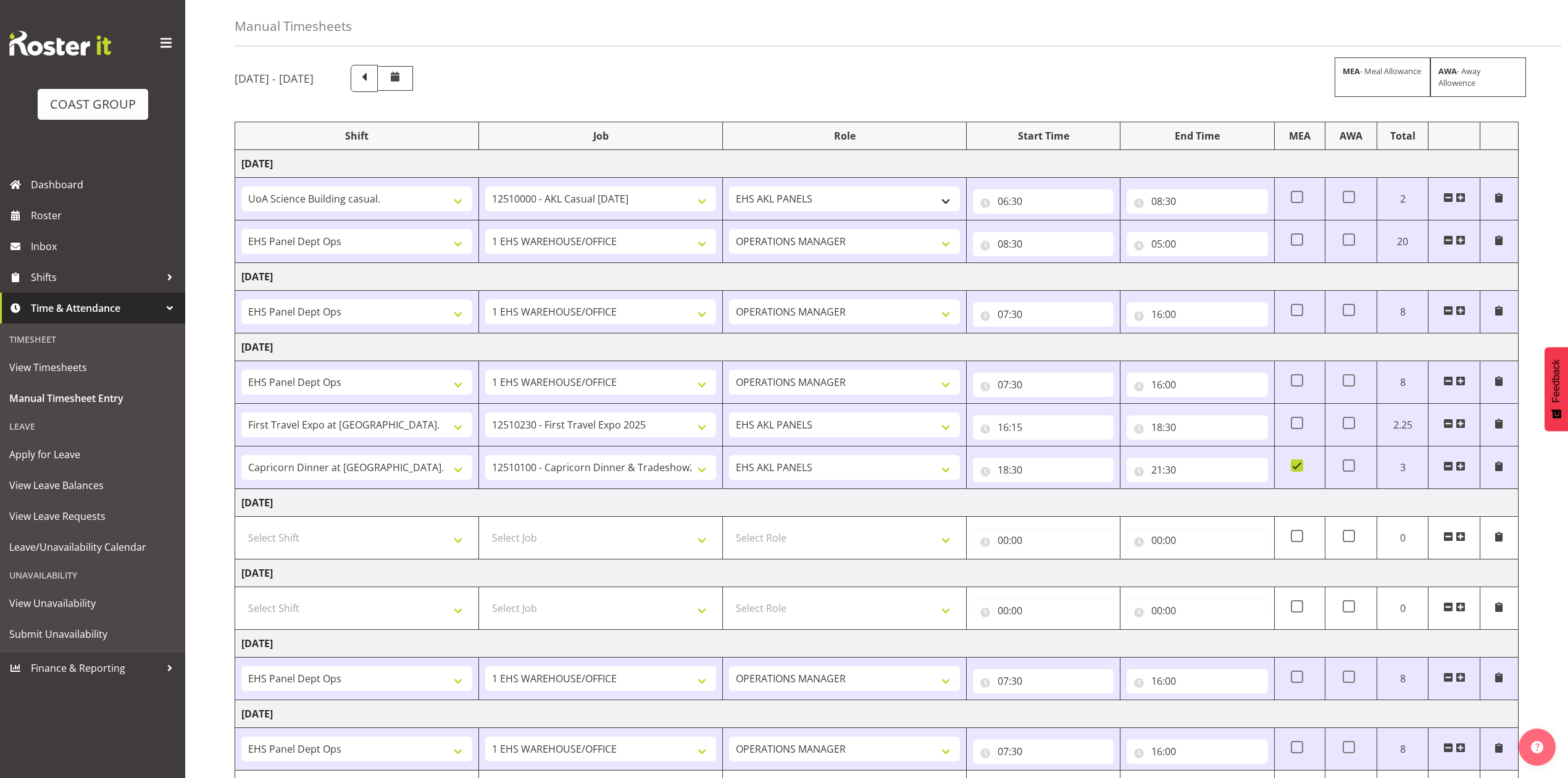
scroll to position [42, 0]
click at [1162, 252] on input "05:00" at bounding box center [1196, 246] width 141 height 24
click at [1205, 289] on select "00 01 02 03 04 05 06 07 08 09 10 11 12 13 14 15 16 17 18 19 20 21 22 23" at bounding box center [1210, 279] width 28 height 24
select select "17"
click at [1197, 268] on select "00 01 02 03 04 05 06 07 08 09 10 11 12 13 14 15 16 17 18 19 20 21 22 23" at bounding box center [1210, 279] width 28 height 24
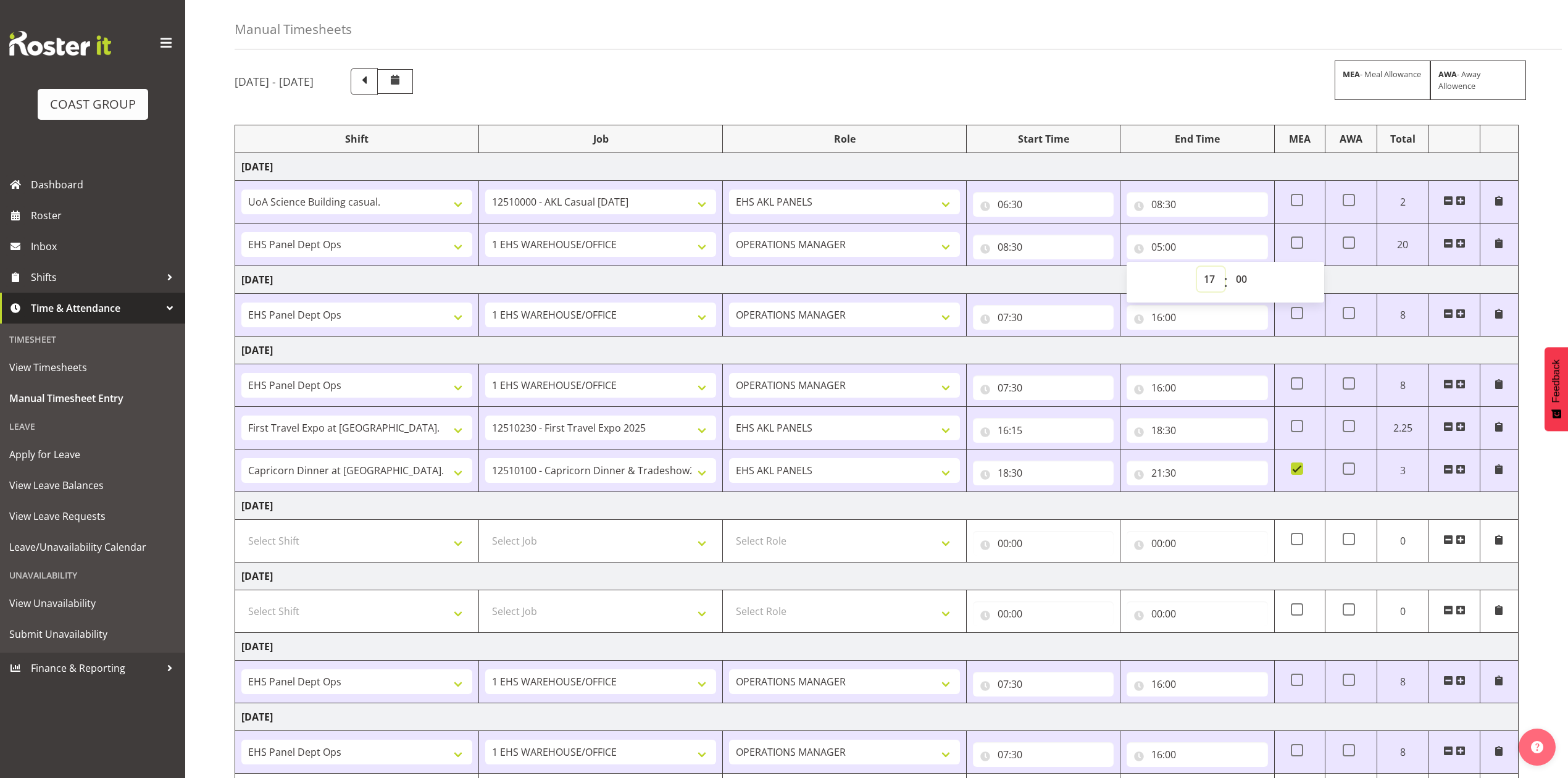
type input "17:00"
click at [1091, 280] on td "Thursday 9th October 2025" at bounding box center [877, 280] width 1284 height 28
drag, startPoint x: 1445, startPoint y: 245, endPoint x: 1431, endPoint y: 250, distance: 14.9
click at [1446, 245] on span at bounding box center [1448, 243] width 10 height 10
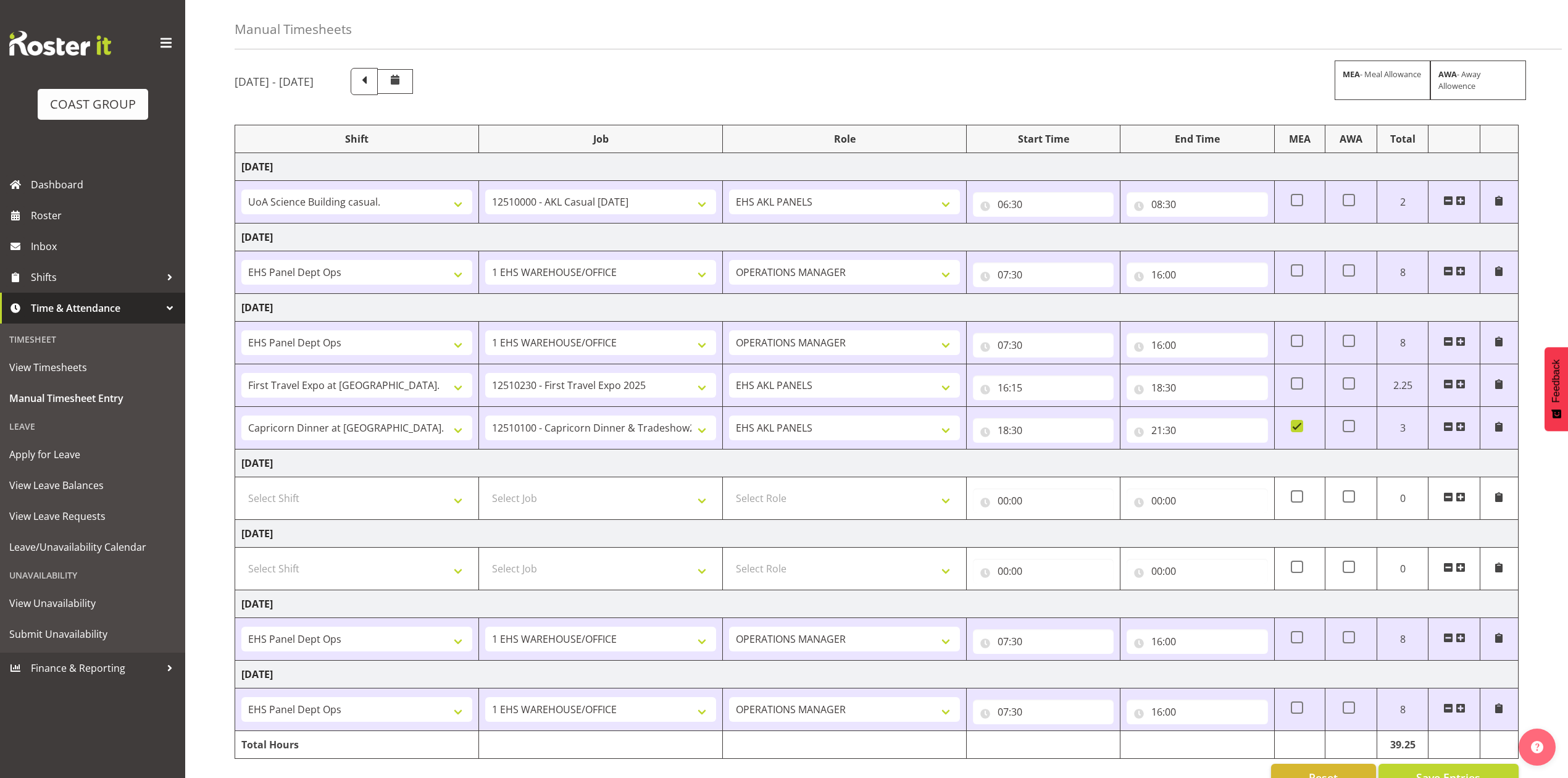
click at [1463, 200] on span at bounding box center [1460, 200] width 10 height 10
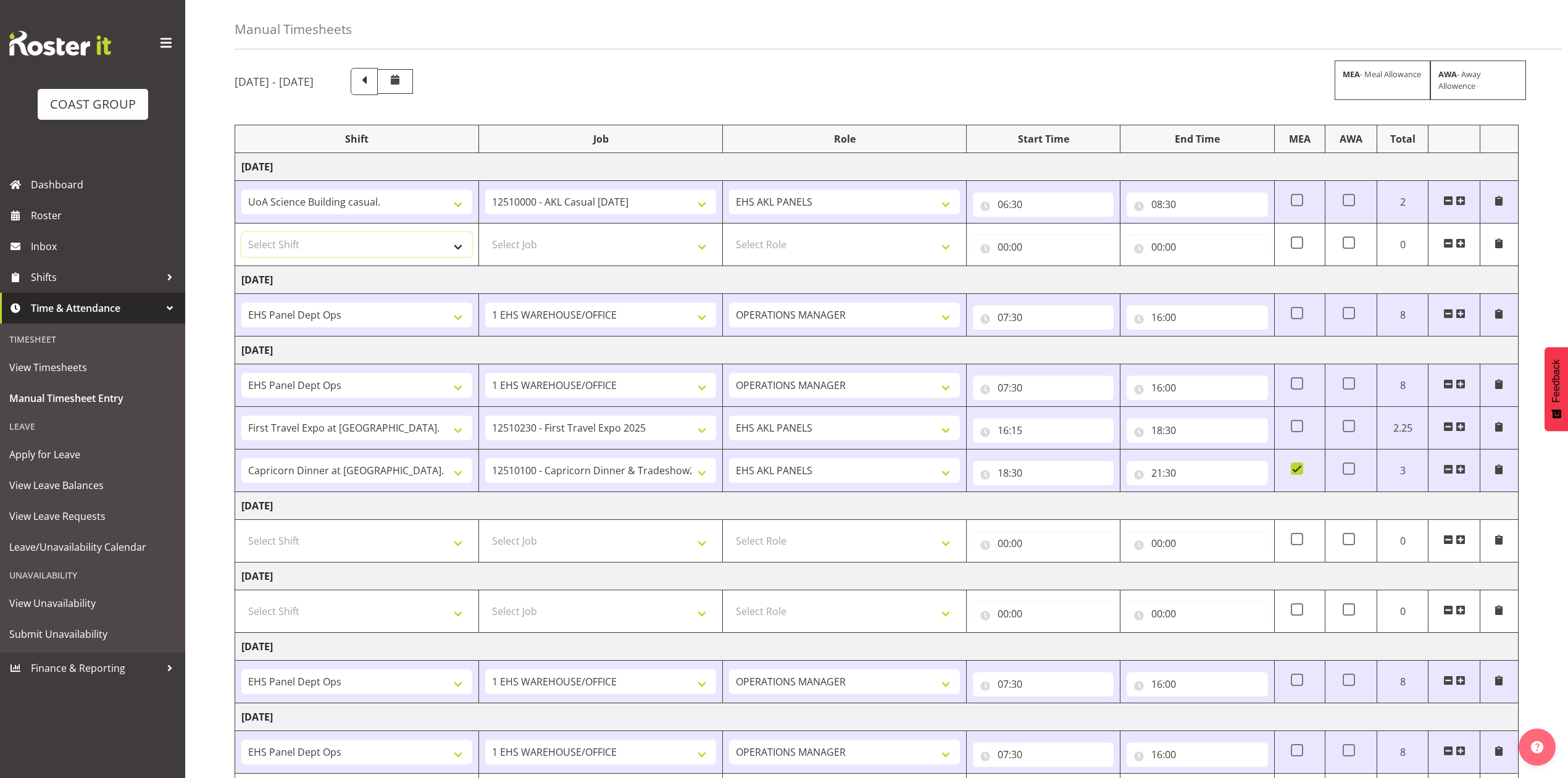
click at [343, 245] on select "Select Shift # Fieldays--Milwaukee. # Install Hutchwilco Boat Show at ASG. #AKL…" at bounding box center [357, 245] width 231 height 24
click at [241, 234] on select "Select Shift # Fieldays--Milwaukee. # Install Hutchwilco Boat Show at ASG. #AKL…" at bounding box center [357, 245] width 231 height 24
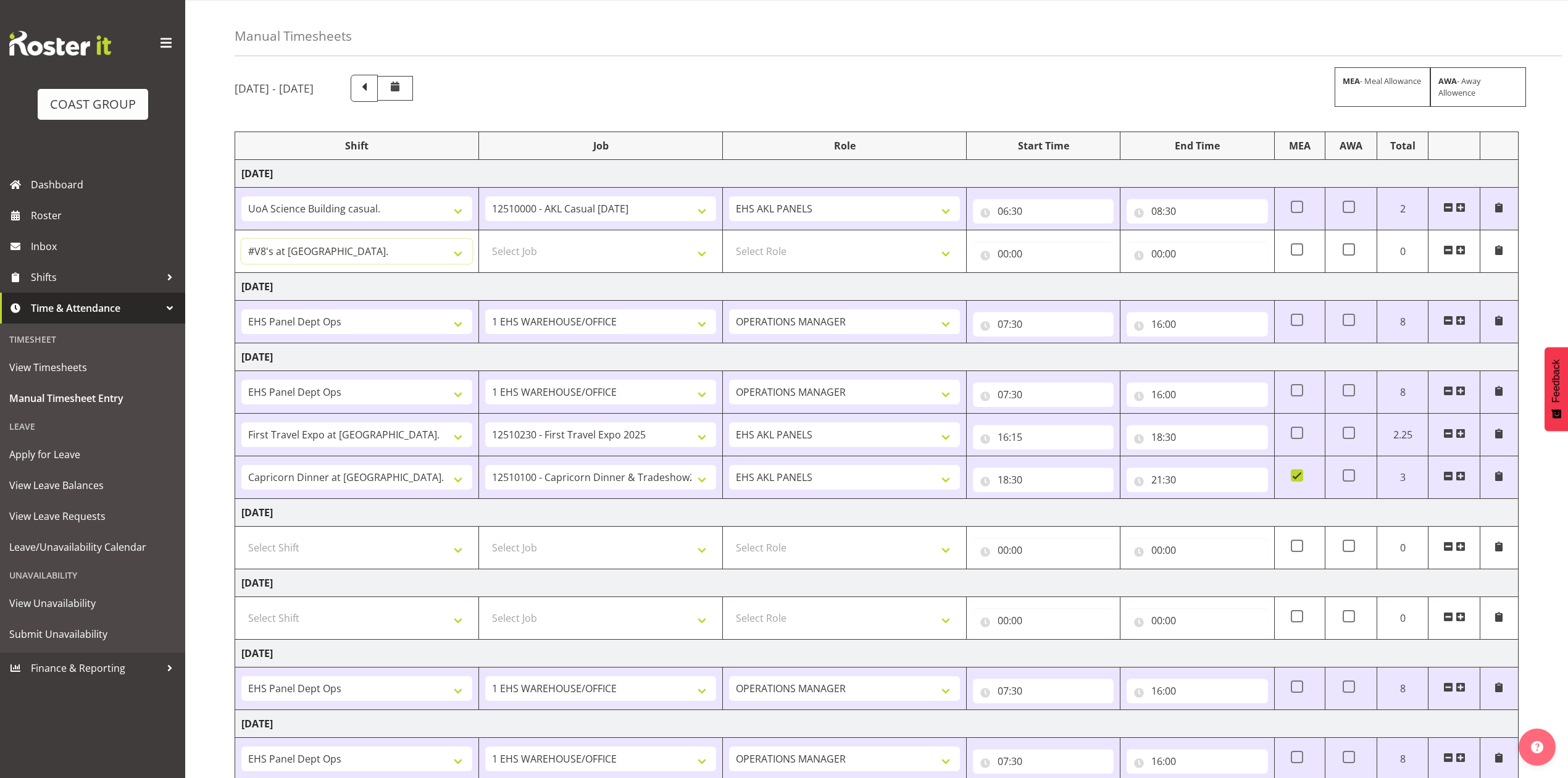
scroll to position [0, 0]
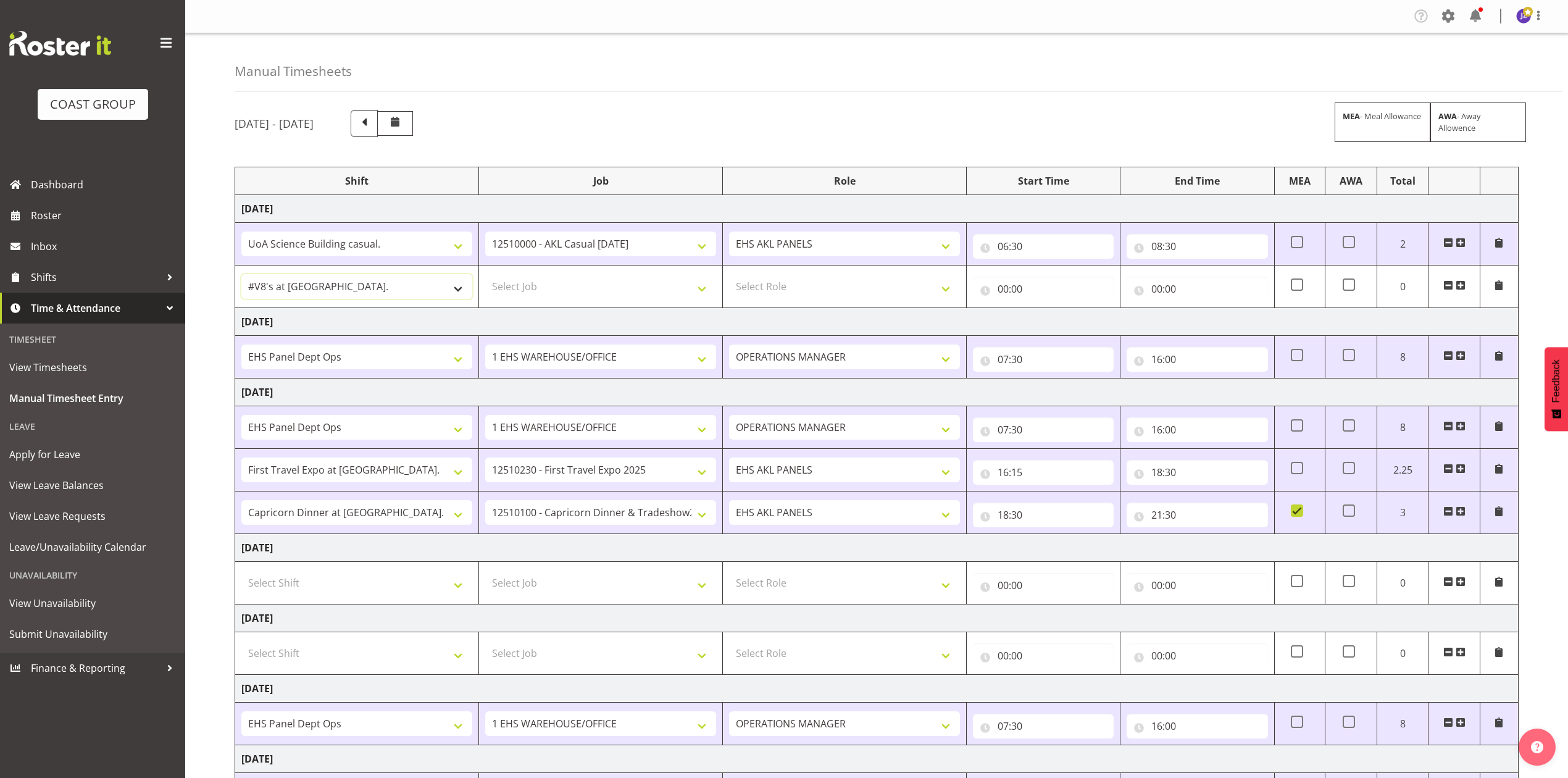
drag, startPoint x: 460, startPoint y: 290, endPoint x: 450, endPoint y: 298, distance: 12.8
click at [460, 290] on select "# Fieldays--Milwaukee. # Install Hutchwilco Boat Show at ASG. #AKL Bunnings Tra…" at bounding box center [357, 286] width 231 height 24
select select "68032"
click at [241, 275] on select "# Fieldays--Milwaukee. # Install Hutchwilco Boat Show at ASG. #AKL Bunnings Tra…" at bounding box center [357, 286] width 231 height 24
click at [398, 428] on select "# Fieldays--Milwaukee. # Install Hutchwilco Boat Show at ASG. #AKL Bunnings Tra…" at bounding box center [357, 427] width 231 height 24
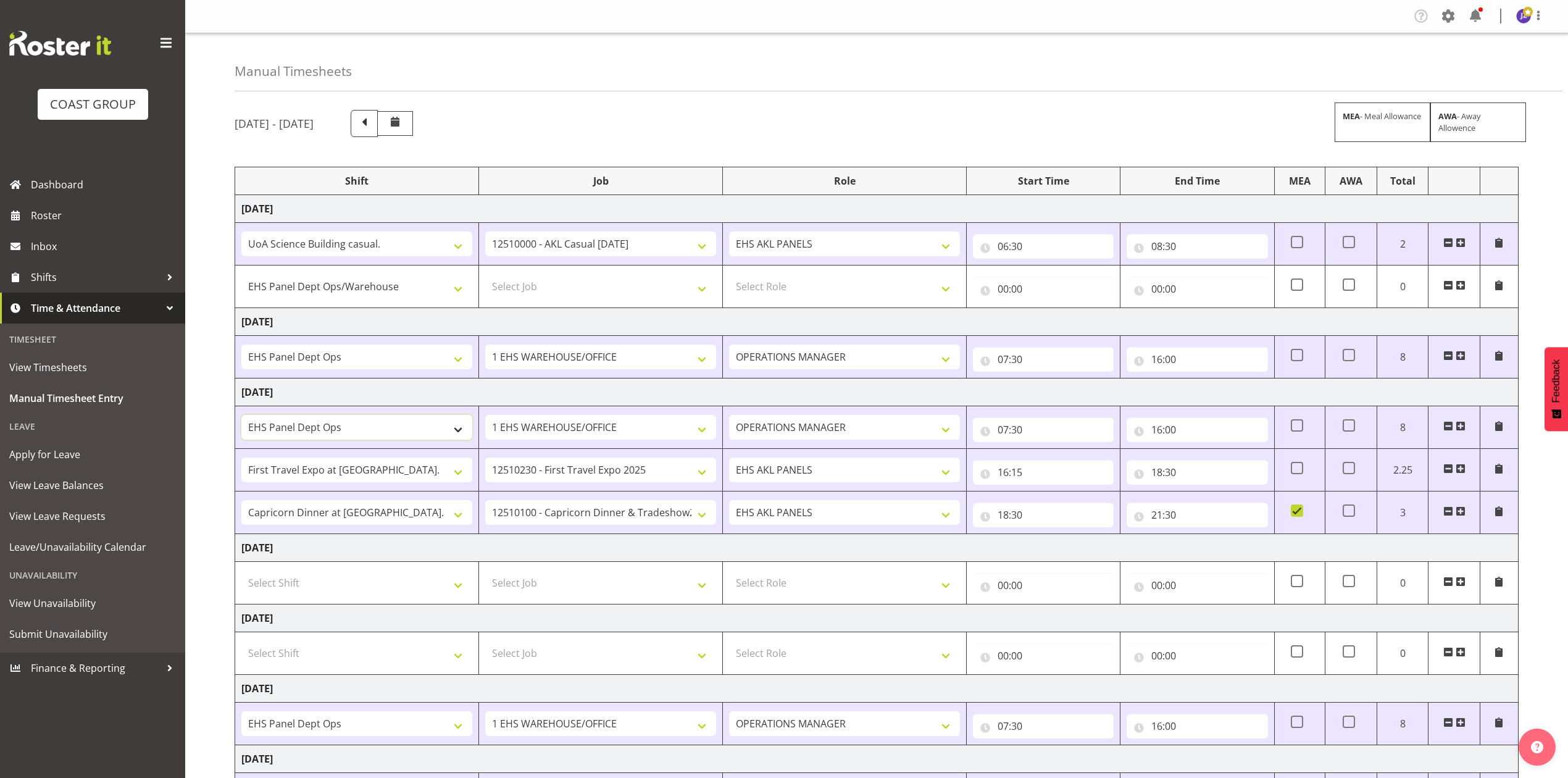
select select "50787"
click at [241, 417] on select "# Fieldays--Milwaukee. # Install Hutchwilco Boat Show at ASG. #AKL Bunnings Tra…" at bounding box center [357, 427] width 231 height 24
click at [699, 280] on select "Select Job 1 Carlton Events 1 Carlton Hamilton 1 Carlton Wellington 1 EHS WAREH…" at bounding box center [601, 286] width 231 height 24
select select "69"
click at [485, 275] on select "Select Job 1 Carlton Events 1 Carlton Hamilton 1 Carlton Wellington 1 EHS WAREH…" at bounding box center [601, 286] width 231 height 24
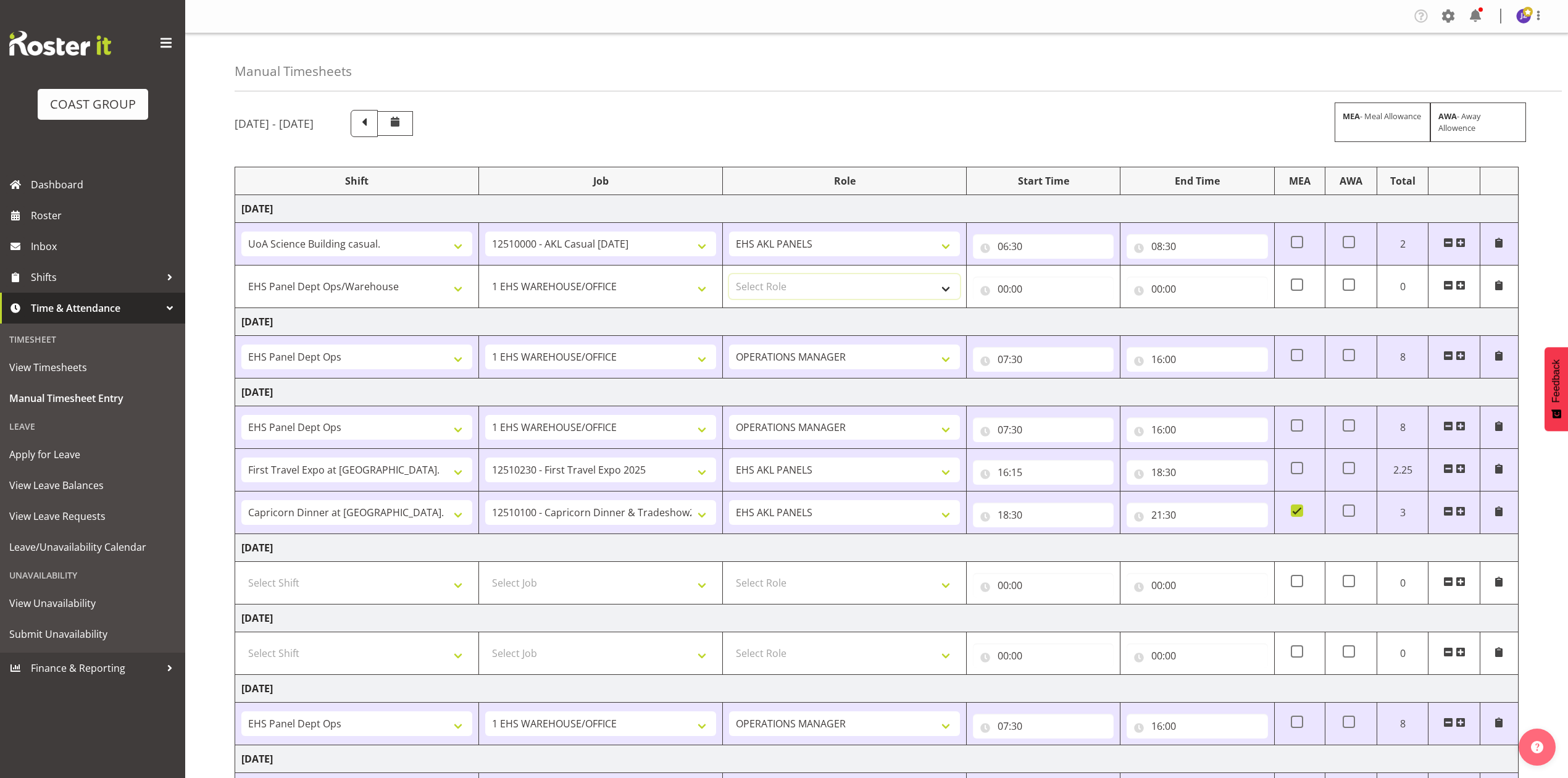
click at [831, 282] on select "Select Role EHS AKL PANELS OPERATIONS MANAGER" at bounding box center [845, 286] width 231 height 24
select select "198"
click at [729, 275] on select "Select Role EHS AKL PANELS OPERATIONS MANAGER" at bounding box center [845, 286] width 231 height 24
click at [1030, 288] on input "00:00" at bounding box center [1043, 289] width 141 height 24
click at [1049, 317] on select "00 01 02 03 04 05 06 07 08 09 10 11 12 13 14 15 16 17 18 19 20 21 22 23" at bounding box center [1056, 321] width 28 height 24
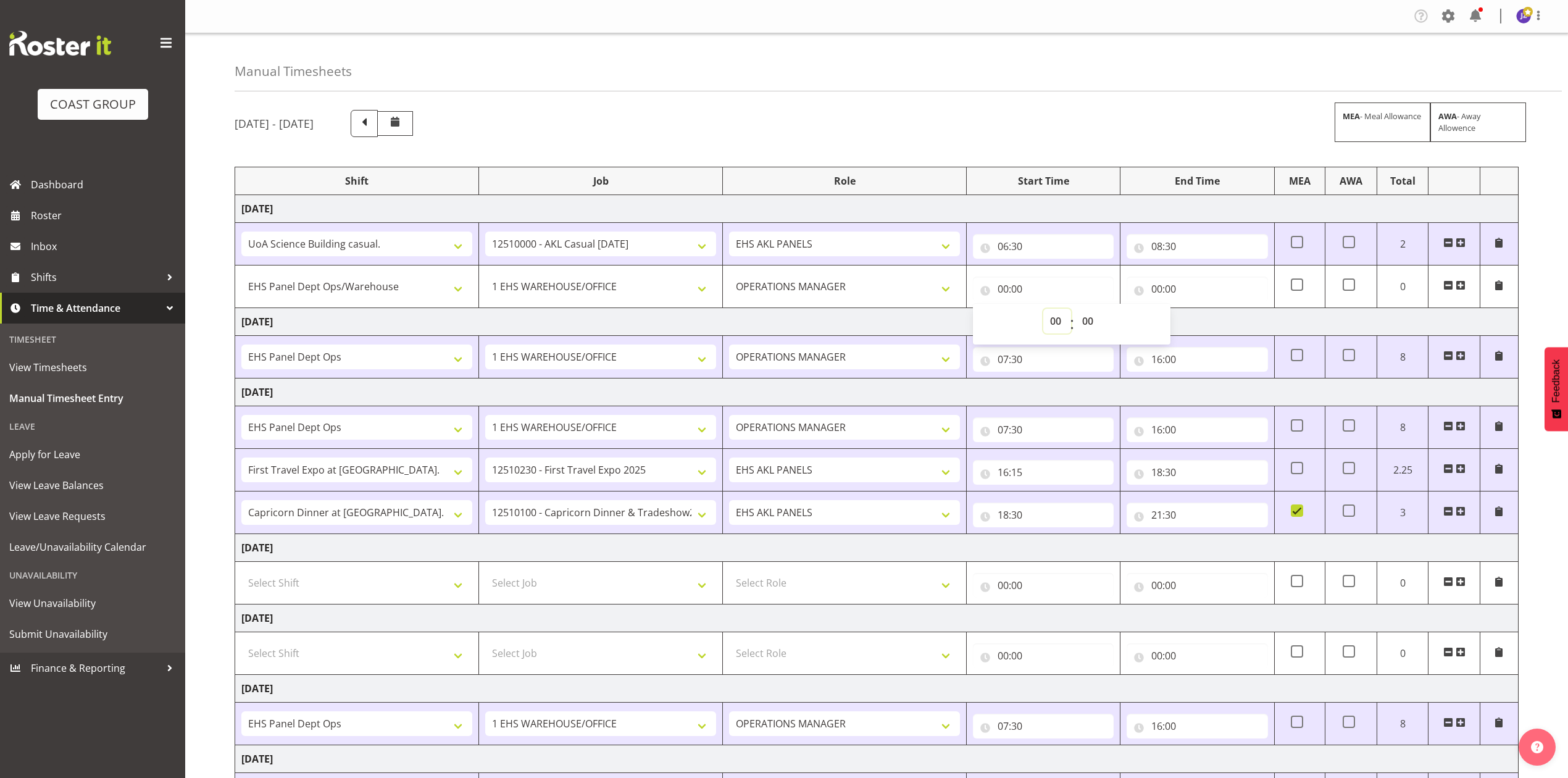
select select "8"
click at [1043, 310] on select "00 01 02 03 04 05 06 07 08 09 10 11 12 13 14 15 16 17 18 19 20 21 22 23" at bounding box center [1056, 321] width 28 height 24
type input "08:00"
click at [1095, 317] on select "00 01 02 03 04 05 06 07 08 09 10 11 12 13 14 15 16 17 18 19 20 21 22 23 24 25 2…" at bounding box center [1089, 321] width 28 height 24
select select "30"
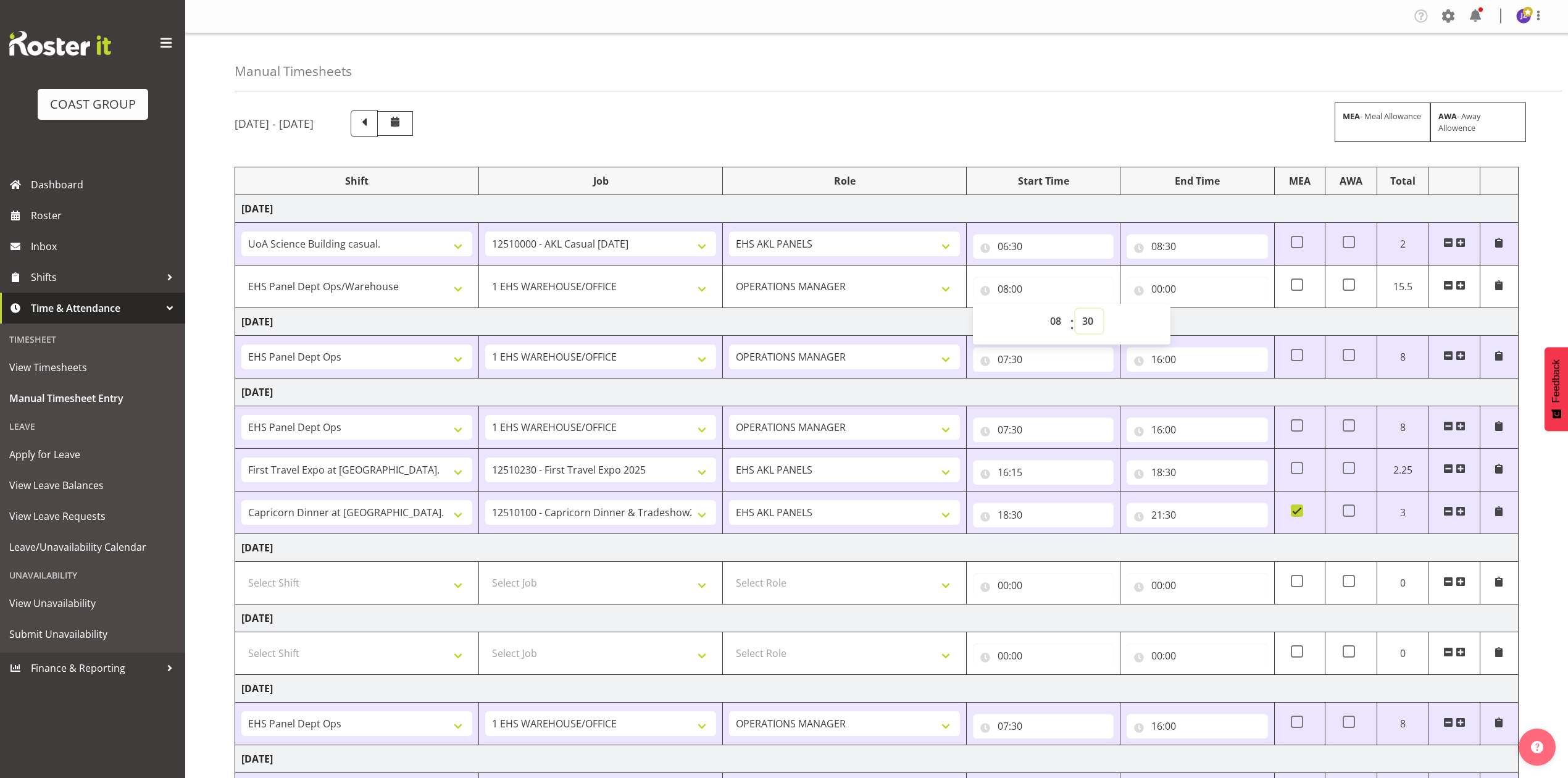
click at [1075, 310] on select "00 01 02 03 04 05 06 07 08 09 10 11 12 13 14 15 16 17 18 19 20 21 22 23 24 25 2…" at bounding box center [1089, 321] width 28 height 24
type input "08:30"
click at [1163, 290] on input "00:00" at bounding box center [1196, 289] width 141 height 24
click at [1210, 319] on select "00 01 02 03 04 05 06 07 08 09 10 11 12 13 14 15 16 17 18 19 20 21 22 23" at bounding box center [1210, 321] width 28 height 24
select select "17"
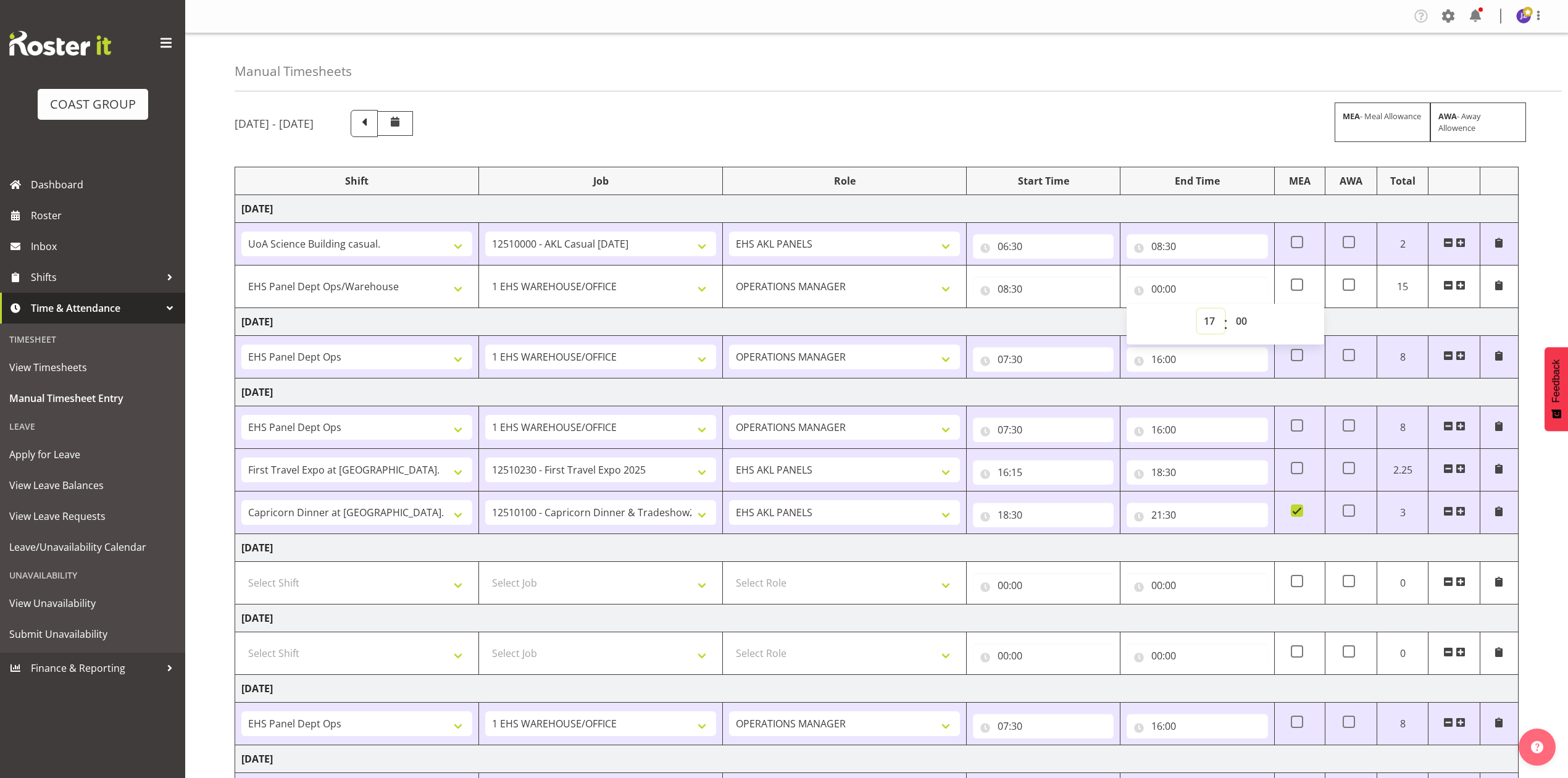
click at [1197, 310] on select "00 01 02 03 04 05 06 07 08 09 10 11 12 13 14 15 16 17 18 19 20 21 22 23" at bounding box center [1210, 321] width 28 height 24
type input "17:00"
click at [1252, 119] on div "October 8th - October 14th 2025 MEA - Meal Allowance AWA - Away Allowence" at bounding box center [876, 123] width 1284 height 27
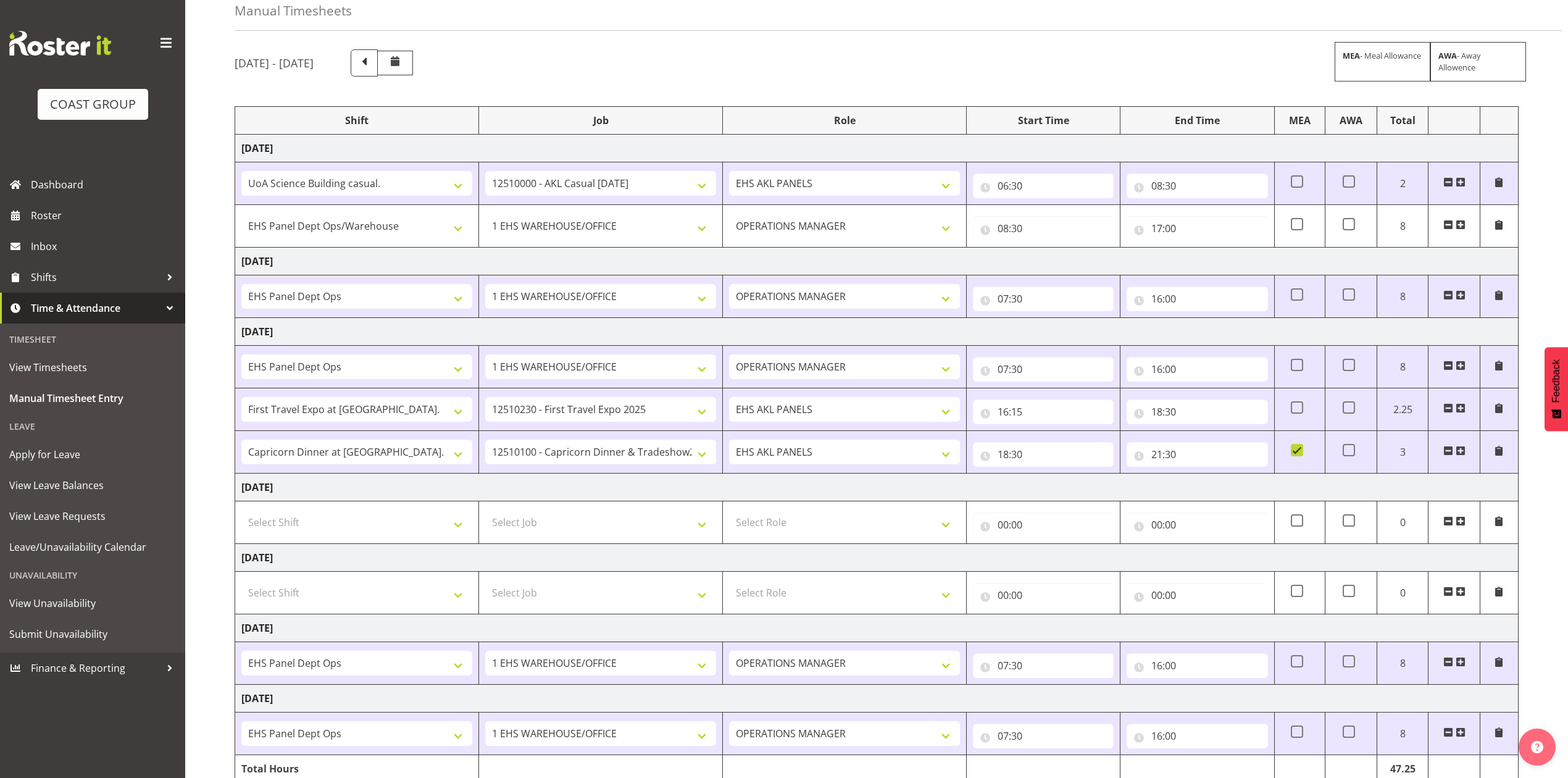
scroll to position [124, 0]
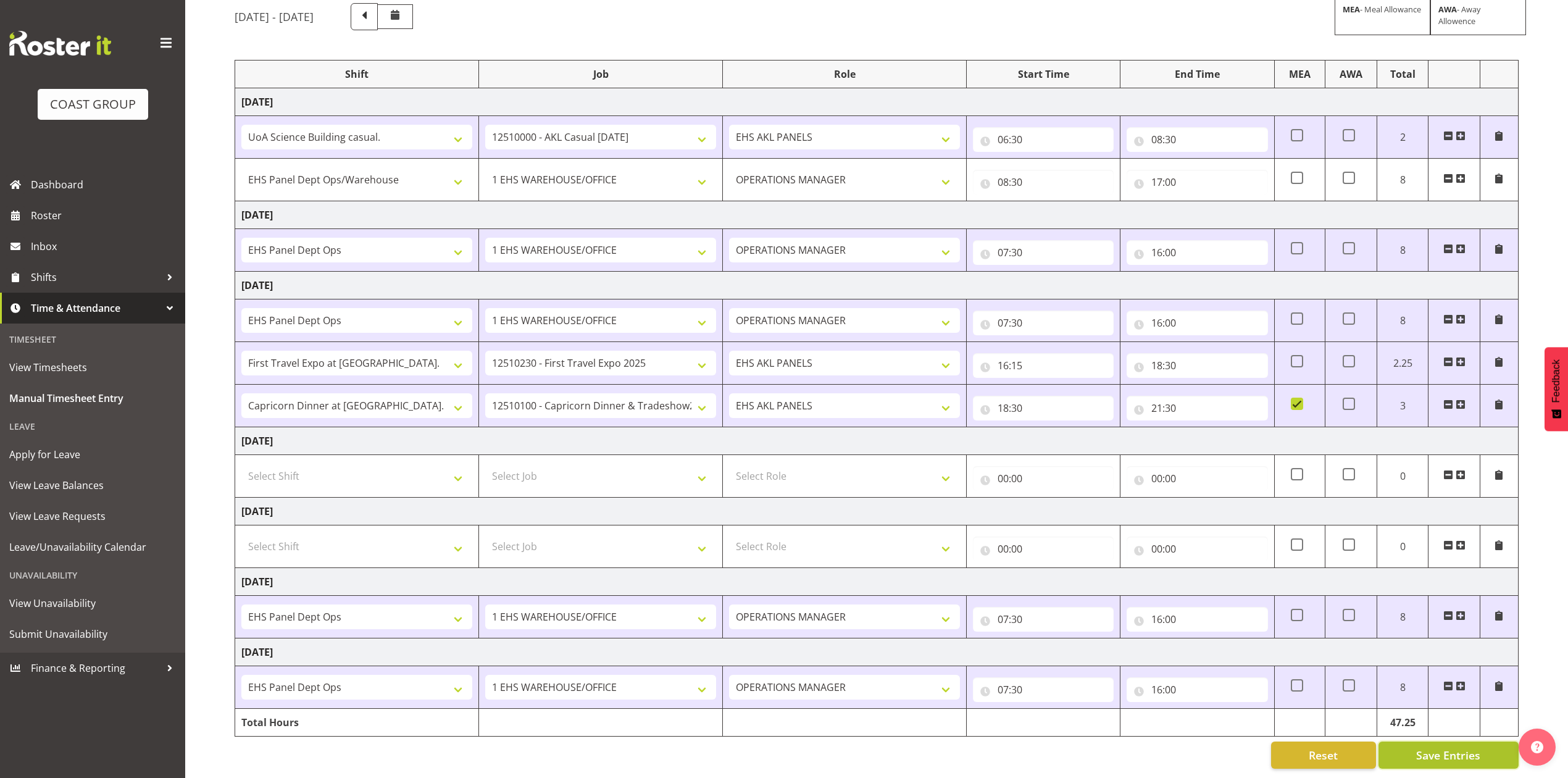
click at [1449, 747] on span "Save Entries" at bounding box center [1448, 755] width 64 height 16
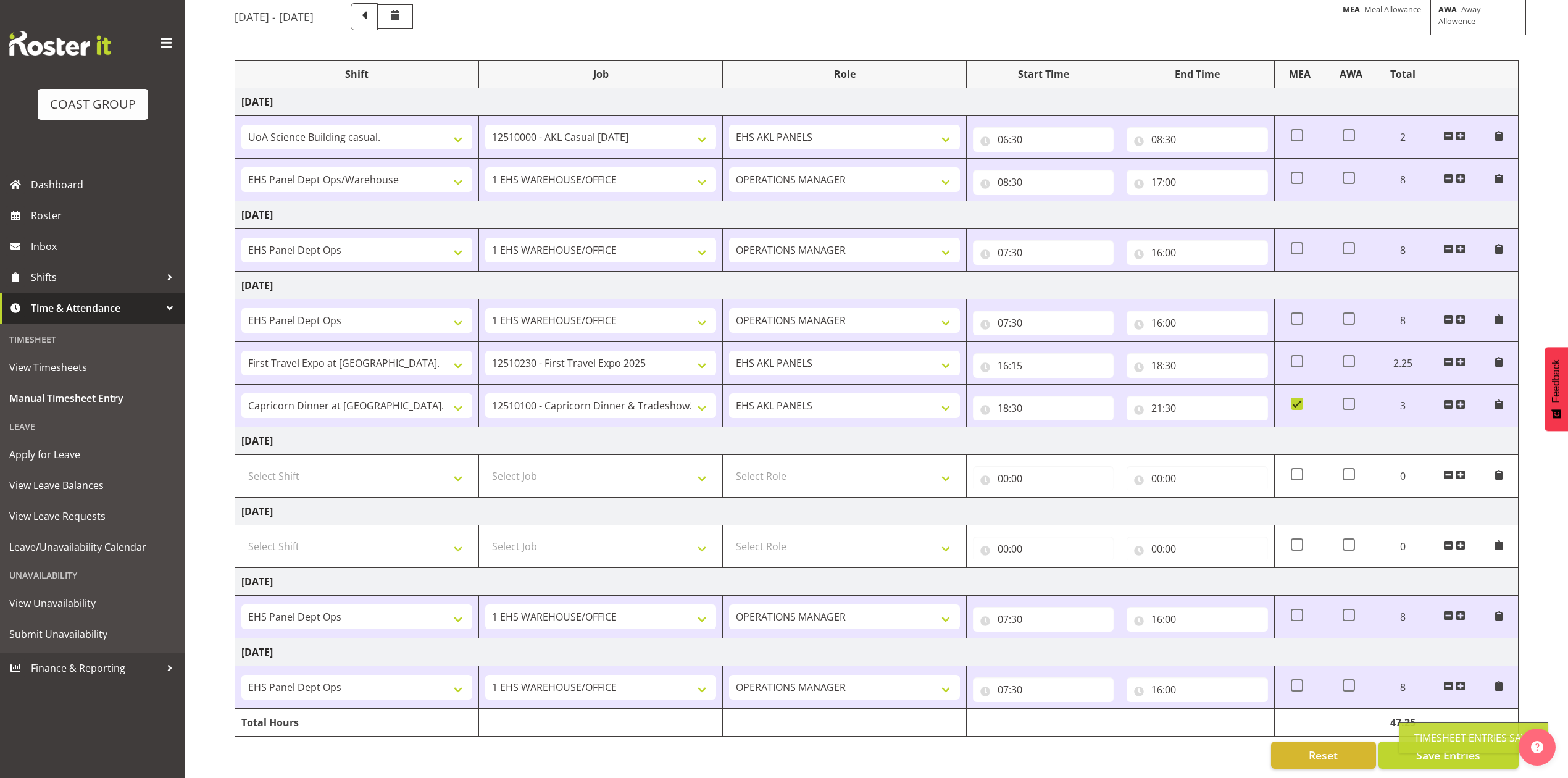
click at [1182, 749] on div "Reset Save Entries" at bounding box center [876, 755] width 1284 height 27
click at [60, 212] on span "Roster" at bounding box center [105, 215] width 148 height 19
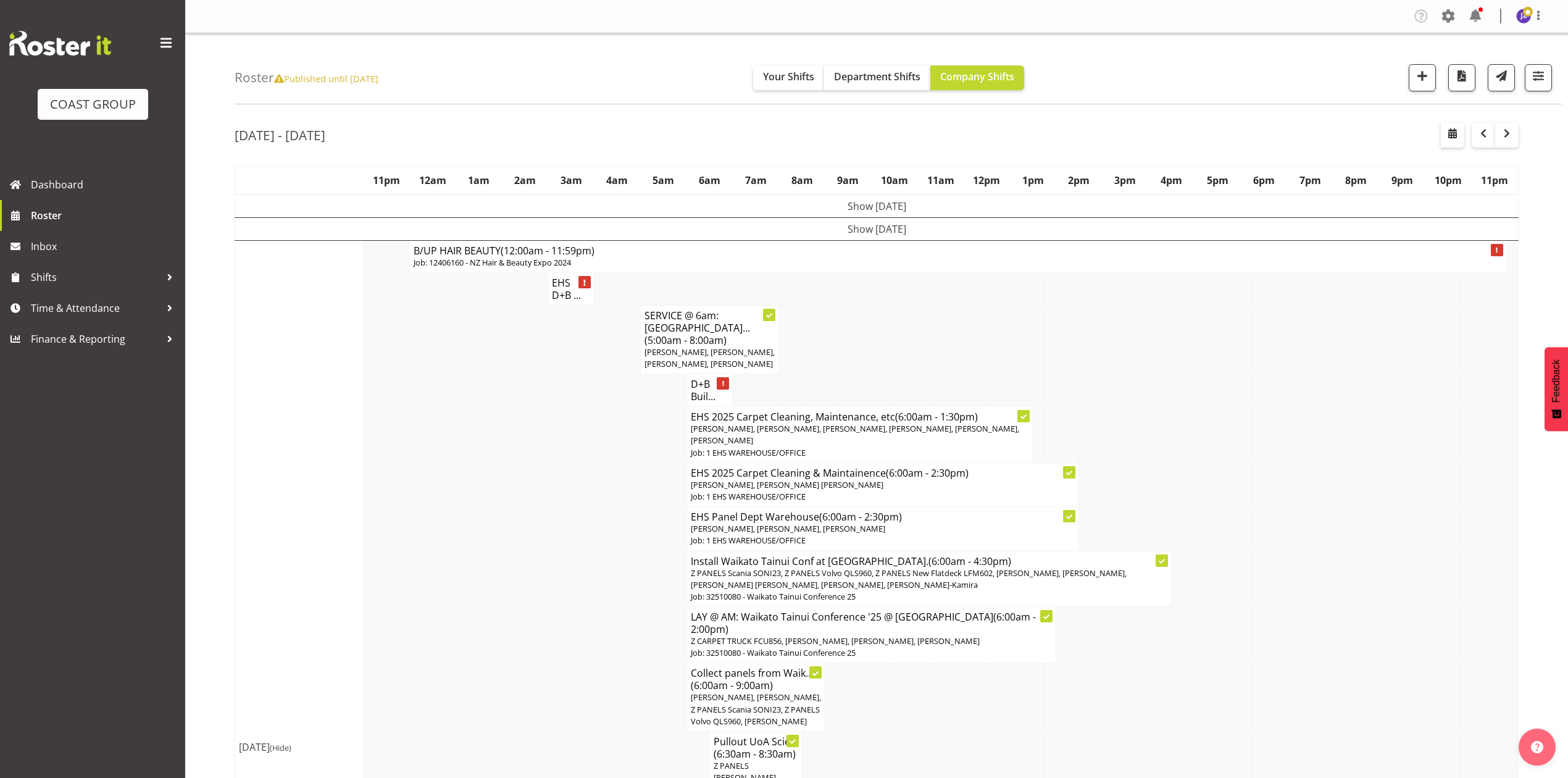
drag, startPoint x: 0, startPoint y: 0, endPoint x: 1277, endPoint y: 561, distance: 1394.8
click at [1279, 564] on td at bounding box center [1281, 579] width 12 height 56
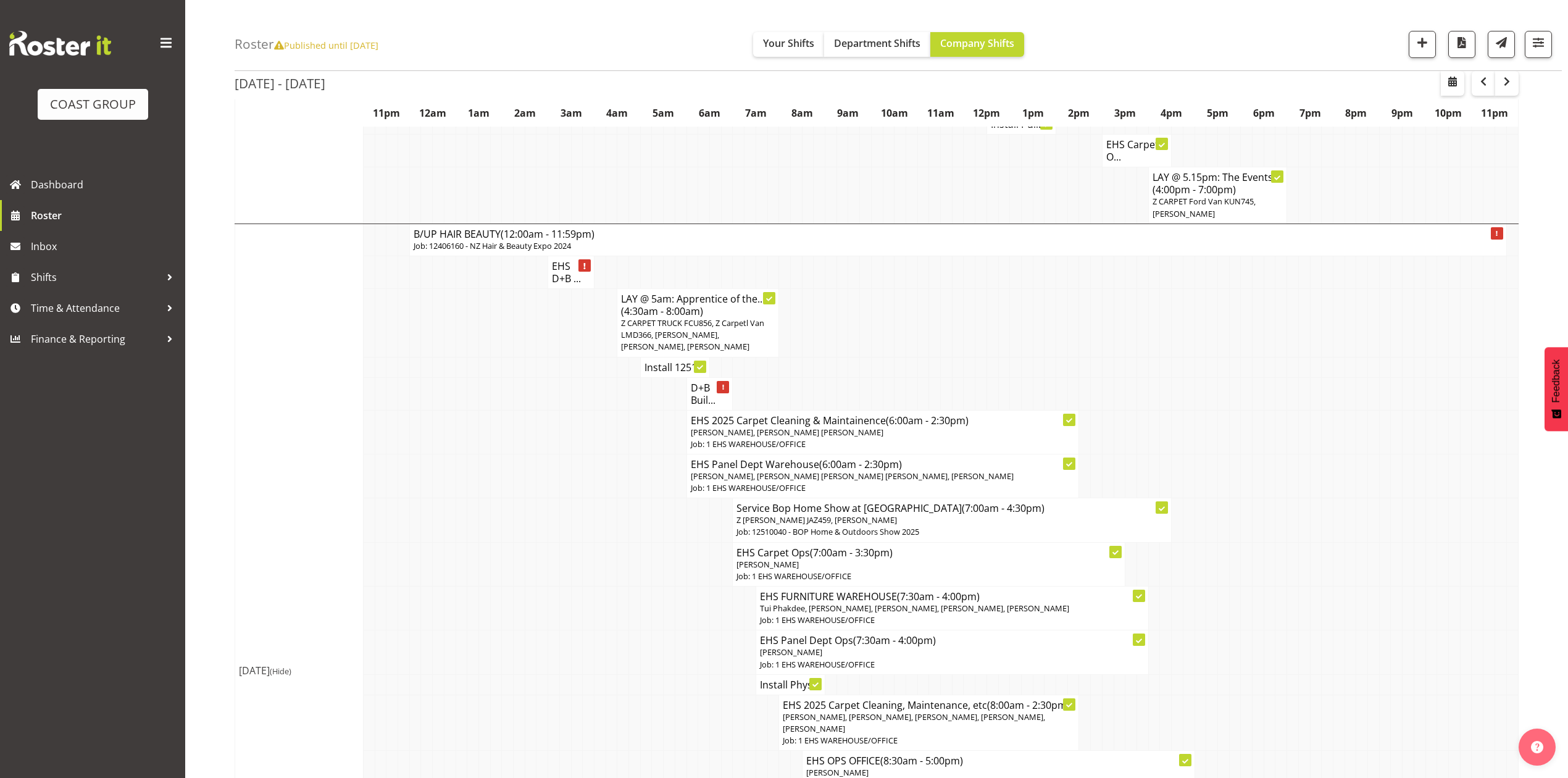
scroll to position [1070, 0]
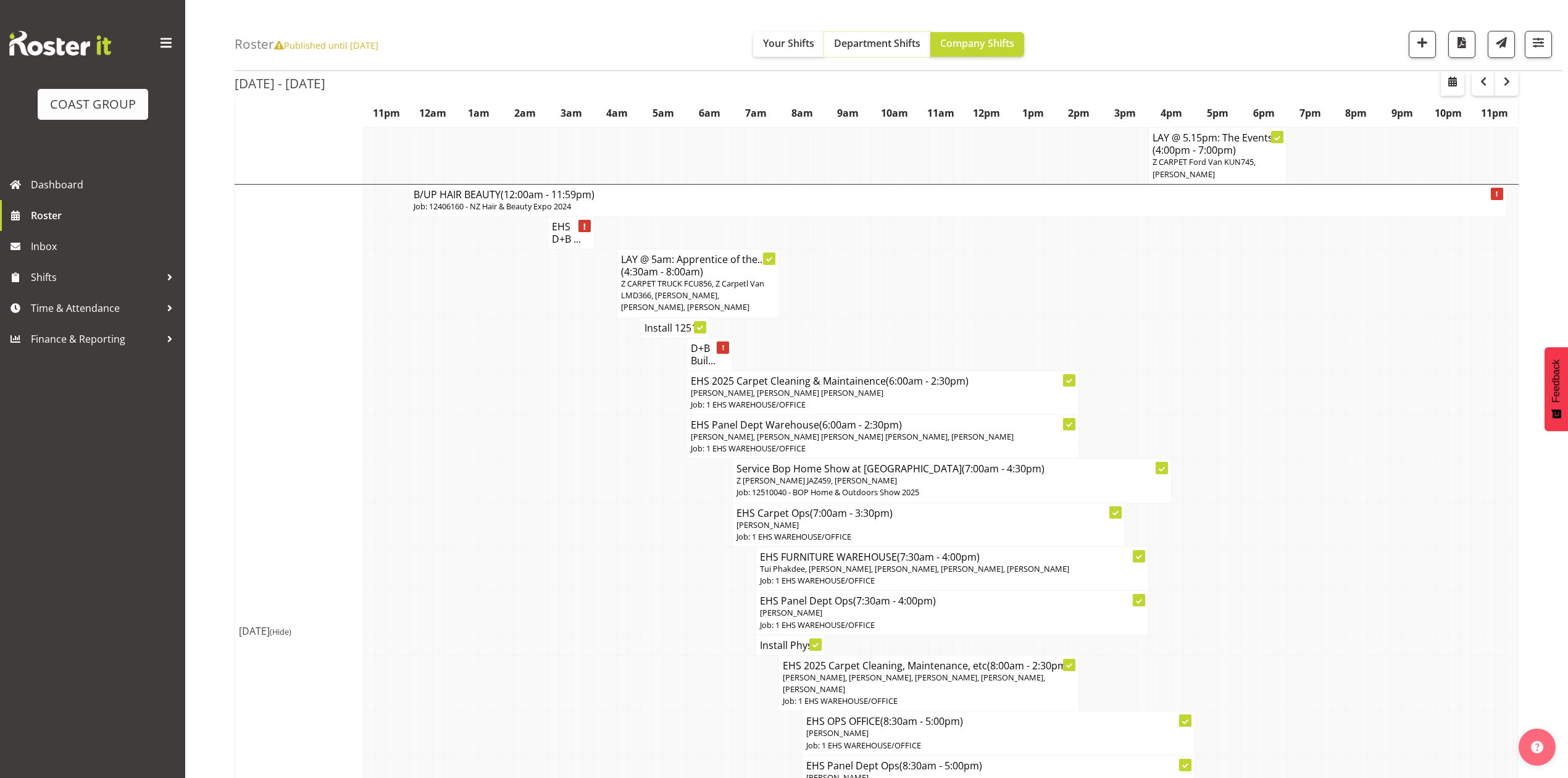
click at [902, 51] on button "Department Shifts" at bounding box center [877, 44] width 106 height 24
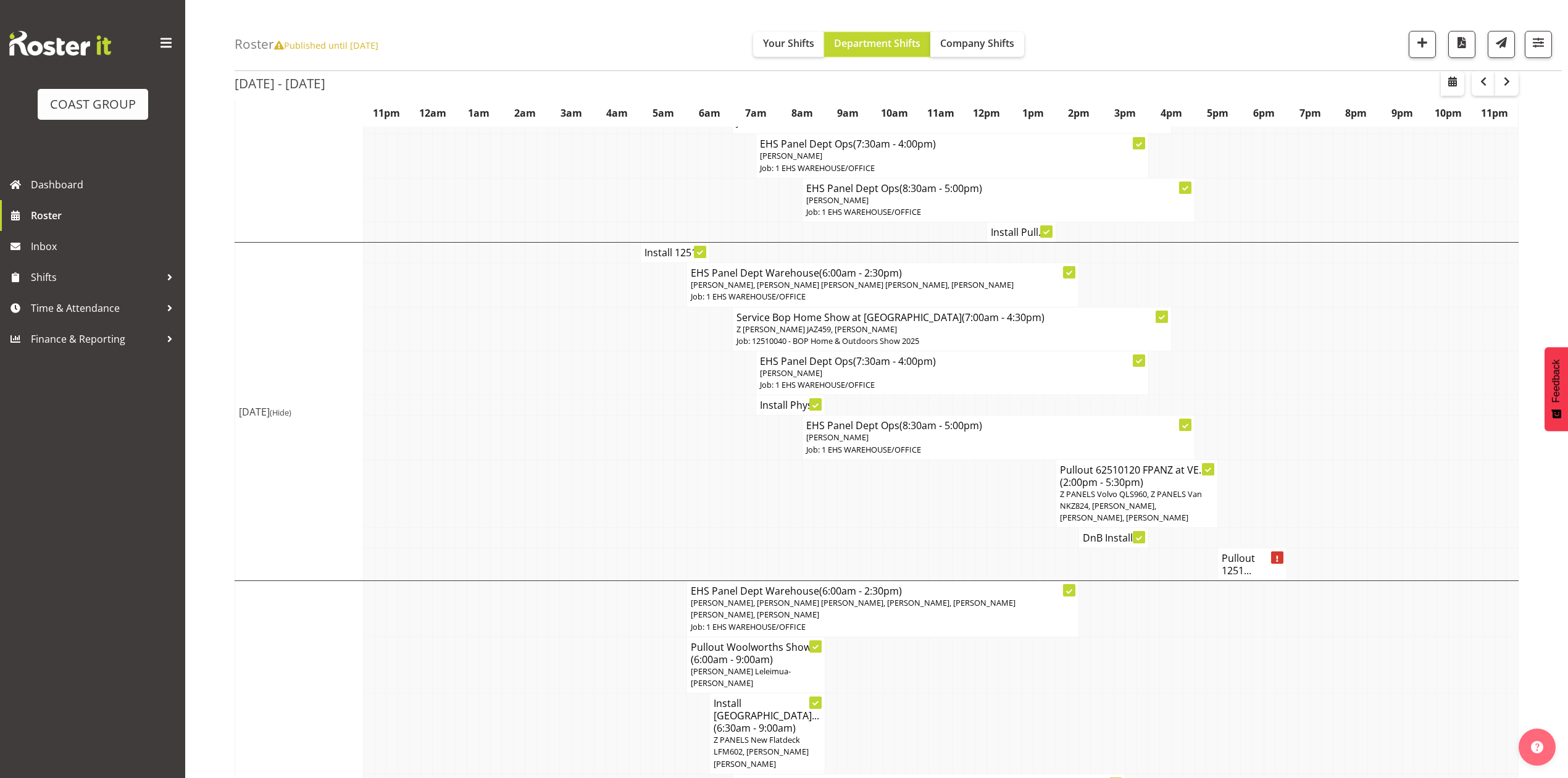
scroll to position [411, 0]
click at [668, 246] on h4 "Install 1251..." at bounding box center [675, 252] width 61 height 12
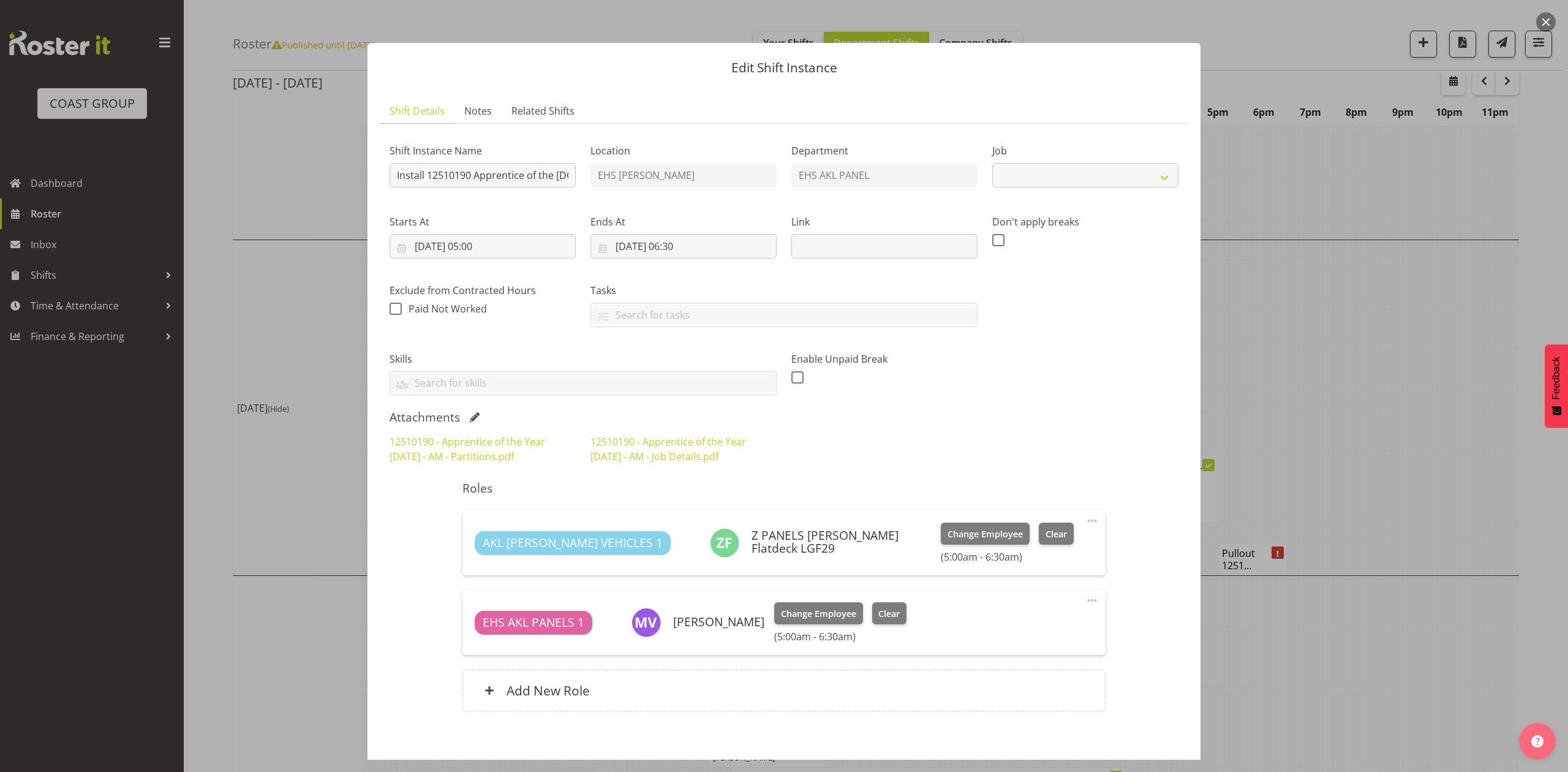
select select "10537"
click at [1316, 368] on div at bounding box center [784, 386] width 1568 height 772
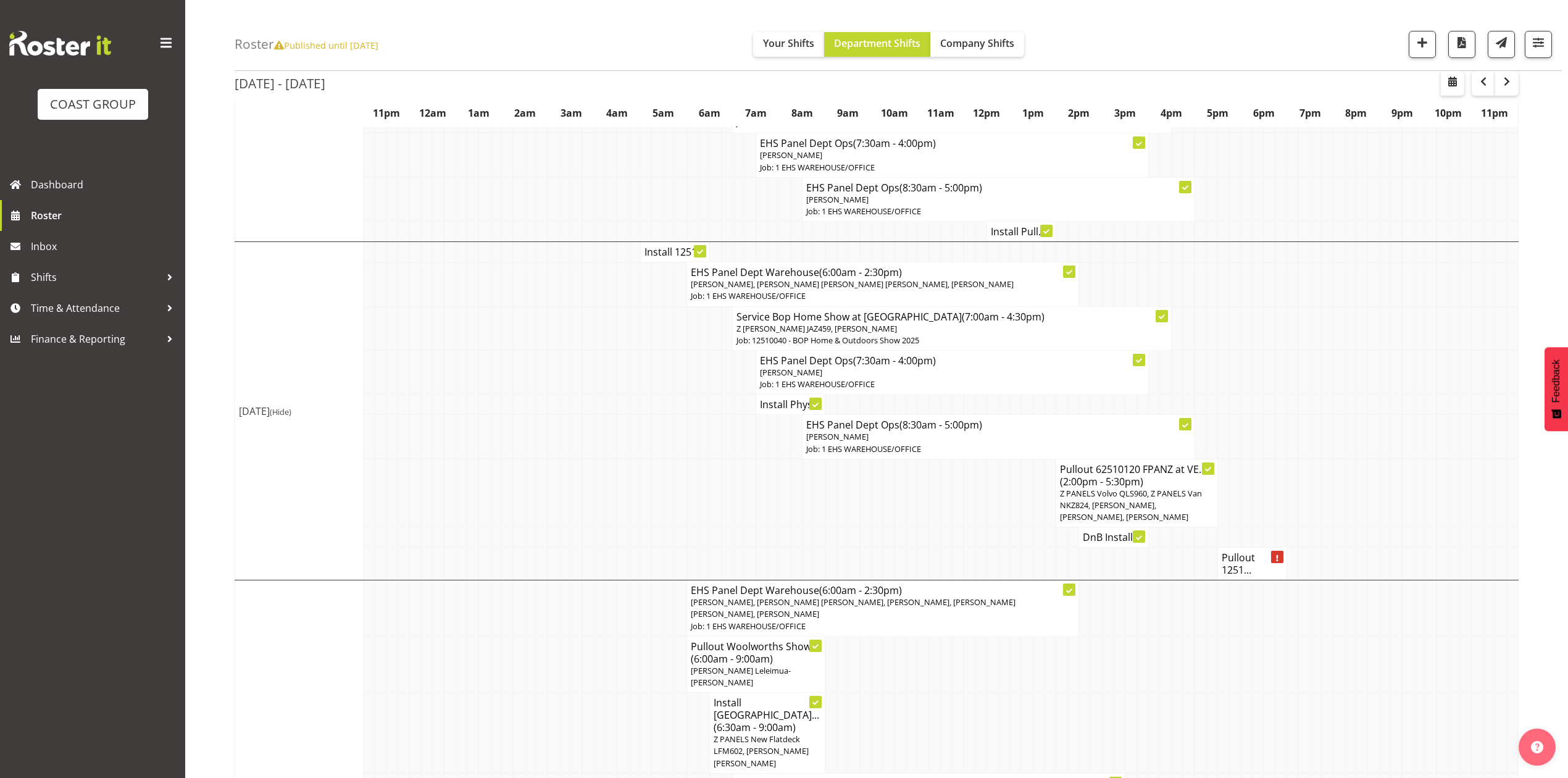
click at [795, 398] on h4 "Install Phys..." at bounding box center [790, 404] width 61 height 12
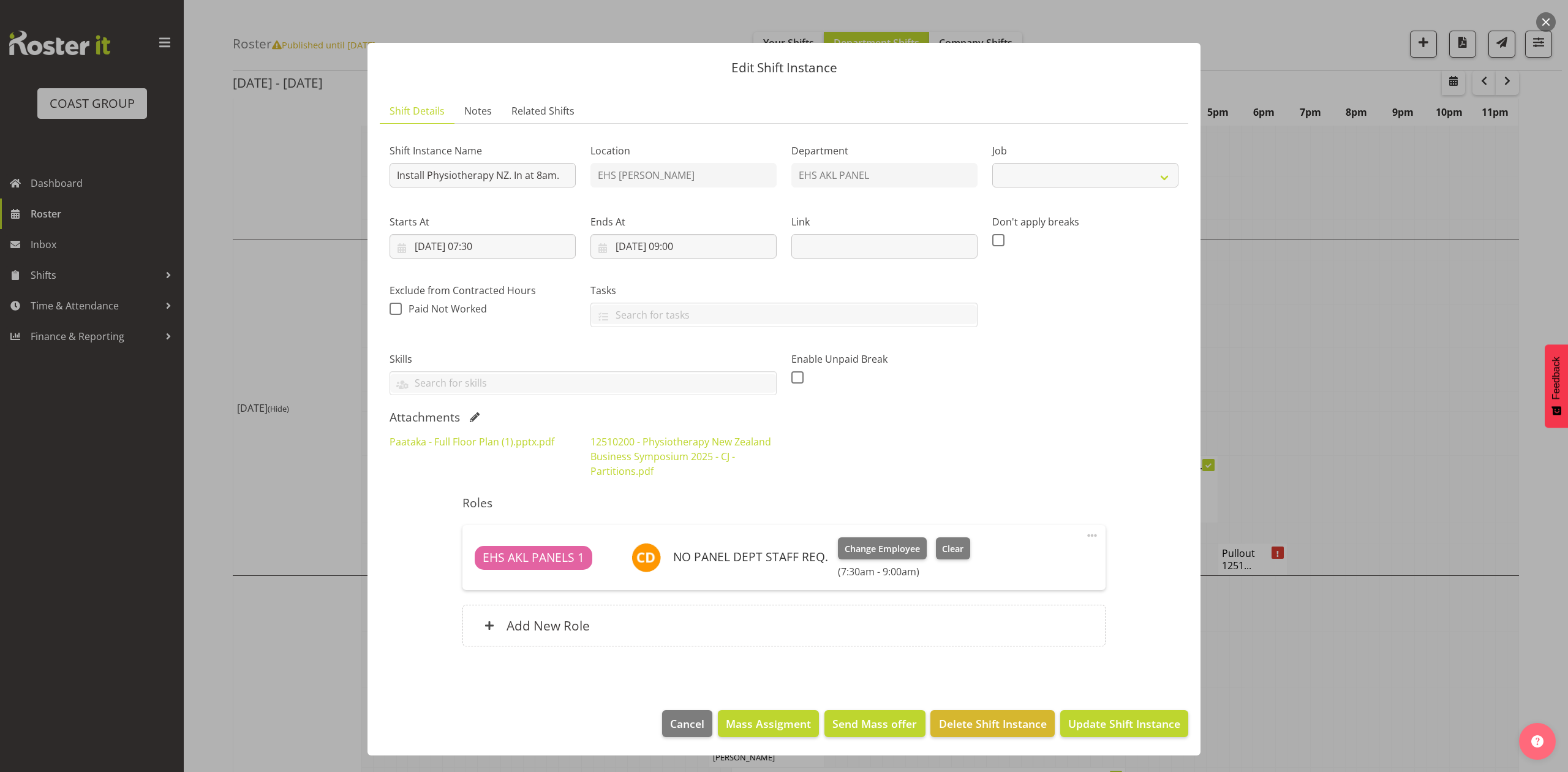
select select "9253"
drag, startPoint x: 1292, startPoint y: 342, endPoint x: 1203, endPoint y: 394, distance: 103.1
click at [1294, 342] on div at bounding box center [784, 386] width 1568 height 772
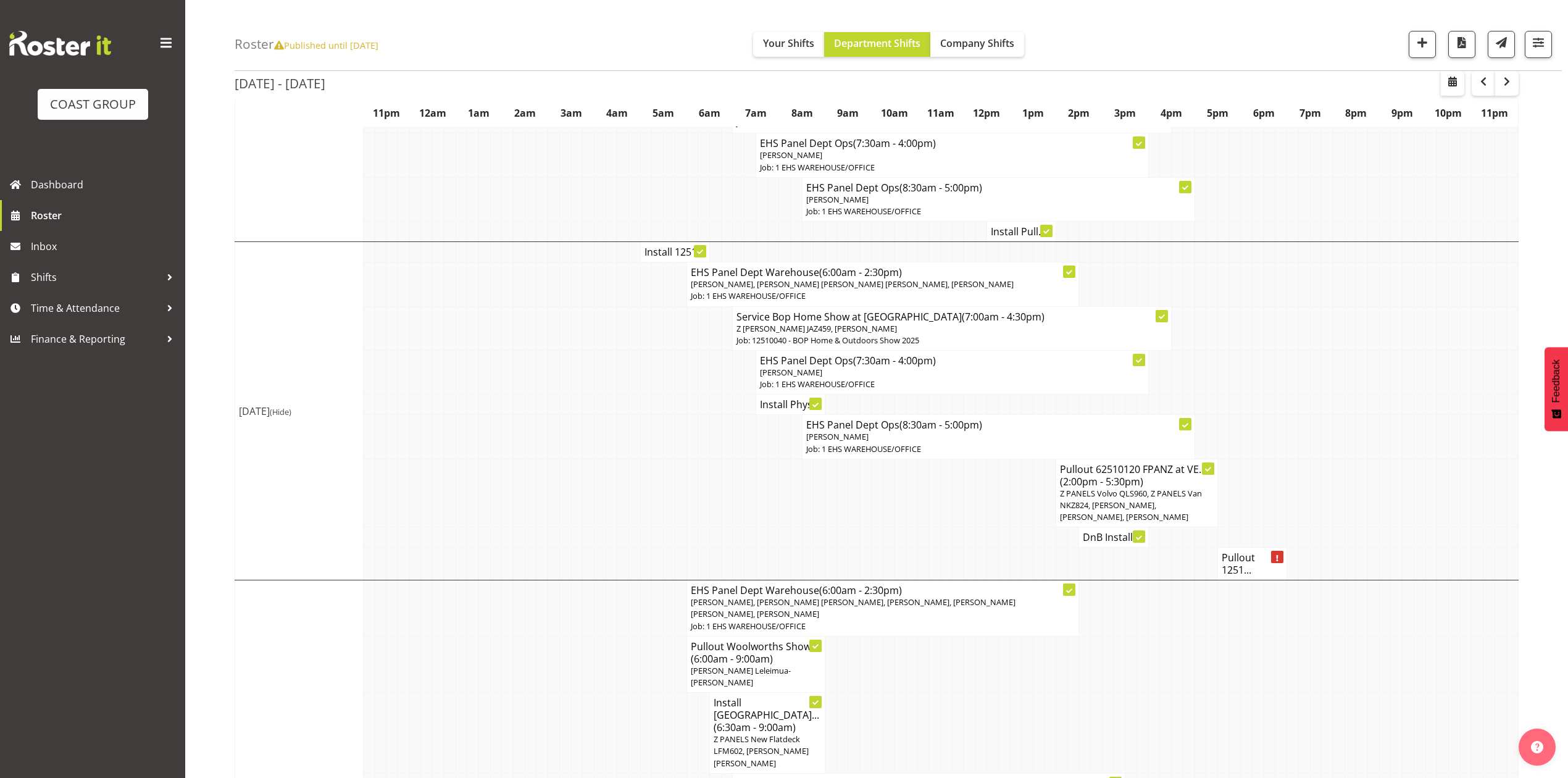
click at [1105, 541] on h4 "DnB Install ..." at bounding box center [1113, 537] width 61 height 12
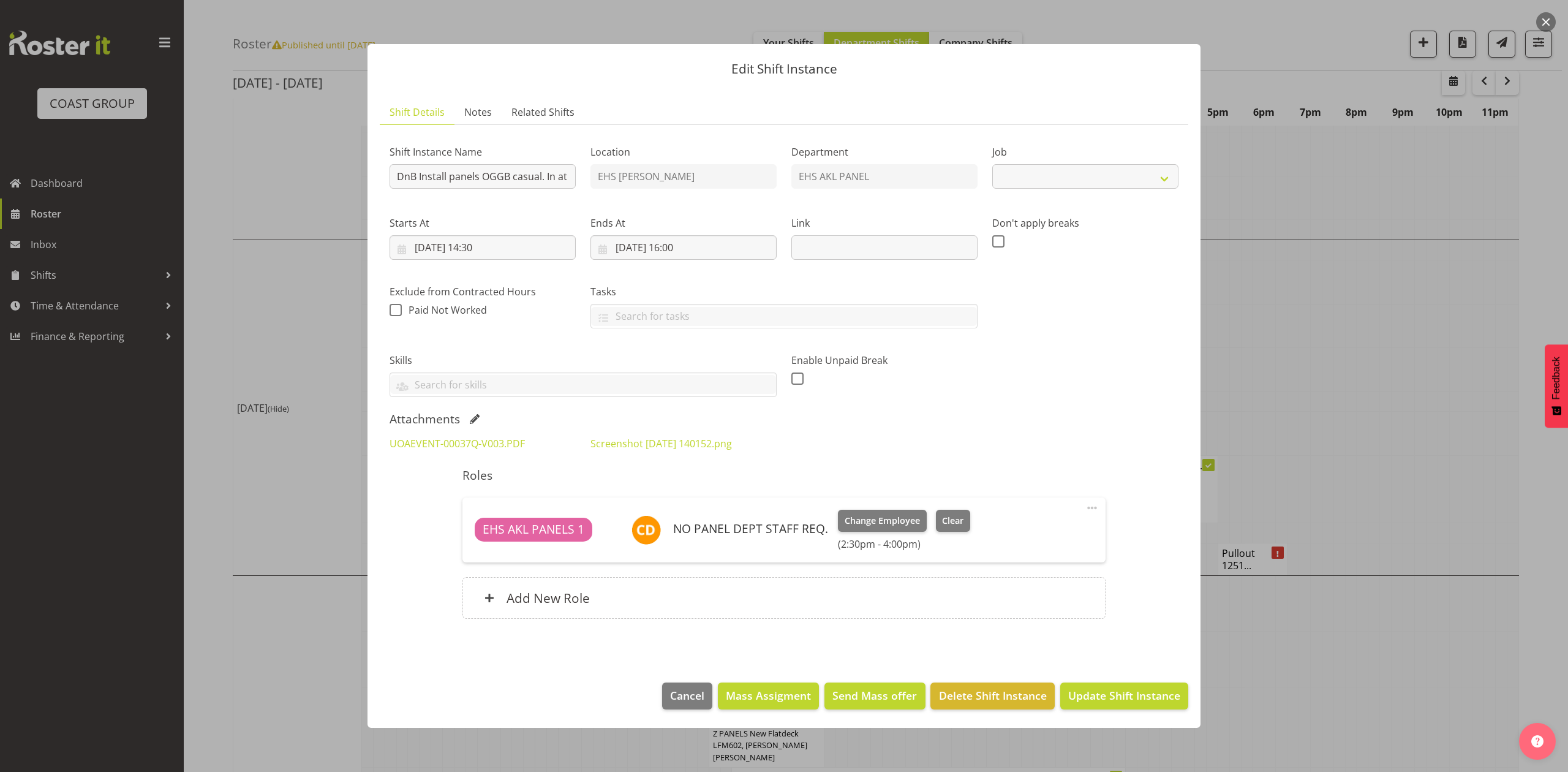
select select "8654"
click at [1358, 358] on div at bounding box center [784, 386] width 1568 height 772
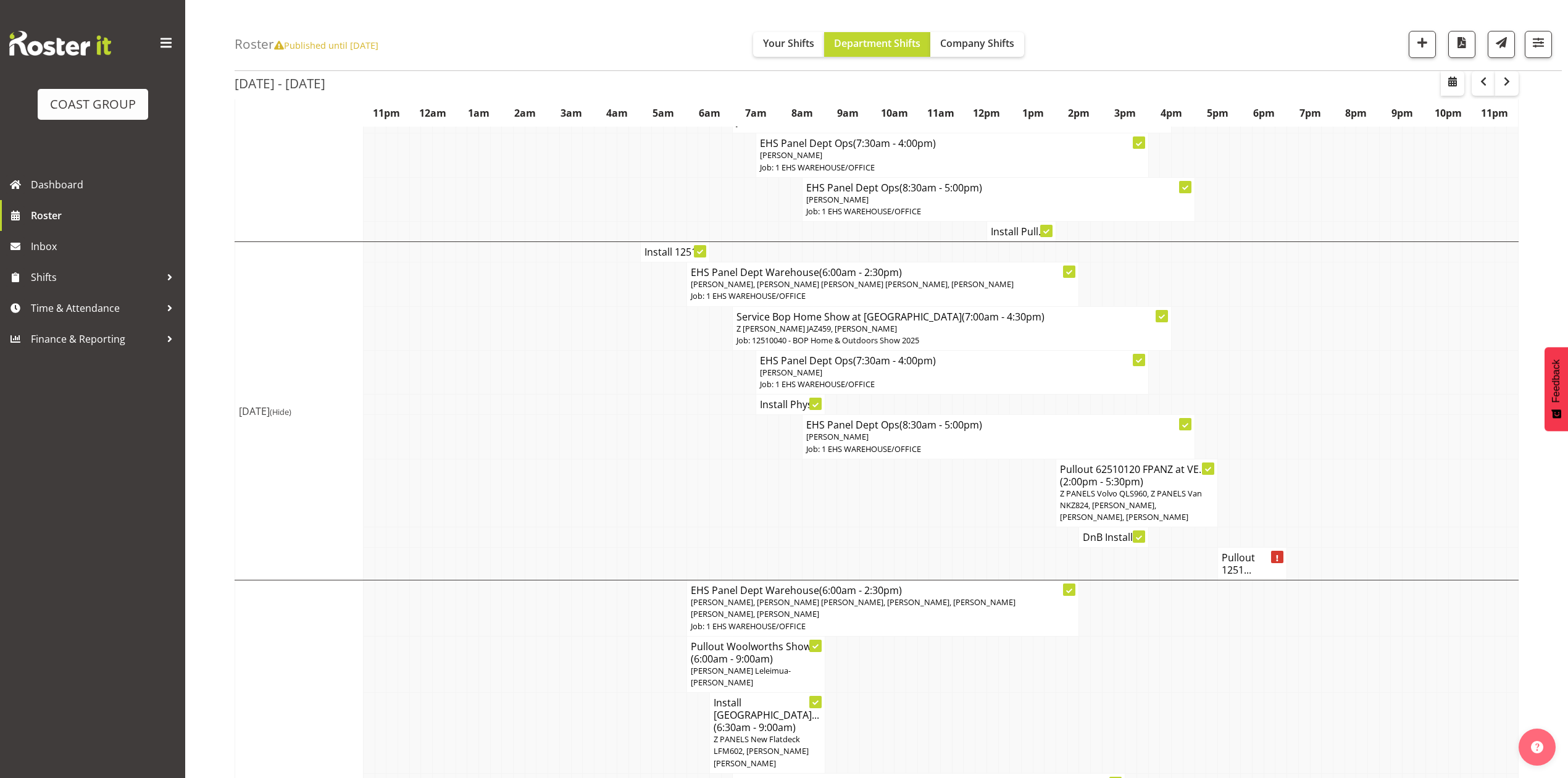
click at [1108, 542] on h4 "DnB Install ..." at bounding box center [1113, 537] width 61 height 12
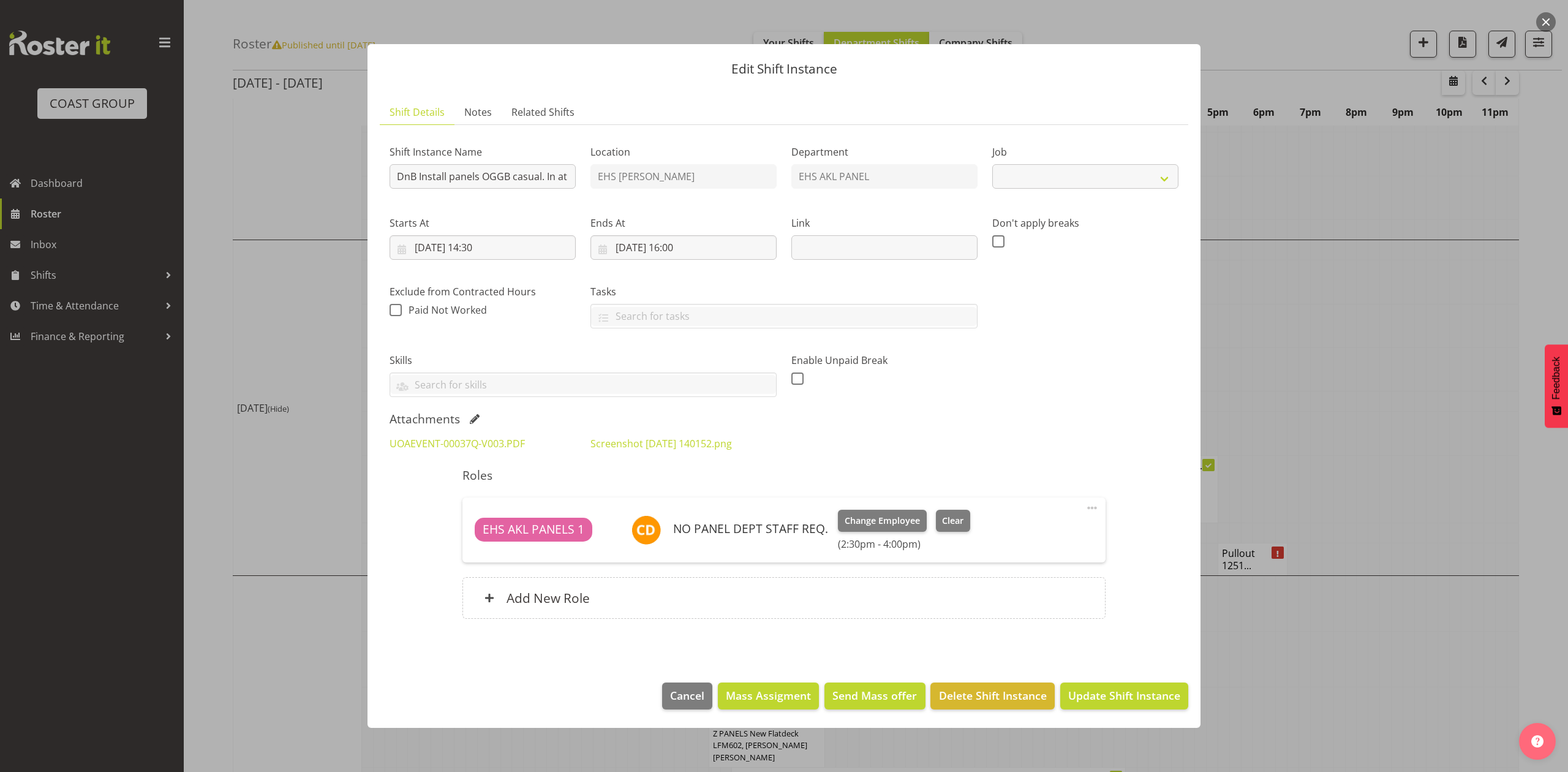
select select "8654"
click at [1346, 358] on div at bounding box center [784, 386] width 1568 height 772
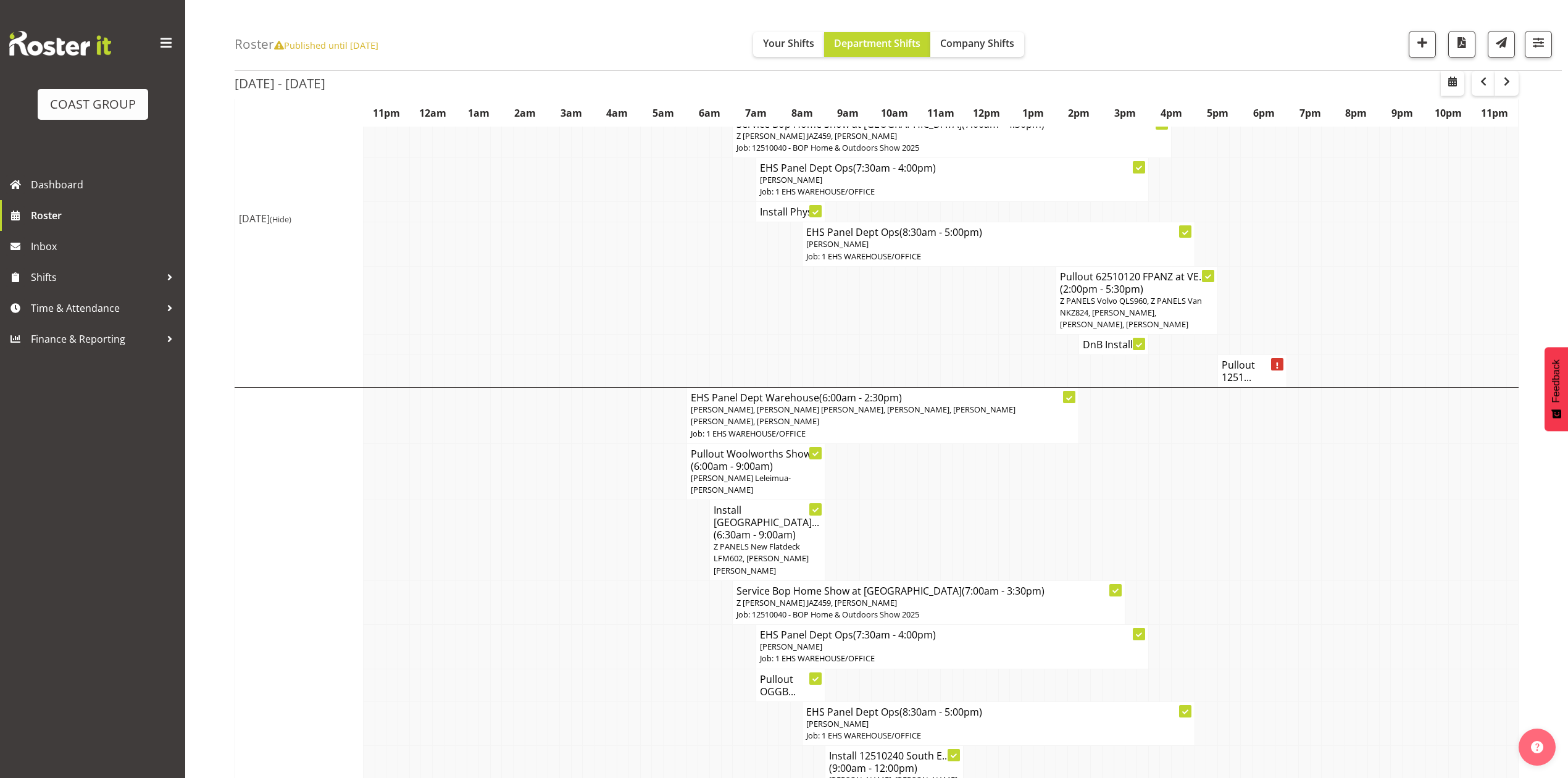
scroll to position [658, 0]
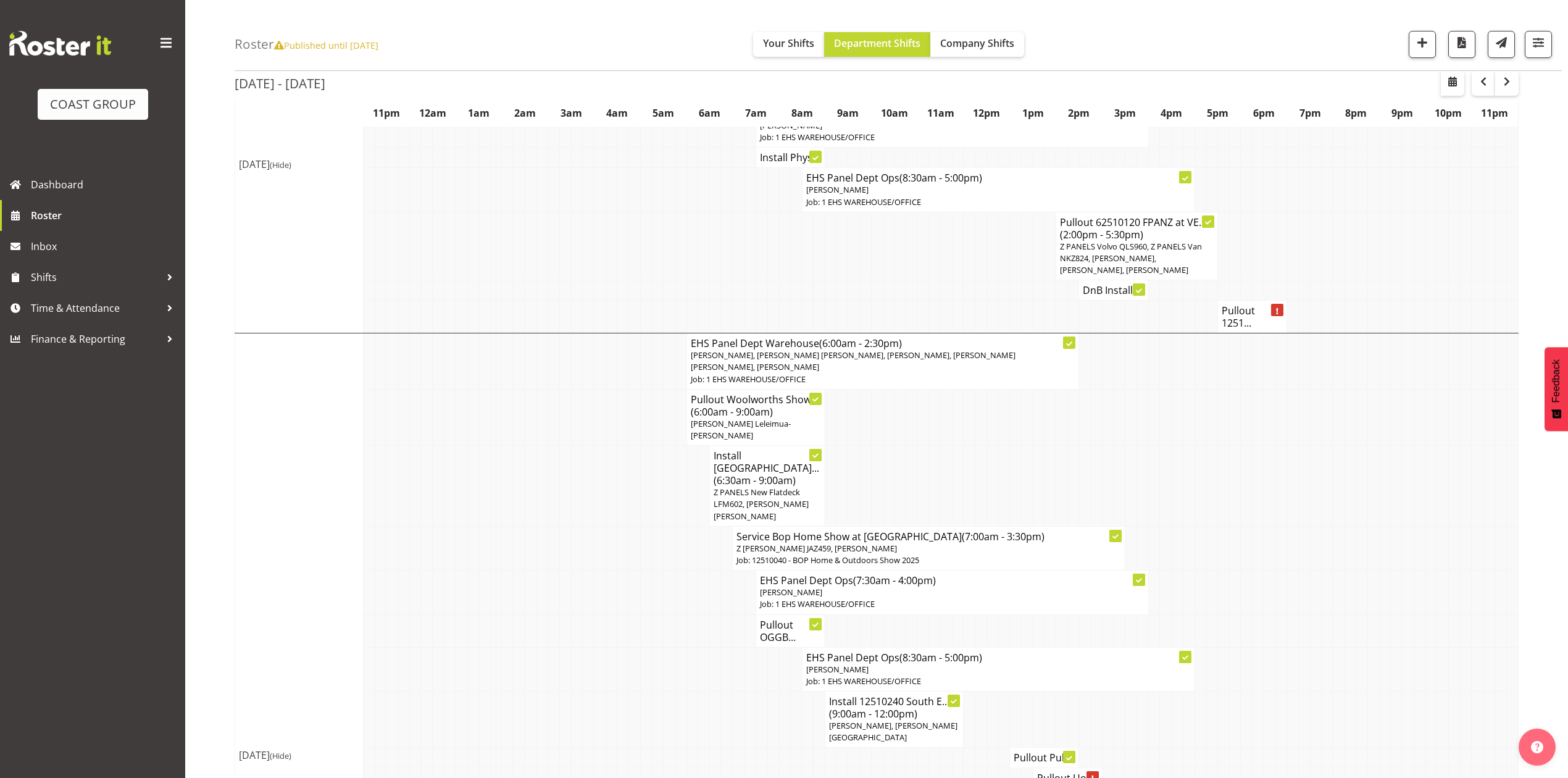
click at [1306, 507] on td at bounding box center [1304, 486] width 12 height 81
